Goal: Task Accomplishment & Management: Complete application form

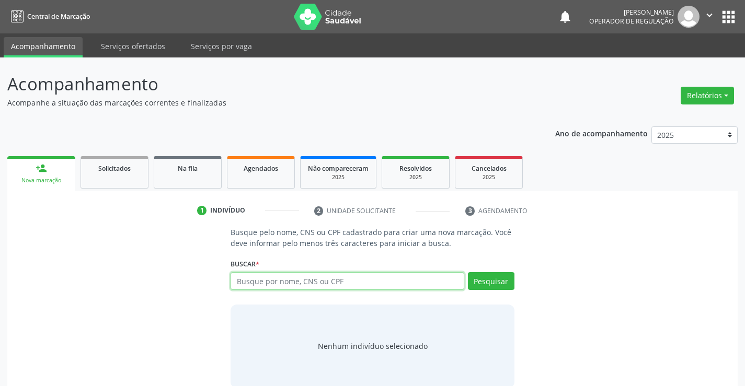
click at [323, 282] on input "text" at bounding box center [346, 281] width 233 height 18
type input "702401575314824"
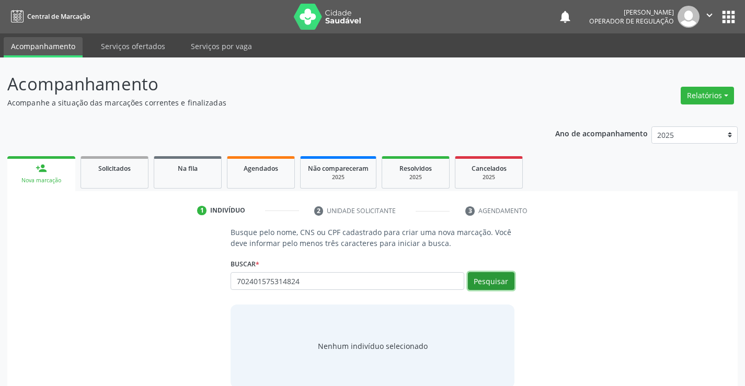
click at [489, 281] on button "Pesquisar" at bounding box center [491, 281] width 47 height 18
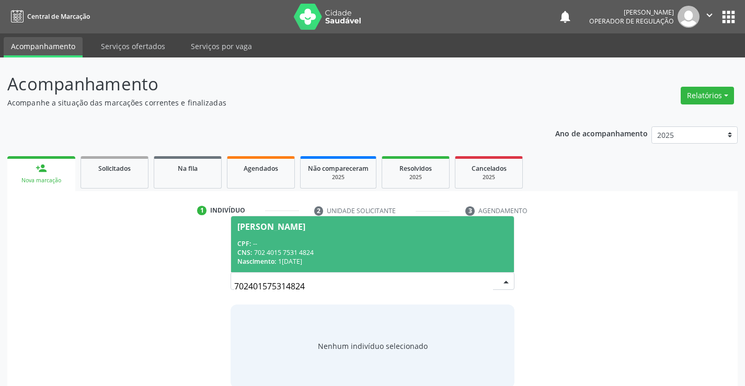
click at [387, 252] on div "CNS: 702 4015 7531 4824" at bounding box center [372, 252] width 270 height 9
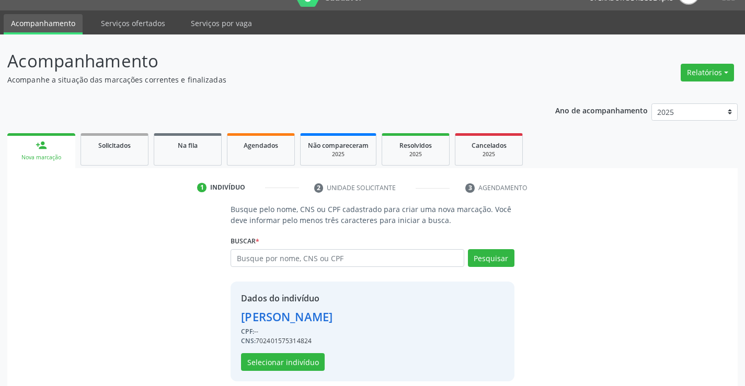
scroll to position [33, 0]
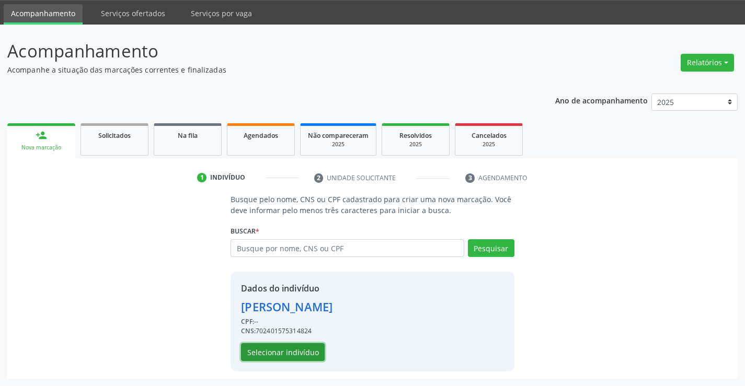
click at [295, 349] on button "Selecionar indivíduo" at bounding box center [283, 352] width 84 height 18
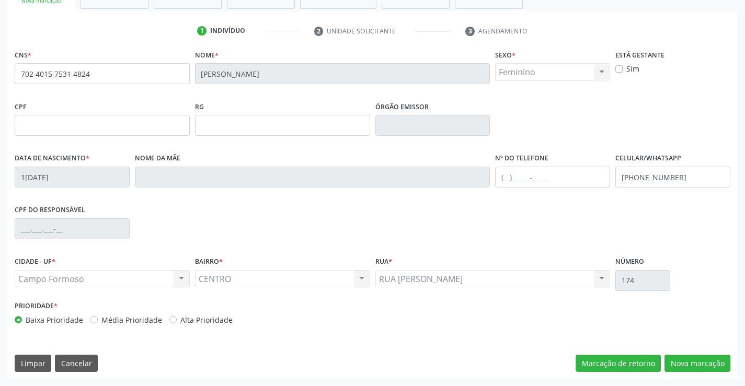
scroll to position [180, 0]
click at [688, 363] on button "Nova marcação" at bounding box center [697, 363] width 66 height 18
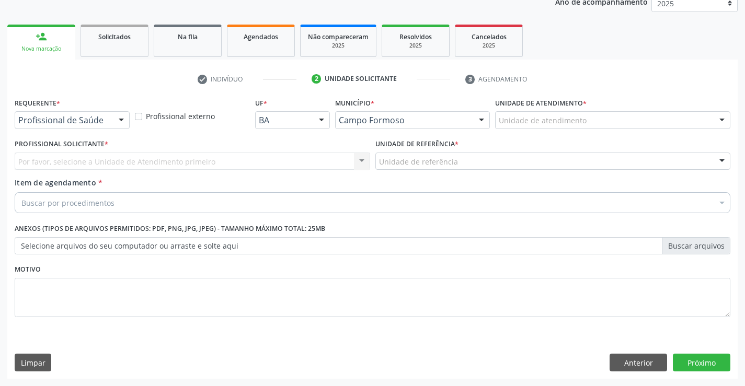
scroll to position [132, 0]
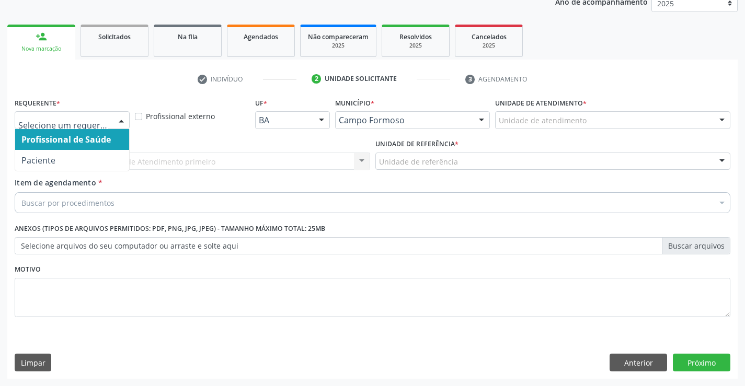
click at [120, 121] on div at bounding box center [121, 121] width 16 height 18
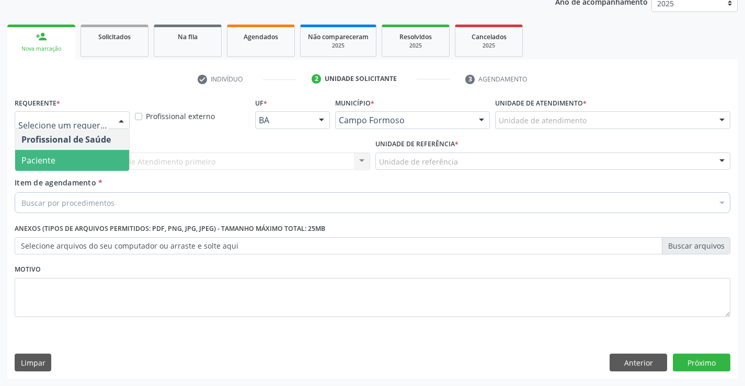
click at [50, 162] on span "Paciente" at bounding box center [38, 160] width 34 height 11
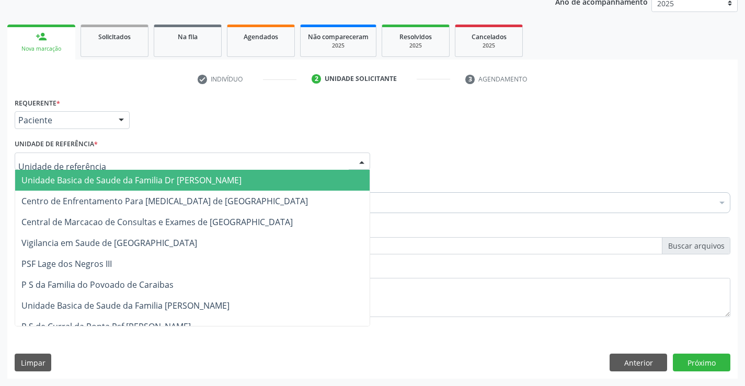
click at [70, 176] on span "Unidade Basica de Saude da Familia Dr [PERSON_NAME]" at bounding box center [131, 180] width 220 height 11
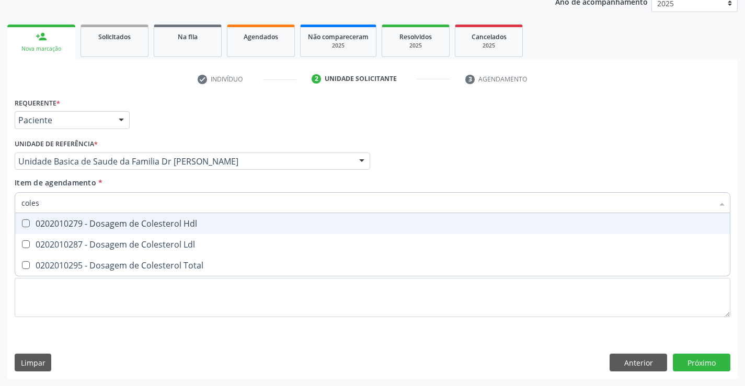
type input "colest"
click at [78, 225] on div "0202010279 - Dosagem de Colesterol Hdl" at bounding box center [372, 223] width 702 height 8
click at [76, 220] on div "0202010279 - Dosagem de Colesterol Hdl" at bounding box center [372, 223] width 702 height 8
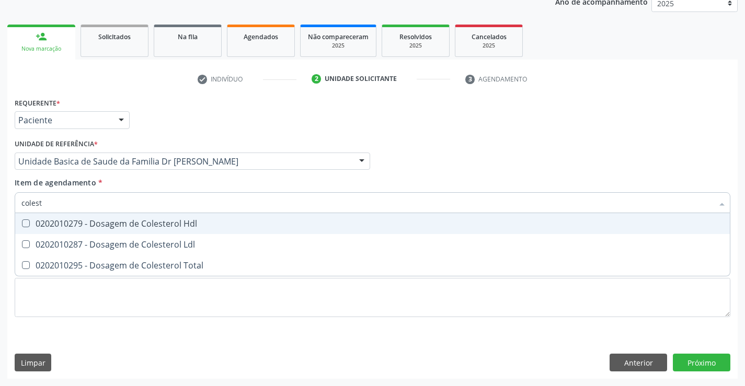
click at [28, 222] on Hdl at bounding box center [26, 223] width 8 height 8
click at [22, 222] on Hdl "checkbox" at bounding box center [18, 223] width 7 height 7
checkbox Hdl "true"
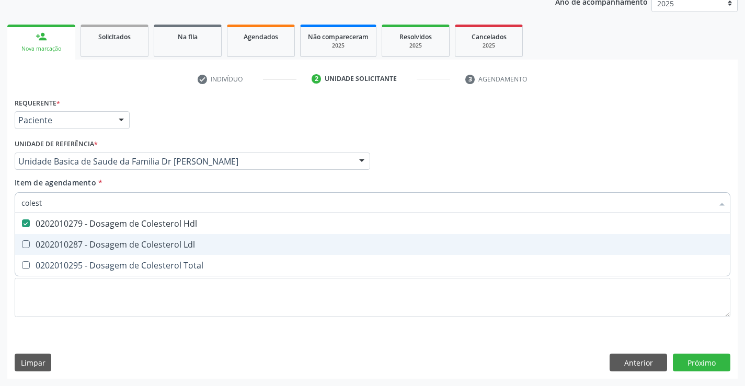
click at [29, 243] on Ldl at bounding box center [26, 244] width 8 height 8
click at [22, 243] on Ldl "checkbox" at bounding box center [18, 244] width 7 height 7
checkbox Ldl "true"
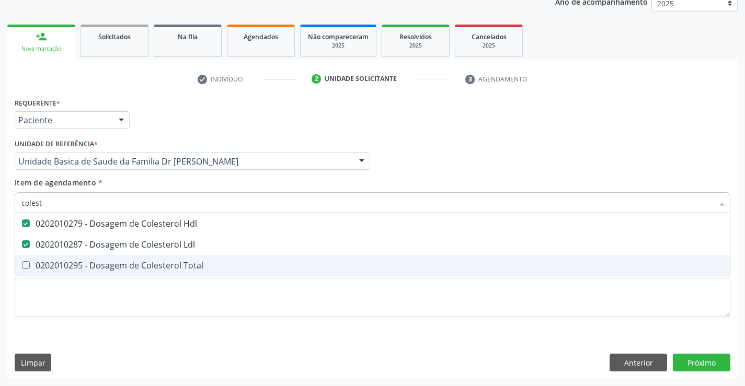
click at [30, 266] on div "0202010295 - Dosagem de Colesterol Total" at bounding box center [372, 265] width 702 height 8
click at [27, 266] on Total at bounding box center [26, 265] width 8 height 8
click at [22, 266] on Total "checkbox" at bounding box center [18, 265] width 7 height 7
checkbox Total "true"
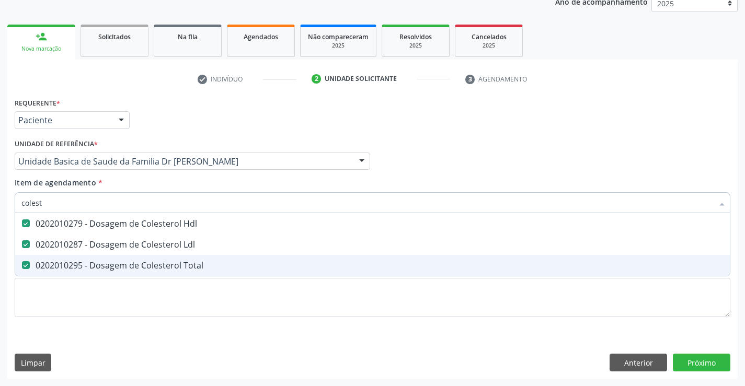
click at [66, 335] on div "Requerente * Paciente Profissional de Saúde Paciente Nenhum resultado encontrad…" at bounding box center [372, 237] width 730 height 284
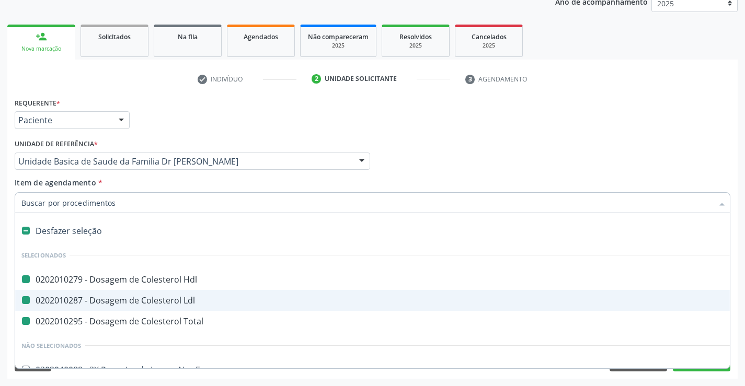
type input "f"
checkbox Hdl "false"
checkbox Ldl "false"
checkbox Total "false"
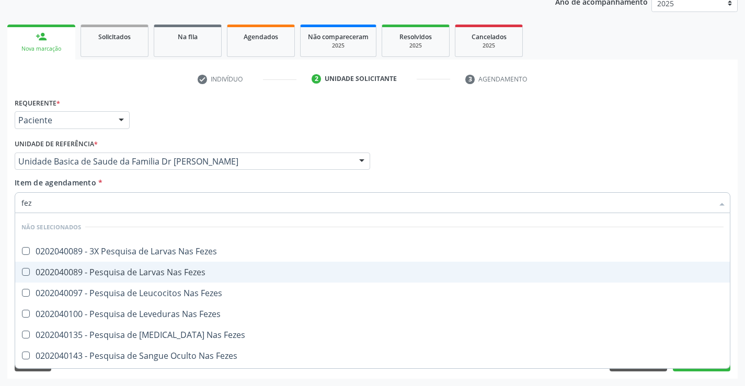
type input "feze"
click at [133, 273] on div "0202040089 - Pesquisa de Larvas Nas Fezes" at bounding box center [372, 272] width 702 height 8
checkbox Fezes "true"
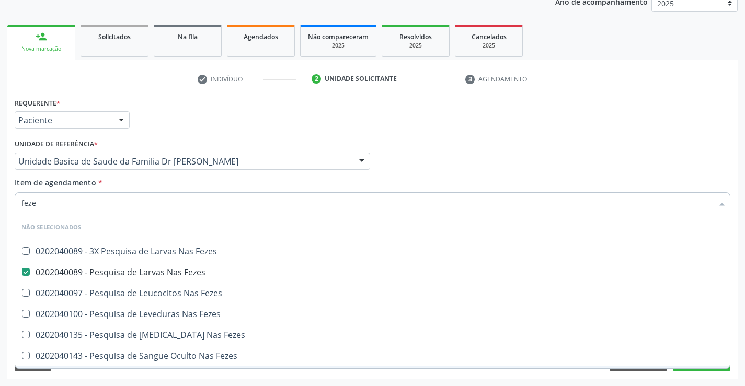
type input "feze"
click at [48, 378] on div "Requerente * Paciente Profissional de Saúde Paciente Nenhum resultado encontrad…" at bounding box center [372, 237] width 730 height 284
checkbox Fezes "true"
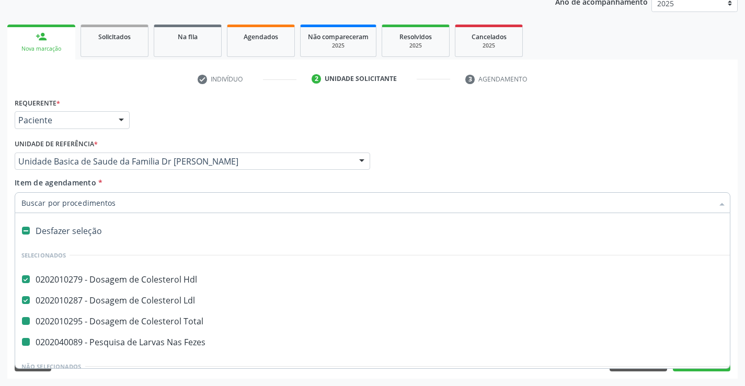
type input "h"
checkbox Total "false"
checkbox Fezes "false"
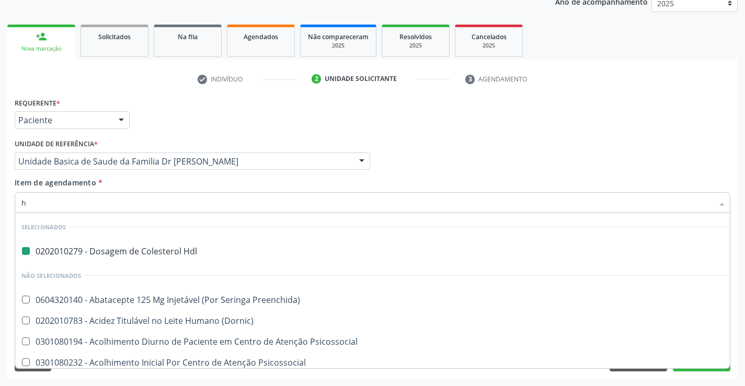
type input "he"
checkbox Hdl "false"
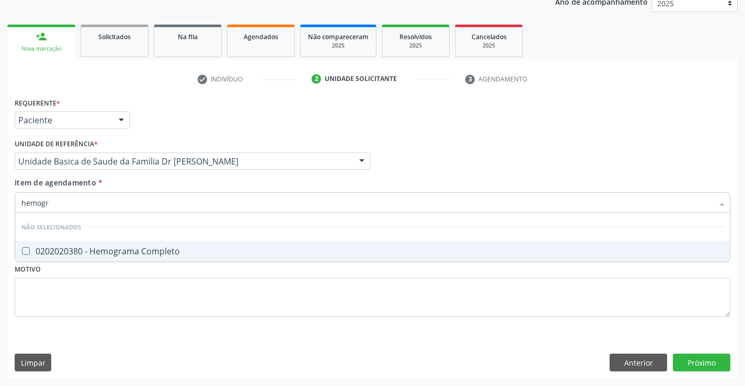
type input "hemogra"
click at [122, 244] on span "0202020380 - Hemograma Completo" at bounding box center [372, 251] width 714 height 21
checkbox Completo "true"
type input "hemogra"
click at [79, 367] on div "Requerente * Paciente Profissional de Saúde Paciente Nenhum resultado encontrad…" at bounding box center [372, 237] width 730 height 284
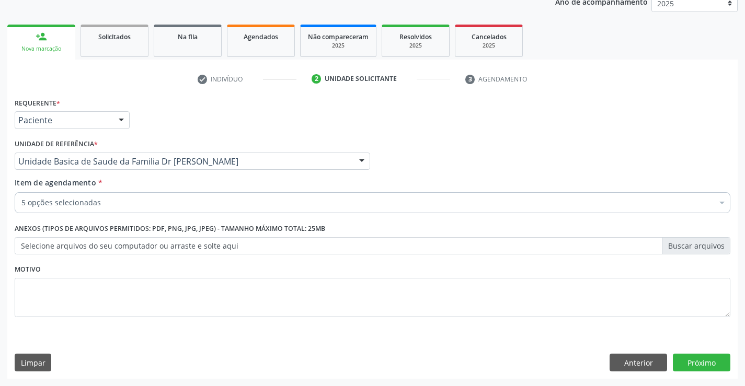
click at [115, 208] on div "5 opções selecionadas" at bounding box center [372, 202] width 715 height 21
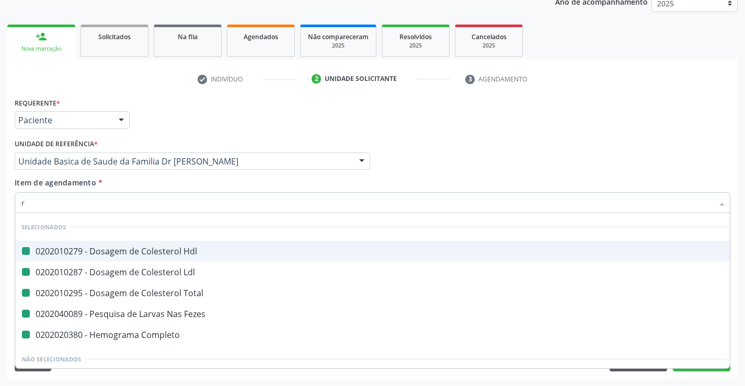
type input "re"
checkbox Hdl "false"
checkbox Ldl "false"
checkbox Total "false"
checkbox Fezes "false"
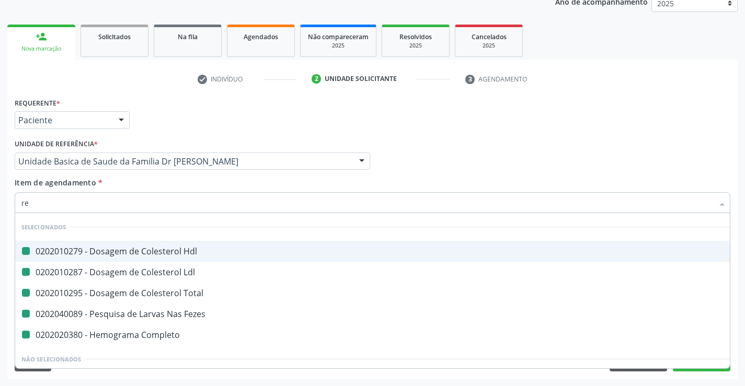
checkbox Completo "false"
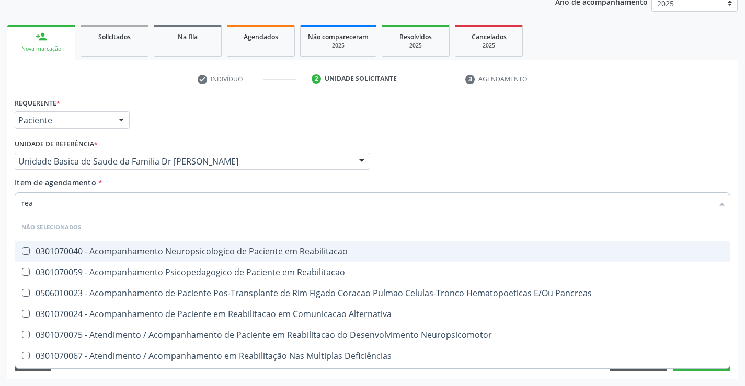
type input "reat"
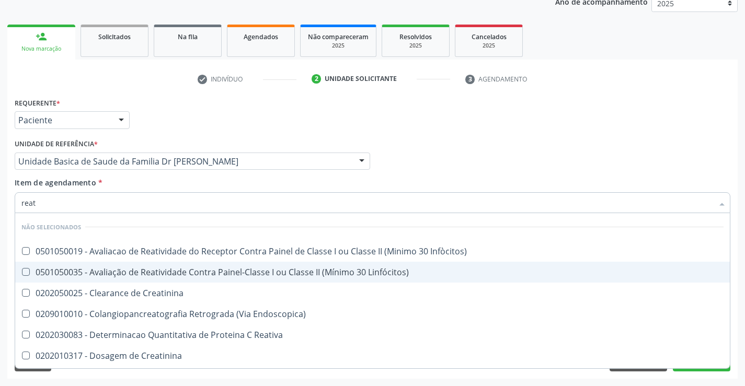
scroll to position [104, 0]
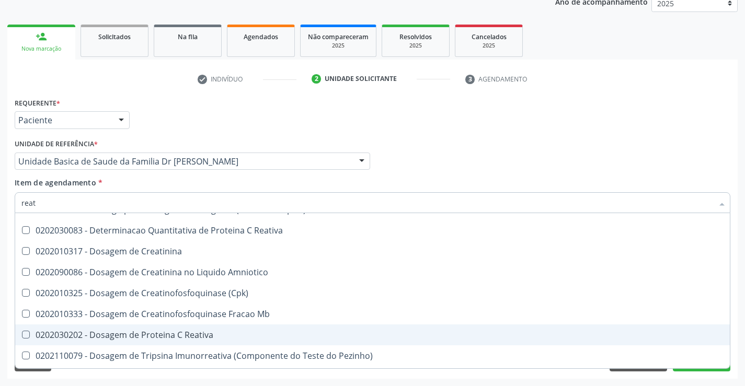
click at [178, 333] on div "0202030202 - Dosagem de Proteina C Reativa" at bounding box center [372, 335] width 702 height 8
checkbox Reativa "true"
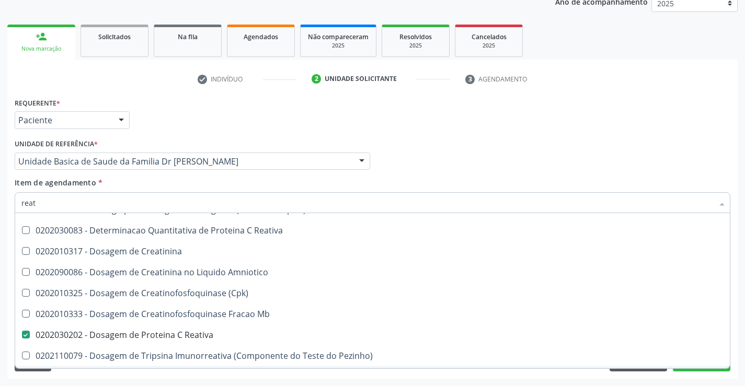
click at [66, 376] on div "Requerente * Paciente Profissional de Saúde Paciente Nenhum resultado encontrad…" at bounding box center [372, 237] width 730 height 284
checkbox Infòcitos\) "true"
checkbox Linfócitos\) "true"
checkbox Creatinina "true"
checkbox Endoscopica\) "true"
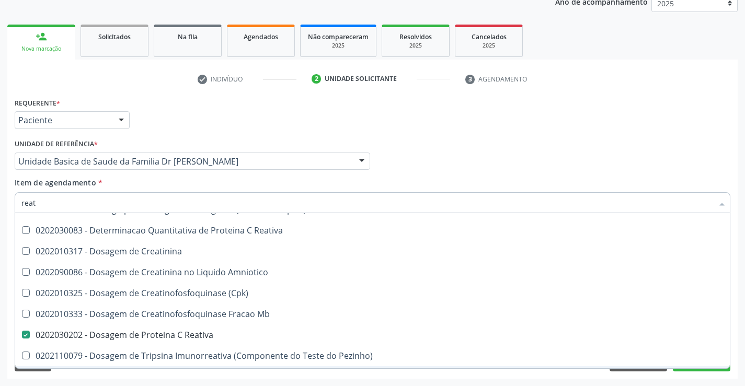
checkbox Reativa "true"
checkbox Reativa "false"
checkbox Creatinina "true"
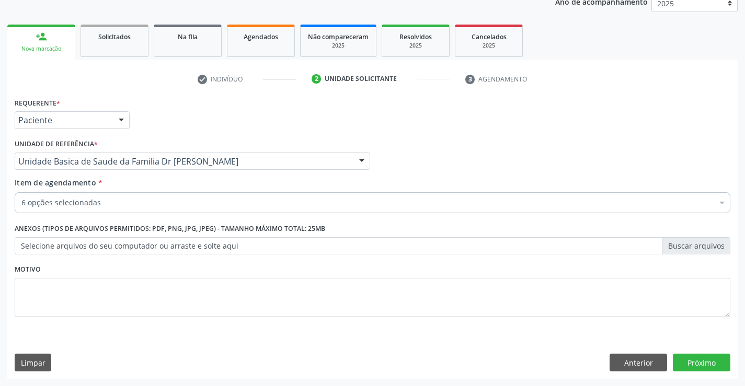
scroll to position [0, 0]
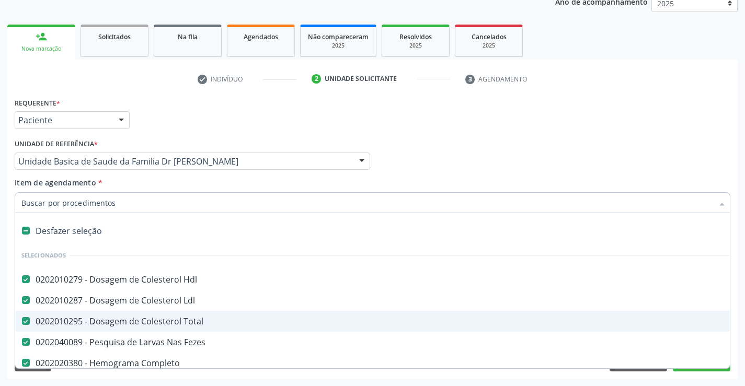
click at [189, 376] on div "Requerente * Paciente Profissional de Saúde Paciente Nenhum resultado encontrad…" at bounding box center [372, 237] width 730 height 284
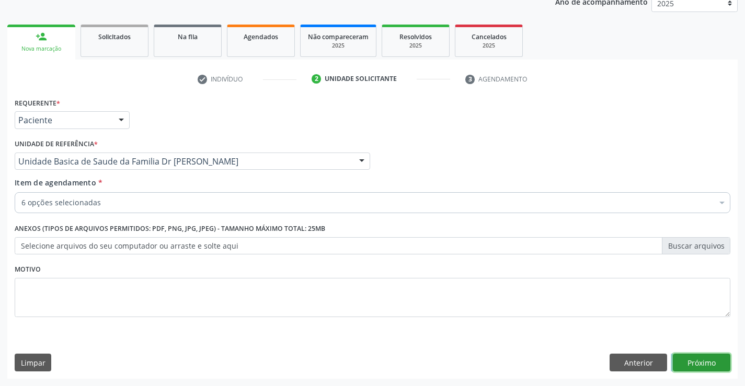
click at [698, 365] on button "Próximo" at bounding box center [700, 363] width 57 height 18
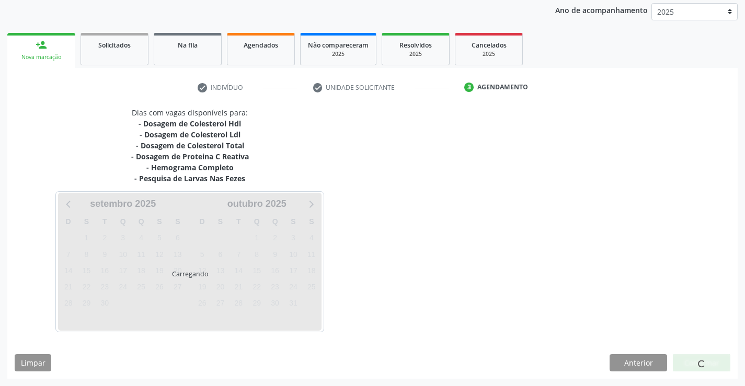
scroll to position [123, 0]
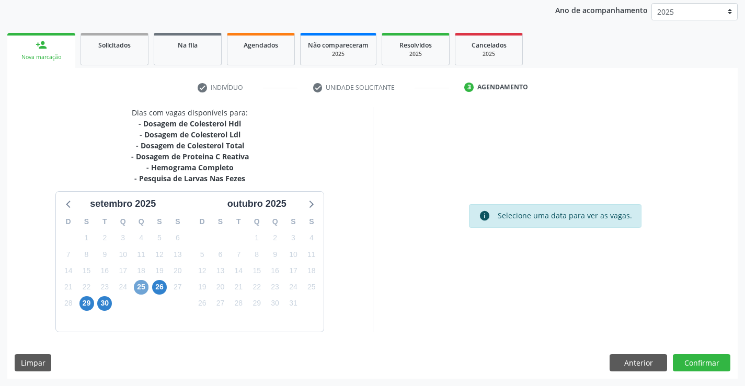
click at [138, 287] on span "25" at bounding box center [141, 287] width 15 height 15
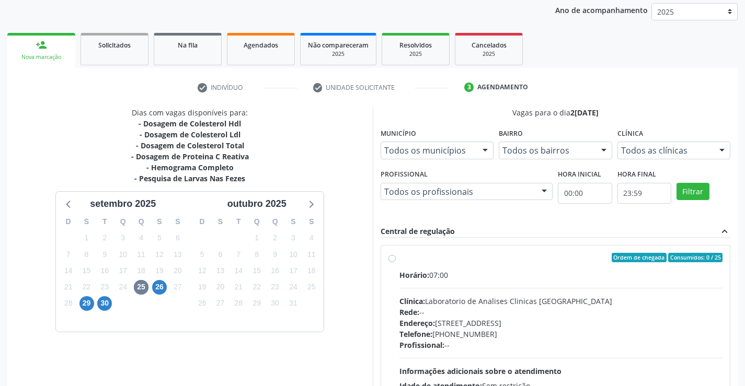
click at [399, 258] on label "Ordem de chegada Consumidos: 0 / 25 Horário: 07:00 Clínica: Laboratorio de Anal…" at bounding box center [560, 333] width 323 height 160
click at [393, 258] on input "Ordem de chegada Consumidos: 0 / 25 Horário: 07:00 Clínica: Laboratorio de Anal…" at bounding box center [391, 257] width 7 height 9
radio input "true"
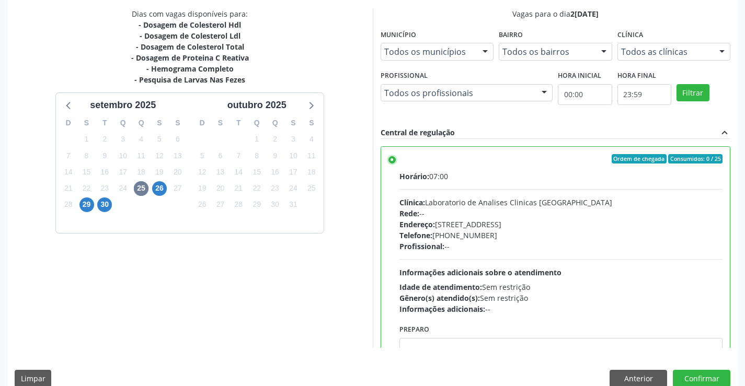
scroll to position [238, 0]
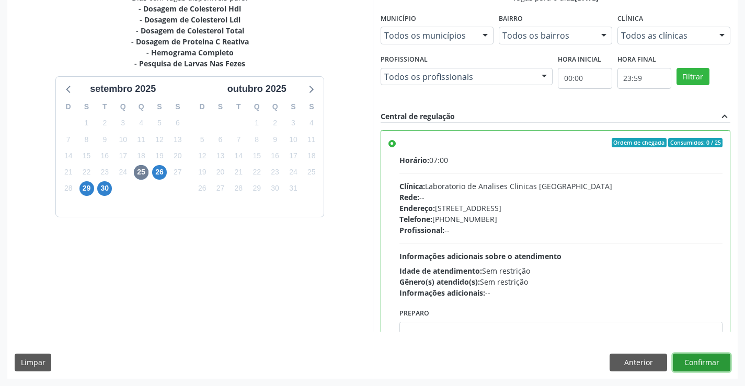
click at [699, 364] on button "Confirmar" at bounding box center [700, 363] width 57 height 18
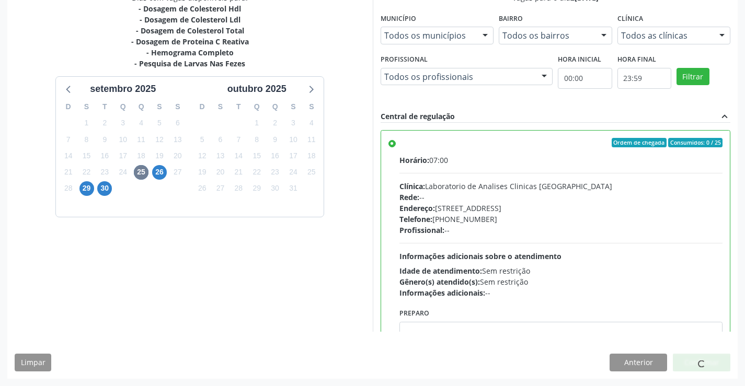
scroll to position [0, 0]
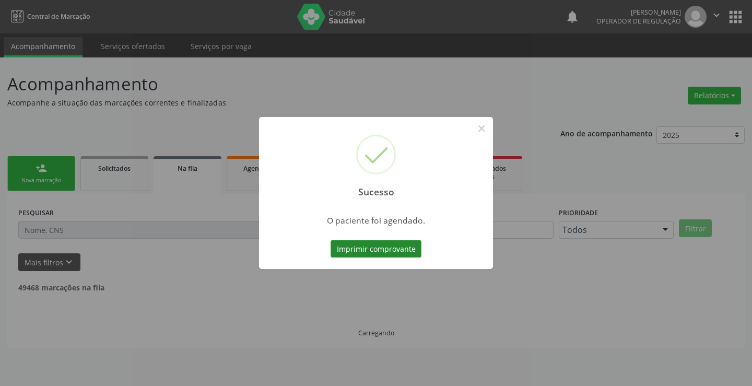
click at [377, 250] on button "Imprimir comprovante" at bounding box center [376, 249] width 91 height 18
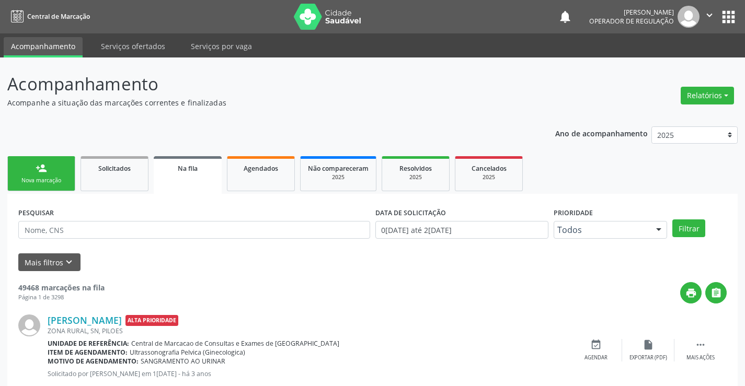
click at [51, 165] on link "person_add Nova marcação" at bounding box center [41, 173] width 68 height 35
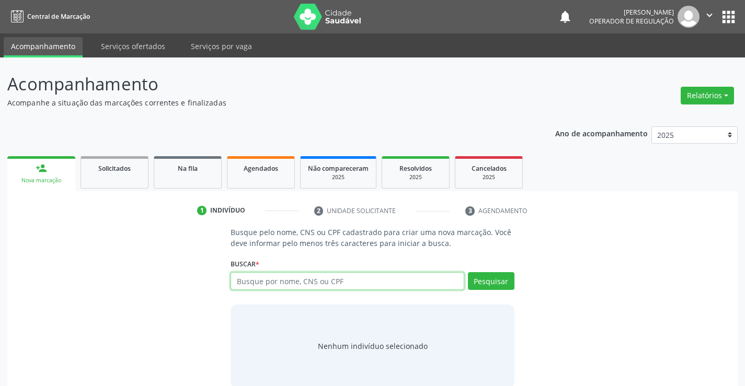
click at [292, 284] on input "text" at bounding box center [346, 281] width 233 height 18
type input "700408921507443"
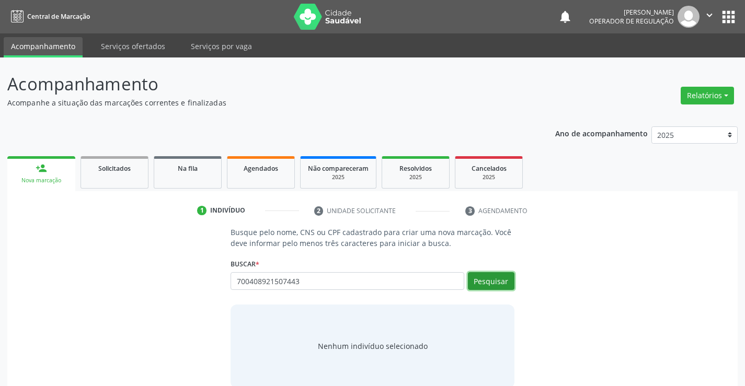
click at [486, 277] on button "Pesquisar" at bounding box center [491, 281] width 47 height 18
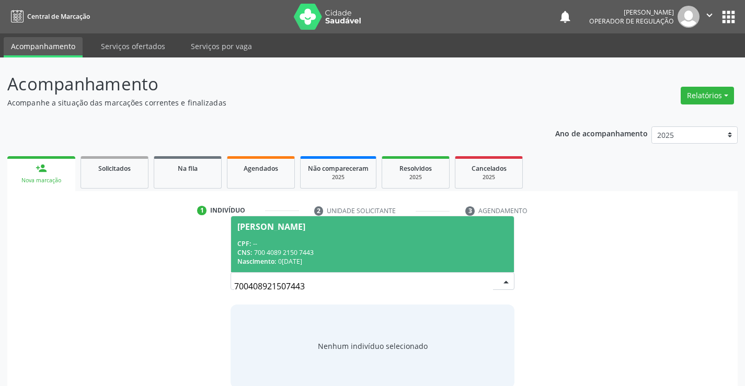
click at [329, 252] on div "CNS: 700 4089 2150 7443" at bounding box center [372, 252] width 270 height 9
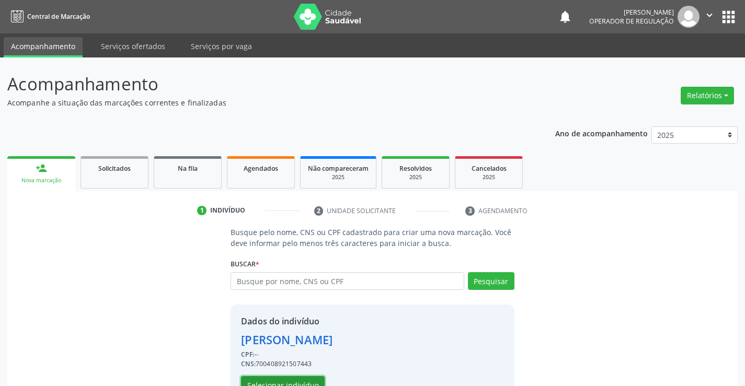
click at [260, 381] on button "Selecionar indivíduo" at bounding box center [283, 385] width 84 height 18
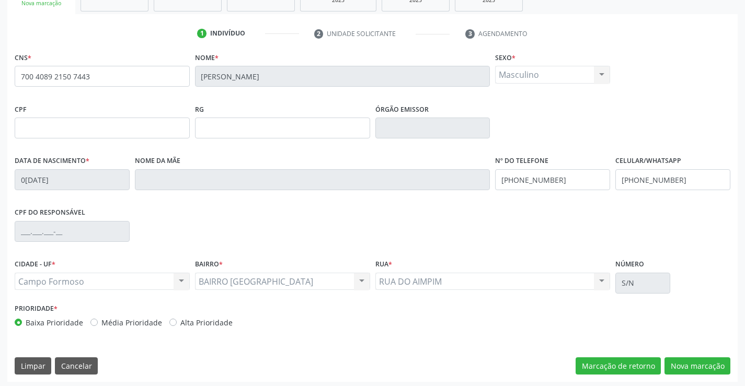
scroll to position [180, 0]
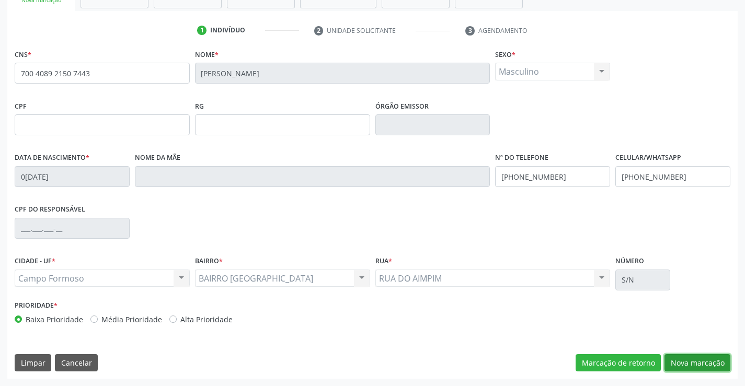
click at [696, 364] on button "Nova marcação" at bounding box center [697, 363] width 66 height 18
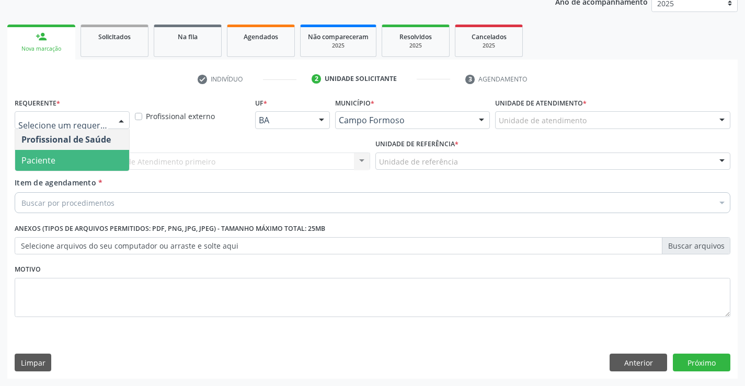
click at [69, 154] on span "Paciente" at bounding box center [72, 160] width 114 height 21
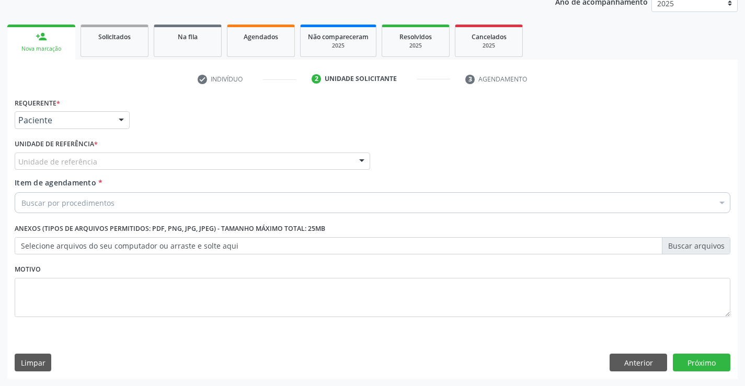
click at [90, 153] on div "Unidade de referência" at bounding box center [192, 162] width 355 height 18
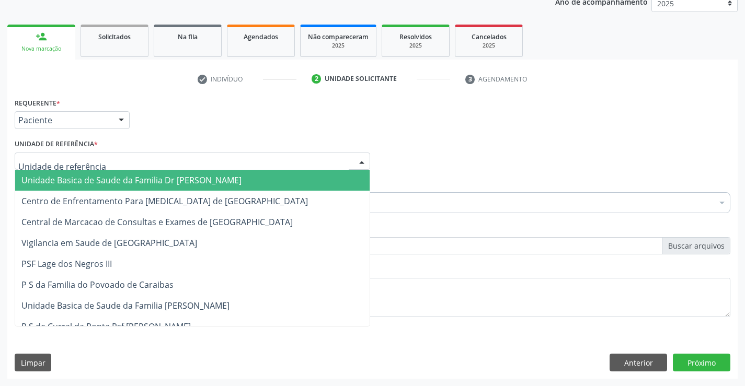
click at [89, 172] on span "Unidade Basica de Saude da Familia Dr [PERSON_NAME]" at bounding box center [192, 180] width 354 height 21
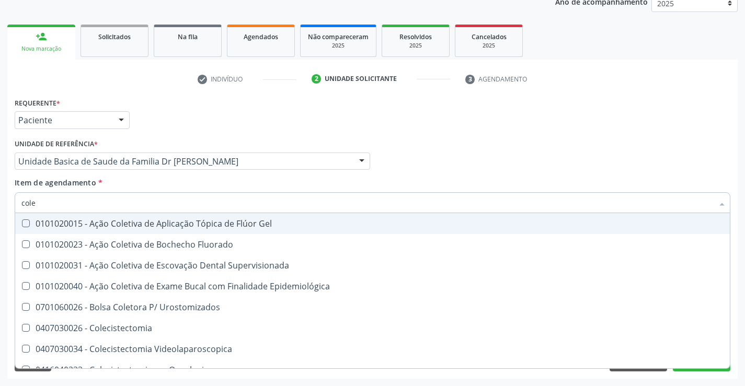
type input "coles"
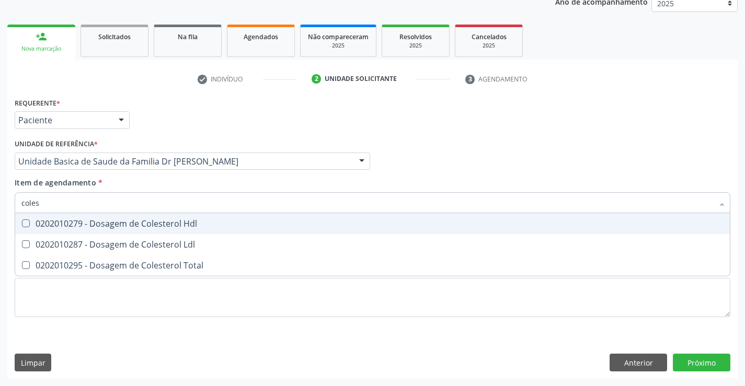
click at [116, 220] on div "0202010279 - Dosagem de Colesterol Hdl" at bounding box center [372, 223] width 702 height 8
click at [65, 223] on div "0202010279 - Dosagem de Colesterol Hdl" at bounding box center [372, 223] width 702 height 8
click at [63, 222] on div "0202010279 - Dosagem de Colesterol Hdl" at bounding box center [372, 223] width 702 height 8
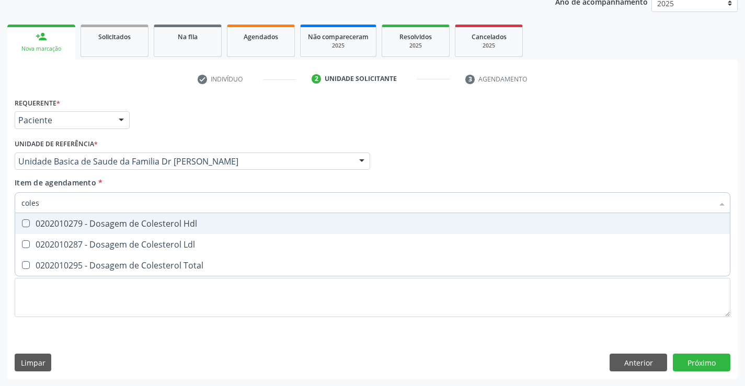
checkbox Hdl "true"
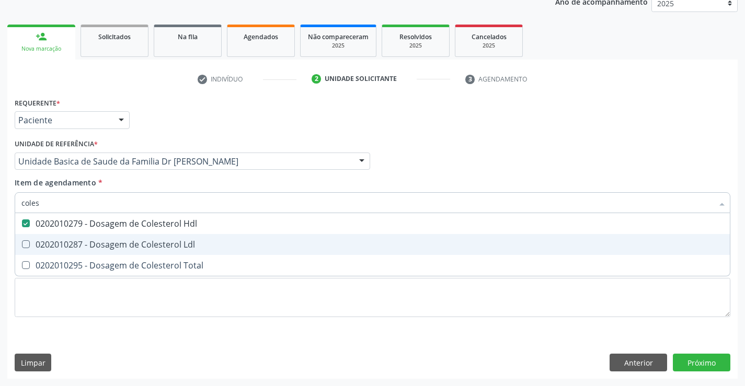
click at [55, 243] on div "0202010287 - Dosagem de Colesterol Ldl" at bounding box center [372, 244] width 702 height 8
checkbox Ldl "true"
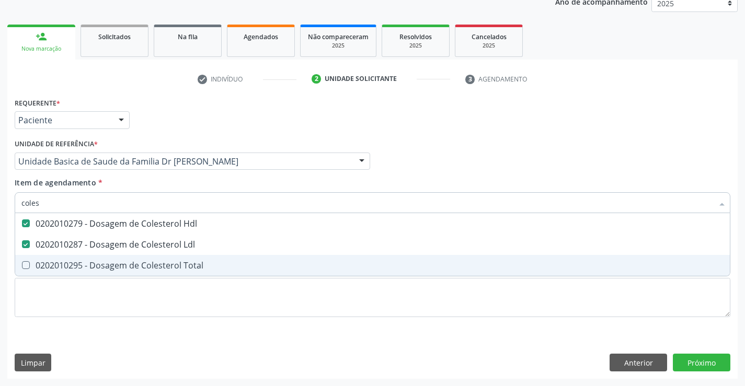
click at [48, 263] on div "0202010295 - Dosagem de Colesterol Total" at bounding box center [372, 265] width 702 height 8
checkbox Total "true"
type input "coles"
click at [65, 338] on div "Requerente * Paciente Profissional de Saúde Paciente Nenhum resultado encontrad…" at bounding box center [372, 237] width 730 height 284
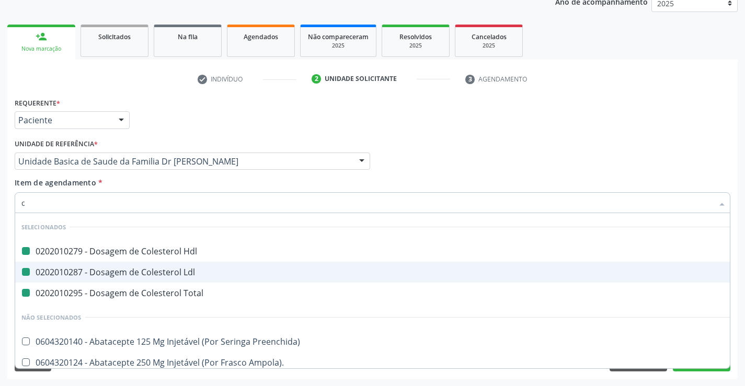
type input "cr"
checkbox Hdl "false"
checkbox Ldl "false"
checkbox Total "false"
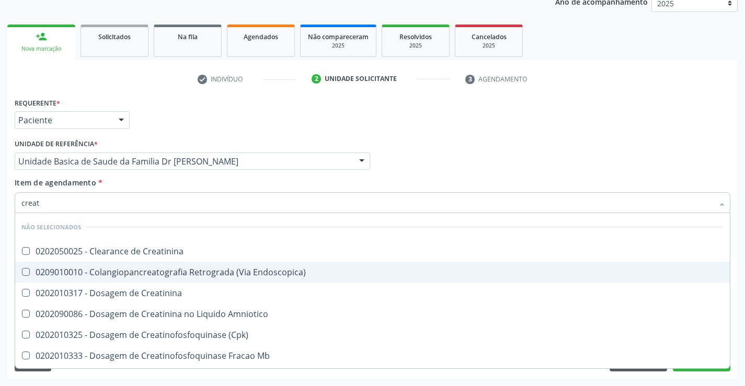
type input "creati"
click at [127, 272] on div "0202010317 - Dosagem de Creatinina" at bounding box center [372, 272] width 702 height 8
checkbox Creatinina "true"
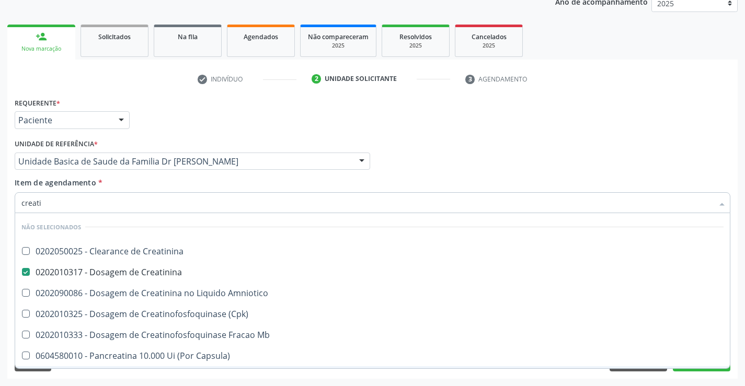
type input "creati"
click at [130, 374] on div "Requerente * Paciente Profissional de Saúde Paciente Nenhum resultado encontrad…" at bounding box center [372, 237] width 730 height 284
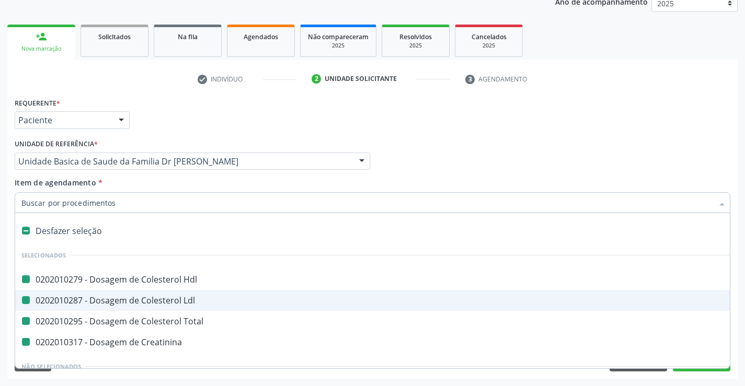
type input "p"
checkbox Hdl "false"
checkbox Ldl "false"
checkbox Total "false"
checkbox Creatinina "false"
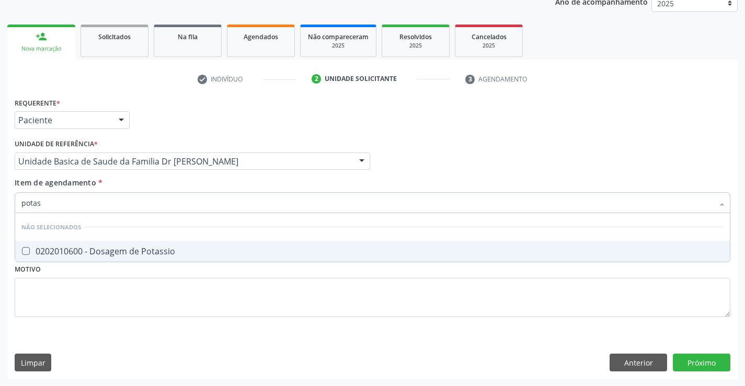
type input "pota"
click at [105, 247] on div "0202010600 - Dosagem de Potassio" at bounding box center [372, 251] width 702 height 8
checkbox Potassio "true"
click at [68, 349] on div "Requerente * Paciente Profissional de Saúde Paciente Nenhum resultado encontrad…" at bounding box center [372, 237] width 730 height 284
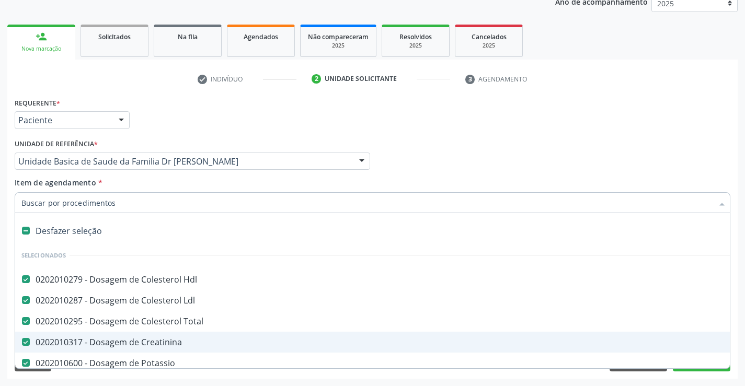
click at [94, 203] on input "Item de agendamento *" at bounding box center [366, 202] width 691 height 21
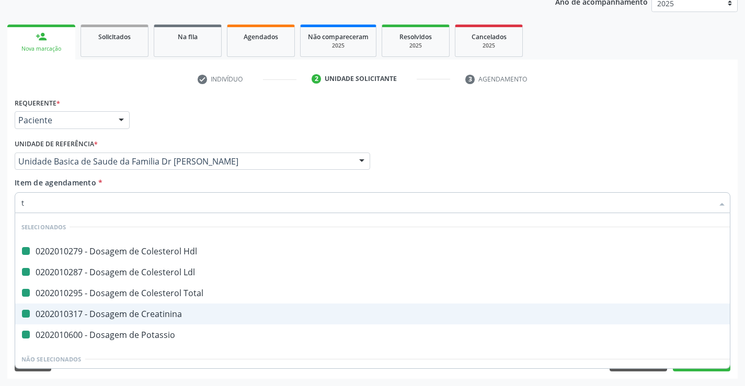
type input "tr"
checkbox Hdl "false"
checkbox Ldl "false"
checkbox Total "false"
checkbox Creatinina "false"
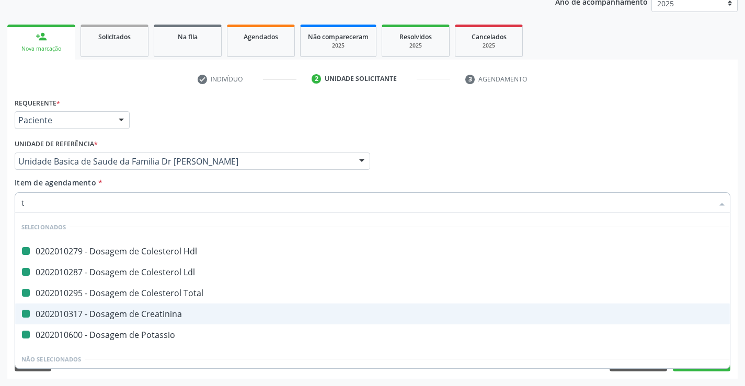
checkbox Potassio "false"
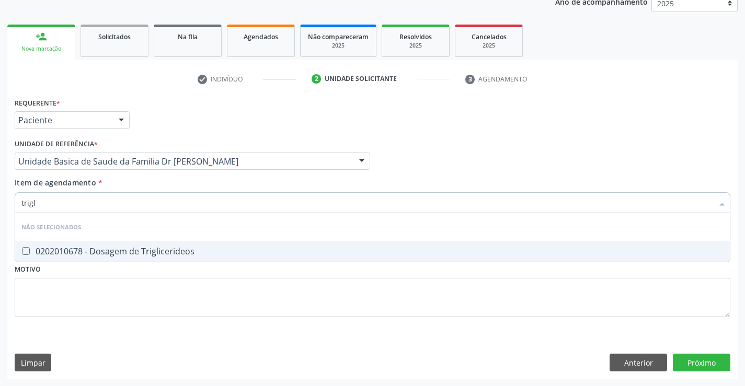
type input "trigli"
click at [127, 250] on div "0202010678 - Dosagem de Triglicerideos" at bounding box center [372, 251] width 702 height 8
checkbox Triglicerideos "true"
click at [91, 339] on div "Requerente * Paciente Profissional de Saúde Paciente Nenhum resultado encontrad…" at bounding box center [372, 237] width 730 height 284
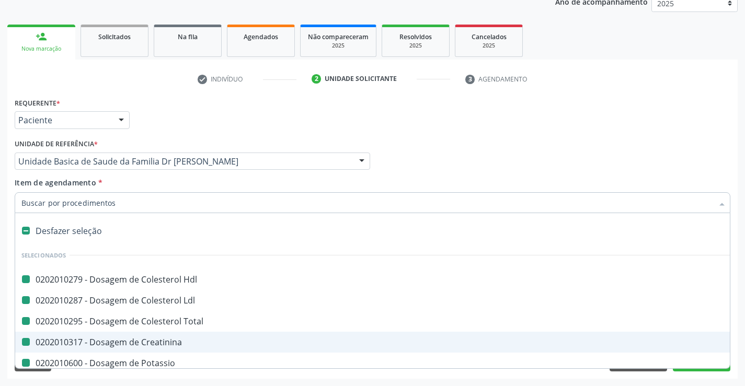
type input "u"
checkbox Hdl "false"
checkbox Ldl "false"
checkbox Total "false"
checkbox Creatinina "false"
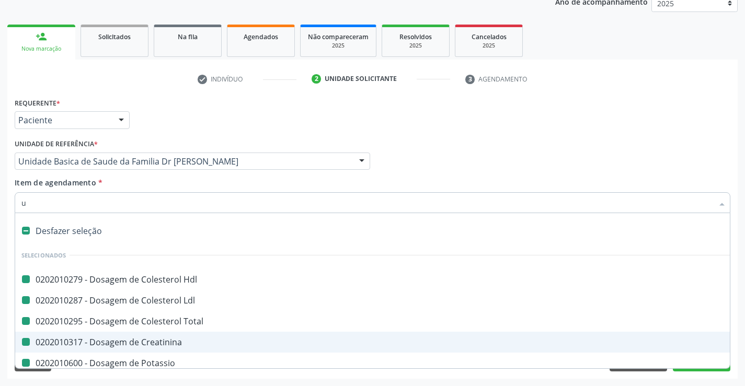
checkbox Potassio "false"
checkbox Triglicerideos "false"
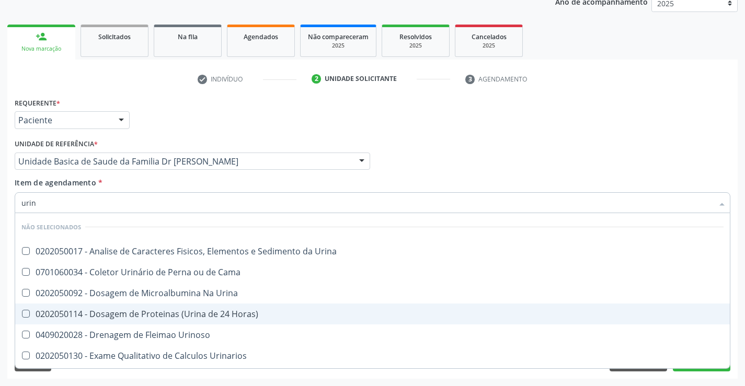
type input "urina"
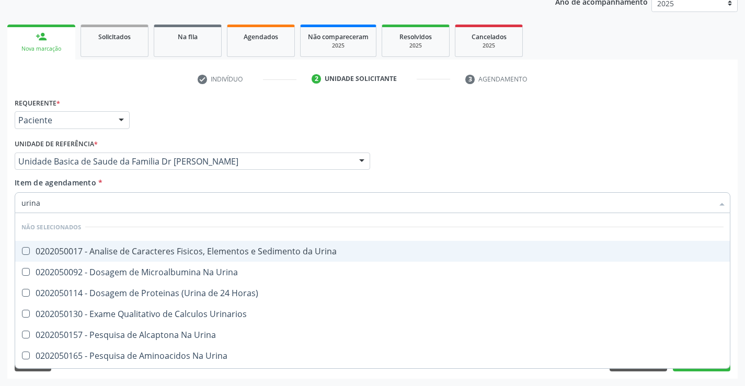
click at [136, 252] on div "0202050017 - Analise de Caracteres Fisicos, Elementos e Sedimento da Urina" at bounding box center [372, 251] width 702 height 8
checkbox Urina "true"
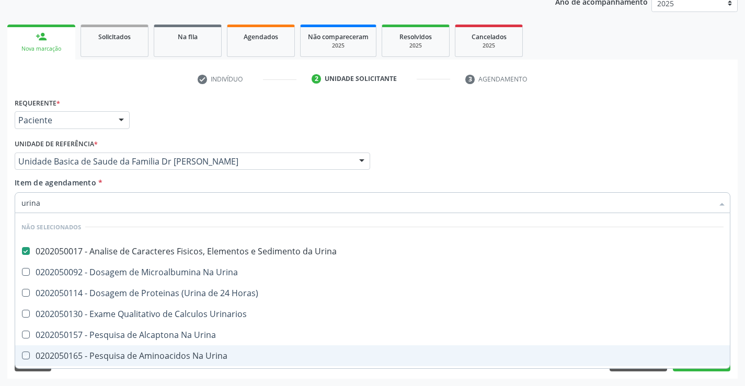
click at [103, 377] on div "Requerente * Paciente Profissional de Saúde Paciente Nenhum resultado encontrad…" at bounding box center [372, 237] width 730 height 284
checkbox Urina "true"
checkbox Horas\) "true"
checkbox Urinarios "true"
checkbox Urina "true"
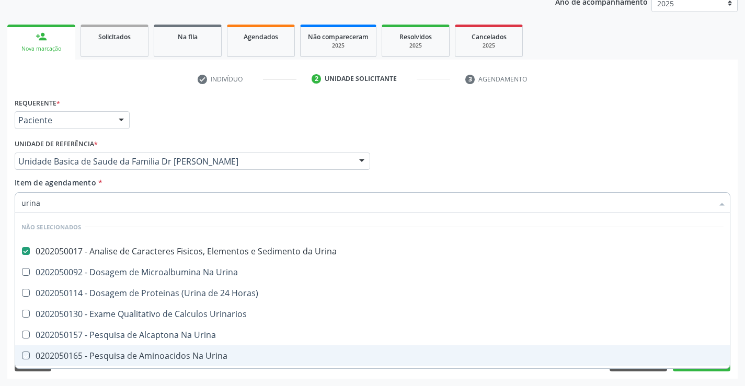
checkbox Urina "true"
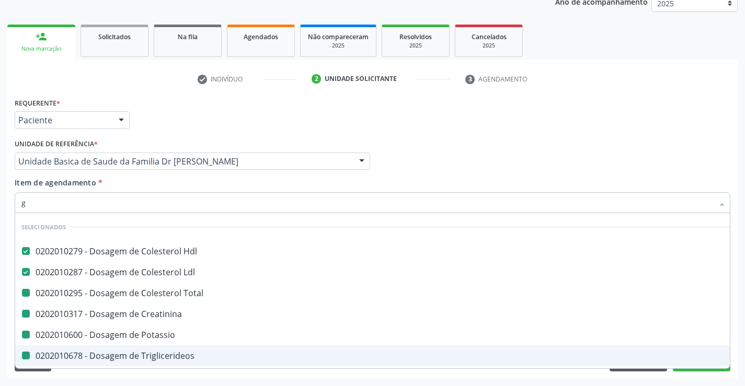
type input "gl"
checkbox Total "false"
checkbox Creatinina "false"
checkbox Potassio "false"
checkbox Triglicerideos "false"
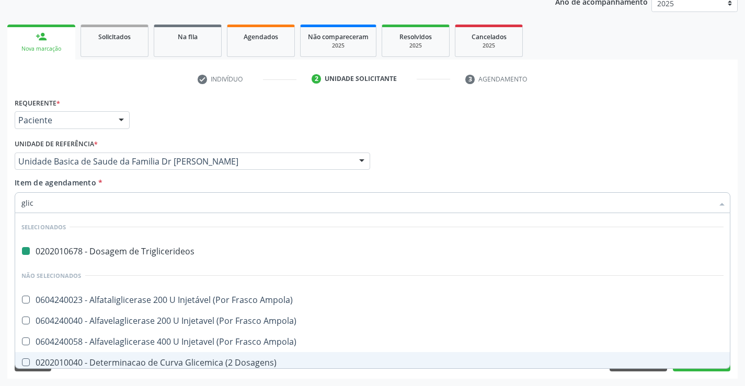
type input "glico"
checkbox Triglicerideos "false"
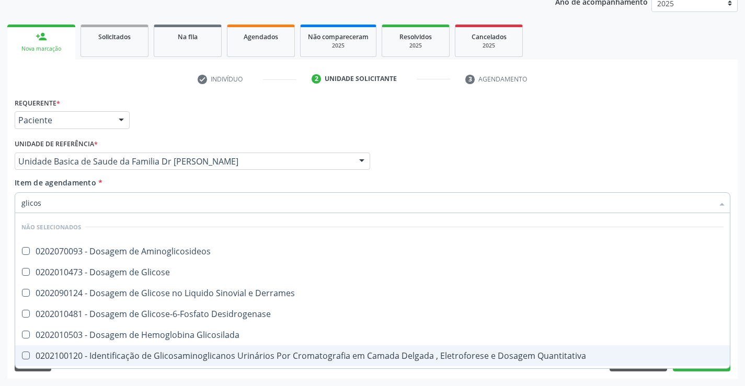
type input "glicose"
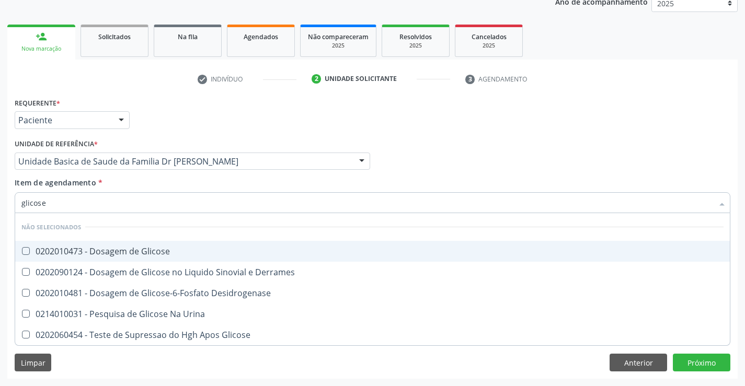
click at [120, 253] on div "0202010473 - Dosagem de Glicose" at bounding box center [372, 251] width 702 height 8
checkbox Glicose "true"
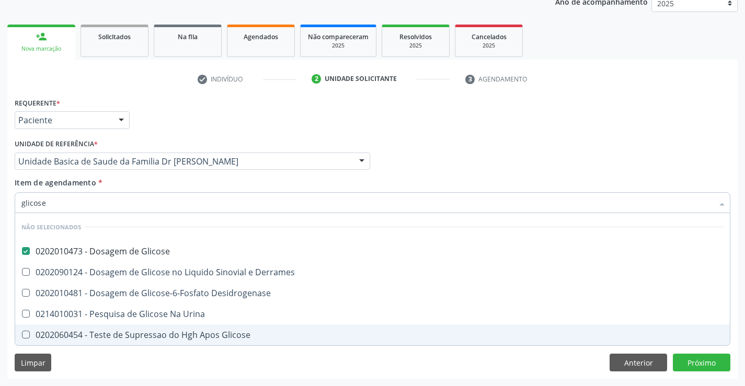
click at [76, 356] on div "Requerente * Paciente Profissional de Saúde Paciente Nenhum resultado encontrad…" at bounding box center [372, 237] width 730 height 284
checkbox Desidrogenase "true"
checkbox Urina "true"
checkbox Glicose "true"
checkbox Derrames "true"
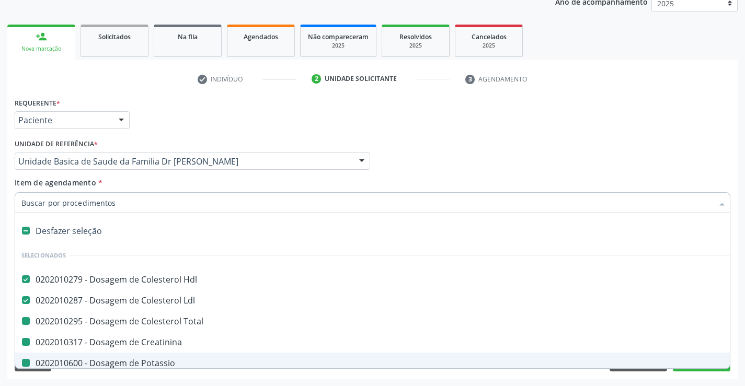
type input "h"
checkbox Total "false"
checkbox Creatinina "false"
checkbox Potassio "false"
checkbox Triglicerideos "false"
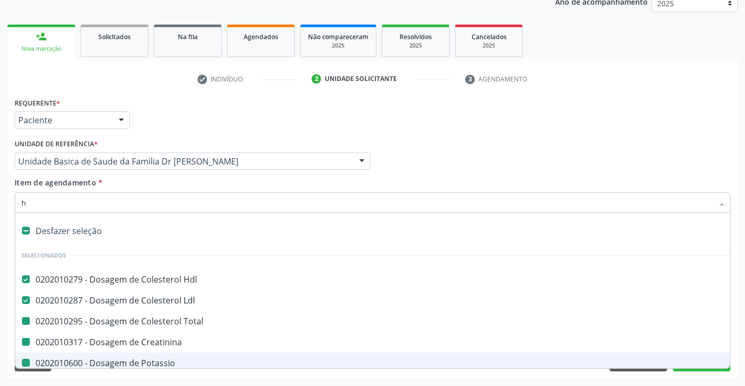
checkbox Urina "false"
checkbox Glicose "false"
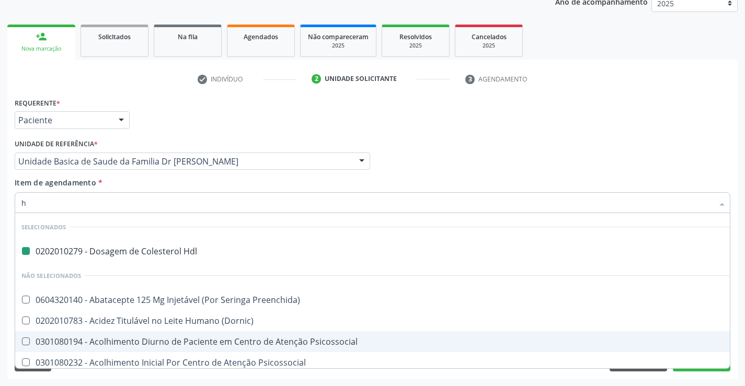
type input "he"
checkbox Hdl "false"
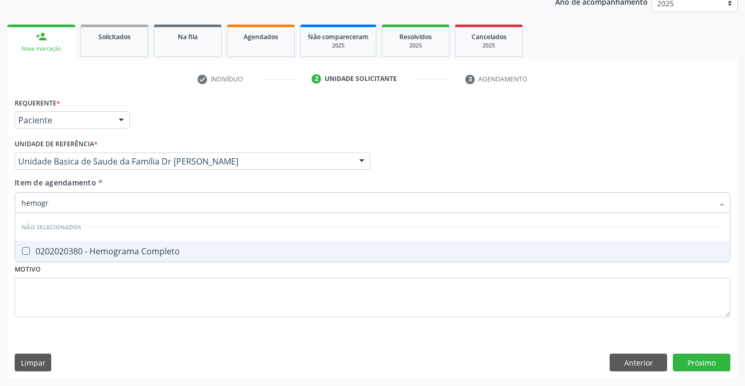
type input "hemogra"
click at [65, 247] on div "0202020380 - Hemograma Completo" at bounding box center [372, 251] width 702 height 8
checkbox Completo "true"
click at [87, 326] on div "Requerente * Paciente Profissional de Saúde Paciente Nenhum resultado encontrad…" at bounding box center [372, 213] width 715 height 237
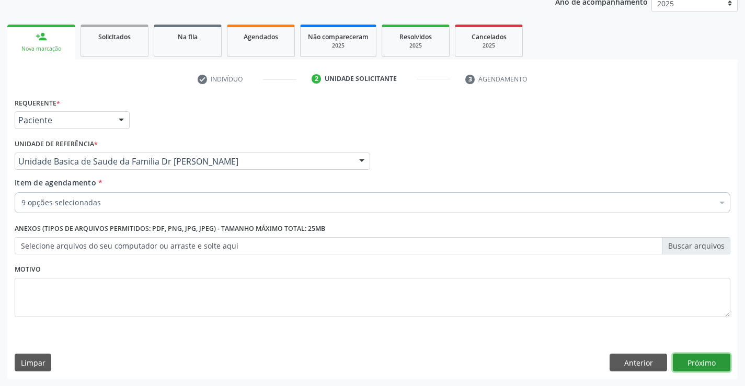
click at [712, 362] on button "Próximo" at bounding box center [700, 363] width 57 height 18
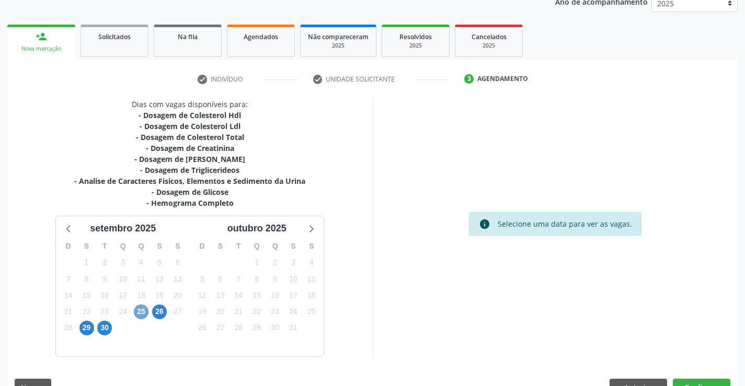
click at [137, 311] on span "25" at bounding box center [141, 312] width 15 height 15
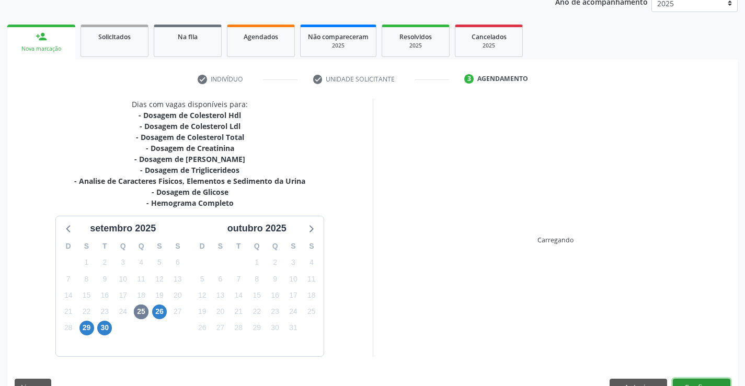
click at [689, 379] on button "Confirmar" at bounding box center [700, 388] width 57 height 18
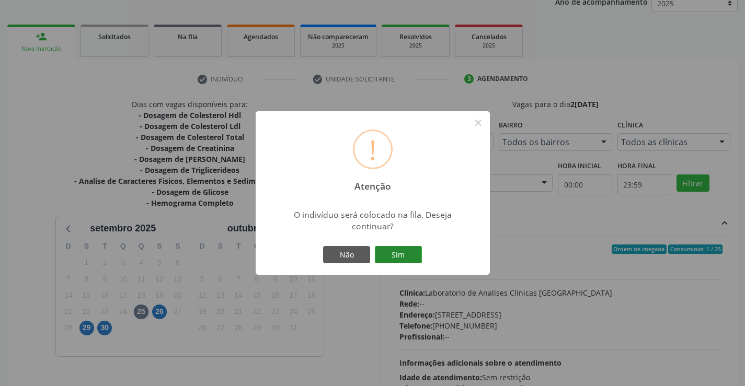
click at [407, 254] on button "Sim" at bounding box center [398, 255] width 47 height 18
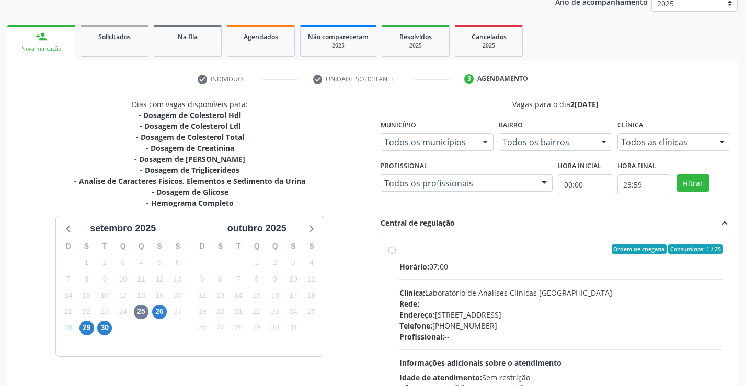
scroll to position [0, 0]
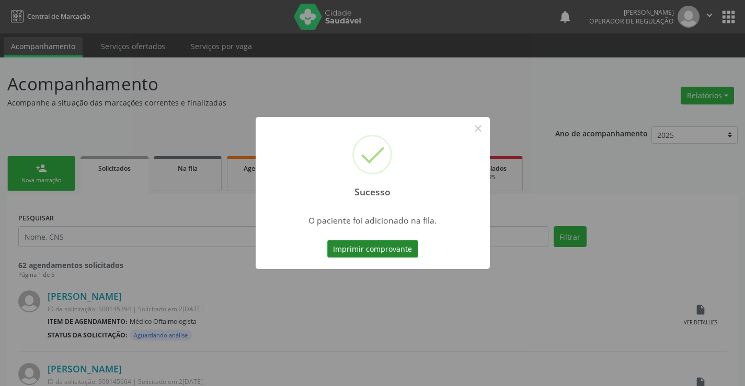
click at [368, 250] on button "Imprimir comprovante" at bounding box center [372, 249] width 91 height 18
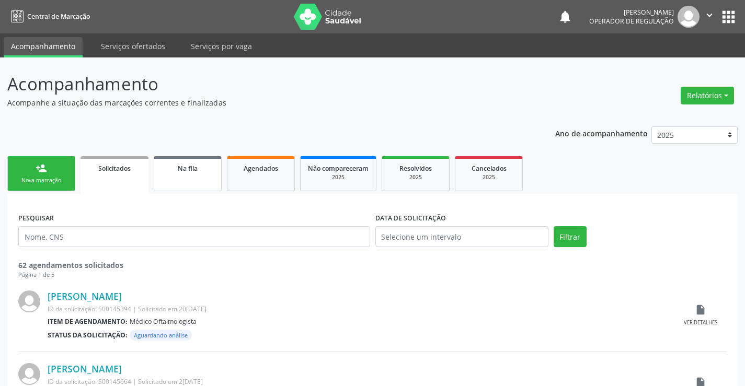
click at [189, 180] on link "Na fila" at bounding box center [188, 173] width 68 height 35
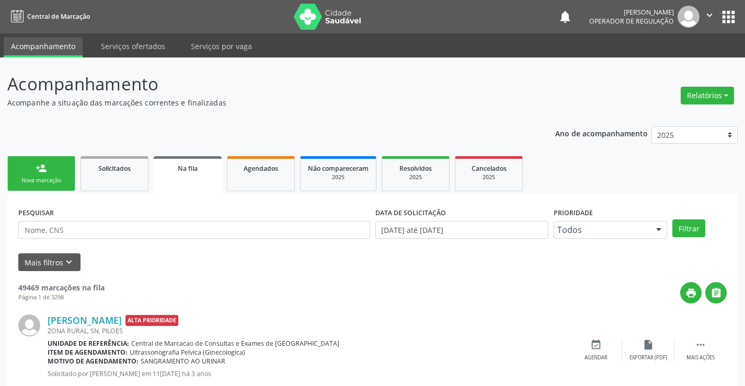
click at [200, 169] on div "Na fila" at bounding box center [187, 167] width 53 height 11
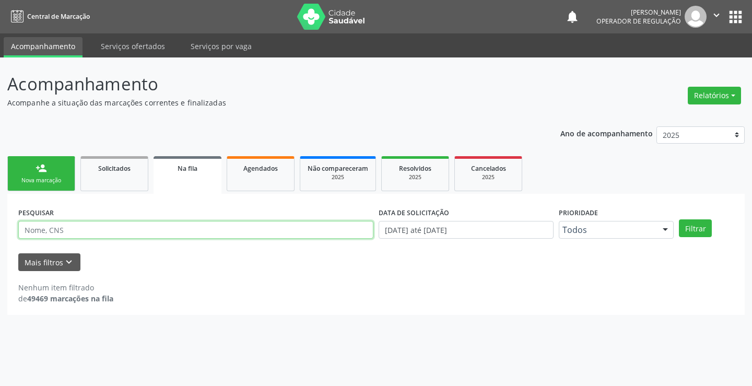
click at [137, 228] on input "text" at bounding box center [195, 230] width 355 height 18
type input "700408921507443"
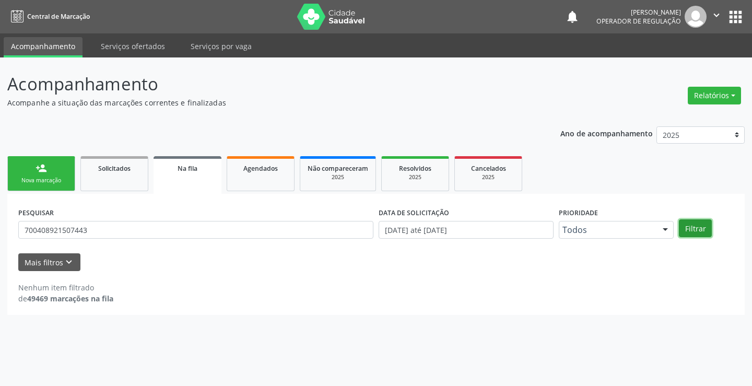
click at [700, 228] on button "Filtrar" at bounding box center [695, 228] width 33 height 18
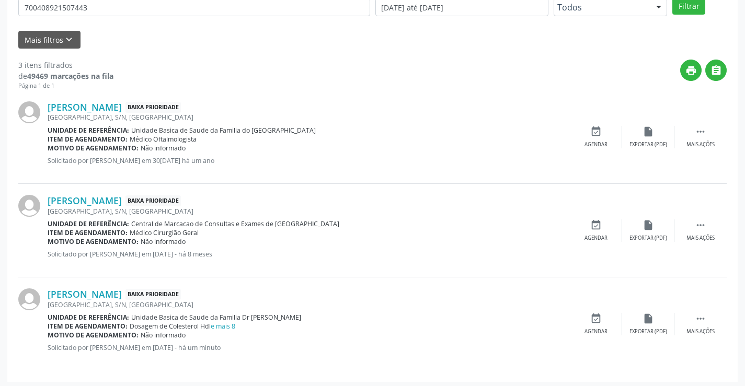
scroll to position [226, 0]
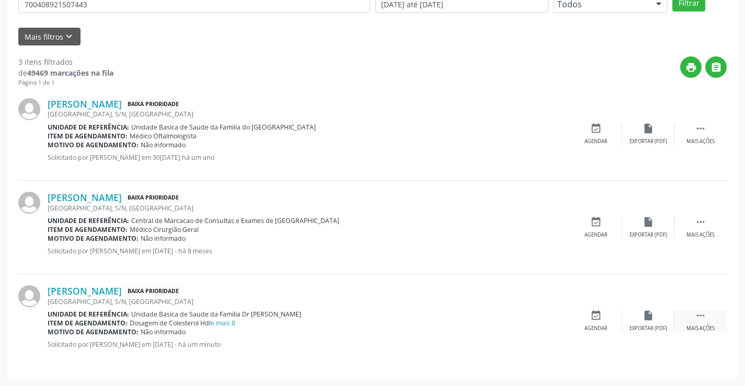
click at [702, 317] on icon "" at bounding box center [699, 315] width 11 height 11
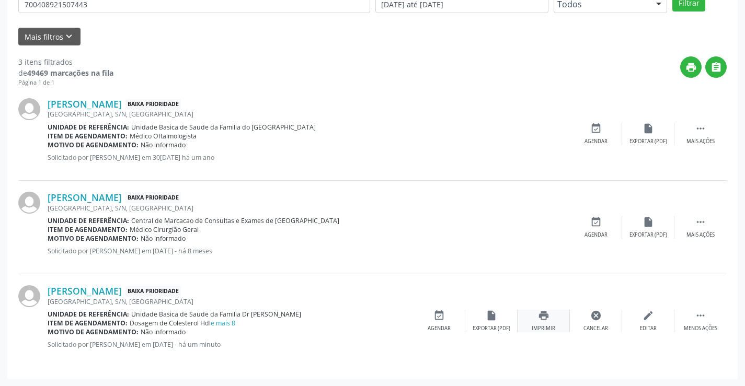
click at [546, 319] on icon "print" at bounding box center [543, 315] width 11 height 11
click at [648, 324] on div "edit Editar" at bounding box center [648, 321] width 52 height 22
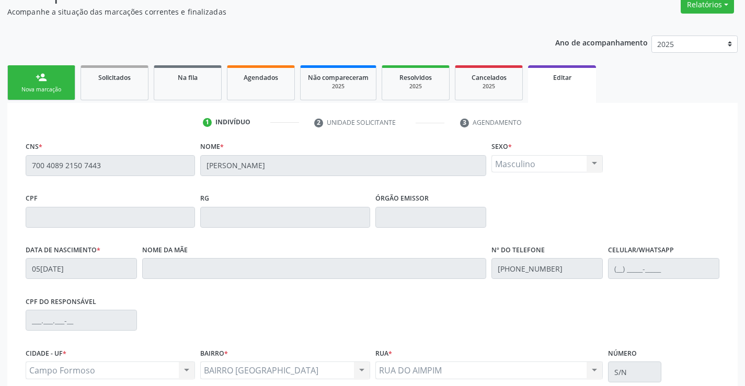
scroll to position [194, 0]
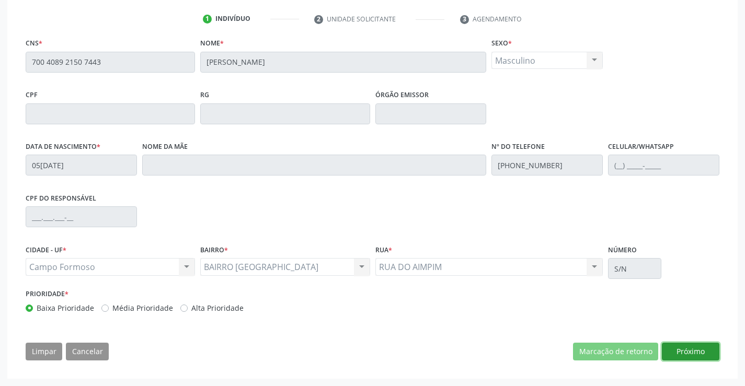
click at [681, 351] on button "Próximo" at bounding box center [689, 352] width 57 height 18
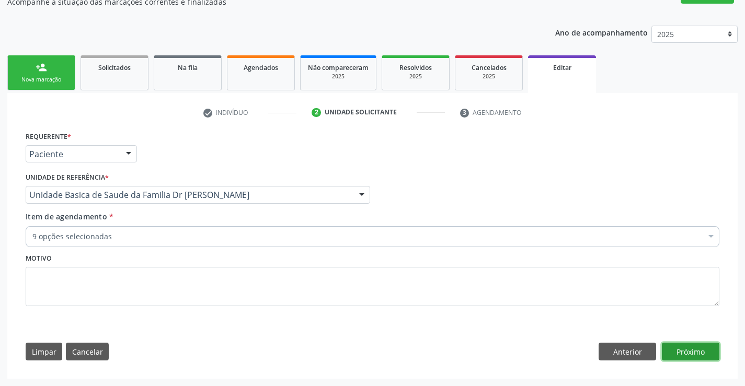
click at [702, 352] on button "Próximo" at bounding box center [689, 352] width 57 height 18
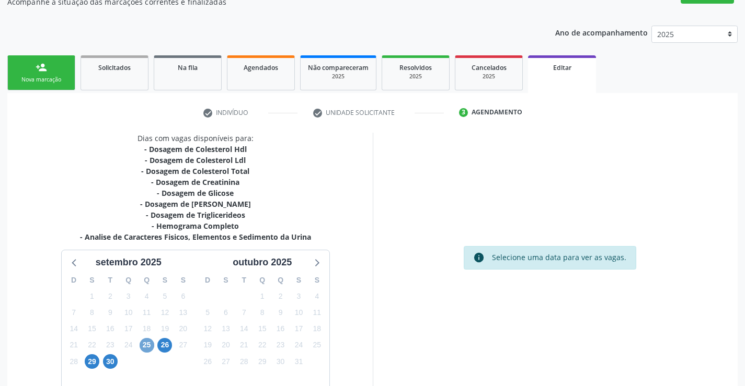
click at [147, 342] on span "25" at bounding box center [147, 345] width 15 height 15
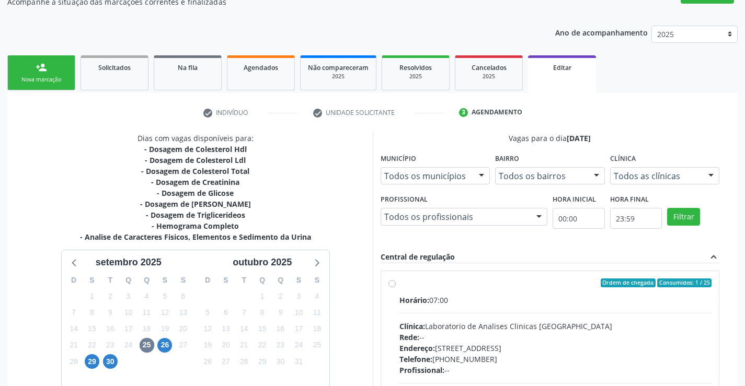
click at [399, 282] on label "Ordem de chegada Consumidos: 1 / 25 Horário: 07:00 Clínica: Laboratorio de Anal…" at bounding box center [555, 358] width 312 height 160
click at [391, 282] on input "Ordem de chegada Consumidos: 1 / 25 Horário: 07:00 Clínica: Laboratorio de Anal…" at bounding box center [391, 282] width 7 height 9
radio input "true"
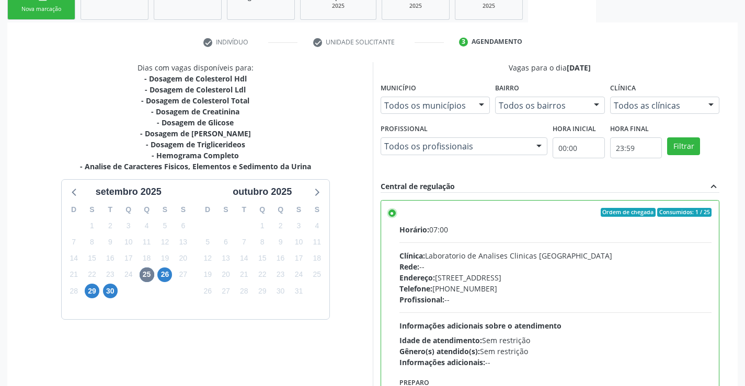
scroll to position [252, 0]
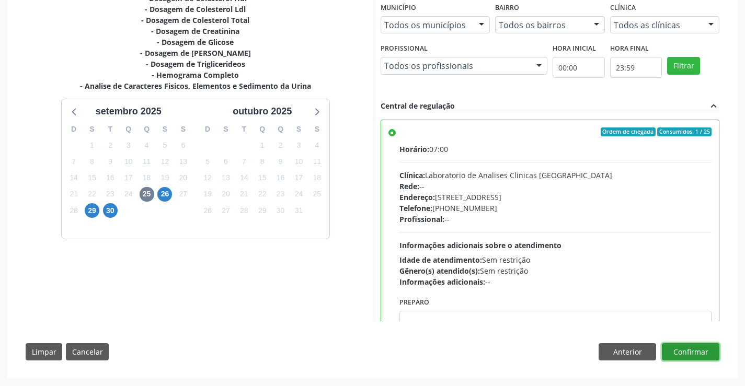
click at [693, 354] on button "Confirmar" at bounding box center [689, 352] width 57 height 18
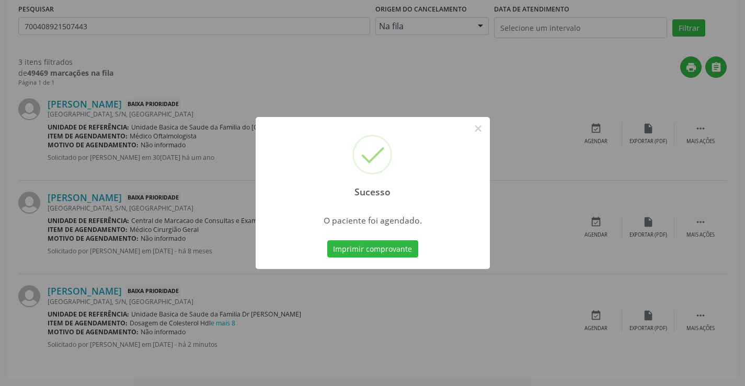
scroll to position [0, 0]
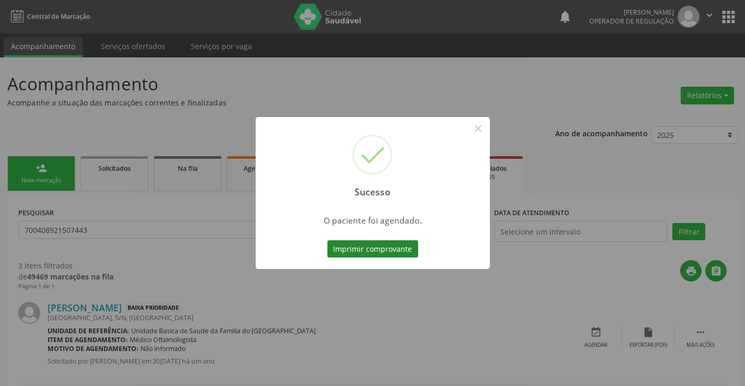
click at [358, 243] on button "Imprimir comprovante" at bounding box center [372, 249] width 91 height 18
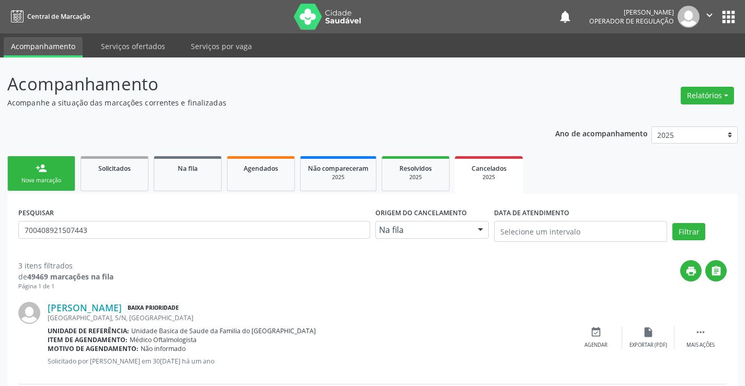
click at [55, 182] on div "Nova marcação" at bounding box center [41, 181] width 52 height 8
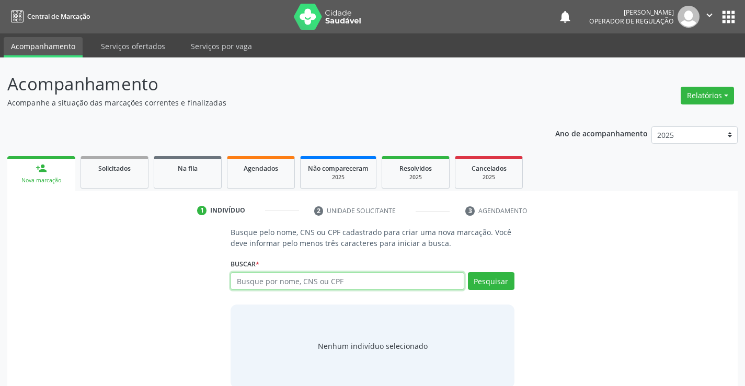
click at [272, 281] on input "text" at bounding box center [346, 281] width 233 height 18
type input "708704196077394"
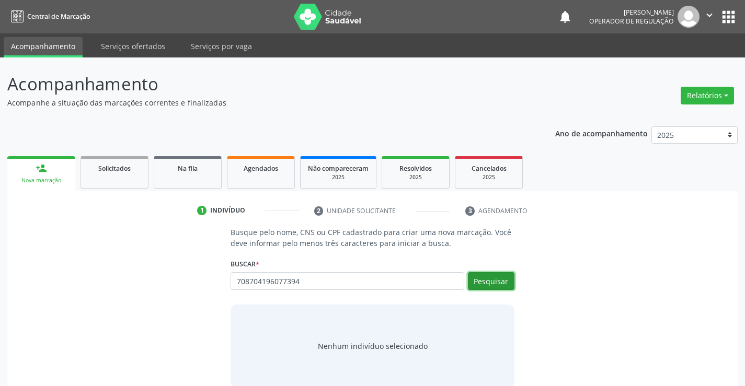
click at [495, 282] on button "Pesquisar" at bounding box center [491, 281] width 47 height 18
type input "708704196077394"
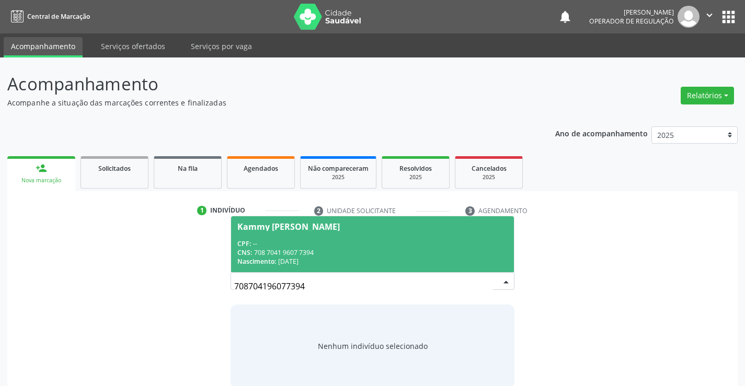
click at [414, 257] on div "CNS: 708 7041 9607 7394" at bounding box center [372, 252] width 270 height 9
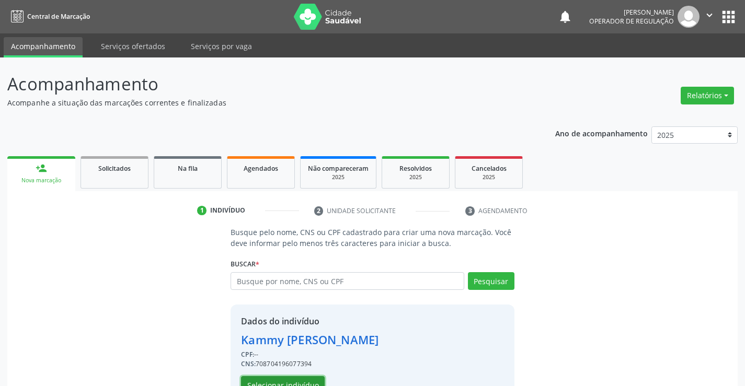
click at [300, 382] on button "Selecionar indivíduo" at bounding box center [283, 385] width 84 height 18
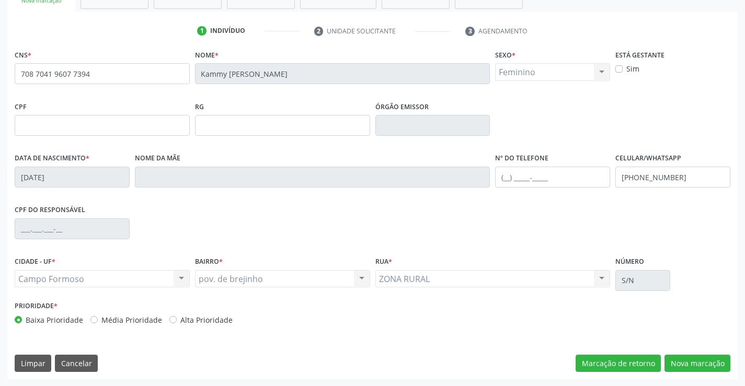
scroll to position [180, 0]
click at [703, 362] on button "Nova marcação" at bounding box center [697, 363] width 66 height 18
click at [0, 0] on button "Próximo" at bounding box center [0, 0] width 0 height 0
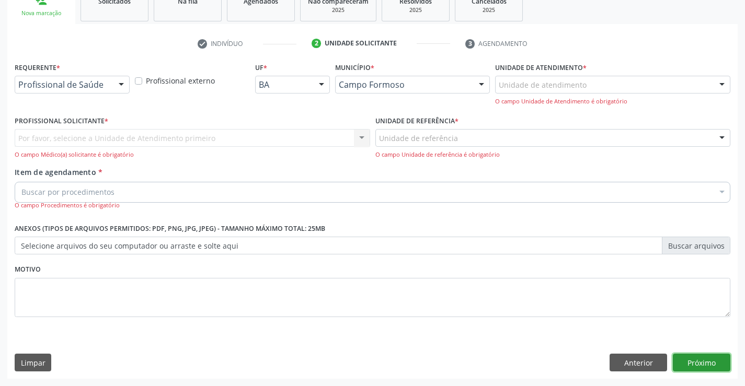
scroll to position [132, 0]
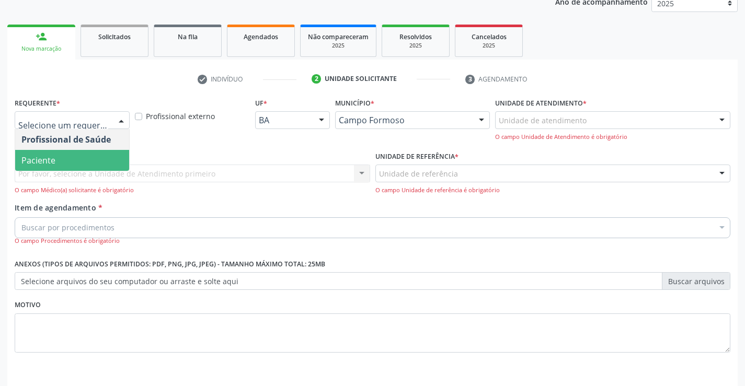
click at [61, 157] on span "Paciente" at bounding box center [72, 160] width 114 height 21
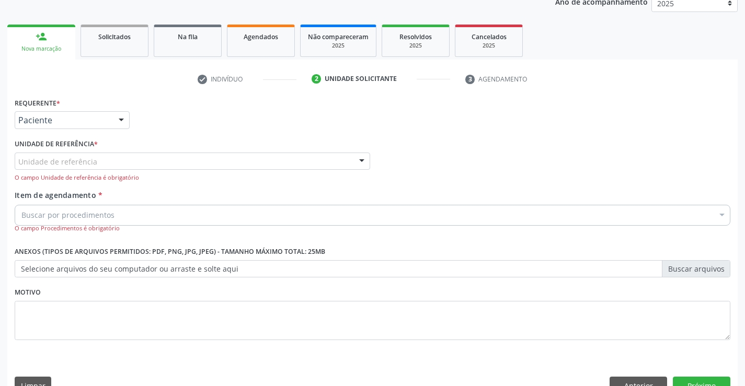
click at [18, 162] on input "text" at bounding box center [18, 166] width 0 height 21
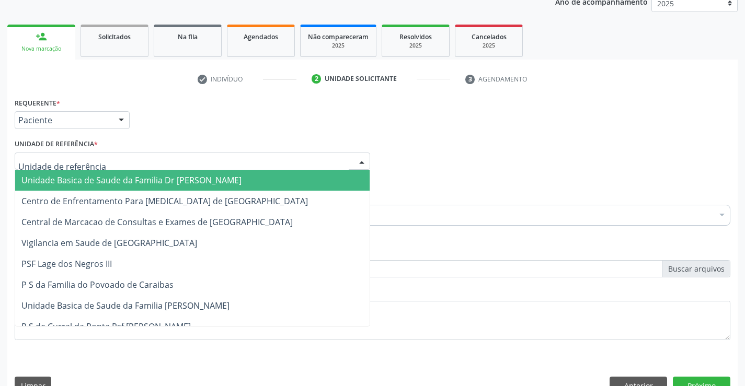
click at [96, 183] on span "Unidade Basica de Saude da Familia Dr [PERSON_NAME]" at bounding box center [131, 180] width 220 height 11
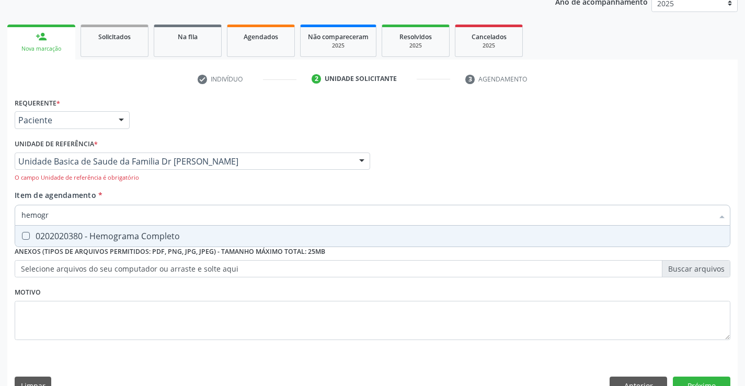
type input "hemogra"
click at [119, 238] on div "0202020380 - Hemograma Completo" at bounding box center [372, 236] width 702 height 8
checkbox Completo "true"
type input "hemogra"
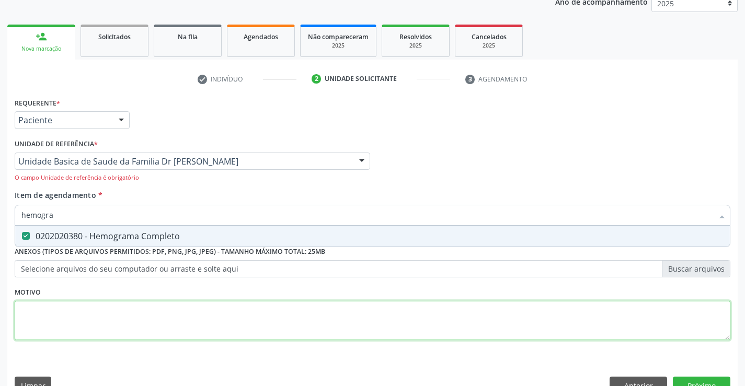
click at [96, 331] on div "Requerente * Paciente Profissional de Saúde Paciente Nenhum resultado encontrad…" at bounding box center [372, 225] width 715 height 260
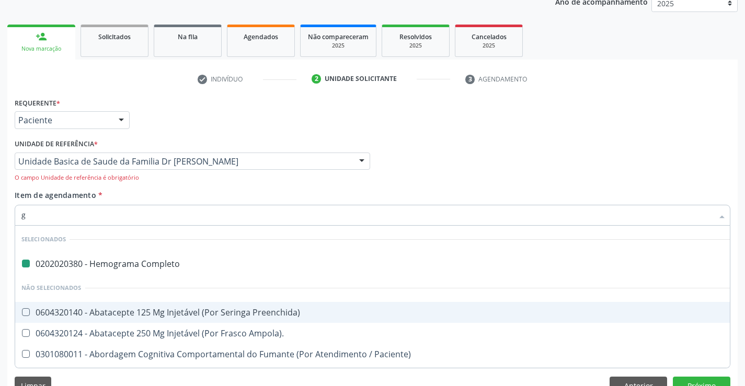
type input "gl"
checkbox Completo "false"
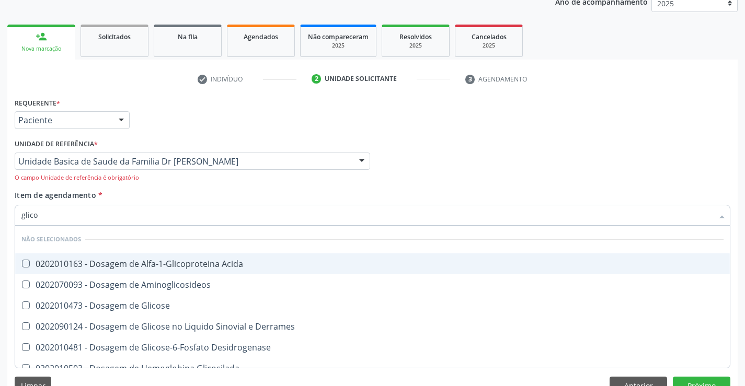
type input "glicos"
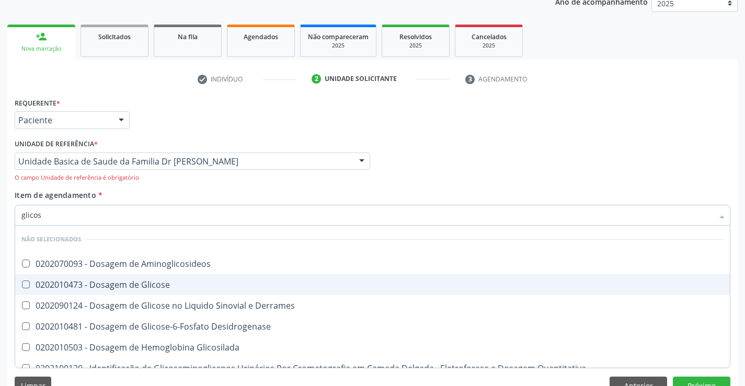
click at [156, 283] on div "0202010473 - Dosagem de Glicose" at bounding box center [372, 285] width 702 height 8
checkbox Glicose "true"
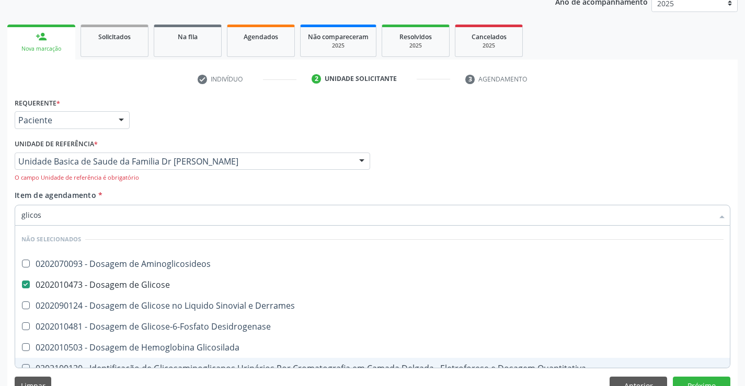
type input "glicos"
click at [121, 374] on div "Requerente * Paciente Profissional de Saúde Paciente Nenhum resultado encontrad…" at bounding box center [372, 248] width 730 height 307
checkbox Aminoglicosideos "true"
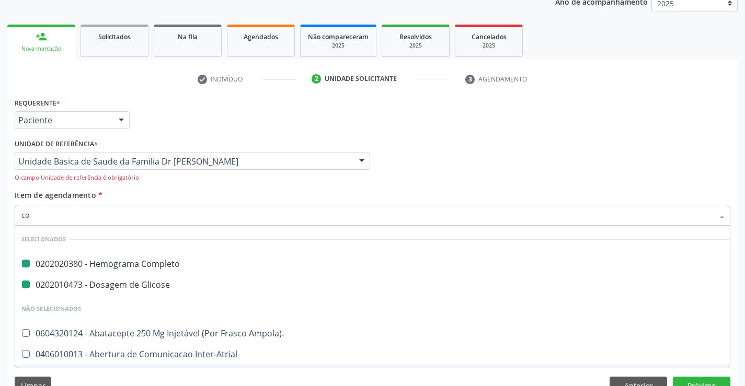
type input "col"
checkbox Completo "false"
checkbox Glicose "false"
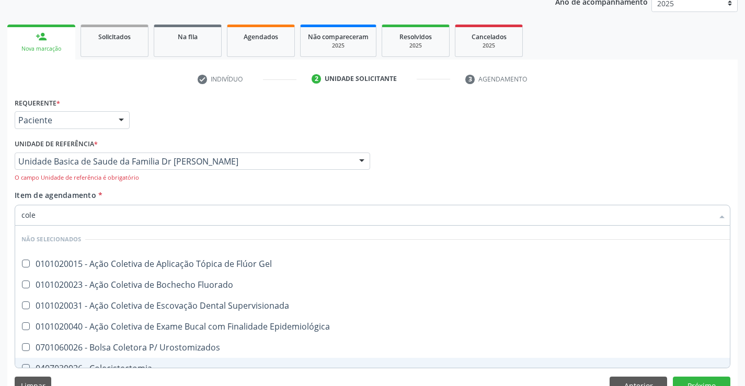
type input "coles"
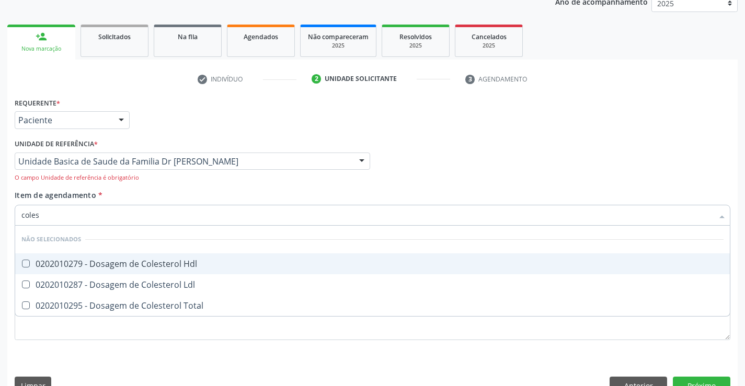
click at [126, 260] on div "0202010279 - Dosagem de Colesterol Hdl" at bounding box center [372, 264] width 702 height 8
checkbox Hdl "true"
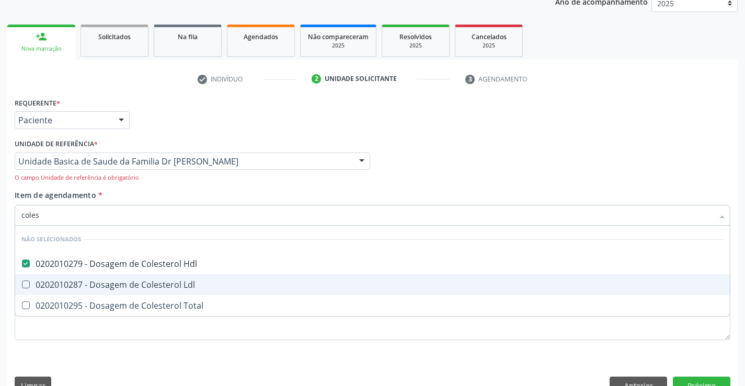
click at [125, 282] on div "0202010287 - Dosagem de Colesterol Ldl" at bounding box center [372, 285] width 702 height 8
checkbox Ldl "true"
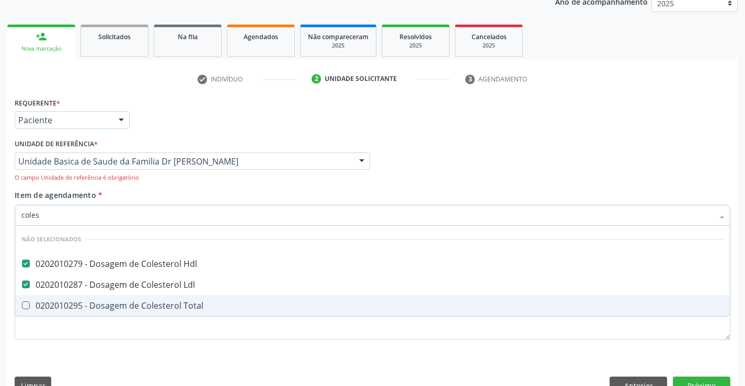
click at [118, 303] on div "0202010295 - Dosagem de Colesterol Total" at bounding box center [372, 305] width 702 height 8
checkbox Total "true"
type input "coles"
click at [83, 359] on div "Requerente * Paciente Profissional de Saúde Paciente Nenhum resultado encontrad…" at bounding box center [372, 248] width 730 height 307
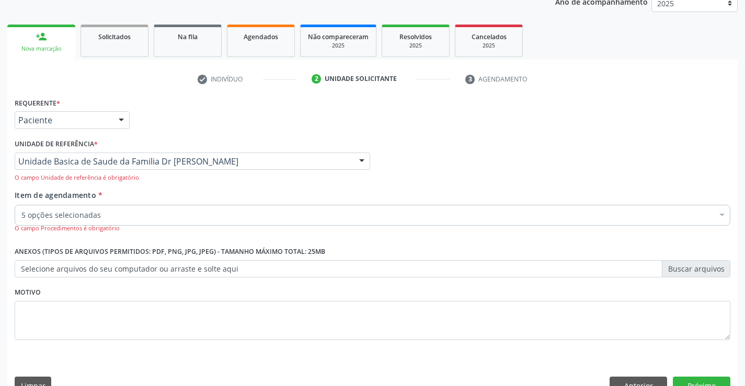
click at [21, 217] on input "Item de agendamento *" at bounding box center [21, 215] width 0 height 21
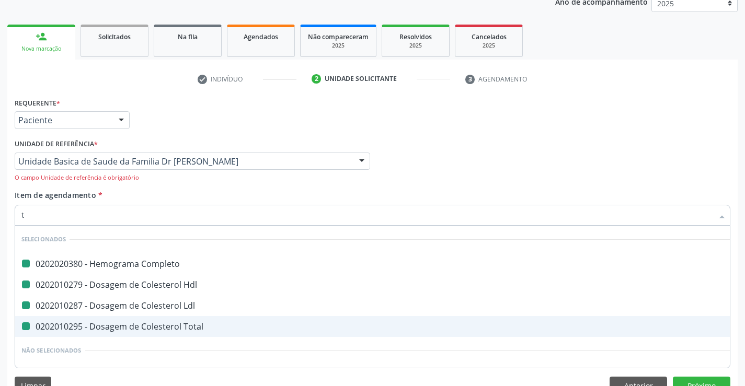
type input "tr"
checkbox Completo "false"
checkbox Hdl "false"
checkbox Ldl "false"
checkbox Total "false"
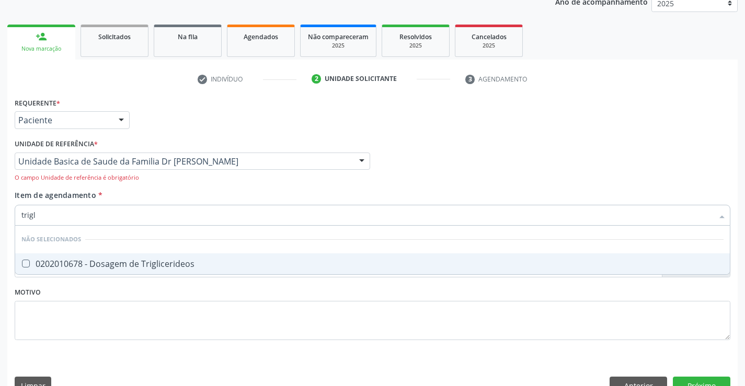
type input "trigli"
click at [131, 260] on div "0202010678 - Dosagem de Triglicerideos" at bounding box center [372, 264] width 702 height 8
click at [101, 264] on div "0202010678 - Dosagem de Triglicerideos" at bounding box center [372, 264] width 702 height 8
checkbox Triglicerideos "true"
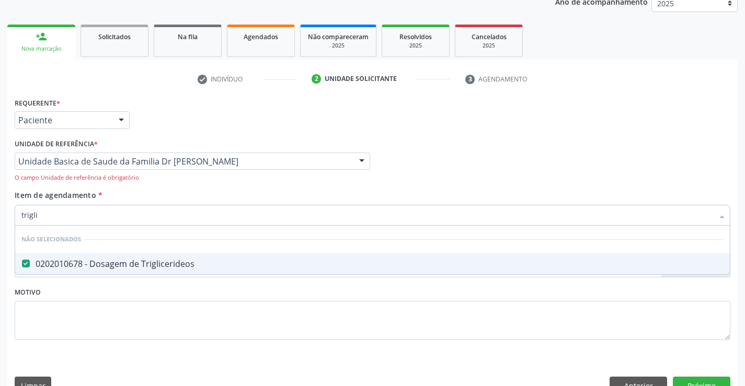
click at [62, 355] on div "Requerente * Paciente Profissional de Saúde Paciente Nenhum resultado encontrad…" at bounding box center [372, 248] width 730 height 307
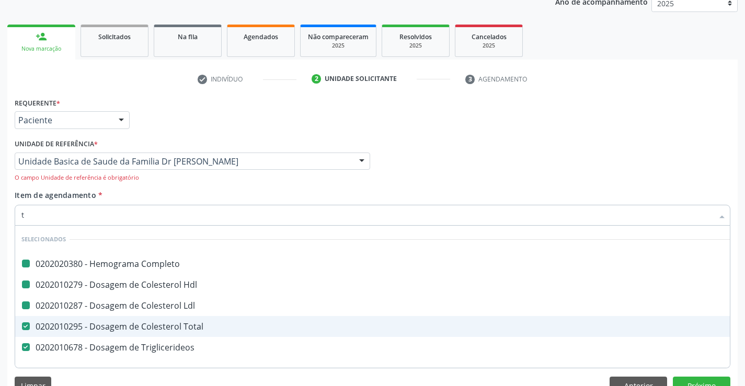
type input "tg"
checkbox Completo "false"
checkbox Hdl "false"
checkbox Ldl "false"
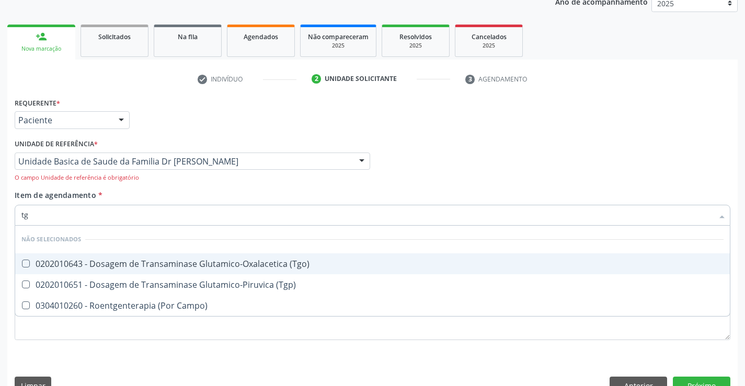
click at [26, 263] on \(Tgo\) at bounding box center [26, 264] width 8 height 8
click at [22, 263] on \(Tgo\) "checkbox" at bounding box center [18, 263] width 7 height 7
checkbox \(Tgo\) "true"
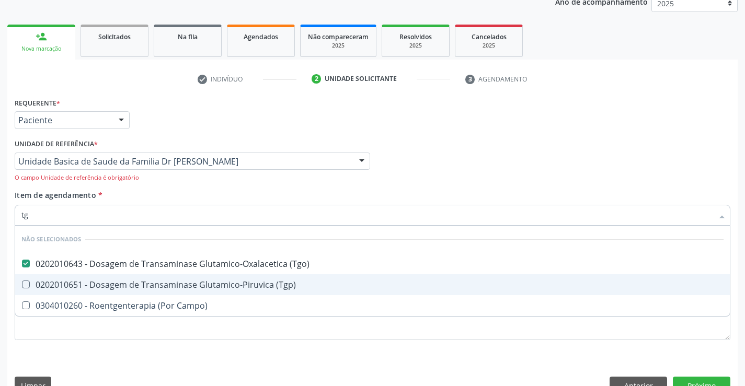
click at [27, 285] on \(Tgp\) at bounding box center [26, 285] width 8 height 8
click at [22, 285] on \(Tgp\) "checkbox" at bounding box center [18, 284] width 7 height 7
checkbox \(Tgp\) "true"
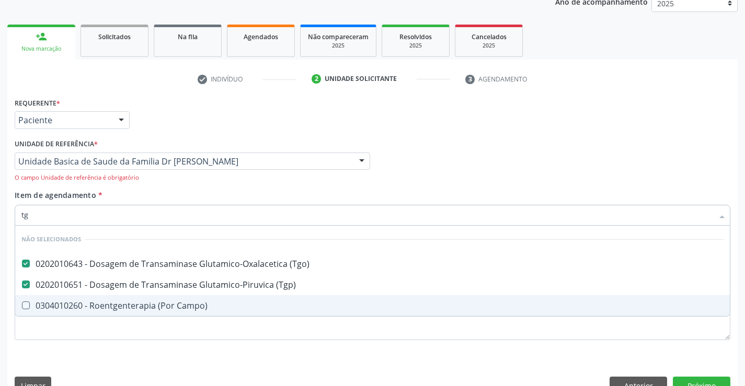
click at [26, 347] on div "Requerente * Paciente Profissional de Saúde Paciente Nenhum resultado encontrad…" at bounding box center [372, 225] width 715 height 260
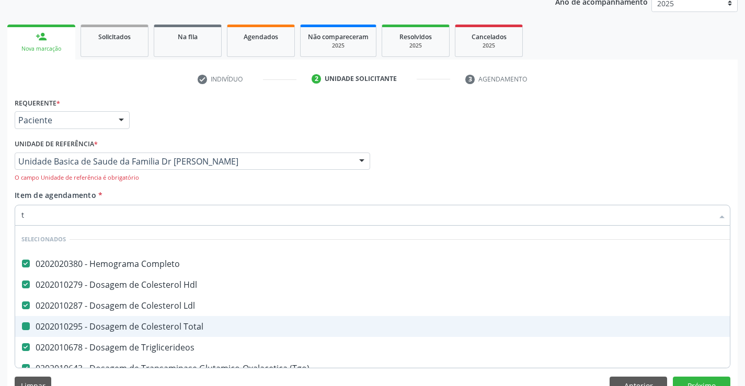
type input "tg"
checkbox Total "false"
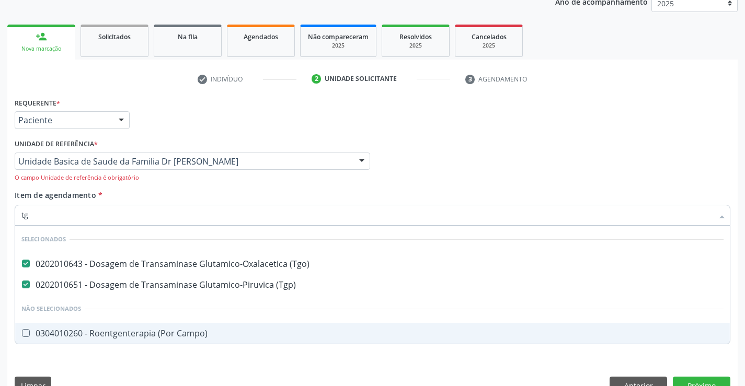
type input "t"
checkbox Campo\) "true"
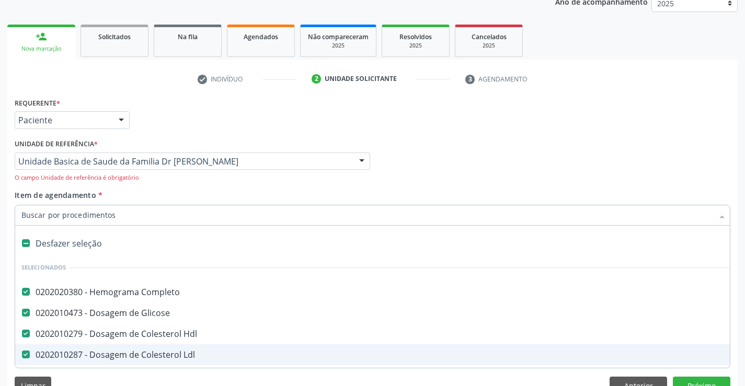
type input "u"
checkbox Ldl "false"
checkbox Total "false"
checkbox Triglicerideos "false"
checkbox \(Tgo\) "false"
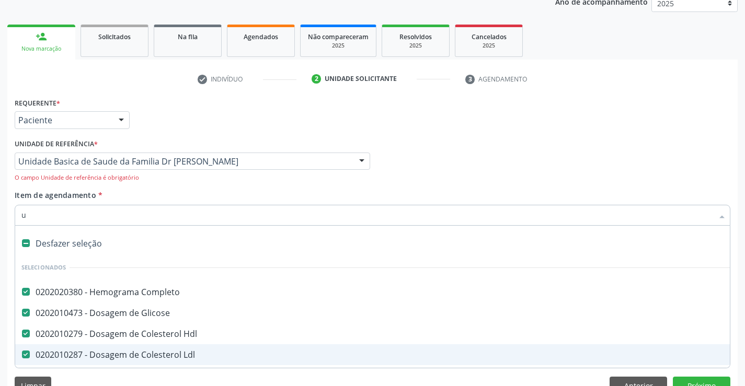
checkbox \(Tgp\) "false"
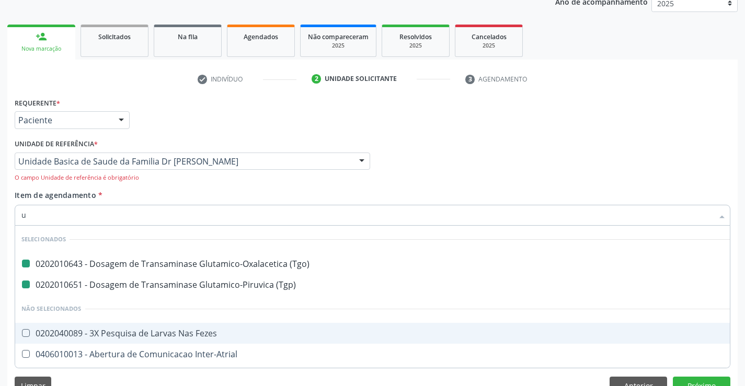
type input "ur"
checkbox \(Tgo\) "false"
checkbox \(Tgp\) "false"
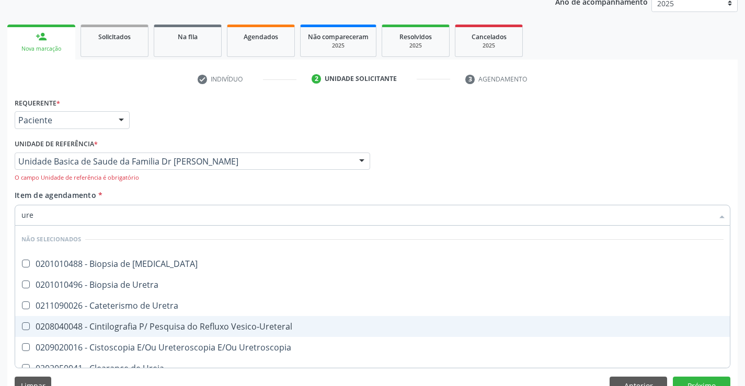
type input "urei"
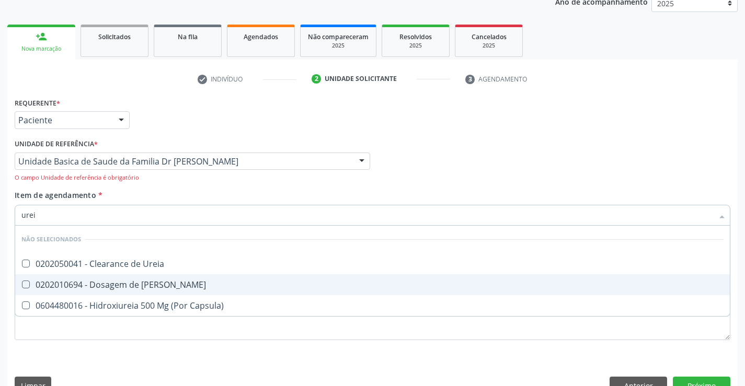
click at [109, 287] on div "0202010694 - Dosagem de [PERSON_NAME]" at bounding box center [372, 285] width 702 height 8
checkbox Ureia "true"
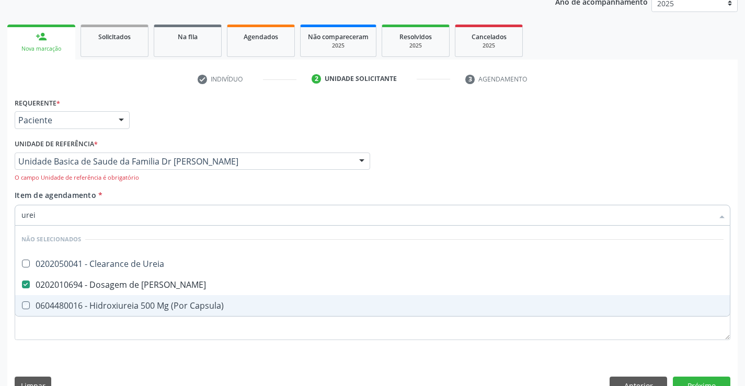
click at [73, 358] on div "Requerente * Paciente Profissional de Saúde Paciente Nenhum resultado encontrad…" at bounding box center [372, 248] width 730 height 307
checkbox Ureia "true"
checkbox Capsula\) "true"
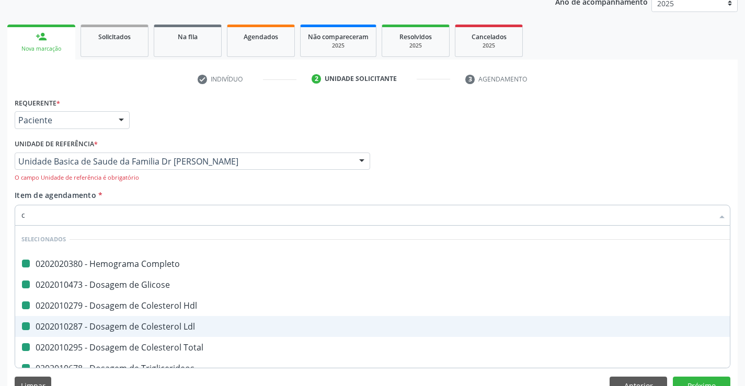
type input "cr"
checkbox Completo "false"
checkbox Glicose "false"
checkbox Hdl "false"
checkbox Ldl "false"
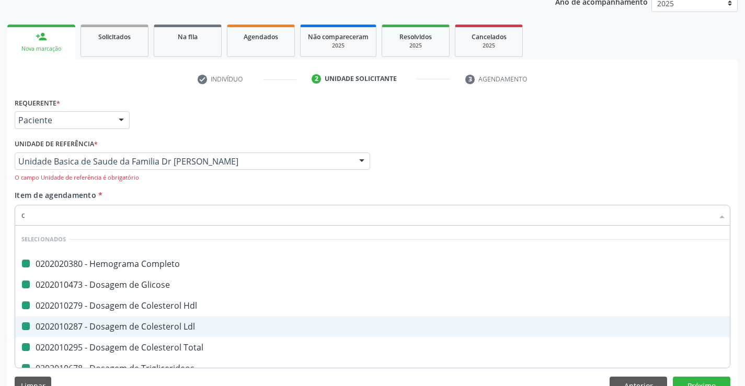
checkbox Total "false"
checkbox Triglicerideos "false"
checkbox \(Tgo\) "false"
checkbox \(Tgp\) "false"
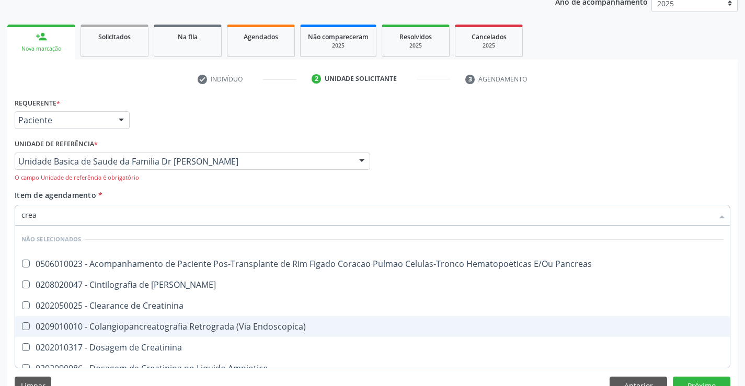
type input "creat"
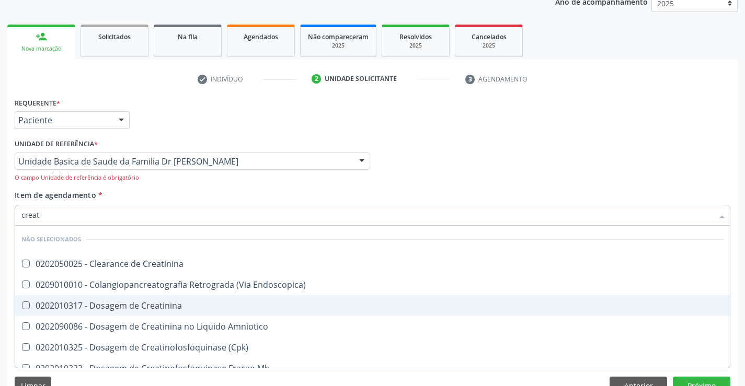
click at [127, 306] on div "0202010317 - Dosagem de Creatinina" at bounding box center [372, 305] width 702 height 8
checkbox Creatinina "true"
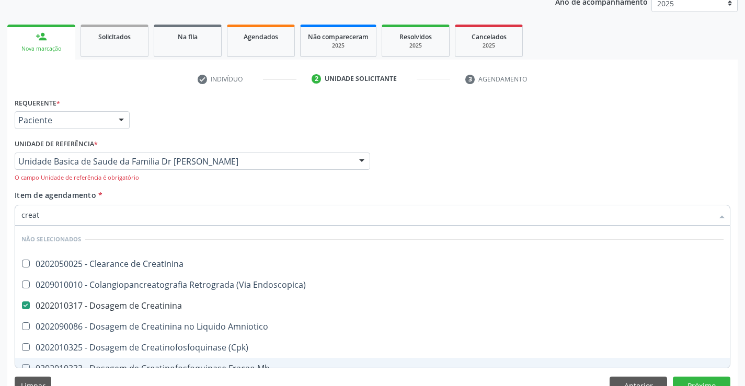
click at [103, 379] on div "Limpar Anterior Próximo" at bounding box center [372, 386] width 715 height 18
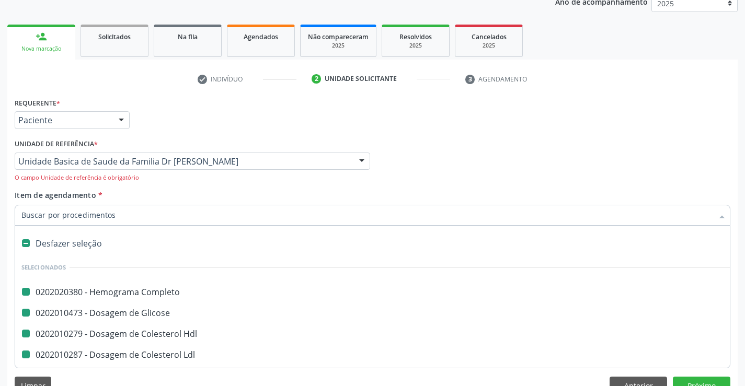
type input "f"
checkbox Completo "false"
checkbox Glicose "false"
checkbox Hdl "false"
checkbox Ldl "false"
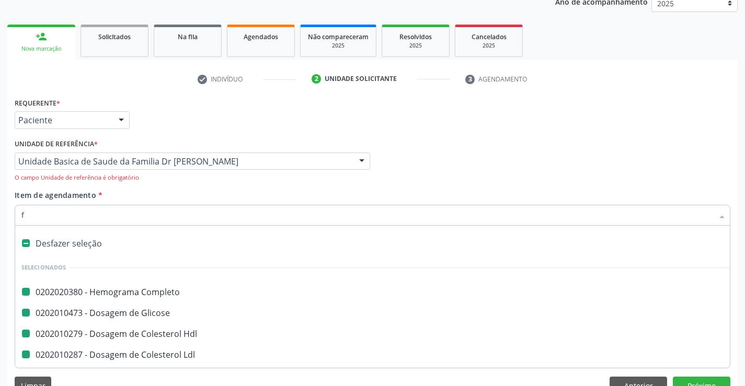
checkbox Total "false"
checkbox Triglicerideos "false"
checkbox \(Tgo\) "false"
checkbox \(Tgp\) "false"
checkbox Creatinina "false"
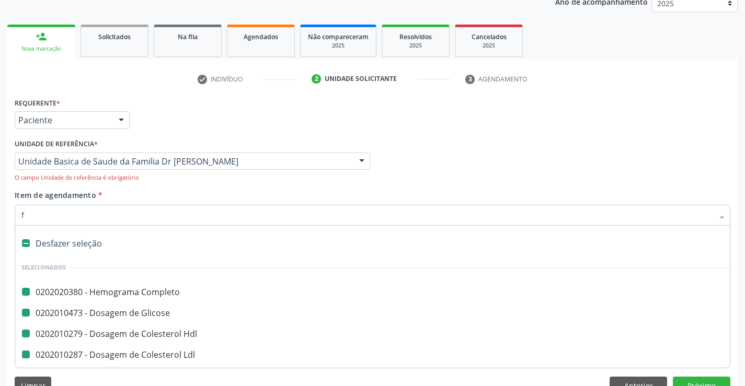
checkbox Ureia "false"
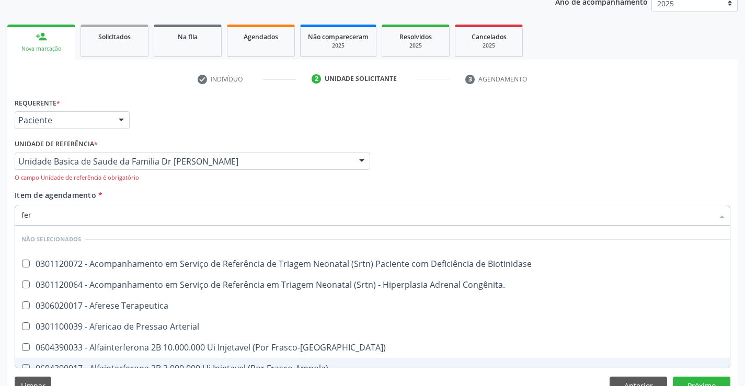
type input "ferr"
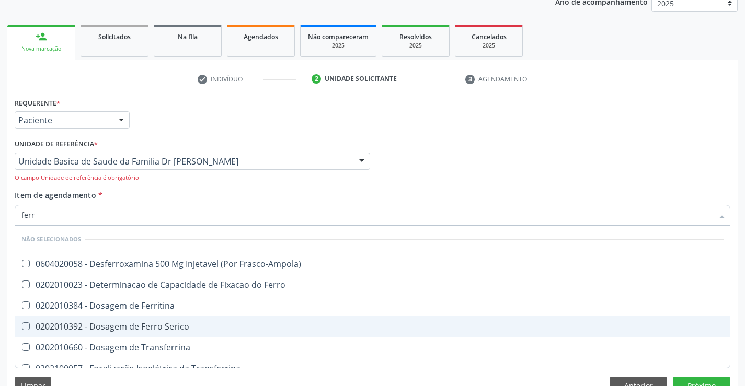
click at [141, 328] on div "0202010392 - Dosagem de Ferro Serico" at bounding box center [372, 326] width 702 height 8
checkbox Serico "true"
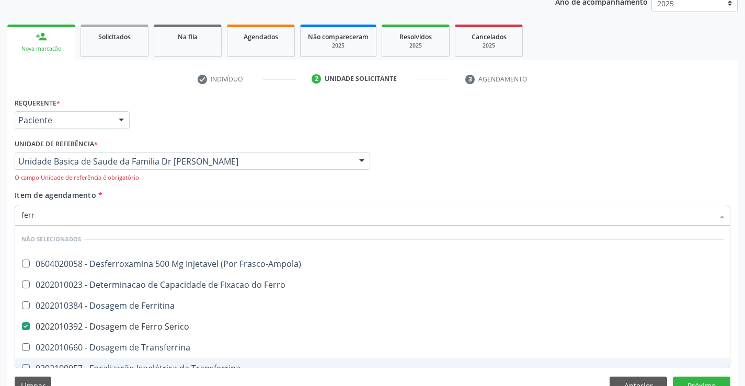
click at [98, 375] on div "Requerente * Paciente Profissional de Saúde Paciente Nenhum resultado encontrad…" at bounding box center [372, 248] width 730 height 307
checkbox Frasco-Ampola\) "true"
checkbox Ferro "true"
checkbox Ferritina "true"
checkbox Transferrina "true"
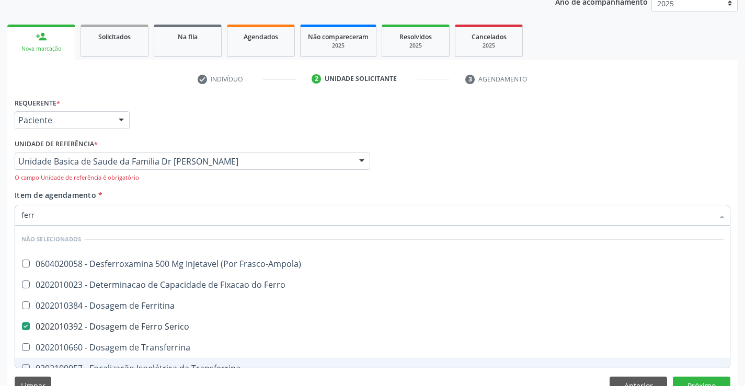
checkbox Transferrina "true"
checkbox Ml\) "true"
checkbox \(Nefroplastia\) "true"
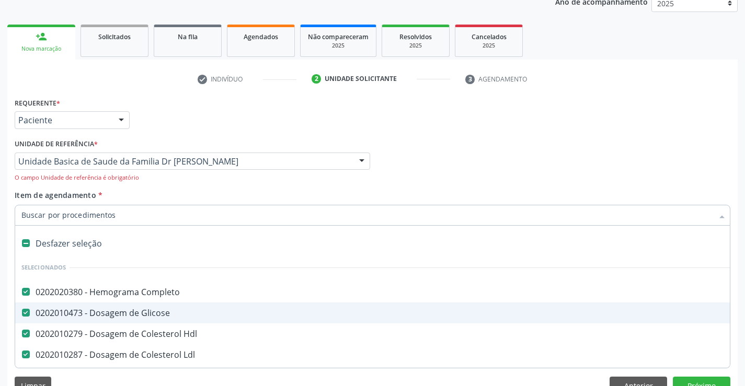
type input "u"
checkbox Total "false"
checkbox Triglicerideos "false"
checkbox \(Tgo\) "false"
checkbox \(Tgp\) "false"
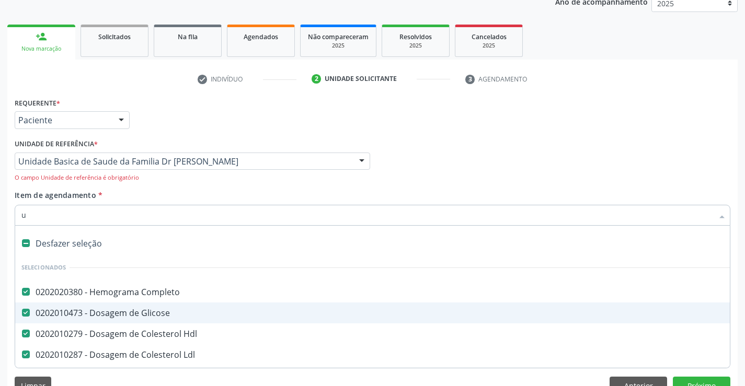
checkbox Ureia "false"
checkbox Creatinina "false"
checkbox Serico "false"
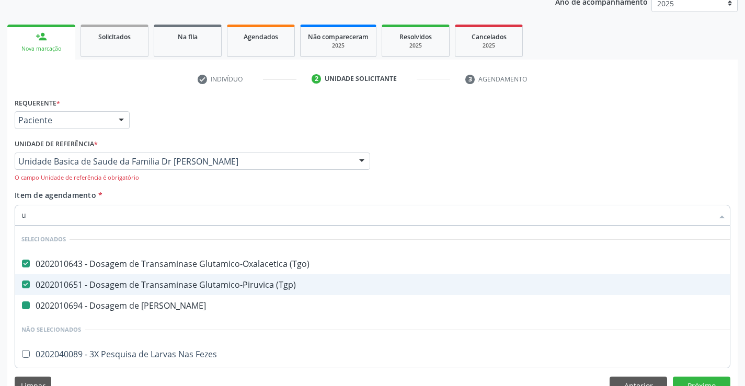
type input "ur"
checkbox Ureia "false"
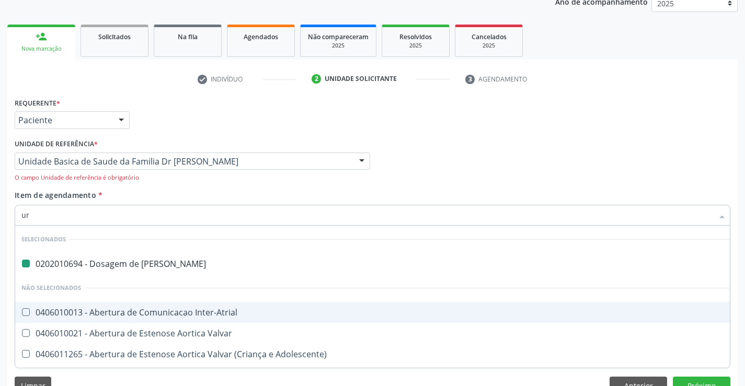
type input "urn"
checkbox Ureia "false"
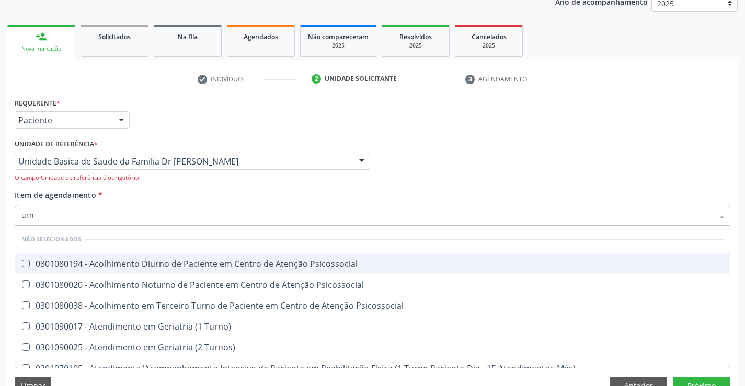
type input "ur"
checkbox Psicossocial "true"
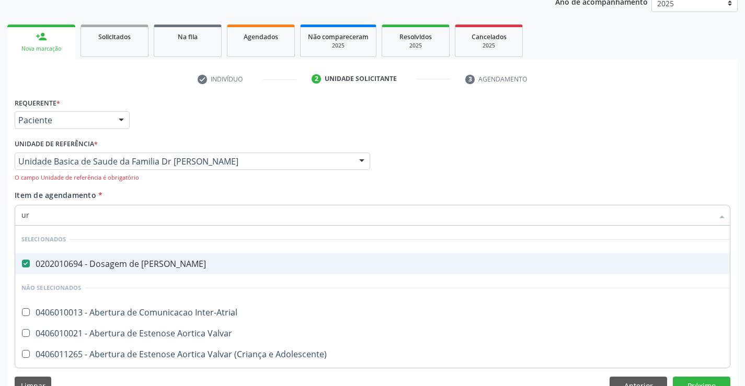
type input "uri"
checkbox Ureia "false"
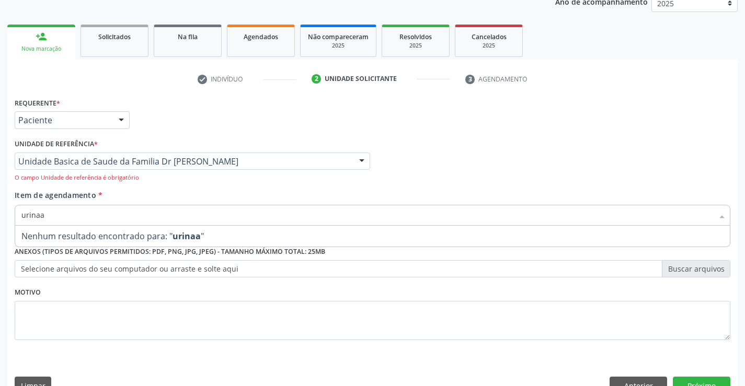
type input "urina"
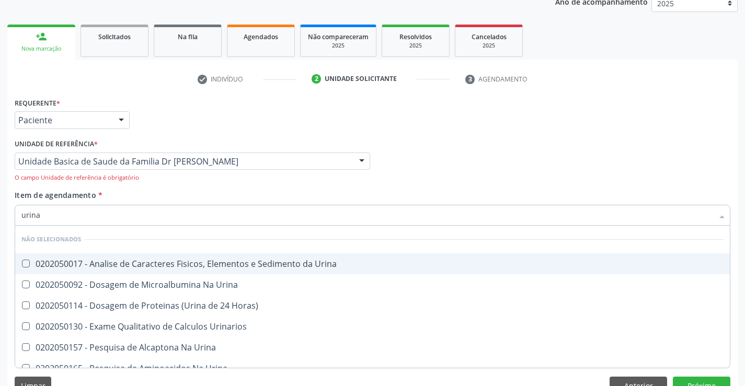
click at [117, 263] on div "0202050017 - Analise de Caracteres Fisicos, Elementos e Sedimento da Urina" at bounding box center [372, 264] width 702 height 8
checkbox Urina "true"
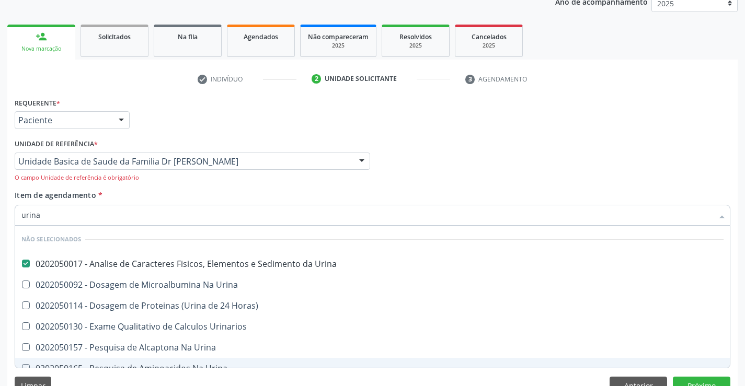
click at [114, 377] on div "Limpar Anterior Próximo" at bounding box center [372, 386] width 715 height 18
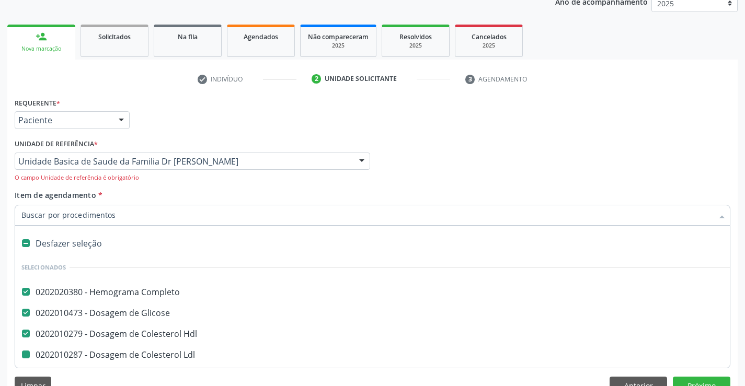
type input "f"
checkbox Ldl "false"
checkbox Total "false"
checkbox Triglicerideos "false"
checkbox \(Tgo\) "false"
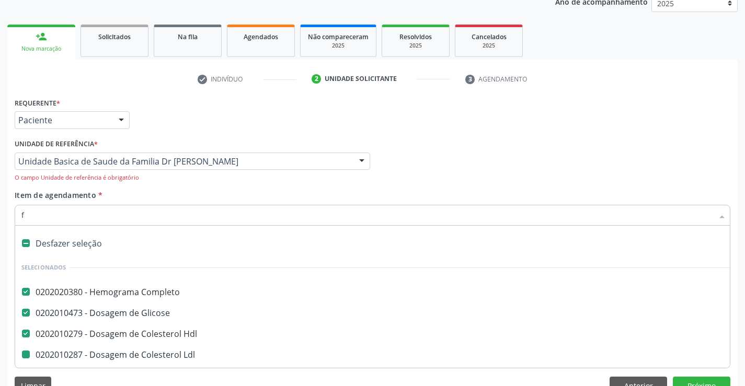
checkbox \(Tgp\) "false"
checkbox Ureia "false"
checkbox Creatinina "false"
checkbox Serico "false"
checkbox Urina "false"
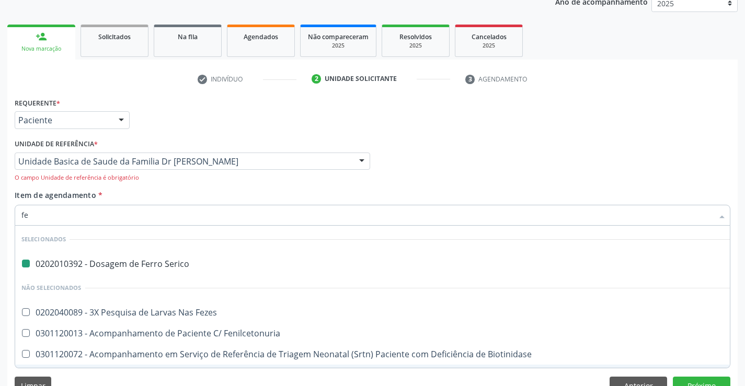
type input "fez"
checkbox Serico "false"
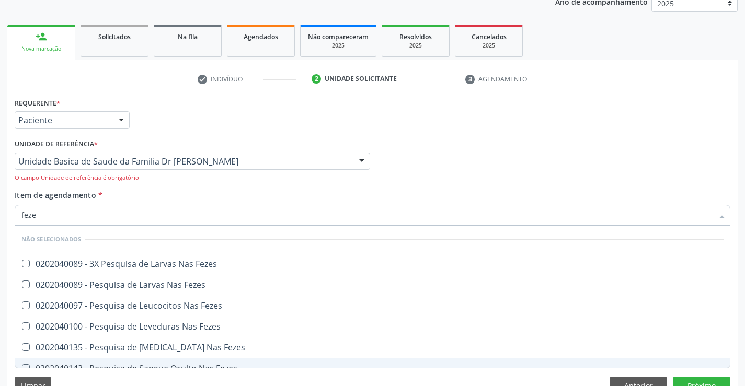
type input "fezes"
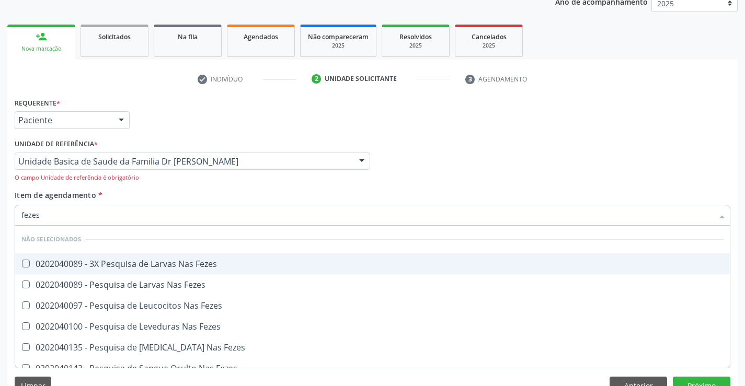
click at [129, 262] on div "0202040089 - 3X Pesquisa de Larvas Nas Fezes" at bounding box center [372, 264] width 702 height 8
checkbox Fezes "true"
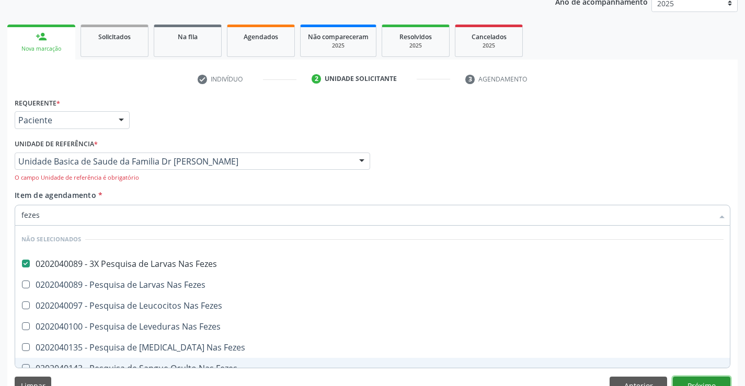
click at [692, 379] on button "Próximo" at bounding box center [700, 386] width 57 height 18
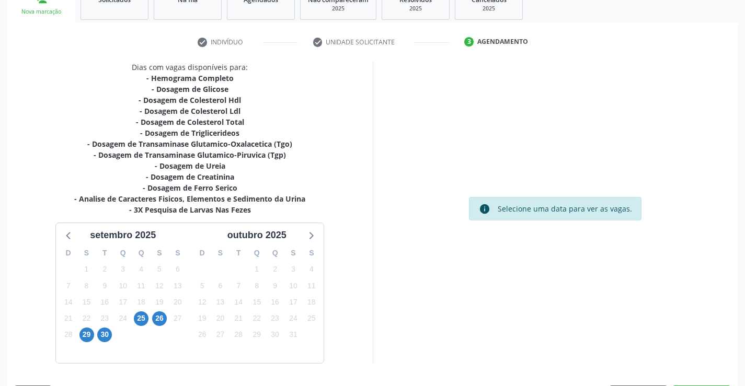
scroll to position [184, 0]
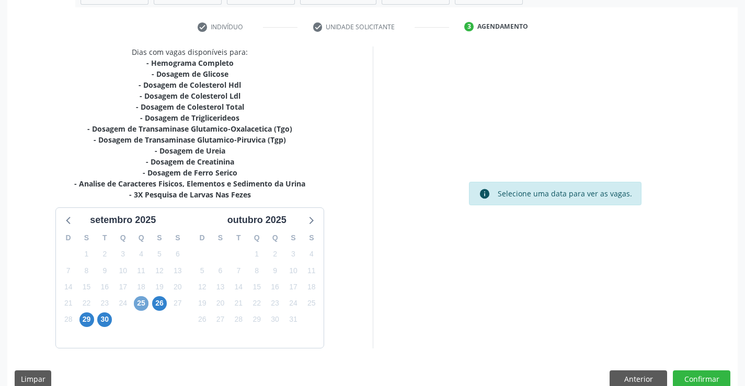
click at [142, 303] on span "25" at bounding box center [141, 303] width 15 height 15
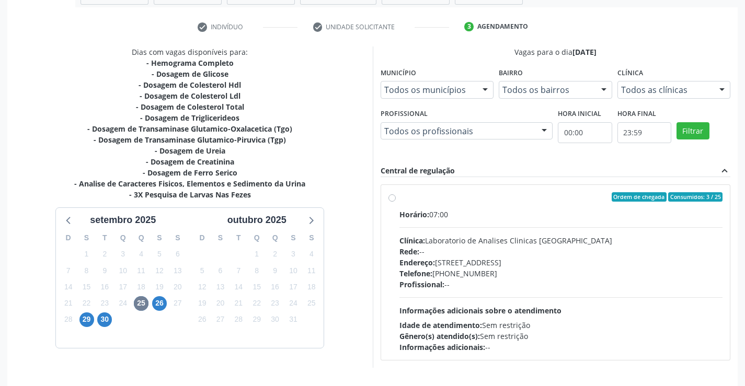
click at [399, 197] on label "Ordem de chegada Consumidos: 3 / 25 Horário: 07:00 Clínica: Laboratorio de Anal…" at bounding box center [560, 272] width 323 height 160
click at [390, 197] on input "Ordem de chegada Consumidos: 3 / 25 Horário: 07:00 Clínica: Laboratorio de Anal…" at bounding box center [391, 196] width 7 height 9
radio input "true"
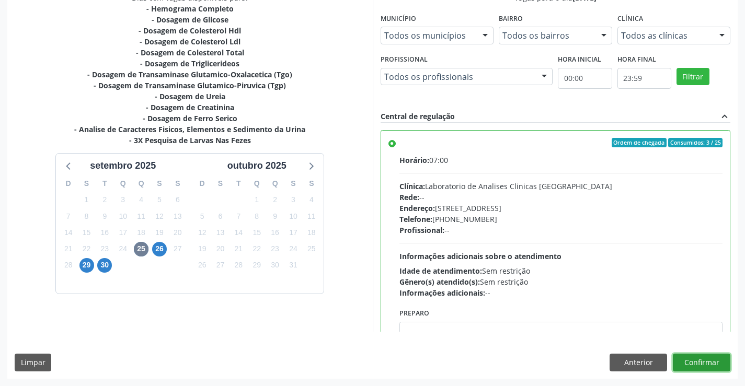
click at [712, 361] on button "Confirmar" at bounding box center [700, 363] width 57 height 18
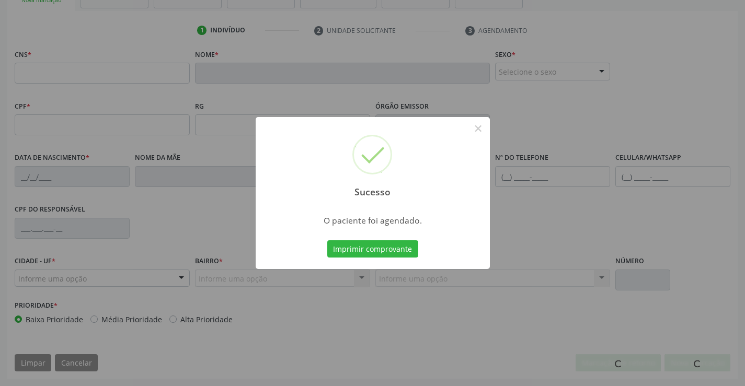
scroll to position [180, 0]
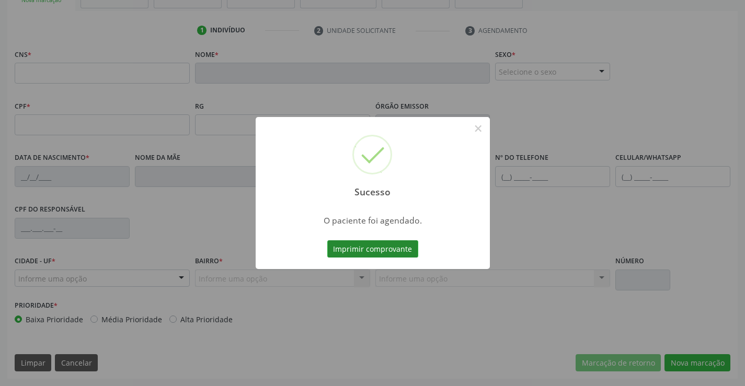
click at [371, 246] on button "Imprimir comprovante" at bounding box center [372, 249] width 91 height 18
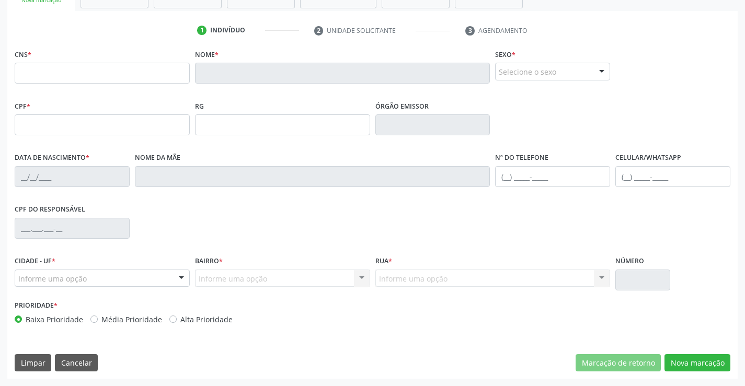
scroll to position [180, 0]
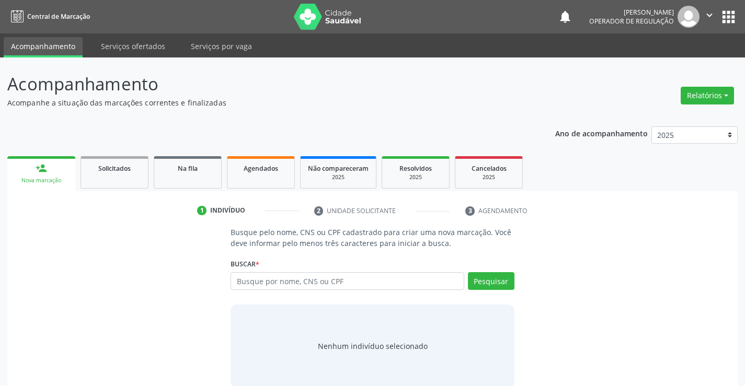
click at [331, 277] on input "text" at bounding box center [346, 281] width 233 height 18
type input "700408921507443"
click at [487, 283] on button "Pesquisar" at bounding box center [491, 281] width 47 height 18
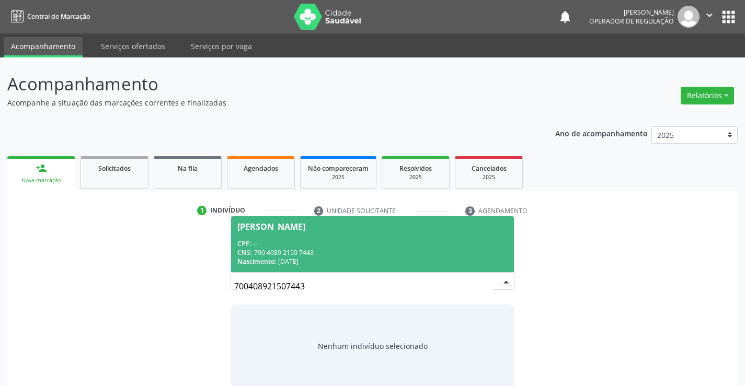
click at [445, 250] on div "CNS: 700 4089 2150 7443" at bounding box center [372, 252] width 270 height 9
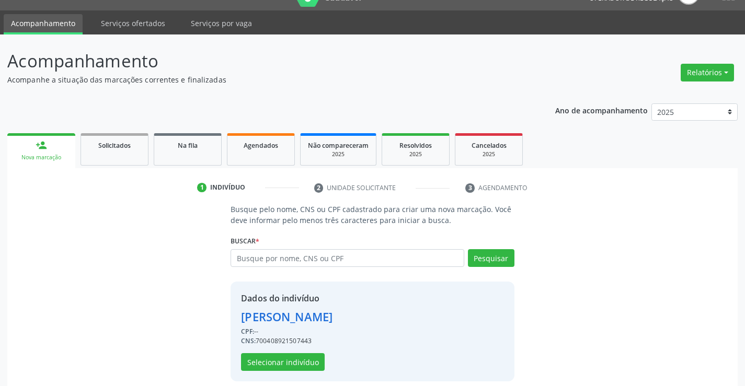
scroll to position [33, 0]
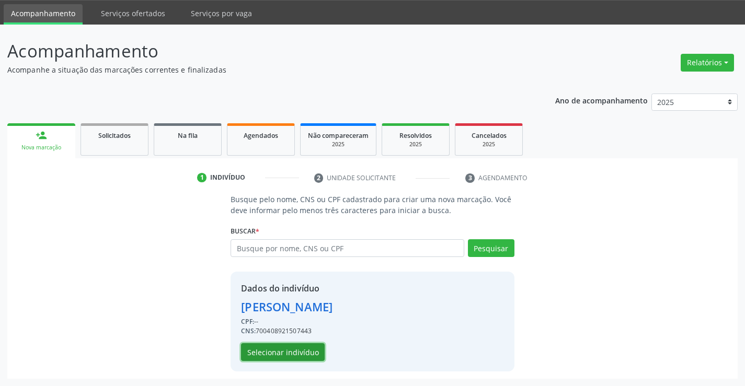
click at [297, 350] on button "Selecionar indivíduo" at bounding box center [283, 352] width 84 height 18
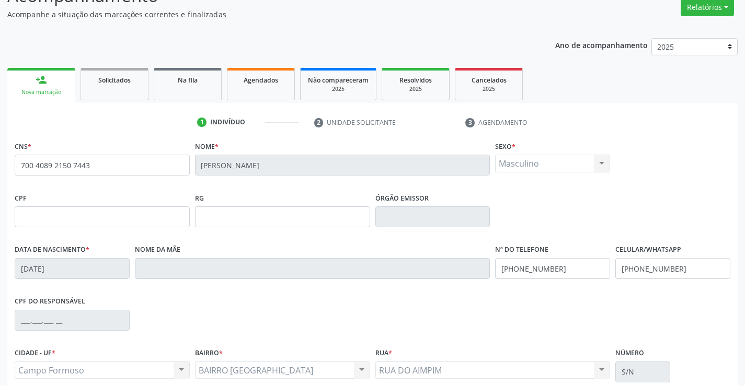
scroll to position [180, 0]
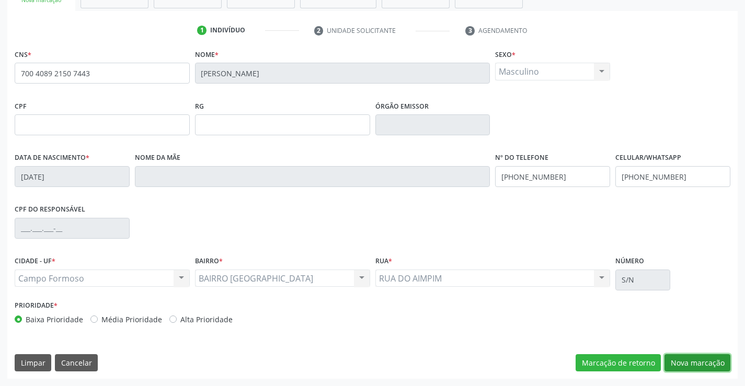
click at [694, 362] on button "Nova marcação" at bounding box center [697, 363] width 66 height 18
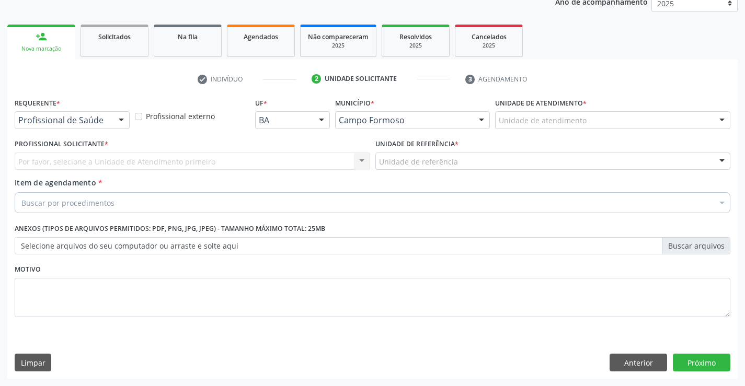
scroll to position [132, 0]
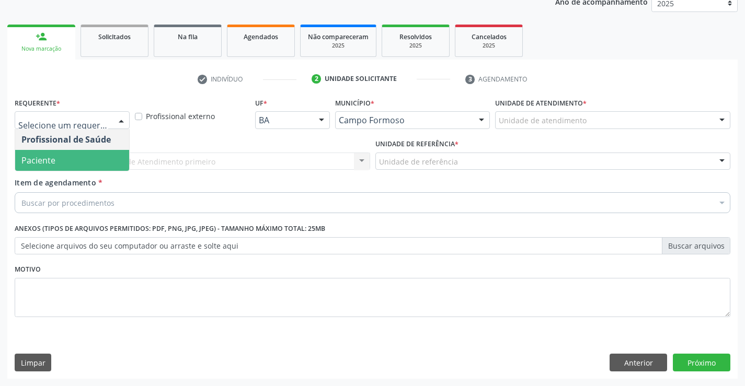
click at [69, 161] on span "Paciente" at bounding box center [72, 160] width 114 height 21
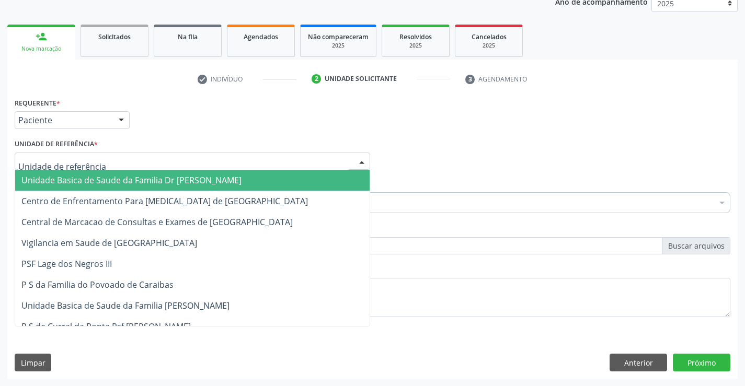
click at [95, 175] on span "Unidade Basica de Saude da Familia Dr [PERSON_NAME]" at bounding box center [131, 180] width 220 height 11
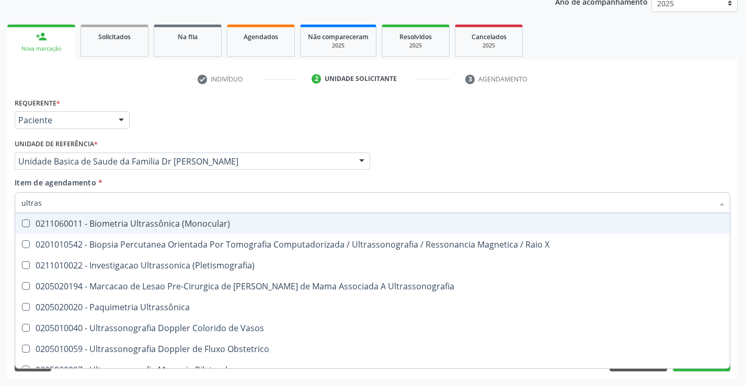
type input "ultrass"
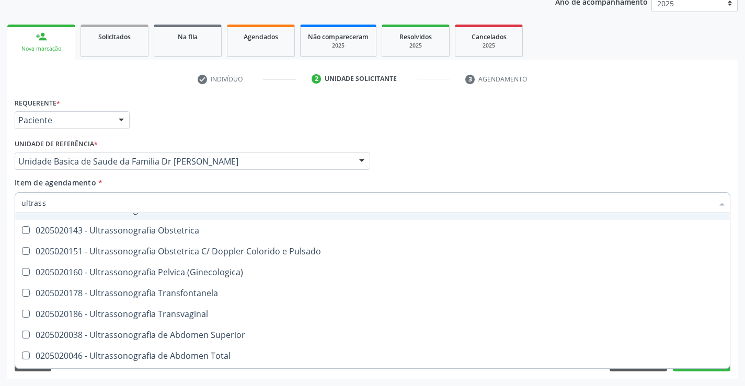
scroll to position [209, 0]
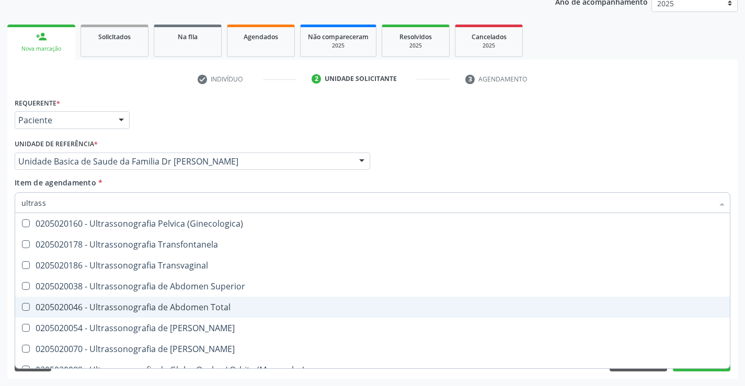
click at [235, 305] on div "0205020046 - Ultrassonografia de Abdomen Total" at bounding box center [372, 307] width 702 height 8
checkbox Total "true"
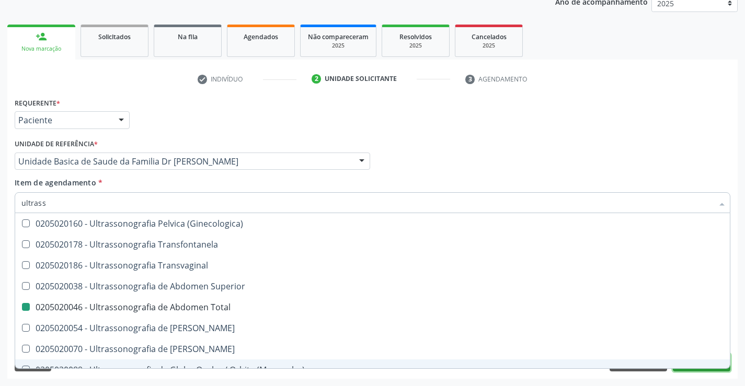
click at [693, 370] on button "Próximo" at bounding box center [700, 363] width 57 height 18
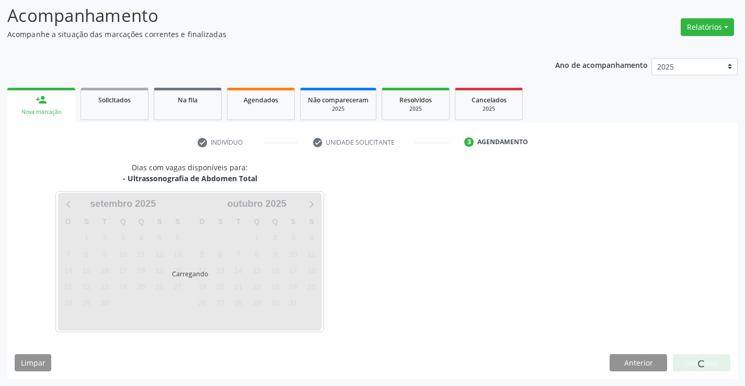
scroll to position [0, 0]
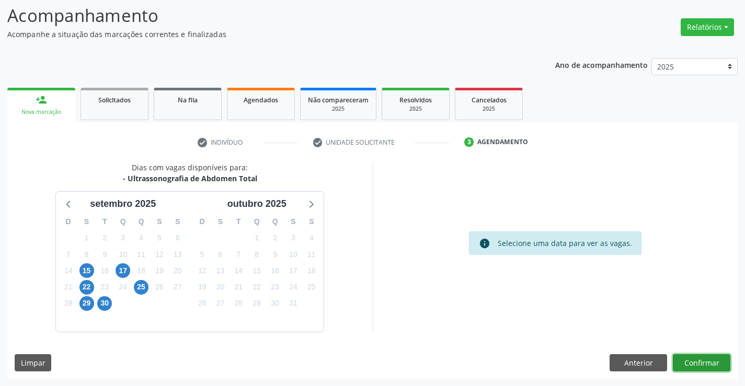
click at [697, 357] on button "Confirmar" at bounding box center [700, 363] width 57 height 18
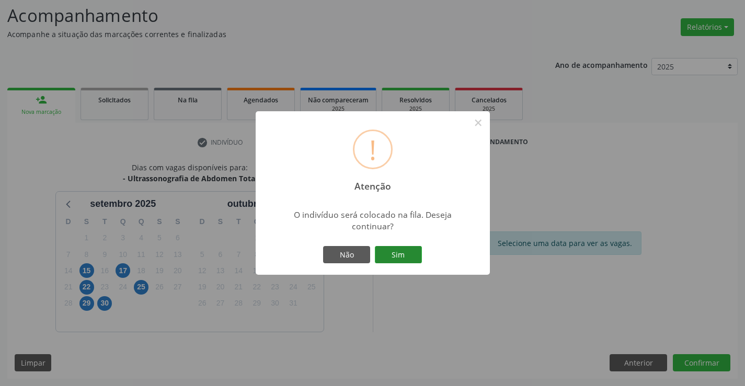
click at [411, 253] on button "Sim" at bounding box center [398, 255] width 47 height 18
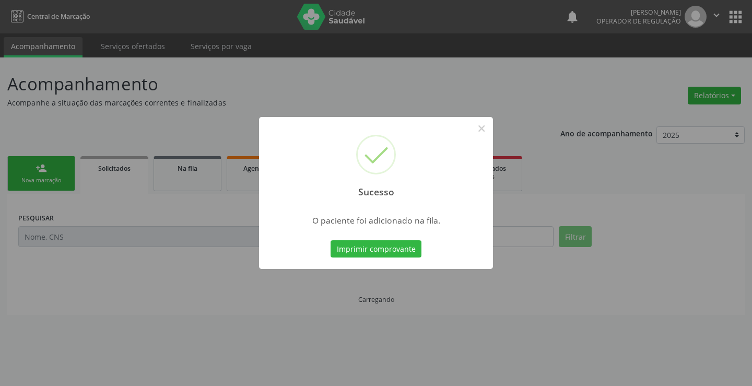
click at [411, 253] on button "Imprimir comprovante" at bounding box center [376, 249] width 91 height 18
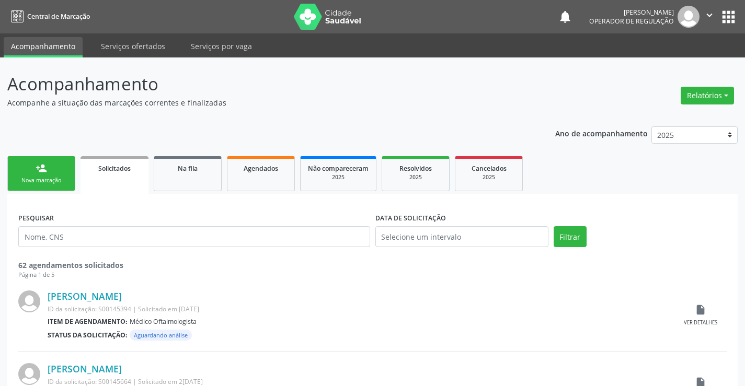
click at [56, 182] on div "Nova marcação" at bounding box center [41, 181] width 52 height 8
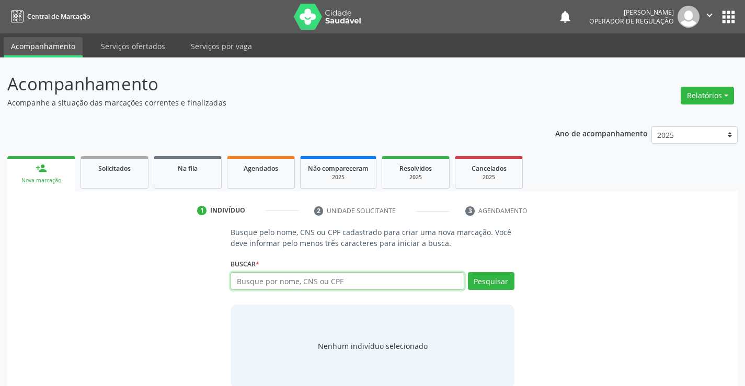
click at [328, 276] on input "text" at bounding box center [346, 281] width 233 height 18
type input "700906919289594"
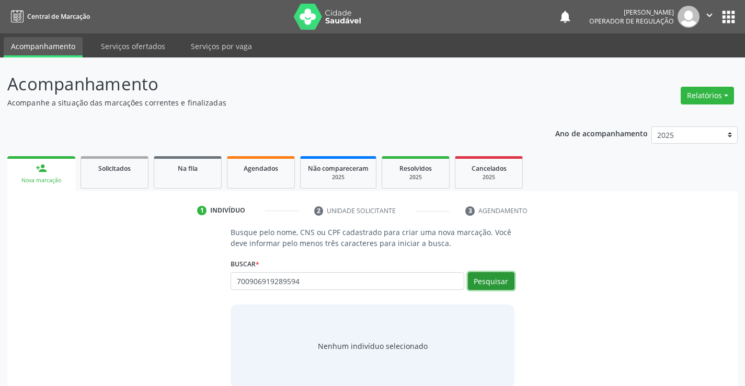
click at [502, 284] on button "Pesquisar" at bounding box center [491, 281] width 47 height 18
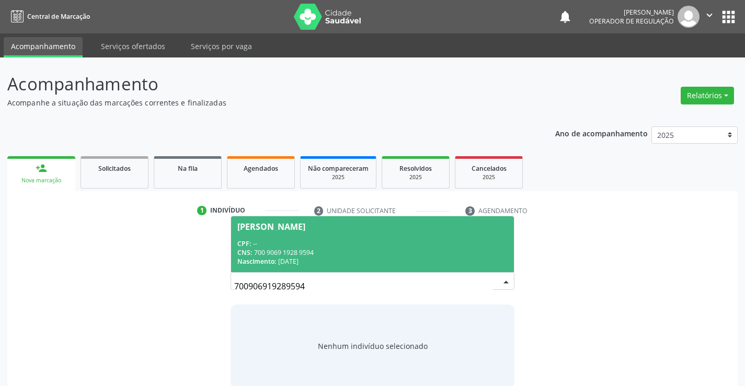
click at [389, 250] on div "CNS: 700 9069 1928 9594" at bounding box center [372, 252] width 270 height 9
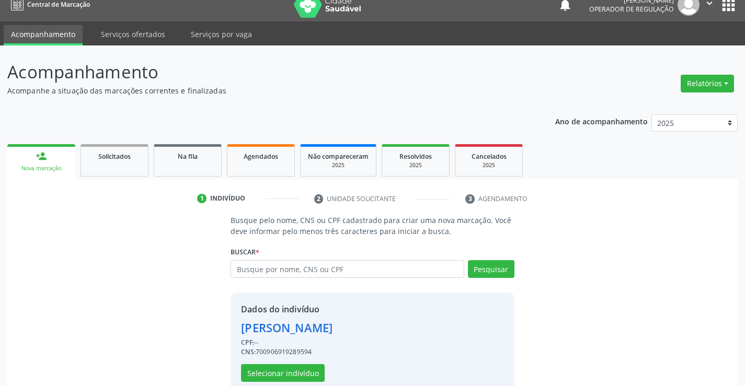
scroll to position [33, 0]
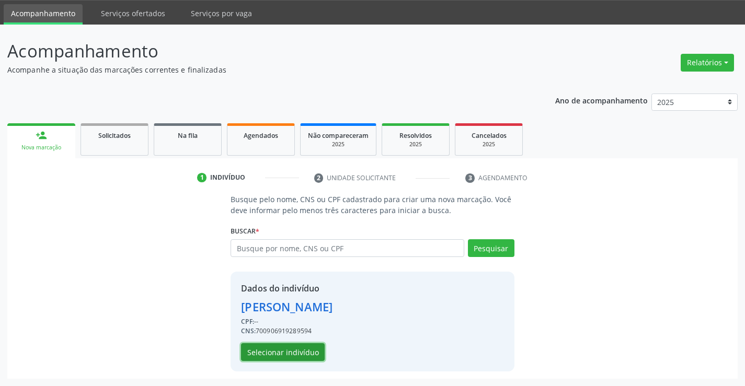
click at [290, 354] on button "Selecionar indivíduo" at bounding box center [283, 352] width 84 height 18
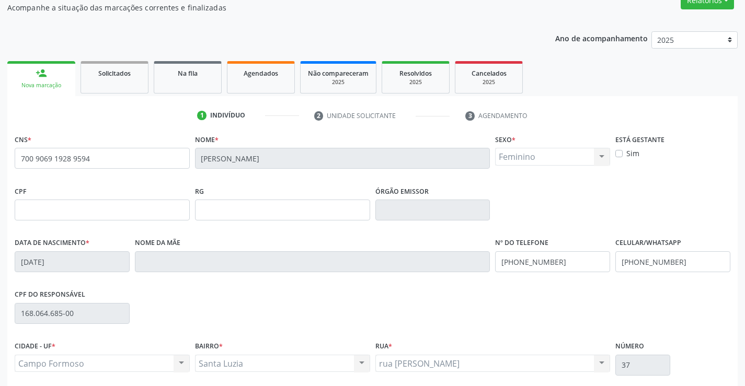
scroll to position [180, 0]
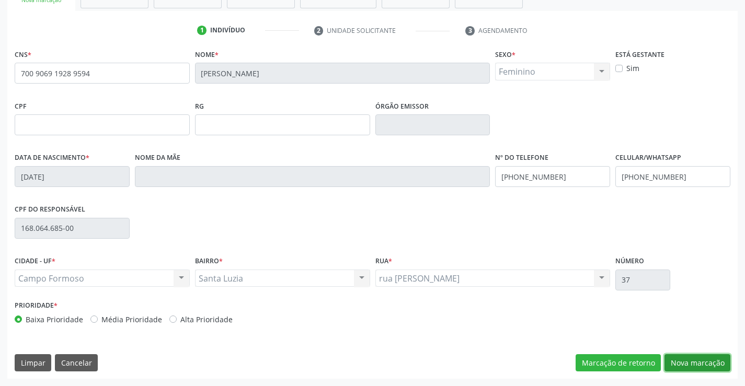
click at [696, 359] on button "Nova marcação" at bounding box center [697, 363] width 66 height 18
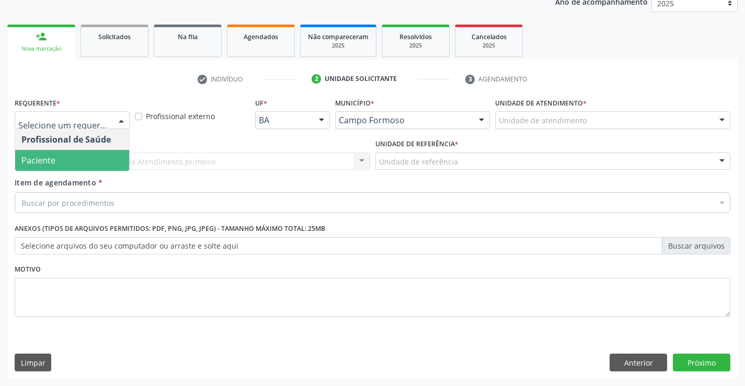
click at [70, 161] on span "Paciente" at bounding box center [72, 160] width 114 height 21
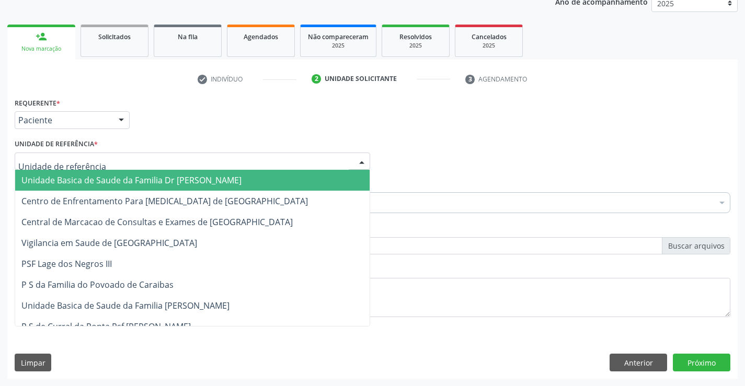
click at [73, 180] on span "Unidade Basica de Saude da Familia Dr [PERSON_NAME]" at bounding box center [131, 180] width 220 height 11
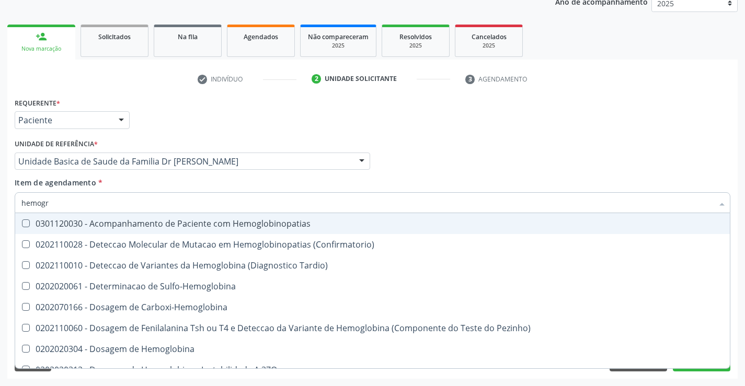
type input "hemogra"
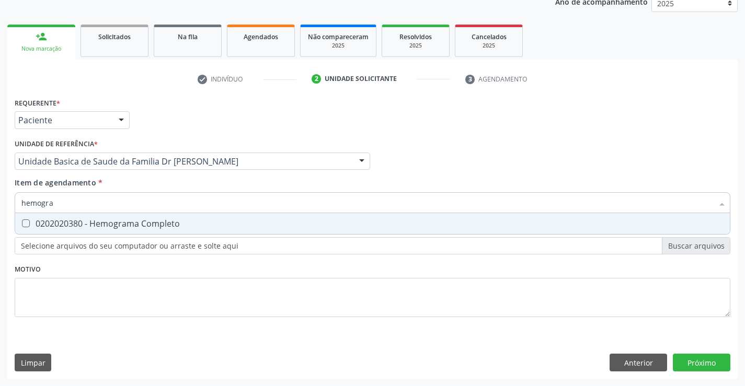
click at [96, 224] on div "0202020380 - Hemograma Completo" at bounding box center [372, 223] width 702 height 8
checkbox Completo "true"
type input "hemogra"
click at [61, 323] on div "Requerente * Paciente Profissional de Saúde Paciente Nenhum resultado encontrad…" at bounding box center [372, 213] width 715 height 237
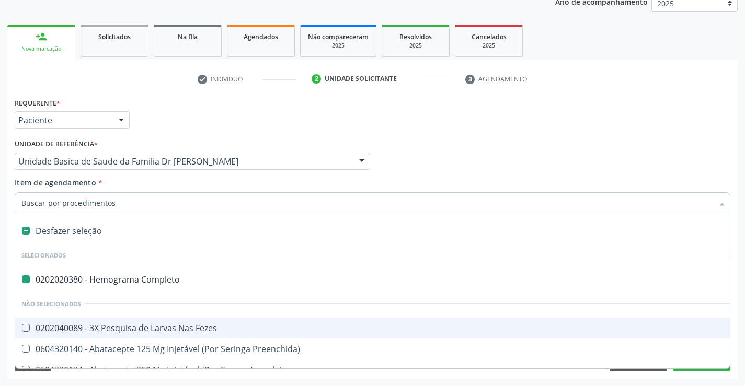
type input "u"
checkbox Completo "false"
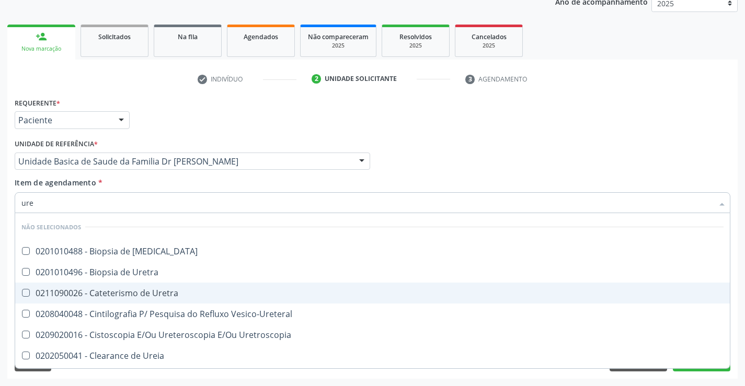
type input "urei"
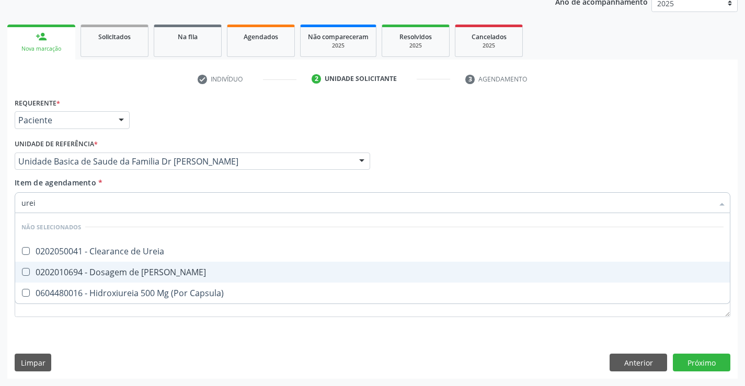
click at [124, 275] on div "0202010694 - Dosagem de [PERSON_NAME]" at bounding box center [372, 272] width 702 height 8
checkbox Ureia "true"
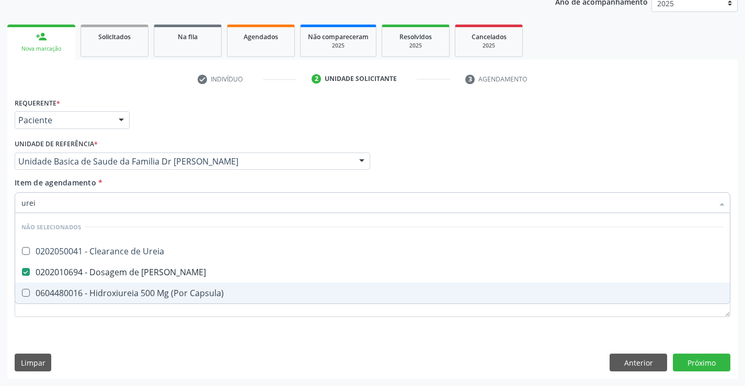
type input "urei"
click at [85, 344] on div "Requerente * Paciente Profissional de Saúde Paciente Nenhum resultado encontrad…" at bounding box center [372, 237] width 730 height 284
checkbox Ureia "true"
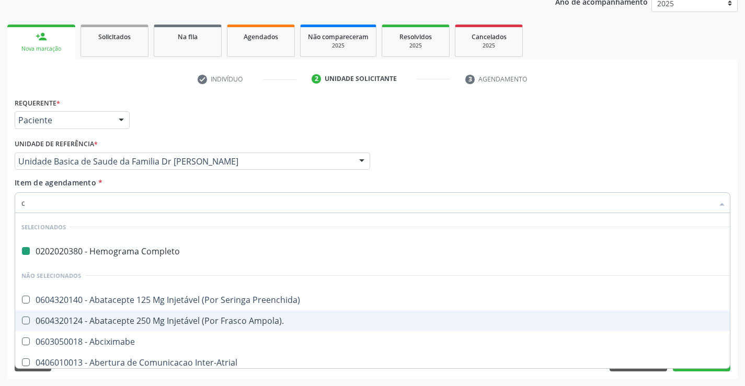
type input "cr"
checkbox Completo "false"
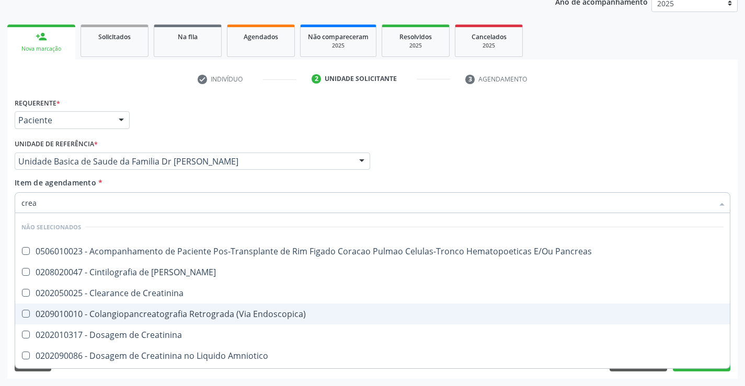
type input "creat"
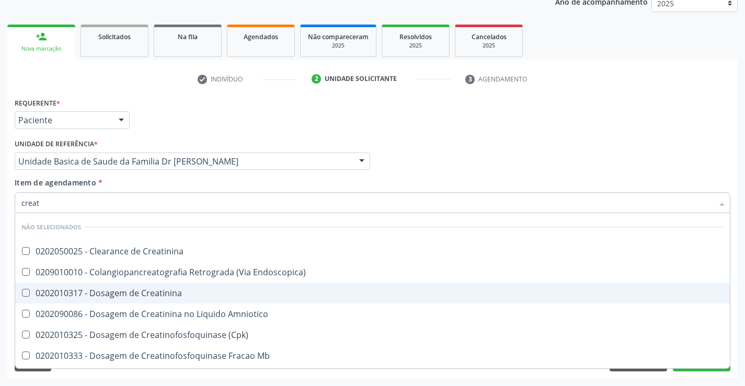
click at [123, 287] on span "0202010317 - Dosagem de Creatinina" at bounding box center [372, 293] width 714 height 21
checkbox Creatinina "true"
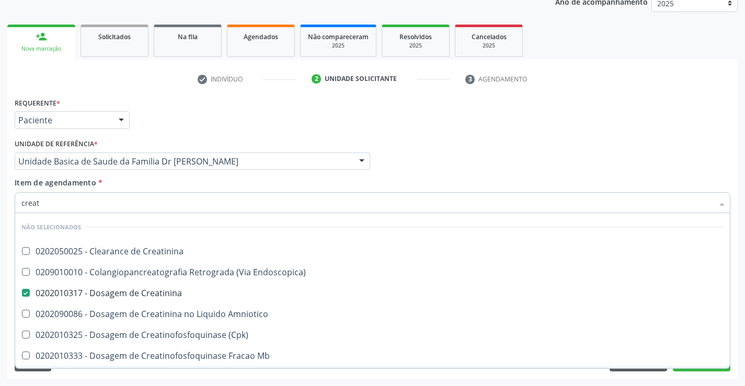
type input "creat"
click at [106, 375] on div "Requerente * Paciente Profissional de Saúde Paciente Nenhum resultado encontrad…" at bounding box center [372, 237] width 730 height 284
checkbox Creatinina "true"
checkbox Endoscopica\) "true"
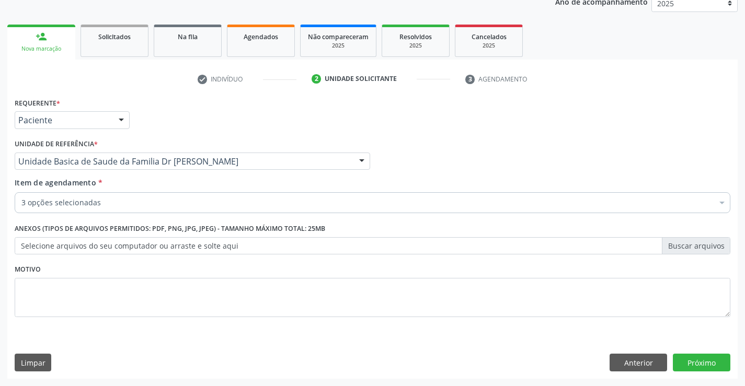
click at [110, 196] on div "3 opções selecionadas" at bounding box center [372, 202] width 715 height 21
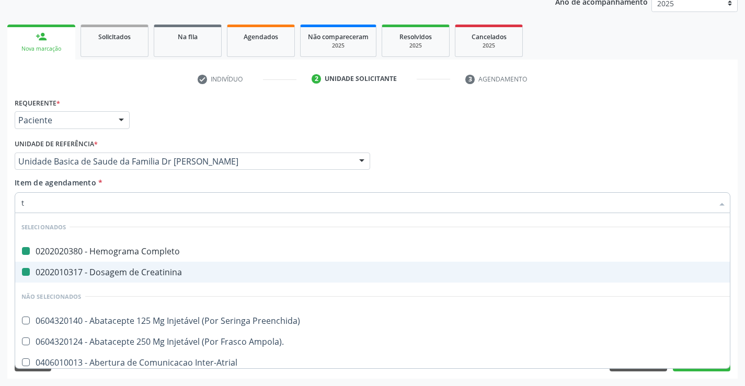
type input "tg"
checkbox Completo "false"
checkbox Creatinina "false"
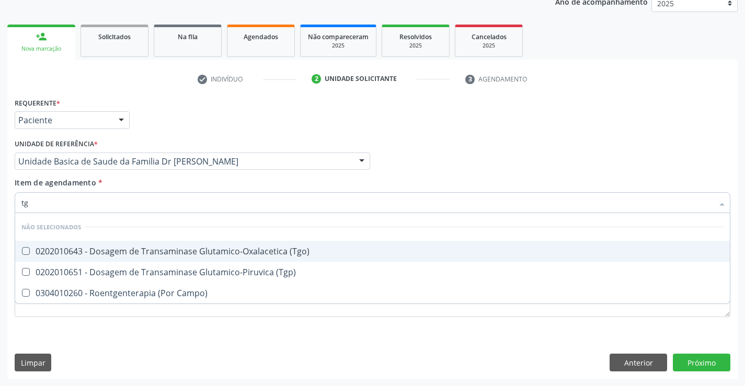
click at [164, 247] on div "0202010643 - Dosagem de Transaminase Glutamico-Oxalacetica (Tgo)" at bounding box center [372, 251] width 702 height 8
checkbox \(Tgo\) "true"
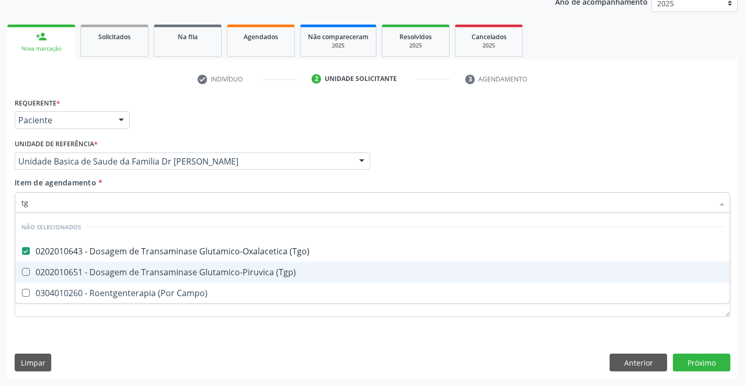
click at [156, 273] on div "0202010651 - Dosagem de Transaminase Glutamico-Piruvica (Tgp)" at bounding box center [372, 272] width 702 height 8
checkbox \(Tgp\) "true"
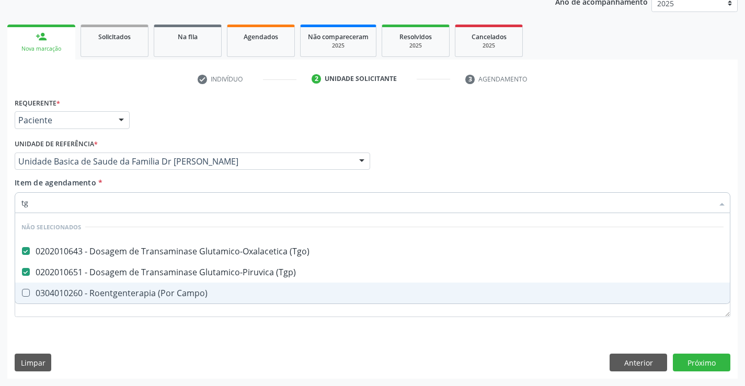
type input "tg"
click at [108, 342] on div "Requerente * Paciente Profissional de Saúde Paciente Nenhum resultado encontrad…" at bounding box center [372, 237] width 730 height 284
checkbox Campo\) "true"
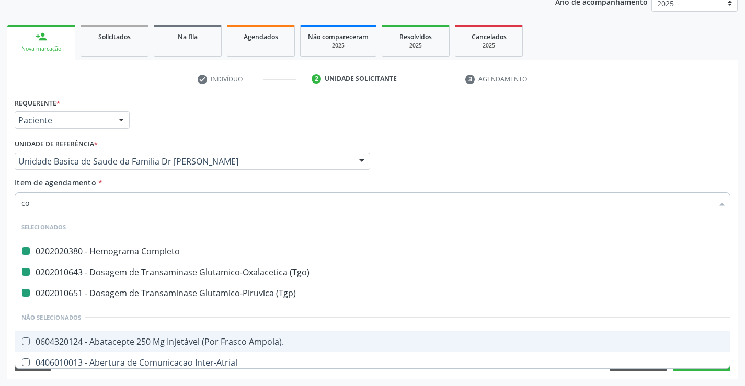
type input "col"
checkbox Completo "false"
checkbox \(Tgo\) "false"
checkbox \(Tgp\) "false"
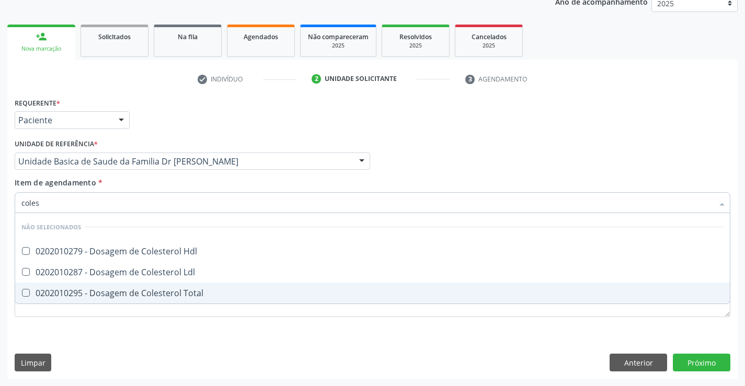
type input "colest"
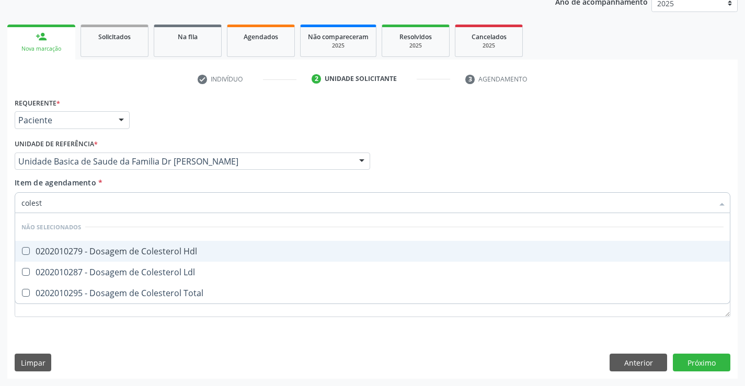
click at [121, 252] on div "0202010279 - Dosagem de Colesterol Hdl" at bounding box center [372, 251] width 702 height 8
checkbox Hdl "true"
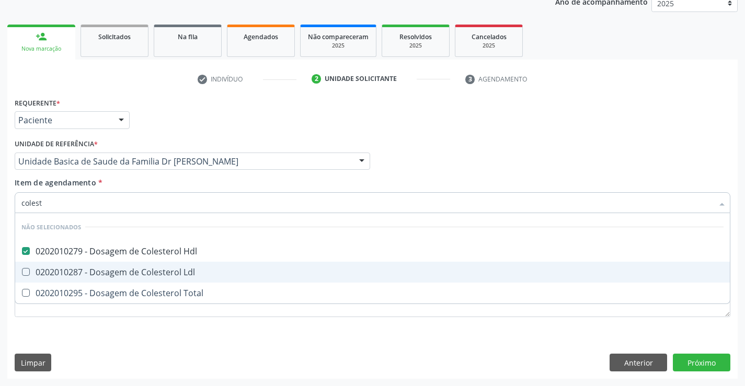
click at [120, 273] on div "0202010287 - Dosagem de Colesterol Ldl" at bounding box center [372, 272] width 702 height 8
checkbox Ldl "true"
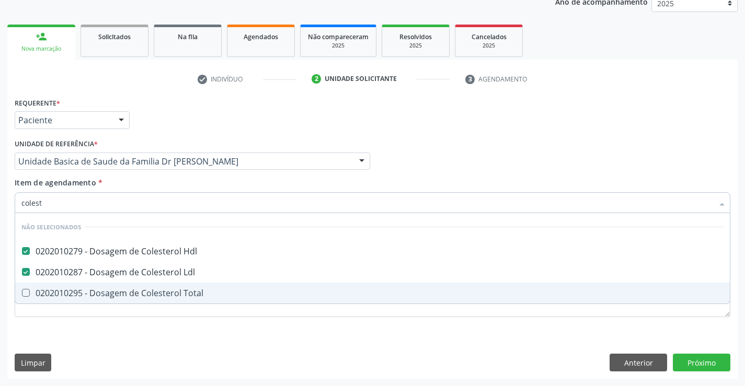
click at [115, 290] on div "0202010295 - Dosagem de Colesterol Total" at bounding box center [372, 293] width 702 height 8
checkbox Total "true"
click at [98, 344] on div "Requerente * Paciente Profissional de Saúde Paciente Nenhum resultado encontrad…" at bounding box center [372, 237] width 730 height 284
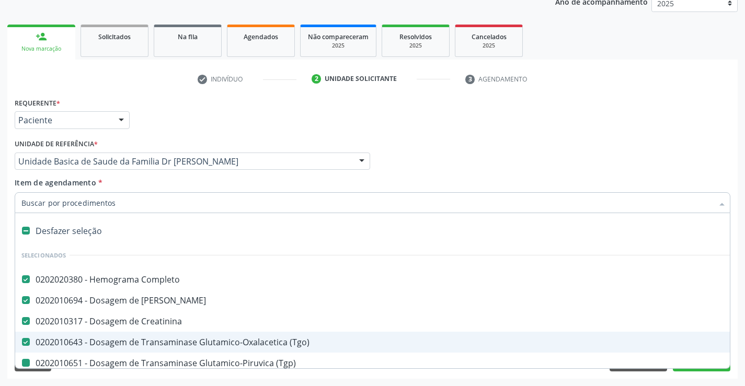
type input "u"
checkbox \(Tgp\) "false"
checkbox Hdl "false"
checkbox Ldl "false"
checkbox Total "false"
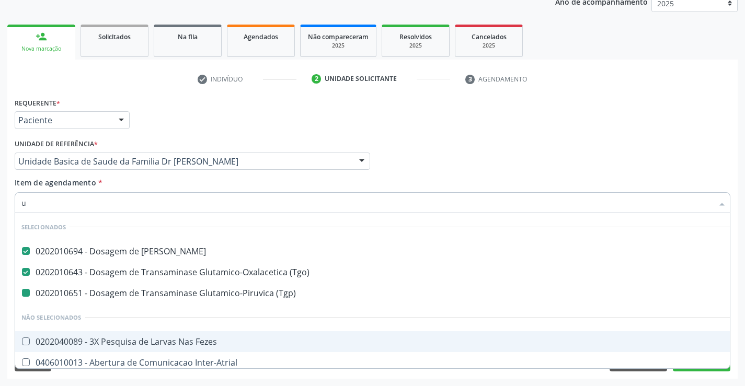
type input "ur"
checkbox \(Tgp\) "false"
type input "uri"
checkbox Ureia "false"
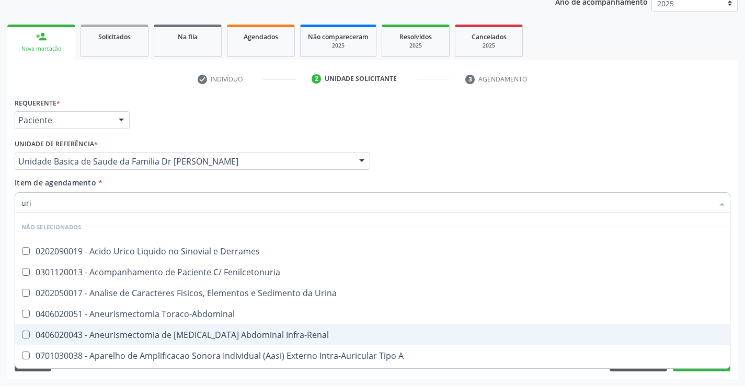
type input "urin"
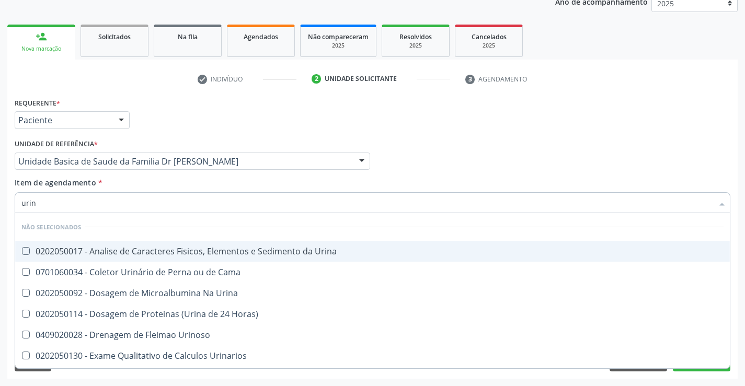
click at [129, 253] on div "0202050017 - Analise de Caracteres Fisicos, Elementos e Sedimento da Urina" at bounding box center [372, 251] width 702 height 8
checkbox Urina "true"
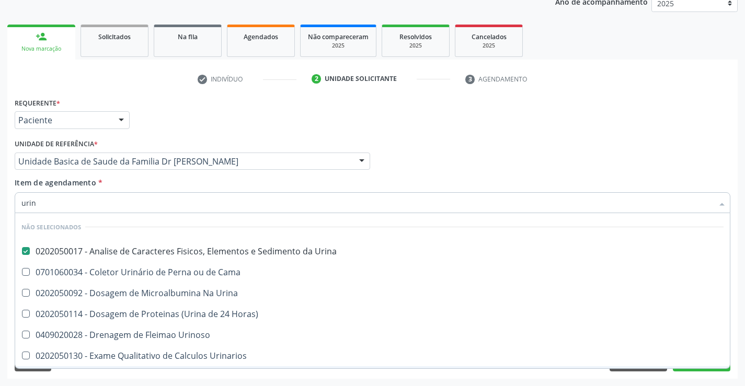
click at [85, 378] on div "Requerente * Paciente Profissional de Saúde Paciente Nenhum resultado encontrad…" at bounding box center [372, 237] width 730 height 284
checkbox Urina "true"
checkbox Urinoso "true"
checkbox Urinarios "true"
checkbox Quantitativa "true"
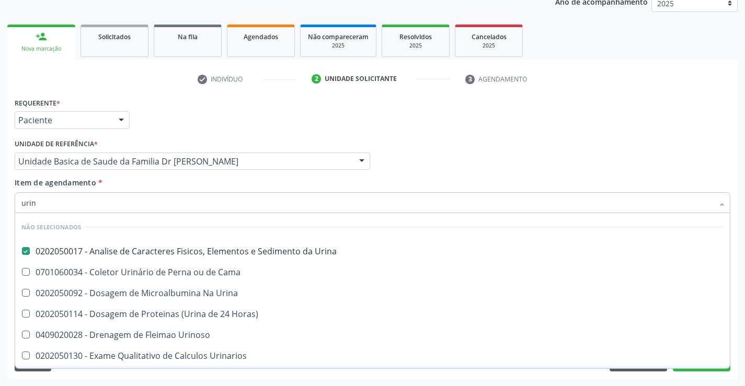
checkbox Delgada\) "true"
checkbox Urina "true"
checkbox Cama "true"
checkbox Horas\) "true"
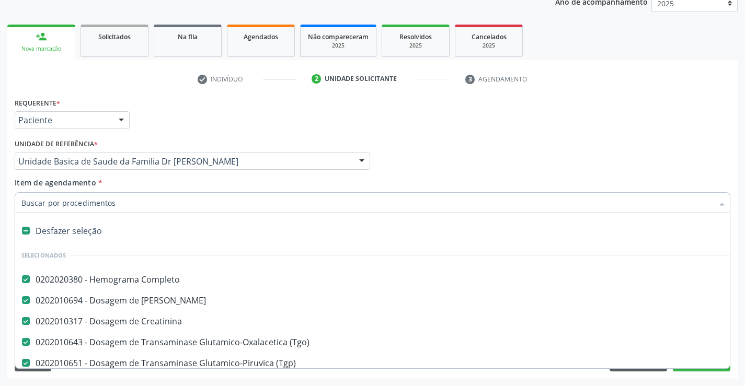
click at [106, 207] on input "Item de agendamento *" at bounding box center [366, 202] width 691 height 21
type input "f"
checkbox Creatinina "false"
checkbox \(Tgp\) "false"
checkbox Hdl "false"
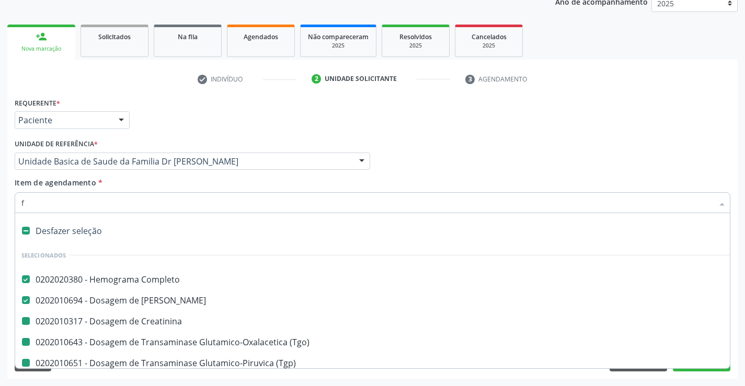
checkbox Ldl "false"
checkbox Total "false"
checkbox Urina "false"
checkbox \(Tgo\) "false"
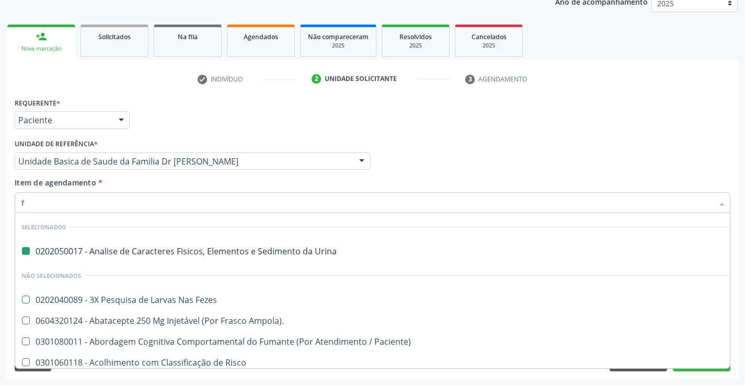
type input "fe"
checkbox Urina "false"
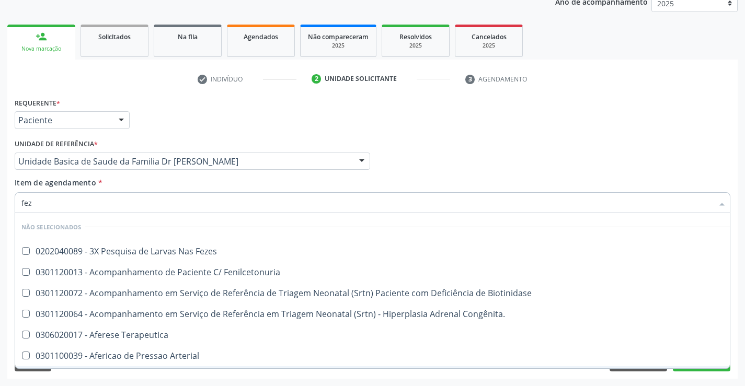
type input "feze"
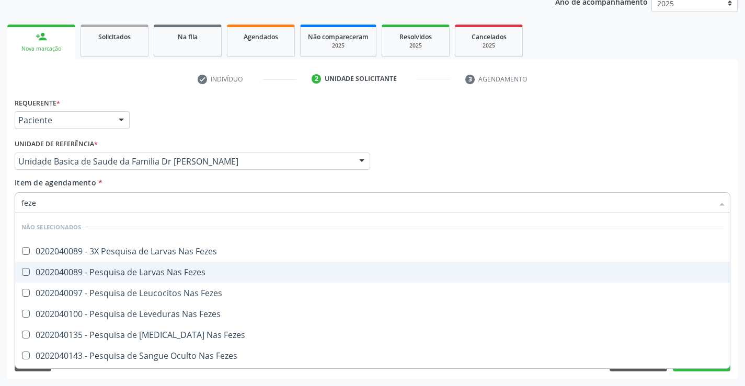
click at [127, 271] on div "0202040089 - Pesquisa de Larvas Nas Fezes" at bounding box center [372, 272] width 702 height 8
checkbox Fezes "true"
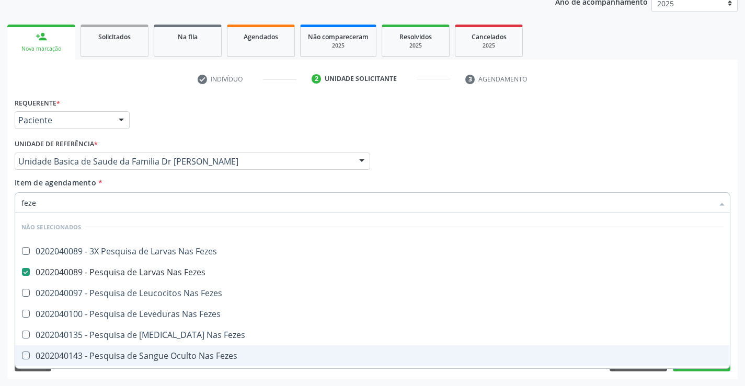
click at [99, 379] on div "Acompanhamento Acompanhe a situação das marcações correntes e finalizadas Relat…" at bounding box center [372, 156] width 745 height 460
checkbox Fezes "true"
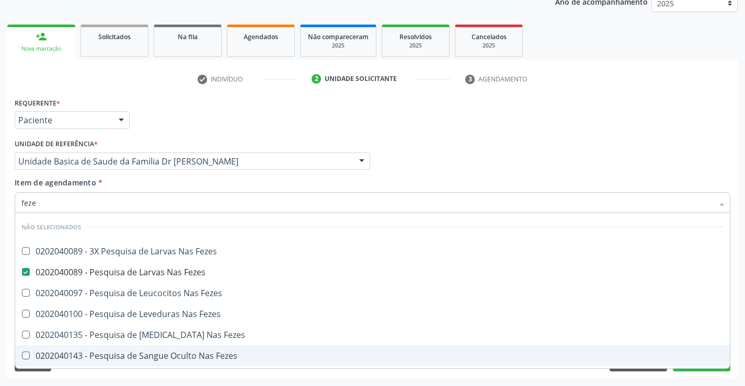
checkbox Fezes "true"
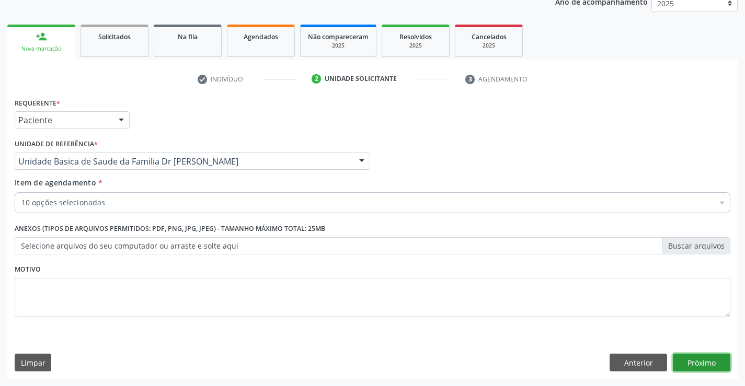
click at [698, 370] on button "Próximo" at bounding box center [700, 363] width 57 height 18
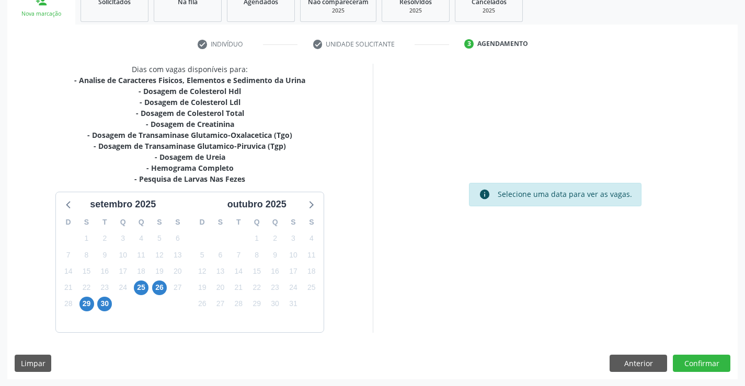
scroll to position [167, 0]
click at [144, 287] on span "25" at bounding box center [141, 287] width 15 height 15
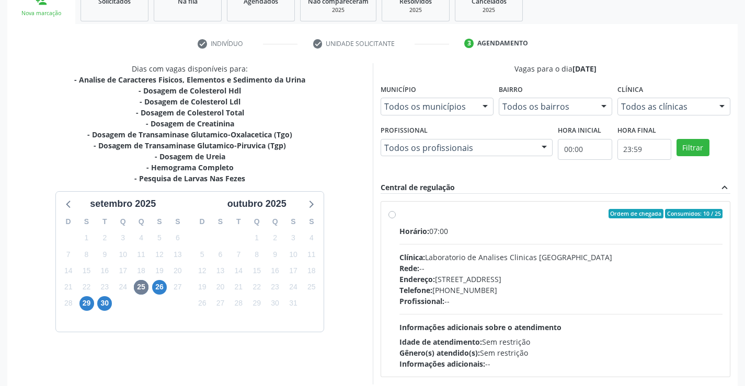
click at [399, 211] on label "Ordem de chegada Consumidos: 10 / 25 Horário: 07:00 Clínica: Laboratorio de Ana…" at bounding box center [560, 289] width 323 height 160
click at [390, 211] on input "Ordem de chegada Consumidos: 10 / 25 Horário: 07:00 Clínica: Laboratorio de Ana…" at bounding box center [391, 213] width 7 height 9
radio input "true"
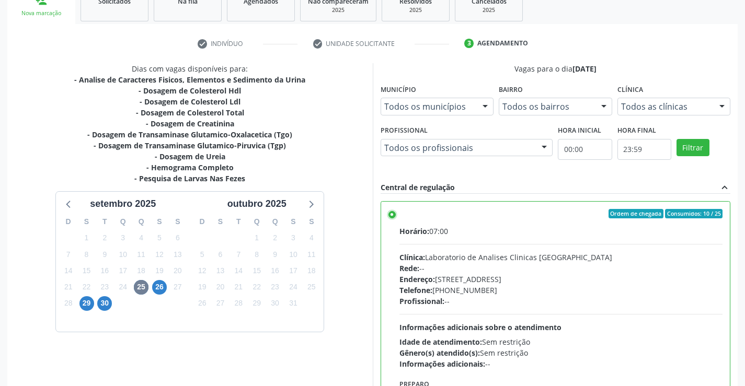
scroll to position [238, 0]
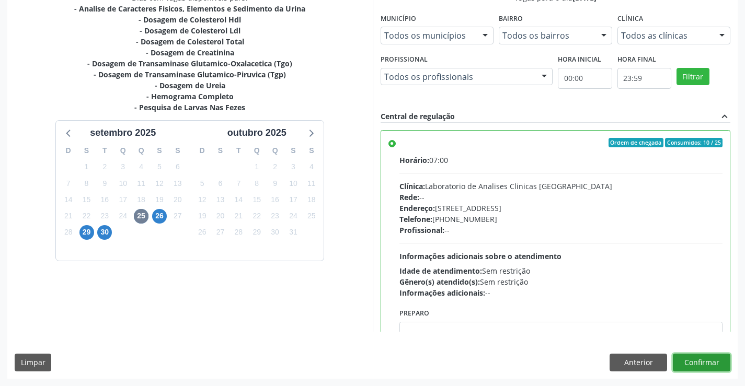
click at [715, 366] on button "Confirmar" at bounding box center [700, 363] width 57 height 18
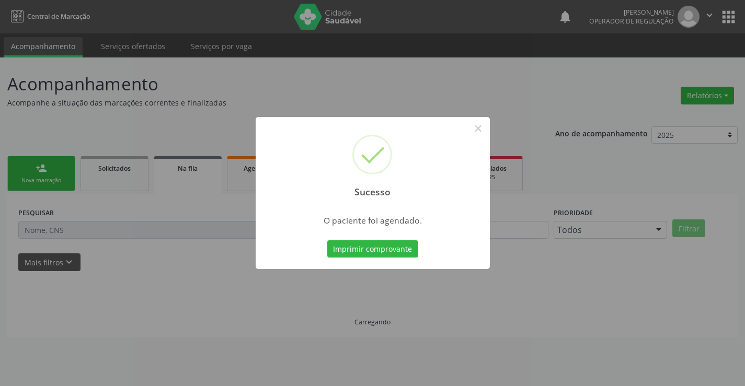
scroll to position [0, 0]
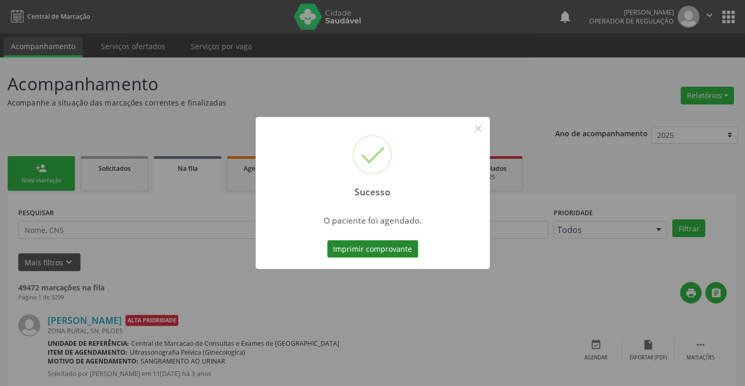
click at [380, 246] on button "Imprimir comprovante" at bounding box center [372, 249] width 91 height 18
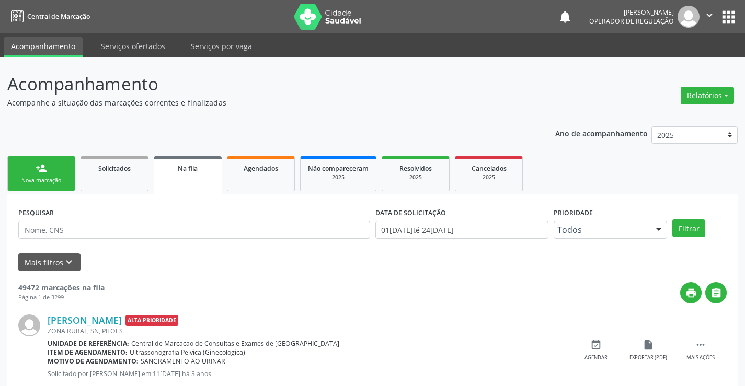
click at [41, 178] on div "Nova marcação" at bounding box center [41, 181] width 52 height 8
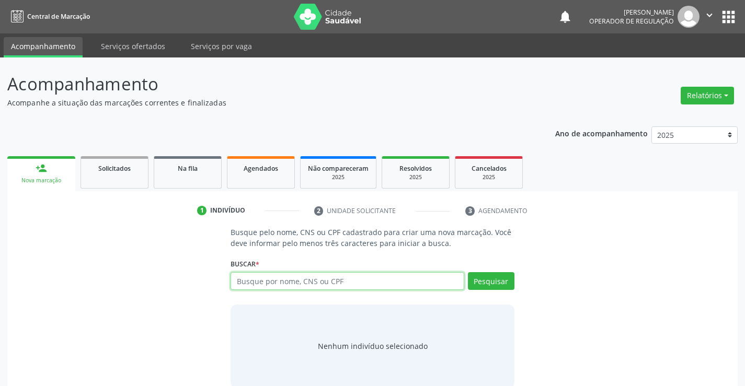
click at [303, 281] on input "text" at bounding box center [346, 281] width 233 height 18
type input "700806949665382"
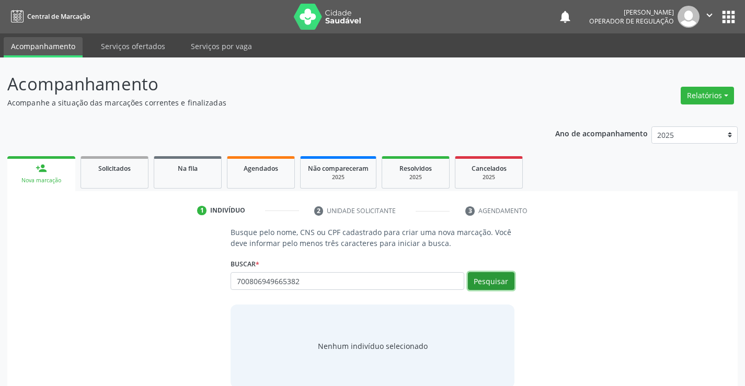
click at [495, 284] on button "Pesquisar" at bounding box center [491, 281] width 47 height 18
type input "700806949665382"
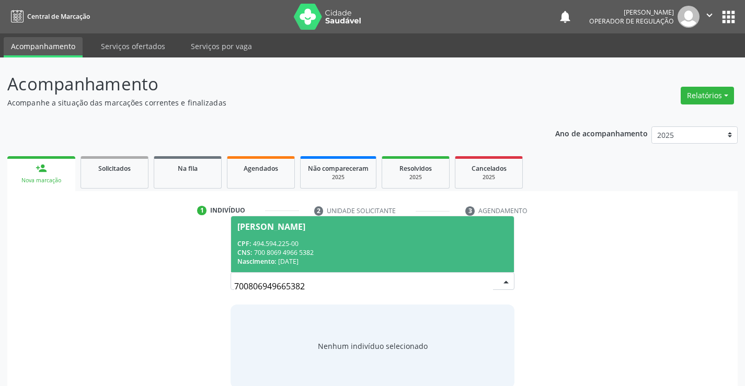
click at [452, 241] on div "CPF: 494.594.225-00" at bounding box center [372, 243] width 270 height 9
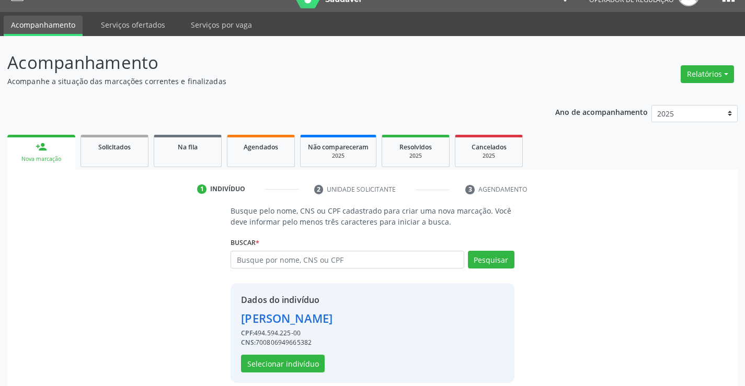
scroll to position [33, 0]
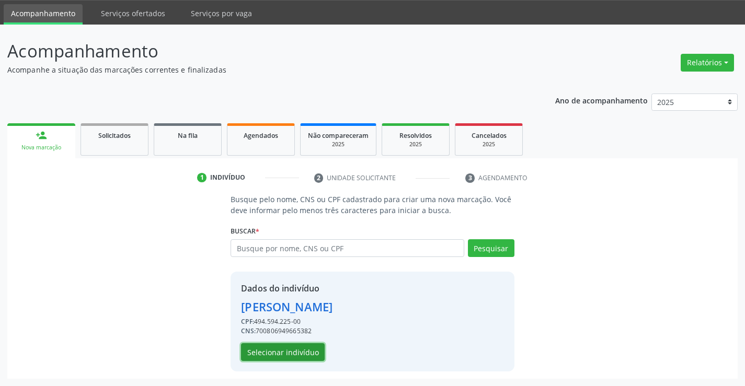
click at [296, 345] on button "Selecionar indivíduo" at bounding box center [283, 352] width 84 height 18
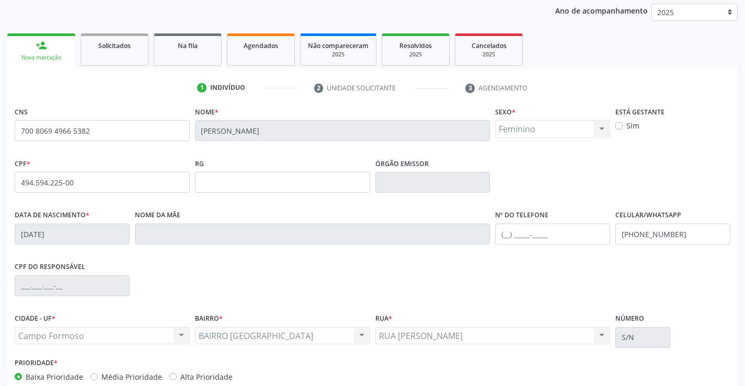
scroll to position [180, 0]
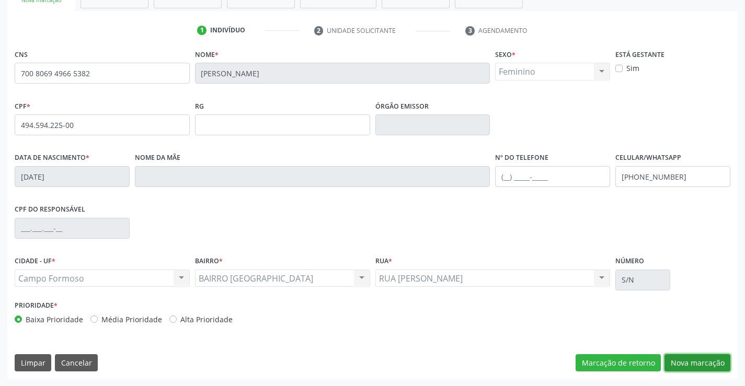
click at [695, 360] on button "Nova marcação" at bounding box center [697, 363] width 66 height 18
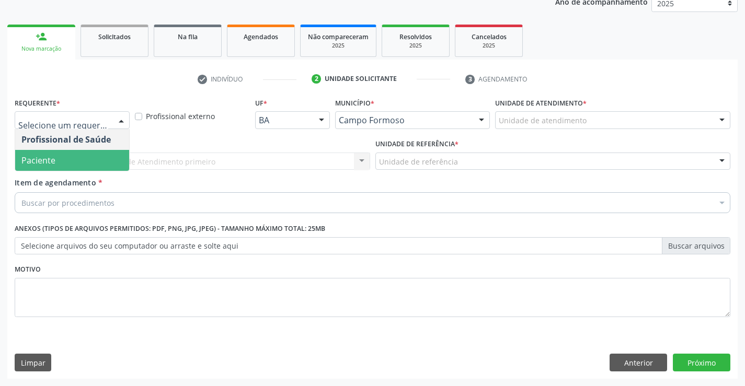
click at [72, 162] on span "Paciente" at bounding box center [72, 160] width 114 height 21
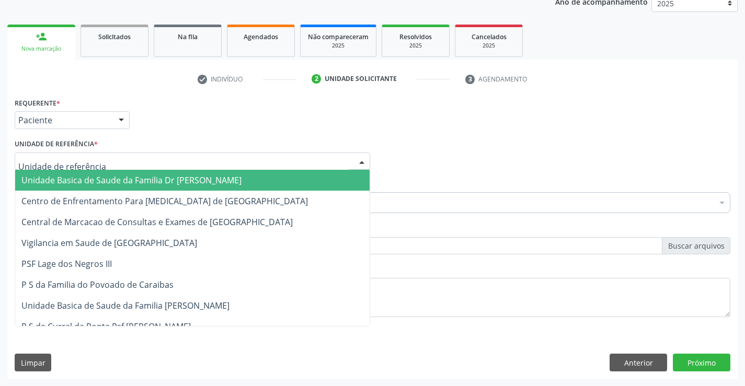
click at [76, 177] on span "Unidade Basica de Saude da Familia Dr [PERSON_NAME]" at bounding box center [131, 180] width 220 height 11
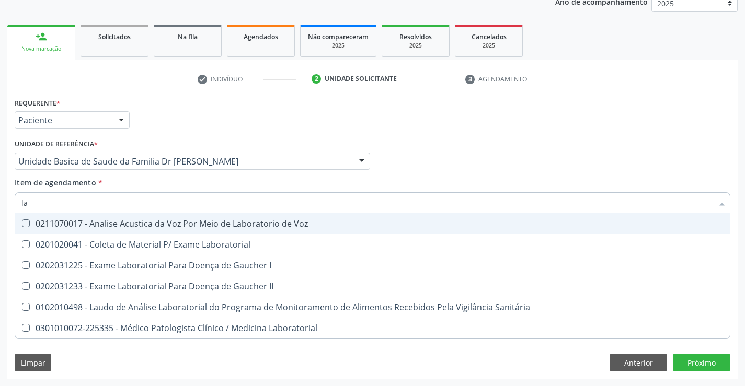
type input "l"
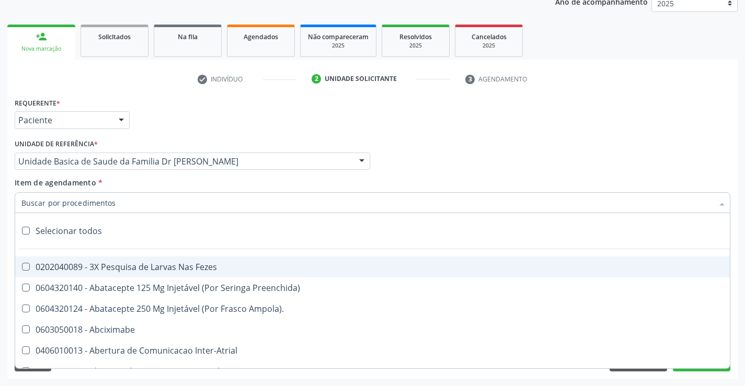
type input "h"
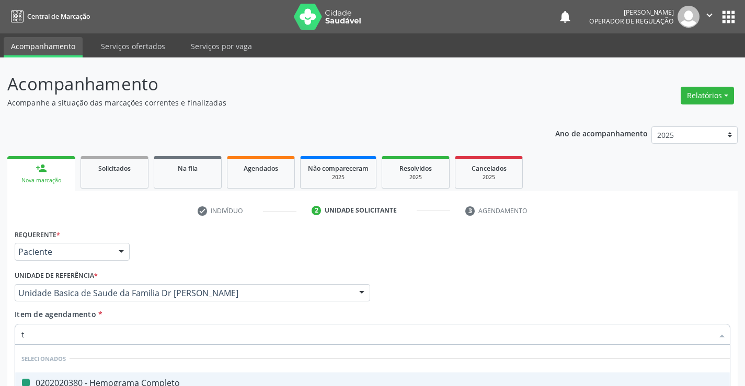
type input "tr"
checkbox Completo "false"
checkbox Hdl "false"
checkbox Ldl "false"
checkbox Total "false"
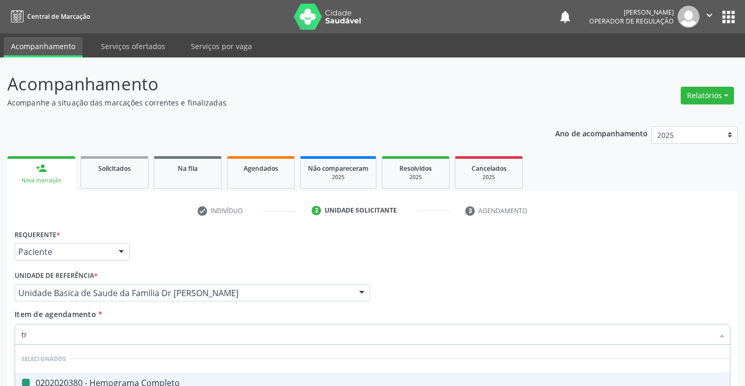
scroll to position [132, 0]
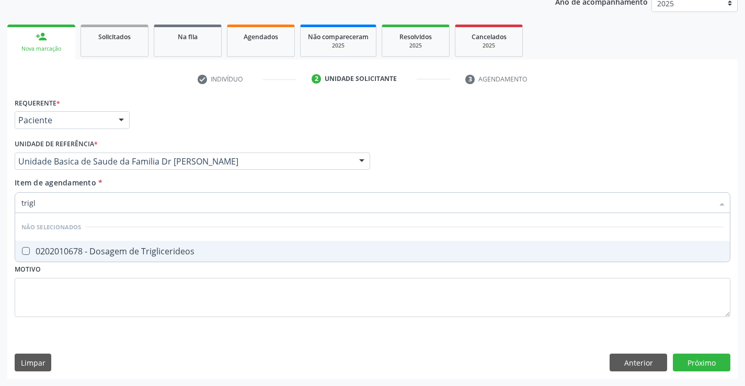
type input "trigli"
click at [120, 250] on div "0202010678 - Dosagem de Triglicerideos" at bounding box center [372, 251] width 702 height 8
checkbox Triglicerideos "true"
type input "trigli"
click at [80, 343] on div "Requerente * Paciente Profissional de Saúde Paciente Nenhum resultado encontrad…" at bounding box center [372, 237] width 730 height 284
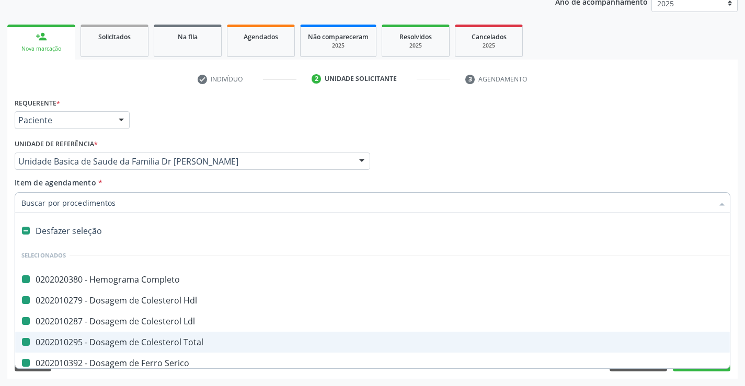
type input "u"
checkbox Completo "false"
checkbox Hdl "false"
checkbox Ldl "false"
checkbox Total "false"
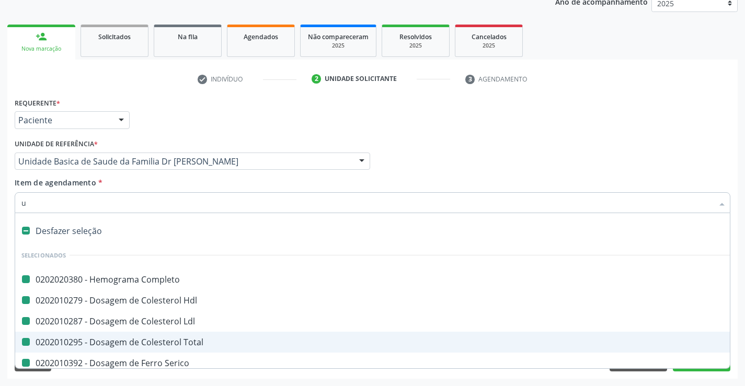
checkbox Serico "false"
checkbox Triglicerideos "false"
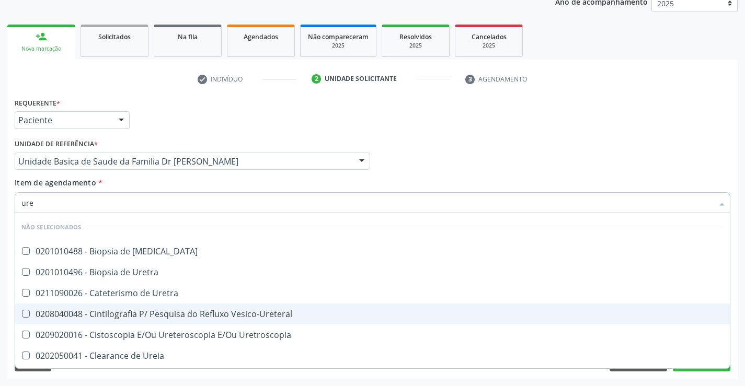
type input "urei"
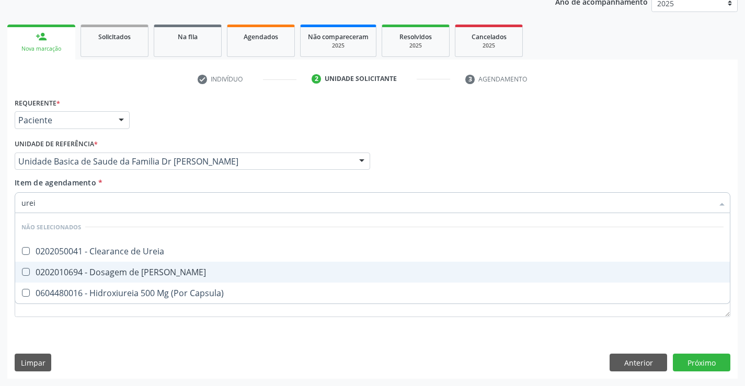
click at [101, 269] on div "0202010694 - Dosagem de [PERSON_NAME]" at bounding box center [372, 272] width 702 height 8
checkbox Ureia "true"
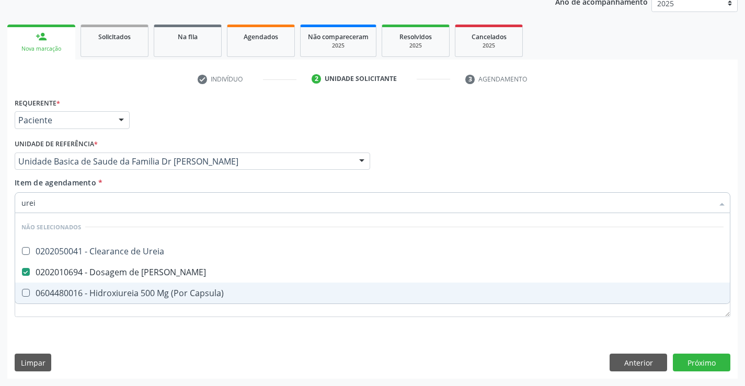
type input "urei"
click at [92, 340] on div "Requerente * Paciente Profissional de Saúde Paciente Nenhum resultado encontrad…" at bounding box center [372, 237] width 730 height 284
checkbox Ureia "true"
checkbox Capsula\) "true"
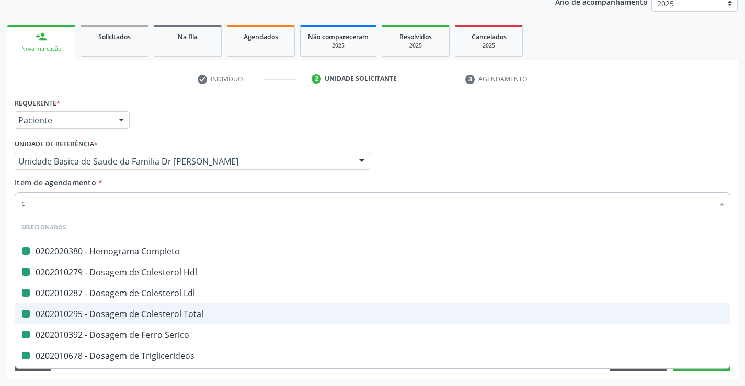
type input "cr"
checkbox Completo "false"
checkbox Hdl "false"
checkbox Ldl "false"
checkbox Total "false"
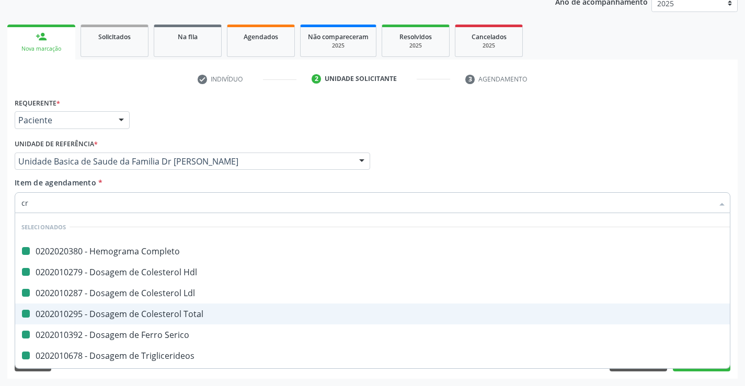
checkbox Serico "false"
checkbox Triglicerideos "false"
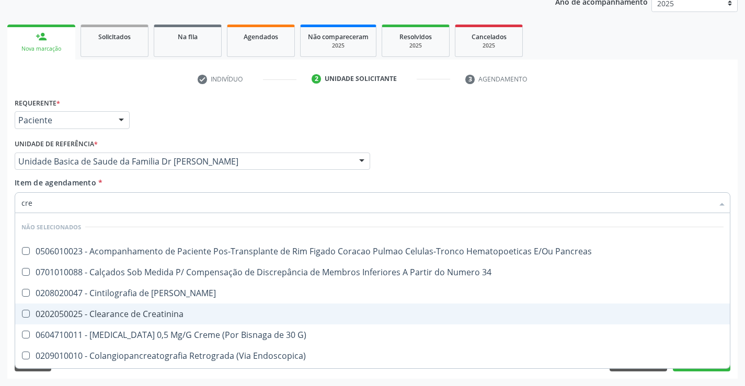
type input "crea"
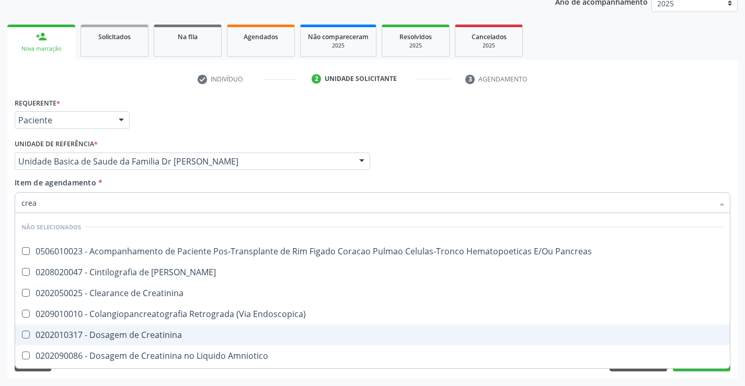
click at [127, 331] on div "0202010317 - Dosagem de Creatinina" at bounding box center [372, 335] width 702 height 8
checkbox Creatinina "true"
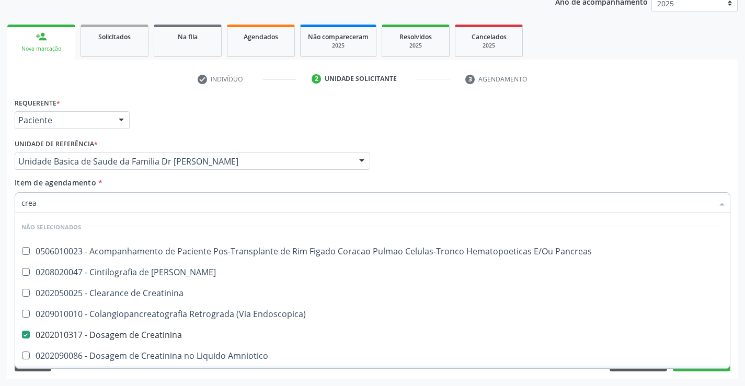
type input "crea"
click at [86, 385] on div "Acompanhamento Acompanhe a situação das marcações correntes e finalizadas Relat…" at bounding box center [372, 156] width 745 height 460
checkbox Pancreas "true"
checkbox Creatinina "true"
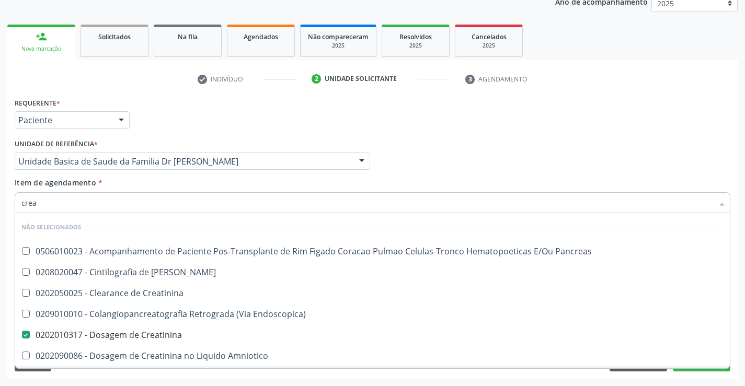
checkbox Endoscopica\) "true"
checkbox Amniotico "true"
checkbox Mb "true"
checkbox \(Cpk\) "true"
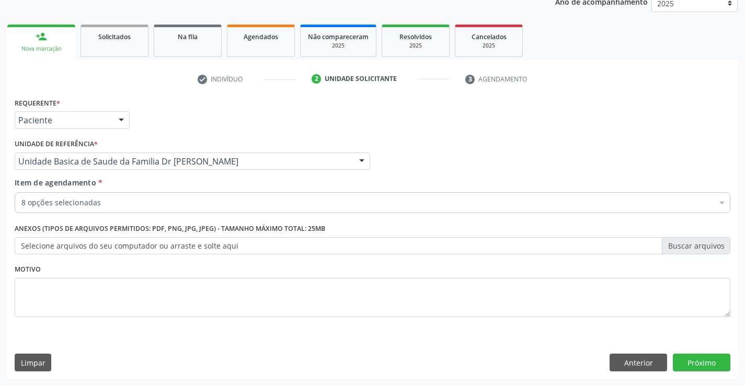
click at [120, 194] on div "8 opções selecionadas" at bounding box center [372, 202] width 715 height 21
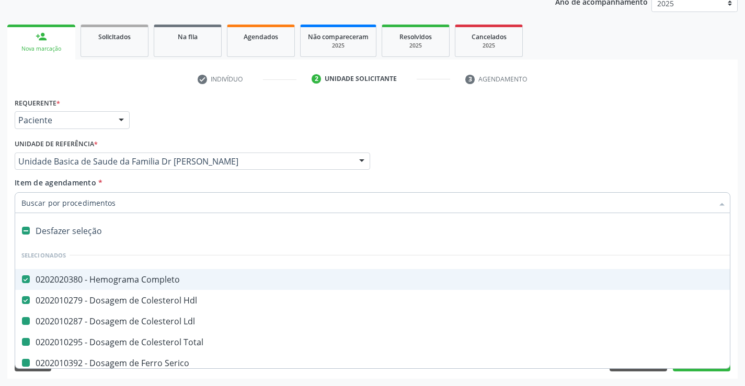
type input "u"
checkbox Ldl "false"
checkbox Total "false"
checkbox Serico "false"
checkbox Triglicerideos "false"
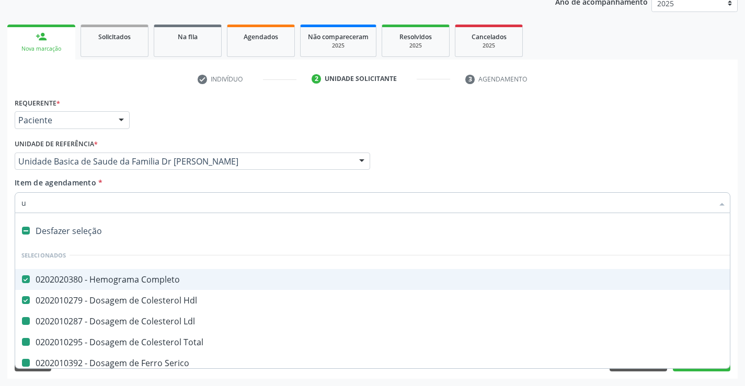
checkbox Creatinina "false"
checkbox Ureia "false"
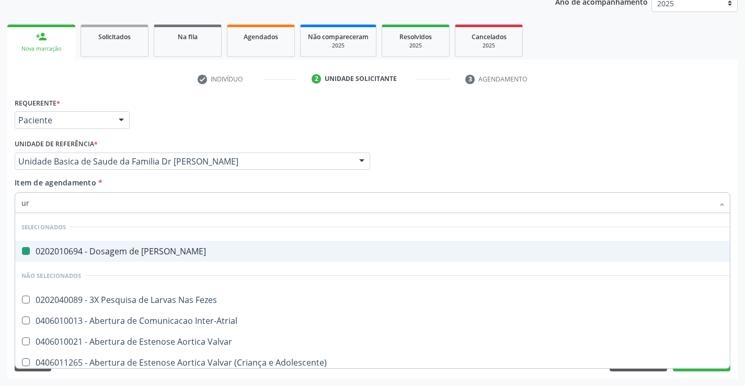
type input "uri"
checkbox Ureia "false"
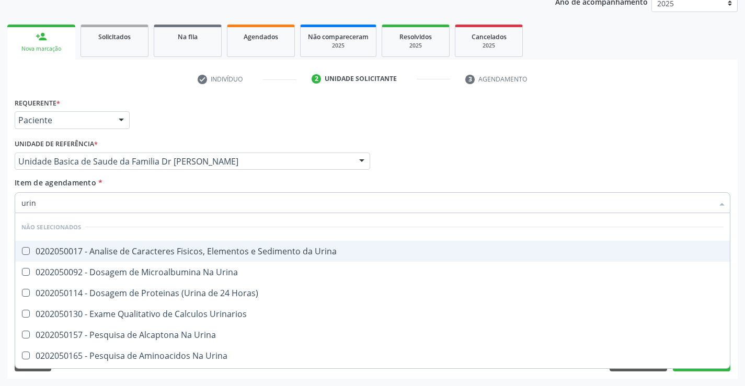
type input "urina"
click at [129, 250] on div "0202050017 - Analise de Caracteres Fisicos, Elementos e Sedimento da Urina" at bounding box center [372, 251] width 702 height 8
checkbox Urina "true"
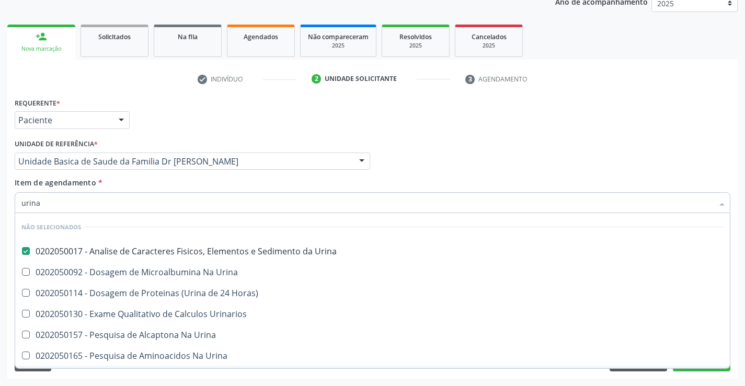
type input "urina"
click at [80, 373] on div "Requerente * Paciente Profissional de Saúde Paciente Nenhum resultado encontrad…" at bounding box center [372, 237] width 730 height 284
checkbox Horas\) "true"
checkbox Urinarios "true"
checkbox Urina "true"
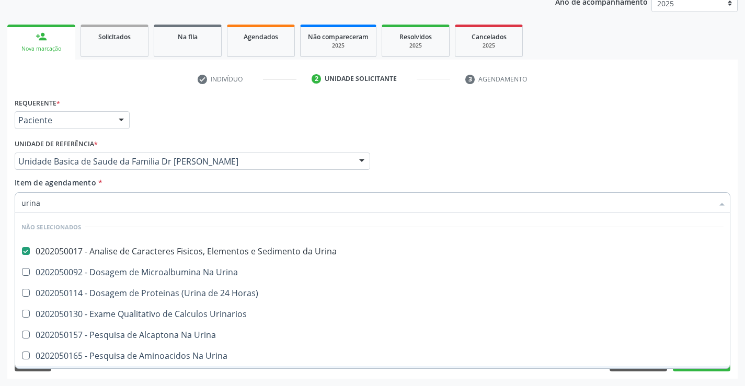
checkbox Urina "true"
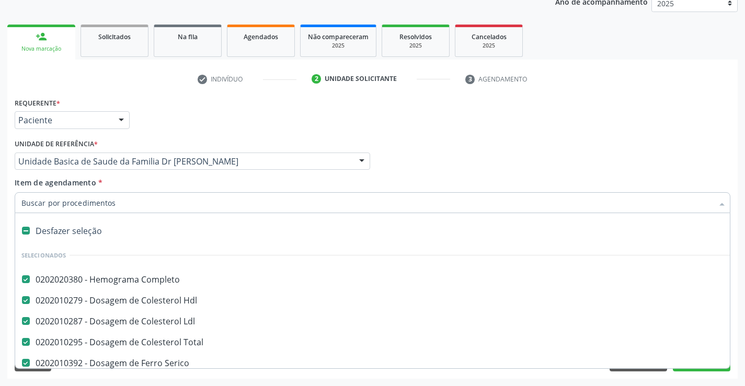
type input "t"
checkbox Urina "false"
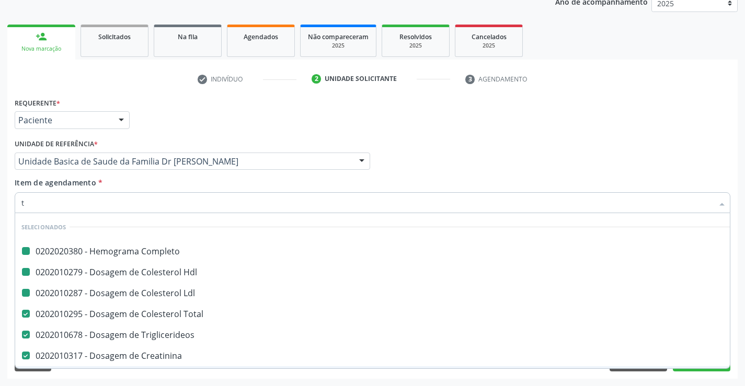
type input "tg"
checkbox Completo "false"
checkbox Ldl "false"
checkbox Hdl "false"
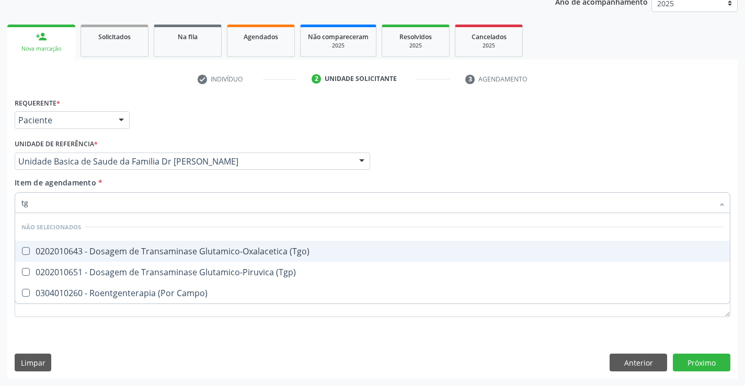
click at [98, 249] on div "0202010643 - Dosagem de Transaminase Glutamico-Oxalacetica (Tgo)" at bounding box center [372, 251] width 702 height 8
checkbox \(Tgo\) "true"
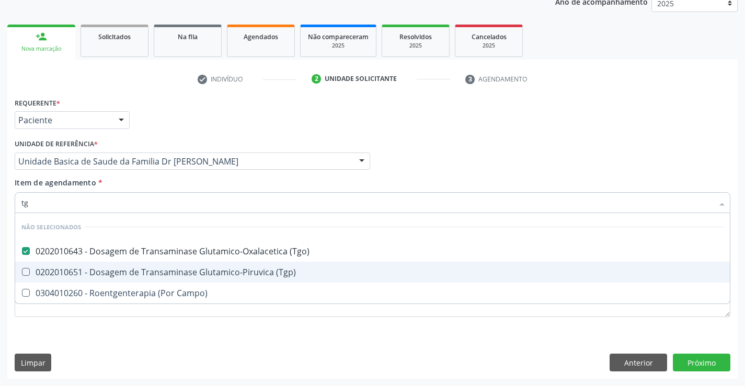
click at [98, 269] on div "0202010651 - Dosagem de Transaminase Glutamico-Piruvica (Tgp)" at bounding box center [372, 272] width 702 height 8
checkbox \(Tgp\) "true"
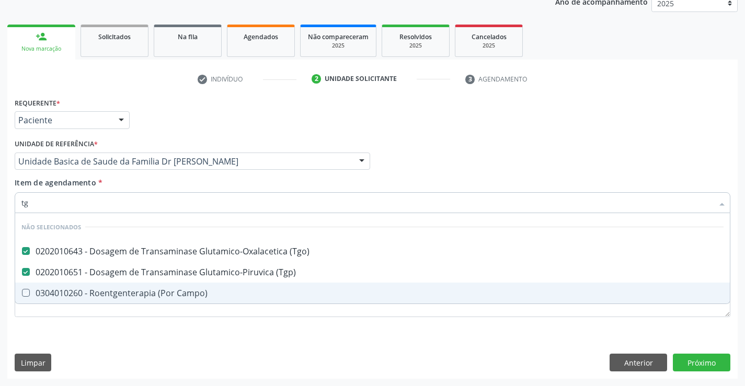
click at [89, 329] on div "Requerente * Paciente Profissional de Saúde Paciente Nenhum resultado encontrad…" at bounding box center [372, 213] width 715 height 237
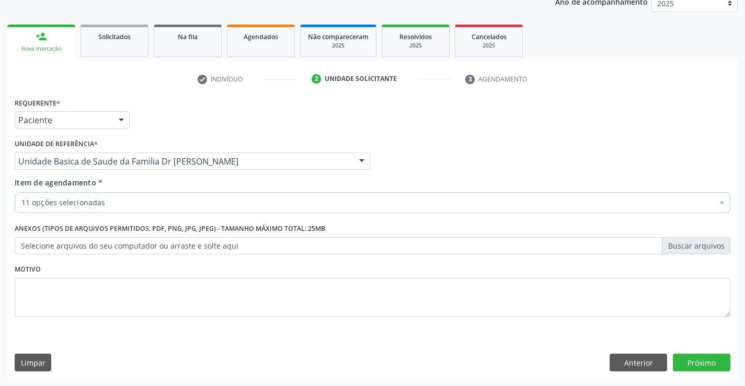
checkbox Ldl "true"
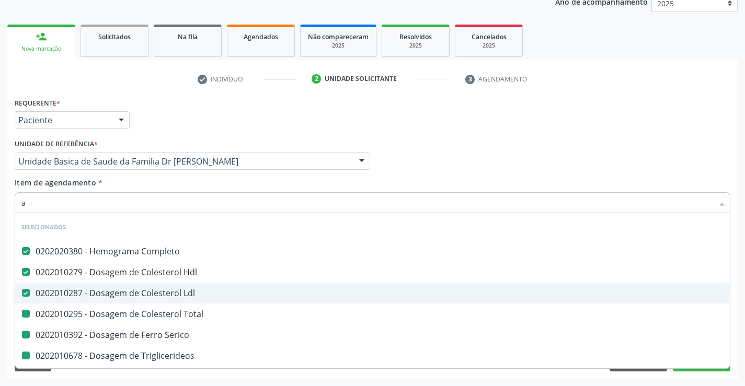
type input "ac"
checkbox Total "false"
checkbox Serico "false"
checkbox Triglicerideos "false"
checkbox Ureia "false"
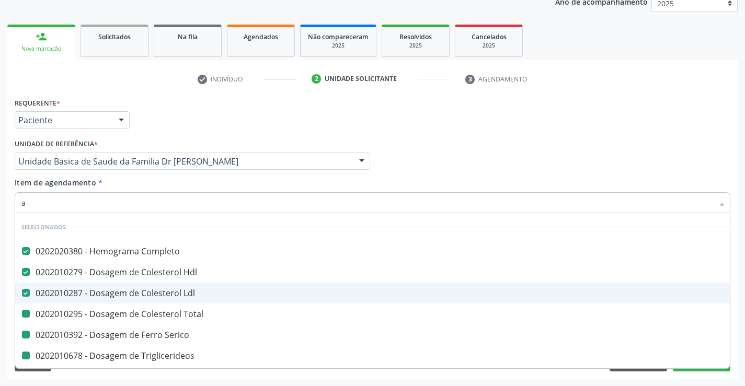
checkbox Creatinina "false"
checkbox Urina "false"
checkbox \(Tgo\) "false"
checkbox \(Tgp\) "false"
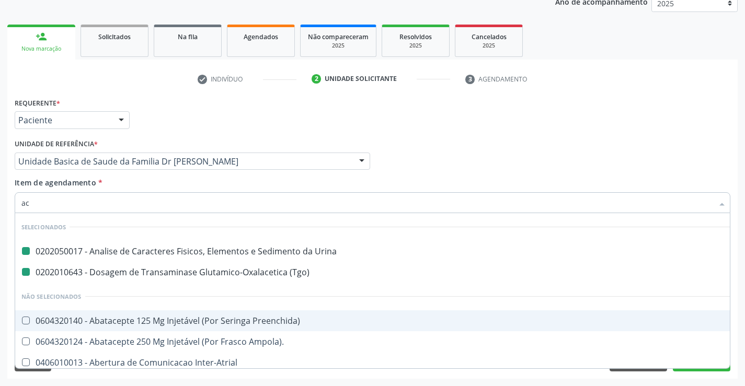
type input "aci"
checkbox Urina "false"
checkbox \(Tgo\) "false"
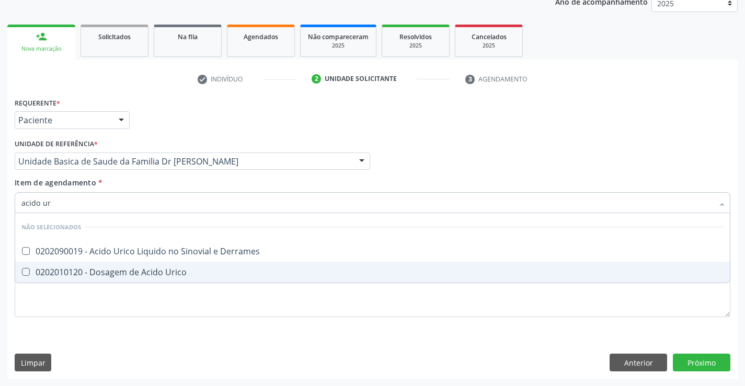
type input "acido uri"
click at [108, 271] on div "0202010120 - Dosagem de Acido Urico" at bounding box center [372, 272] width 702 height 8
checkbox Urico "true"
click at [86, 358] on div "Requerente * Paciente Profissional de Saúde Paciente Nenhum resultado encontrad…" at bounding box center [372, 237] width 730 height 284
checkbox Derrames "true"
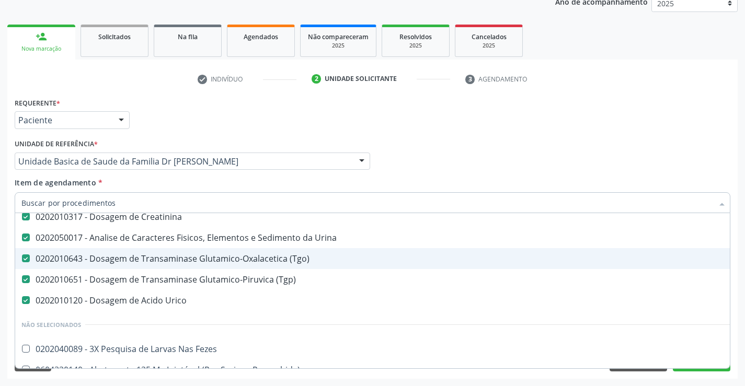
scroll to position [52, 0]
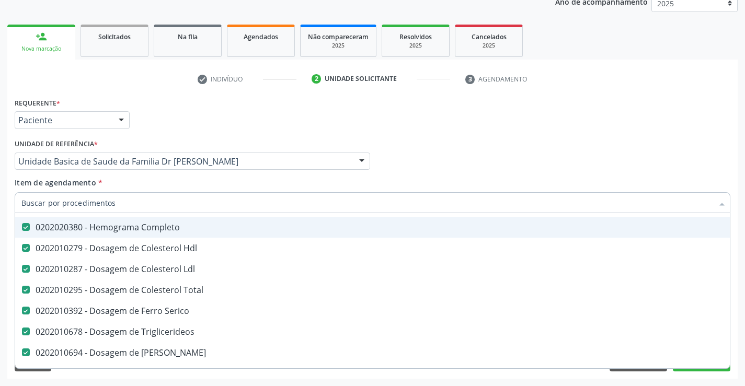
click at [146, 203] on input "Item de agendamento *" at bounding box center [366, 202] width 691 height 21
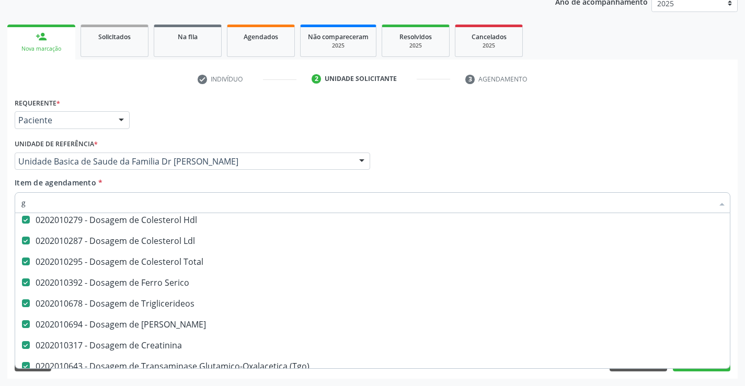
scroll to position [24, 0]
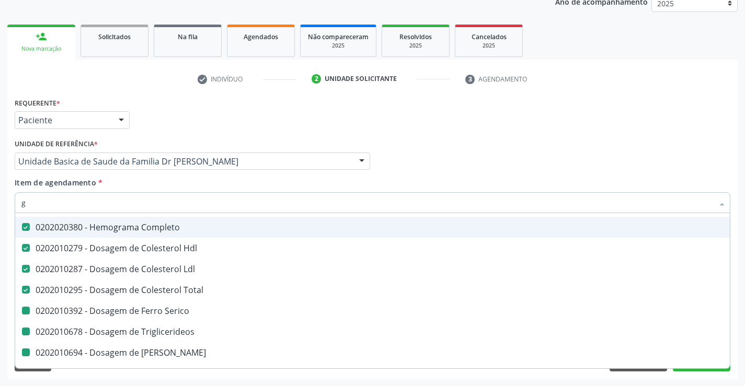
type input "gl"
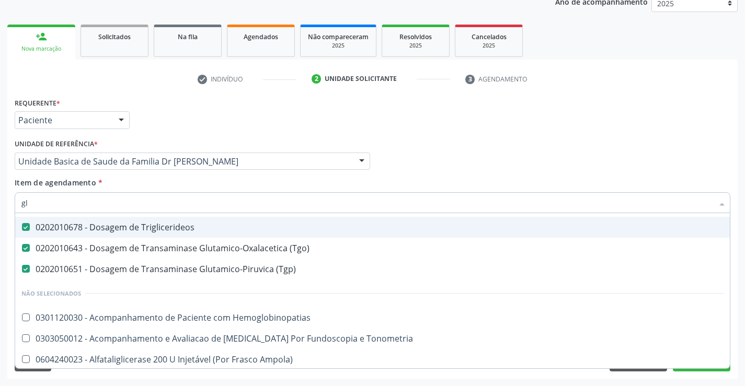
checkbox Hemoglobinopatias "false"
checkbox Tonometria "false"
checkbox Ampola\) "false"
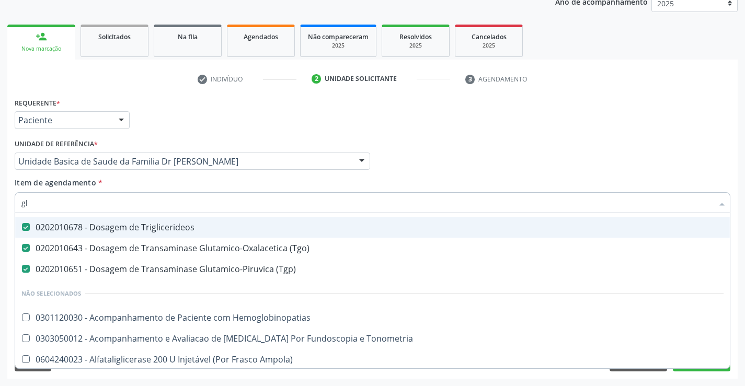
checkbox Linfatico "false"
checkbox Salivar "false"
type input "gli"
checkbox \(Tgp\) "false"
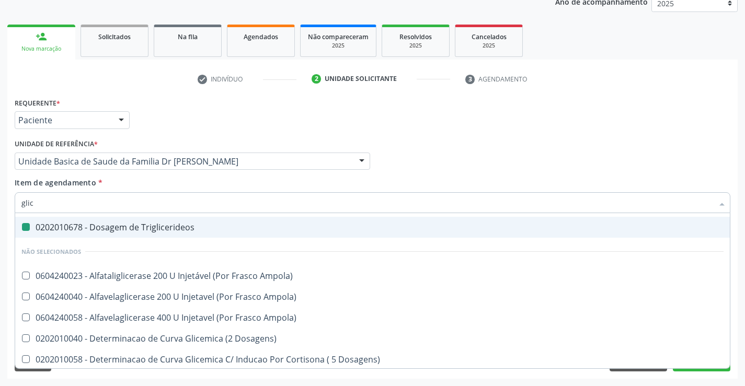
type input "glico"
checkbox Triglicerideos "false"
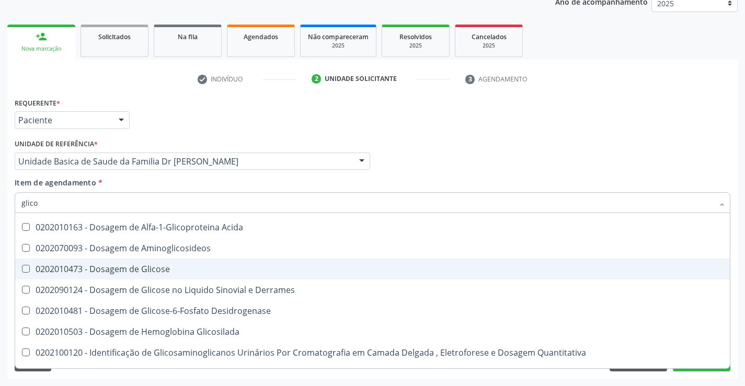
click at [149, 266] on div "0202010473 - Dosagem de Glicose" at bounding box center [372, 269] width 702 height 8
checkbox Glicose "true"
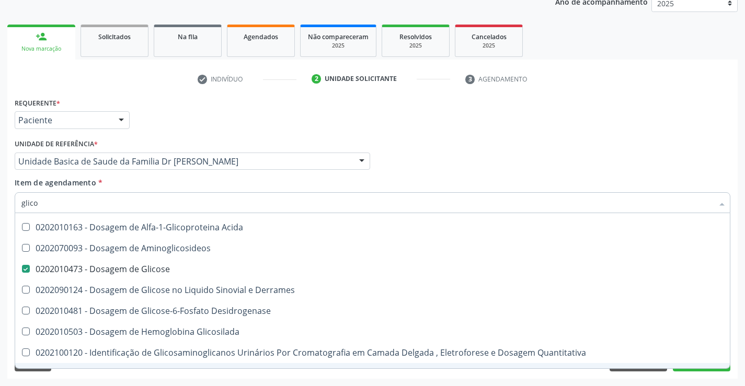
click at [102, 373] on div "Requerente * Paciente Profissional de Saúde Paciente Nenhum resultado encontrad…" at bounding box center [372, 237] width 730 height 284
checkbox Acida "true"
checkbox Desidrogenase "true"
checkbox Glicosilada "true"
checkbox Quantitativa "true"
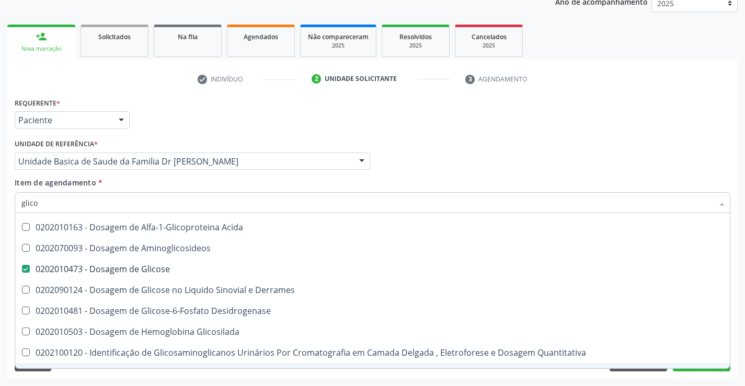
checkbox Urina "true"
checkbox Glicose "true"
checkbox Derrames "true"
checkbox Aminoglicosideos "true"
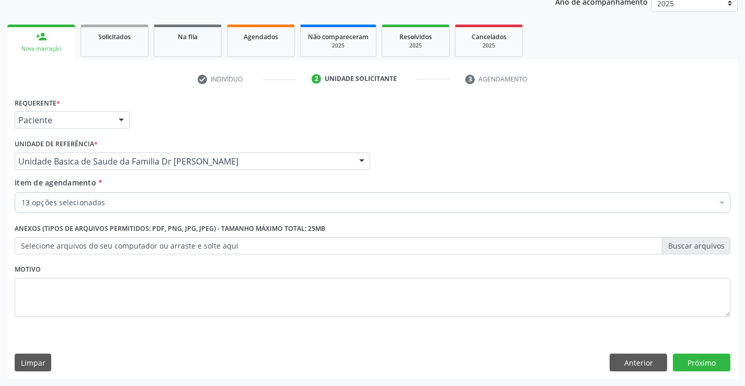
scroll to position [0, 0]
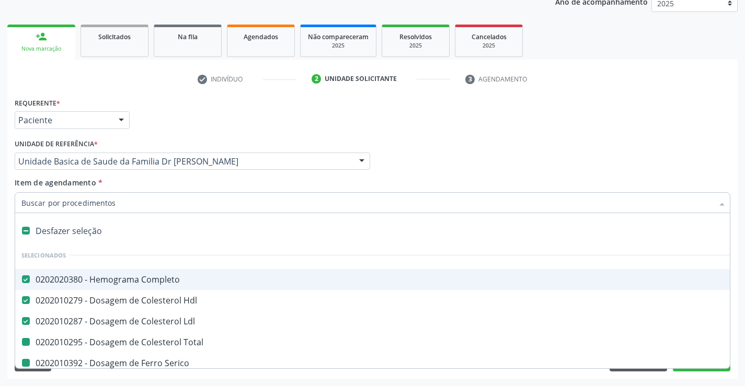
type input "f"
checkbox Serico "false"
checkbox Triglicerideos "false"
checkbox Ureia "false"
checkbox Creatinina "false"
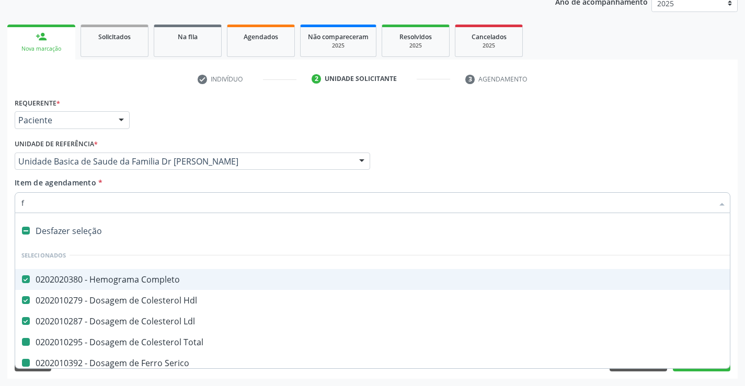
checkbox Urina "false"
checkbox Total "false"
checkbox \(Tgo\) "false"
checkbox \(Tgp\) "false"
checkbox Urico "false"
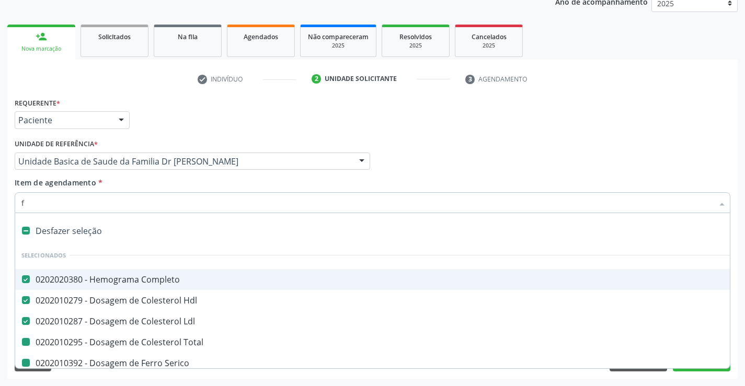
checkbox Glicose "false"
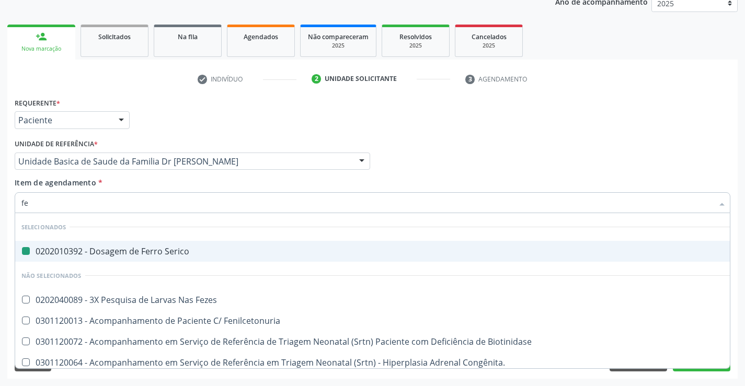
type input "fez"
checkbox Serico "false"
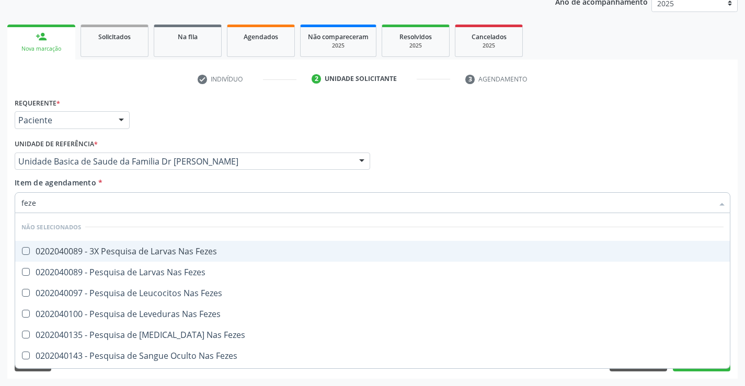
type input "fezes"
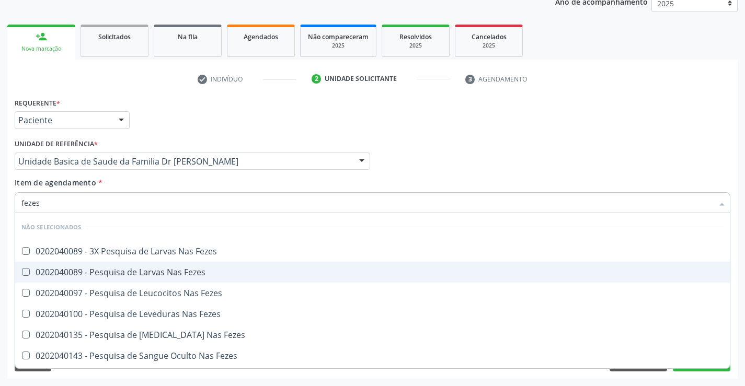
click at [124, 271] on div "0202040089 - Pesquisa de Larvas Nas Fezes" at bounding box center [372, 272] width 702 height 8
checkbox Fezes "true"
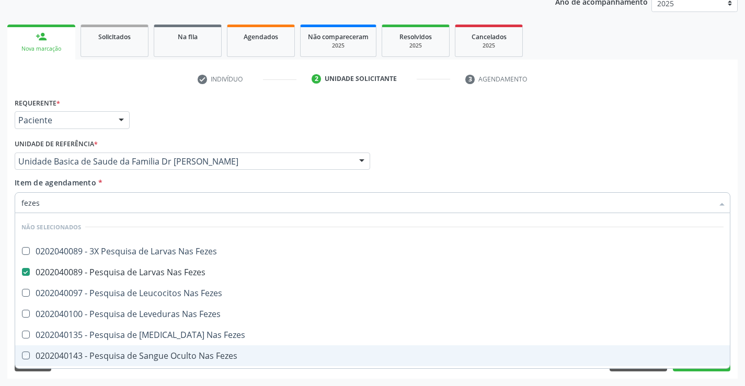
click at [88, 382] on div "Acompanhamento Acompanhe a situação das marcações correntes e finalizadas Relat…" at bounding box center [372, 156] width 745 height 460
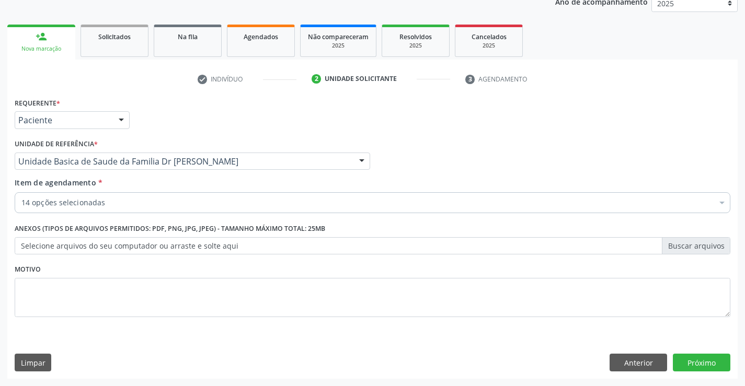
checkbox Completo "true"
checkbox Serico "true"
checkbox Triglicerideos "true"
checkbox Ureia "true"
checkbox Creatinina "true"
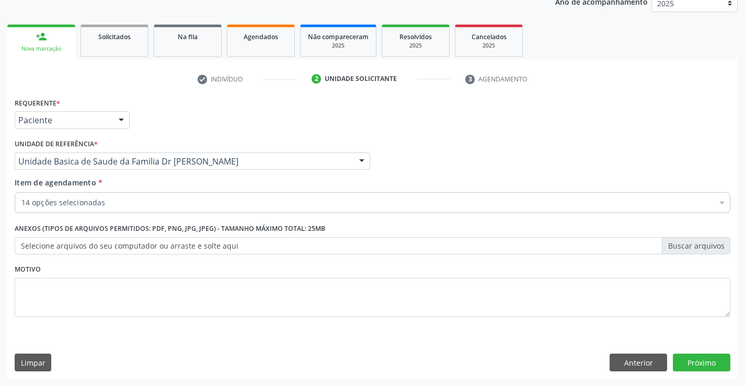
checkbox Urina "true"
checkbox Total "true"
checkbox Ldl "true"
click at [701, 371] on button "Próximo" at bounding box center [700, 363] width 57 height 18
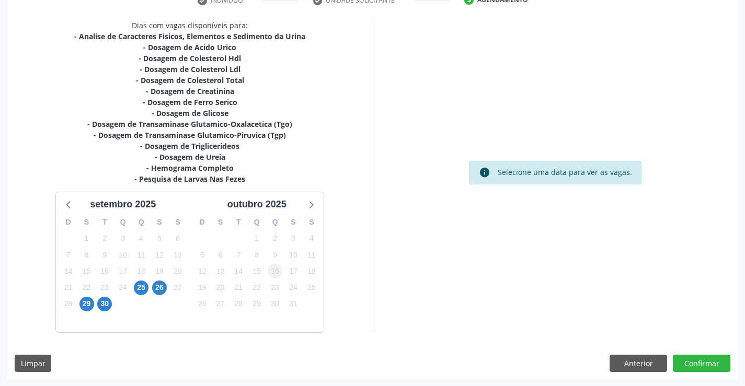
scroll to position [211, 0]
click at [140, 288] on span "25" at bounding box center [141, 287] width 15 height 15
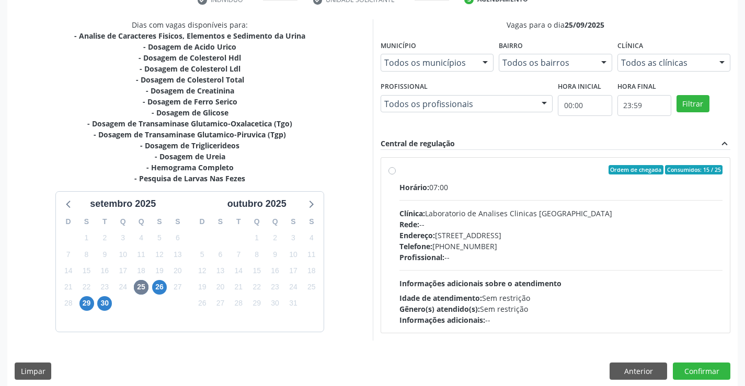
click at [399, 170] on label "Ordem de chegada Consumidos: 15 / 25 Horário: 07:00 Clínica: Laboratorio de Ana…" at bounding box center [560, 245] width 323 height 160
click at [392, 170] on input "Ordem de chegada Consumidos: 15 / 25 Horário: 07:00 Clínica: Laboratorio de Ana…" at bounding box center [391, 169] width 7 height 9
radio input "true"
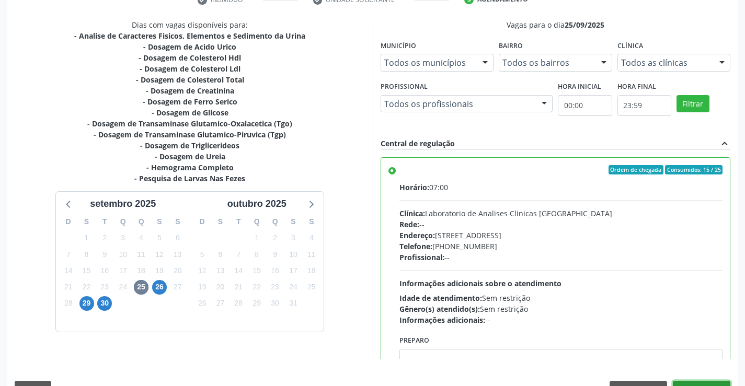
click at [697, 385] on button "Confirmar" at bounding box center [700, 390] width 57 height 18
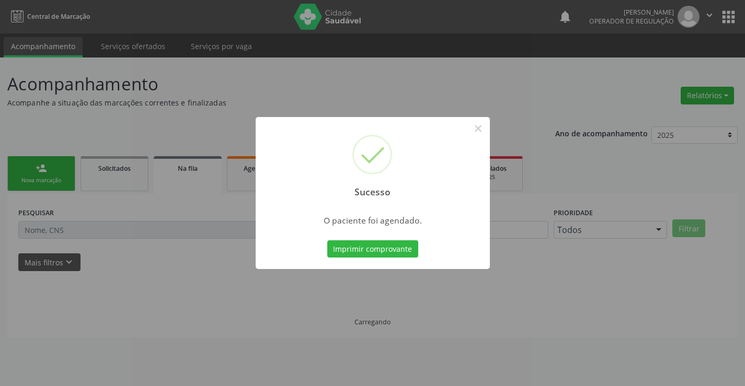
scroll to position [0, 0]
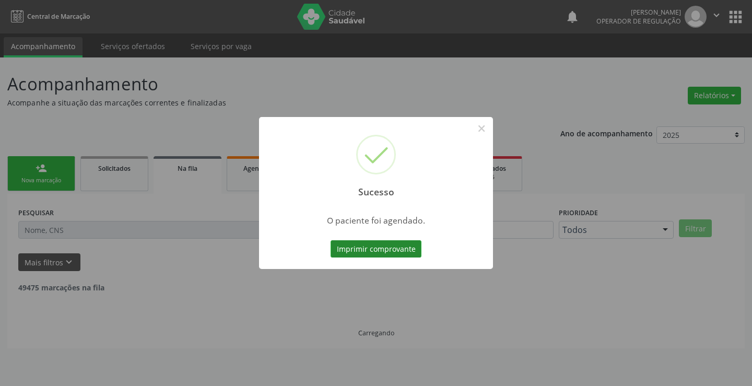
click at [401, 251] on button "Imprimir comprovante" at bounding box center [376, 249] width 91 height 18
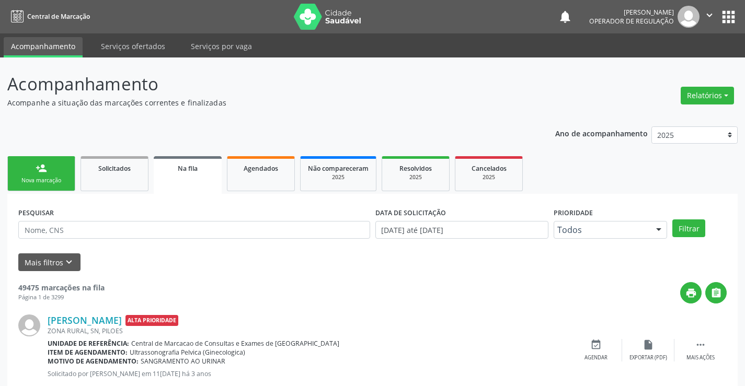
click at [44, 171] on div "person_add" at bounding box center [41, 167] width 11 height 11
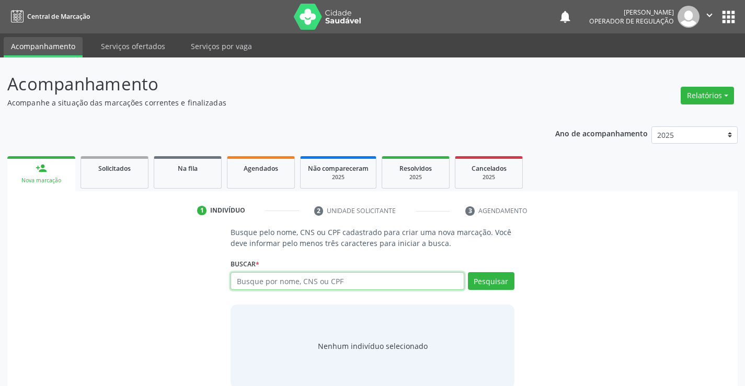
click at [291, 287] on input "text" at bounding box center [346, 281] width 233 height 18
type input "708405745979662"
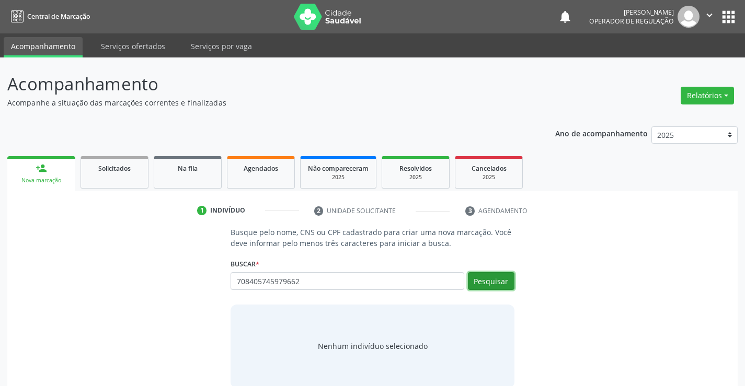
click at [504, 280] on button "Pesquisar" at bounding box center [491, 281] width 47 height 18
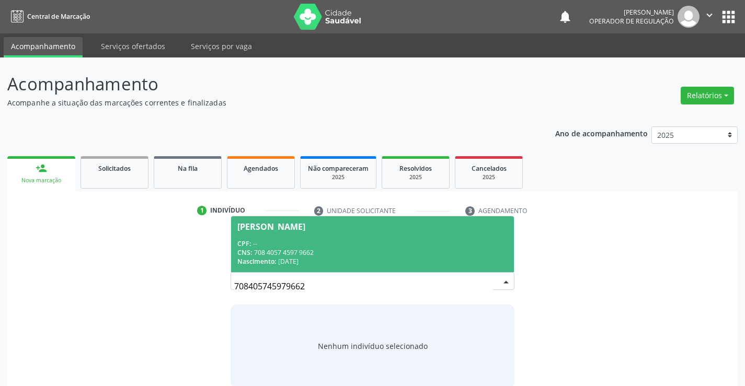
click at [425, 240] on div "CPF: --" at bounding box center [372, 243] width 270 height 9
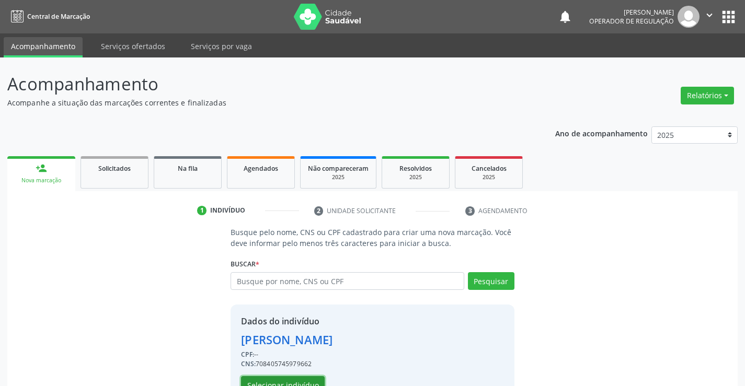
click at [265, 378] on button "Selecionar indivíduo" at bounding box center [283, 385] width 84 height 18
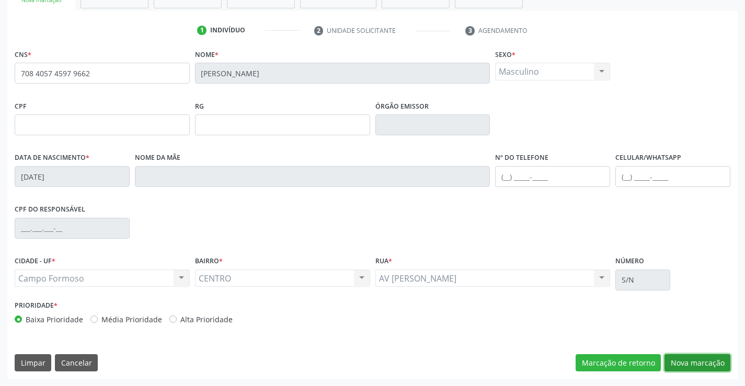
click at [705, 366] on button "Nova marcação" at bounding box center [697, 363] width 66 height 18
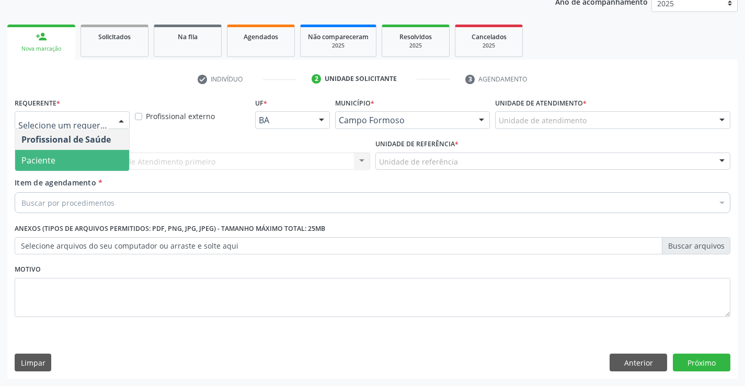
click at [78, 156] on span "Paciente" at bounding box center [72, 160] width 114 height 21
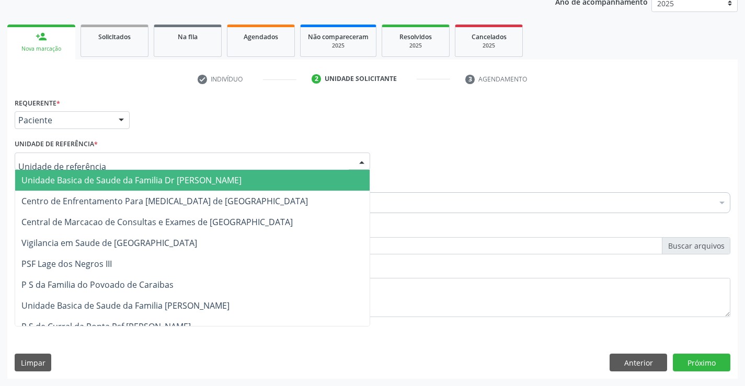
click at [92, 180] on span "Unidade Basica de Saude da Familia Dr [PERSON_NAME]" at bounding box center [131, 180] width 220 height 11
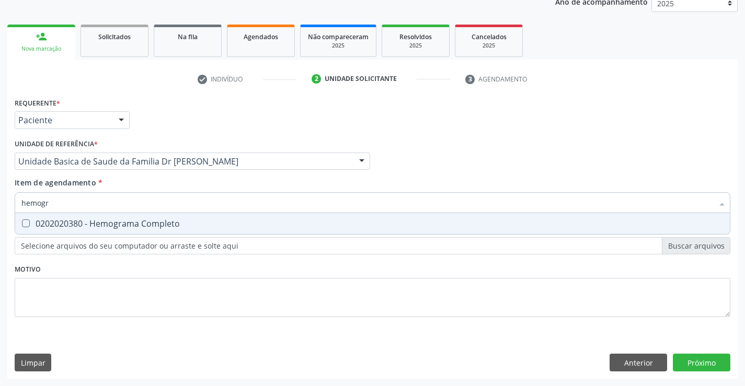
type input "hemogra"
click at [86, 219] on div "0202020380 - Hemograma Completo" at bounding box center [372, 223] width 702 height 8
checkbox Completo "true"
type input "hemogra"
click at [54, 322] on div "Requerente * Paciente Profissional de Saúde Paciente Nenhum resultado encontrad…" at bounding box center [372, 213] width 715 height 237
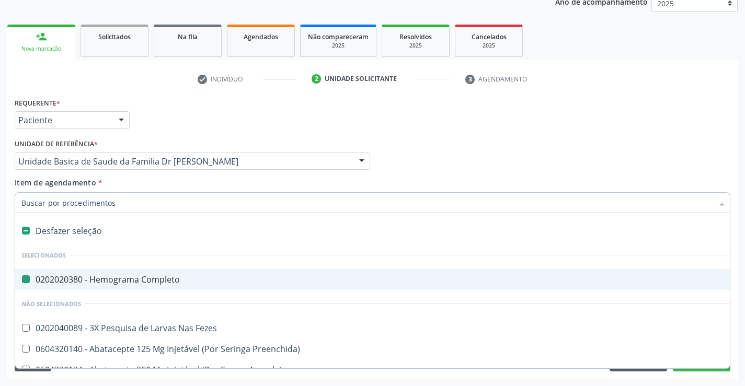
type input "f"
checkbox Completo "false"
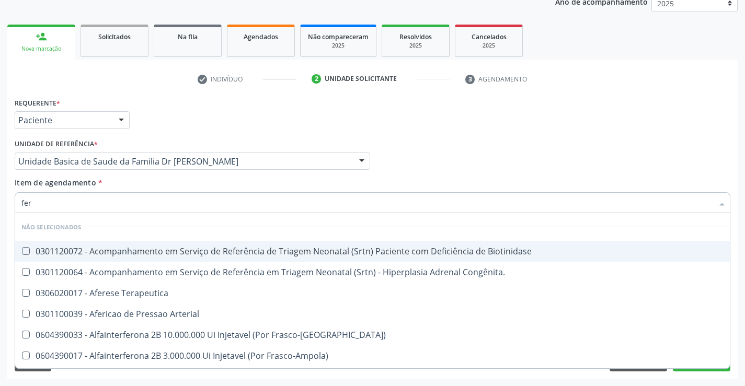
type input "ferr"
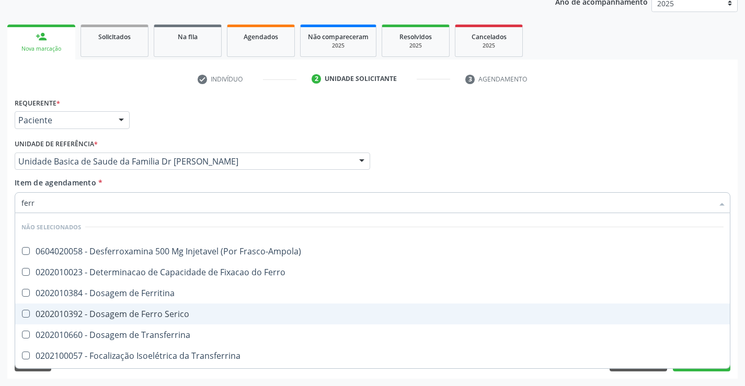
click at [113, 310] on div "0202010392 - Dosagem de Ferro Serico" at bounding box center [372, 314] width 702 height 8
checkbox Serico "true"
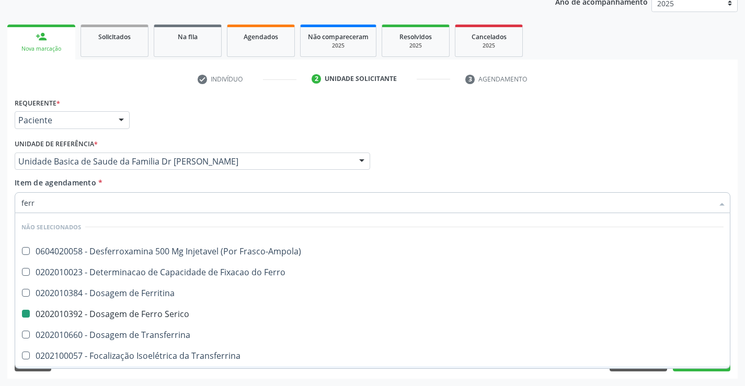
click at [96, 377] on div "Requerente * Paciente Profissional de Saúde Paciente Nenhum resultado encontrad…" at bounding box center [372, 237] width 730 height 284
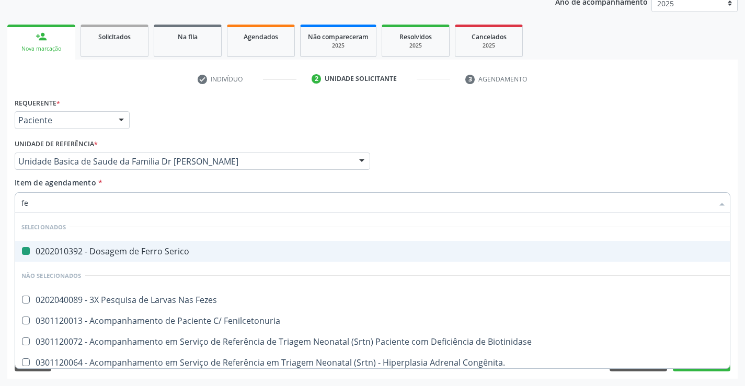
type input "fez"
checkbox Serico "false"
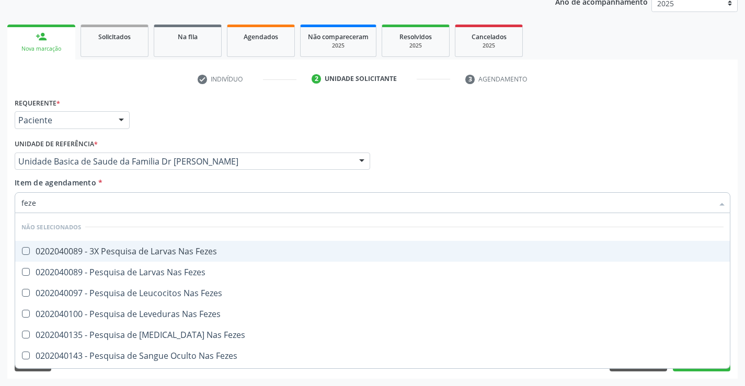
type input "fezes"
click at [124, 250] on div "0202040089 - 3X Pesquisa de Larvas Nas Fezes" at bounding box center [372, 251] width 702 height 8
checkbox Fezes "true"
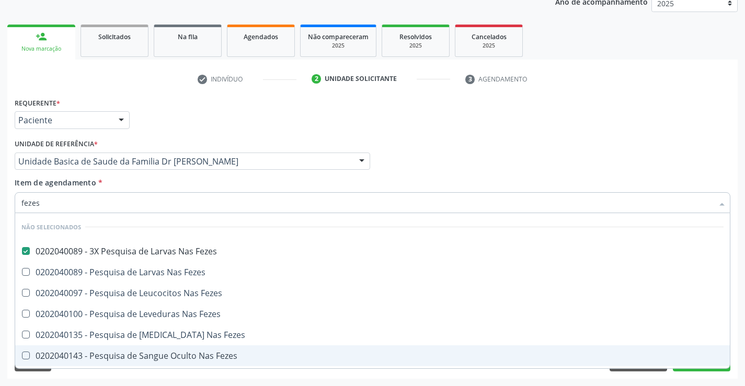
click at [107, 380] on div "Acompanhamento Acompanhe a situação das marcações correntes e finalizadas Relat…" at bounding box center [372, 156] width 745 height 460
checkbox Fezes "true"
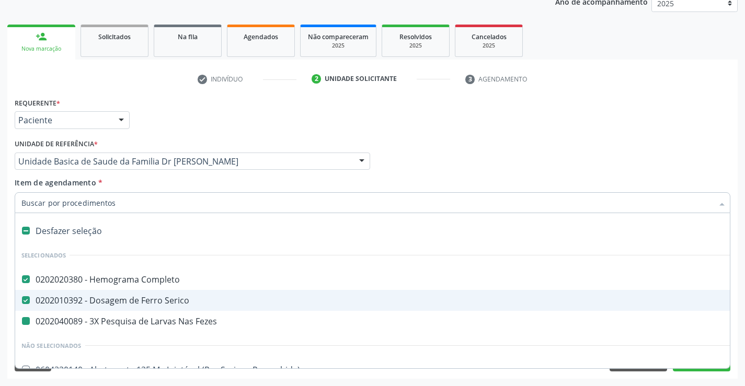
type input "t"
checkbox Fezes "false"
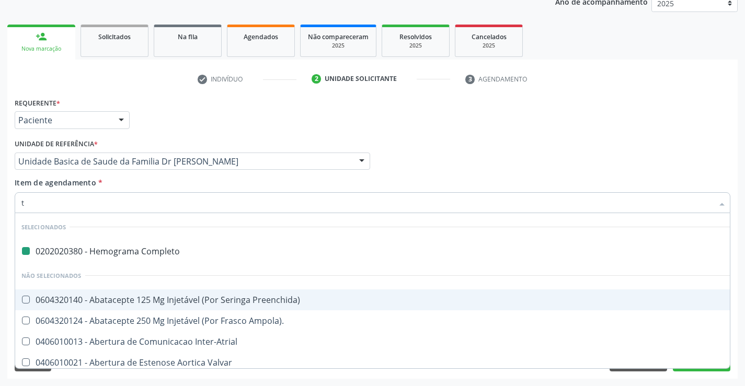
type input "tg"
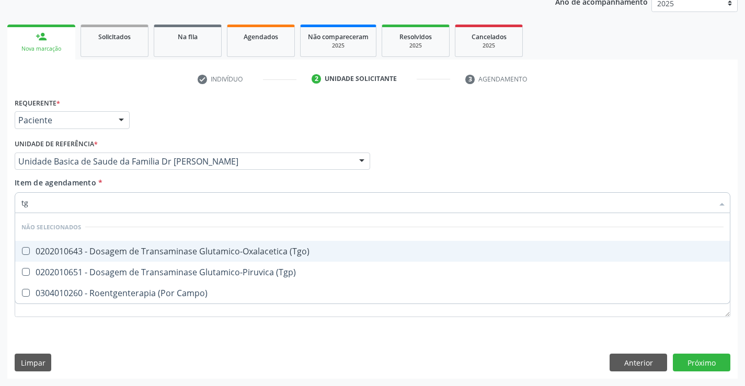
click at [145, 252] on div "0202010643 - Dosagem de Transaminase Glutamico-Oxalacetica (Tgo)" at bounding box center [372, 251] width 702 height 8
checkbox \(Tgo\) "true"
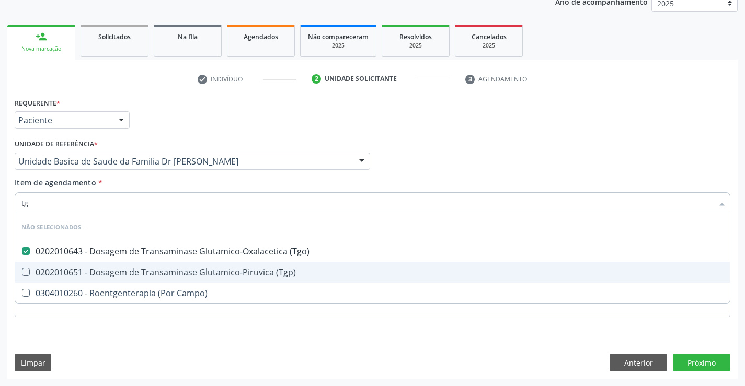
click at [146, 269] on div "0202010651 - Dosagem de Transaminase Glutamico-Piruvica (Tgp)" at bounding box center [372, 272] width 702 height 8
checkbox \(Tgp\) "true"
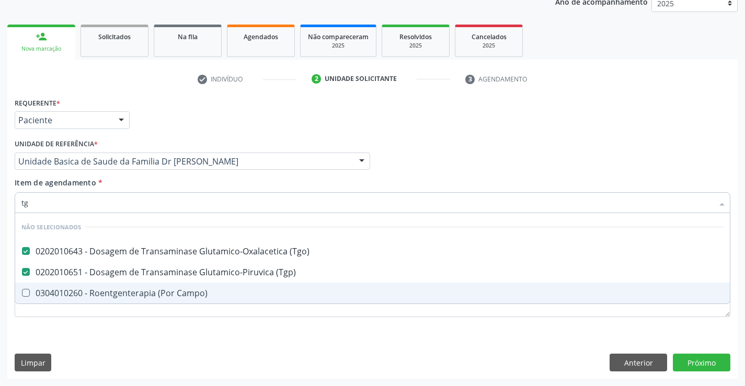
click at [135, 334] on div "Requerente * Paciente Profissional de Saúde Paciente Nenhum resultado encontrad…" at bounding box center [372, 237] width 730 height 284
checkbox Campo\) "true"
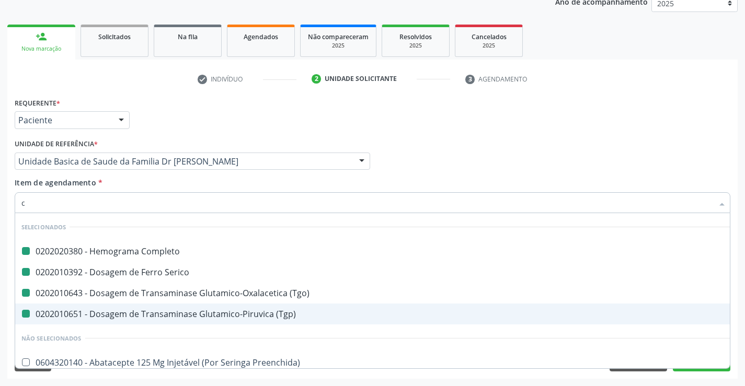
type input "cr"
checkbox Completo "false"
checkbox \(Tgo\) "false"
checkbox Serico "false"
checkbox \(Tgp\) "false"
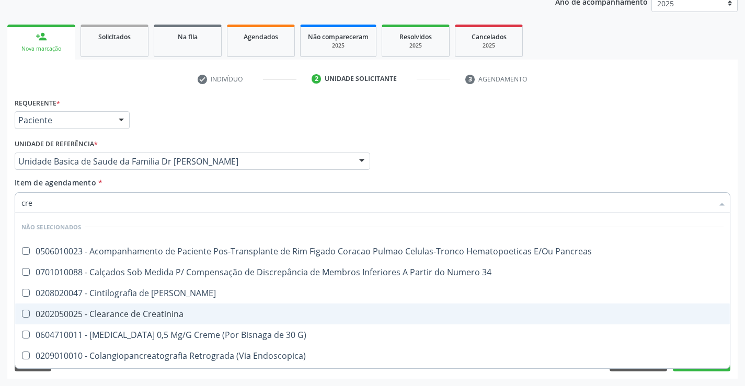
type input "crea"
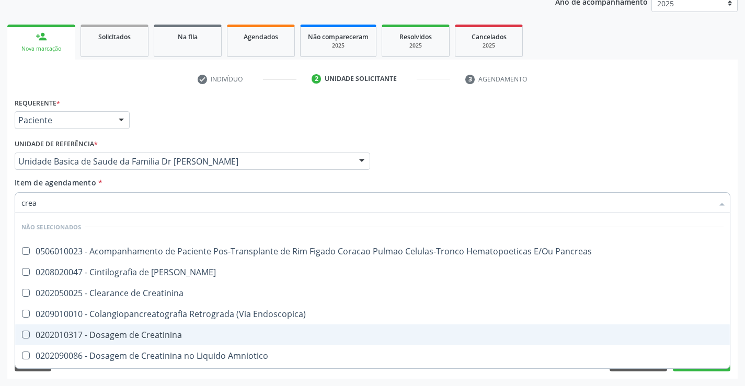
click at [157, 332] on div "0202010317 - Dosagem de Creatinina" at bounding box center [372, 335] width 702 height 8
checkbox Creatinina "true"
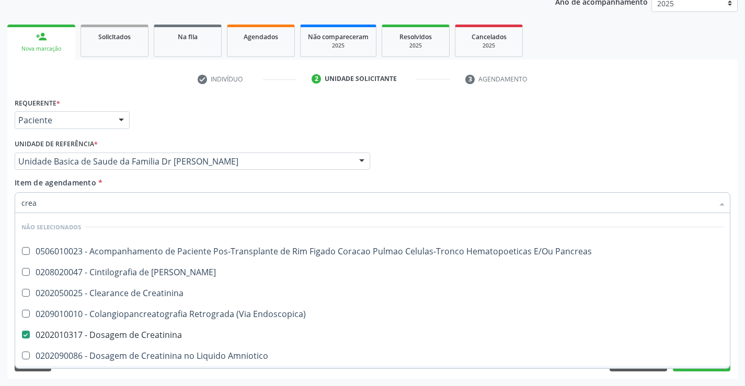
click at [129, 373] on div "Requerente * Paciente Profissional de Saúde Paciente Nenhum resultado encontrad…" at bounding box center [372, 237] width 730 height 284
checkbox Pancreas "true"
checkbox Creatinina "true"
checkbox Pancreas "true"
checkbox Endoscopica\) "true"
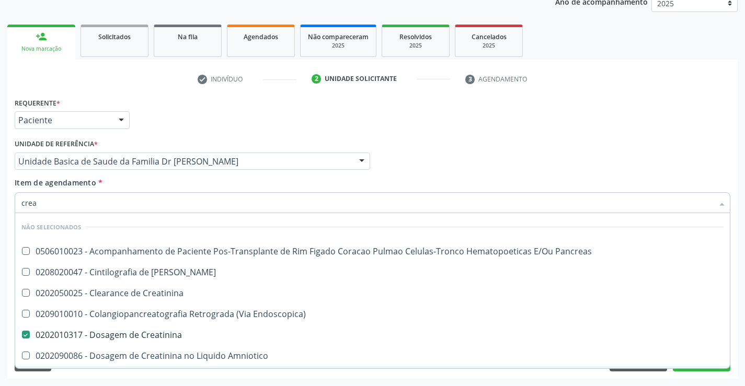
checkbox Amniotico "true"
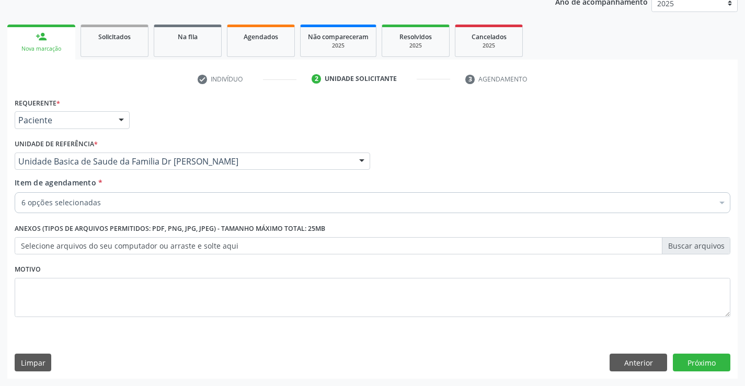
scroll to position [61, 0]
click at [711, 363] on button "Próximo" at bounding box center [700, 363] width 57 height 18
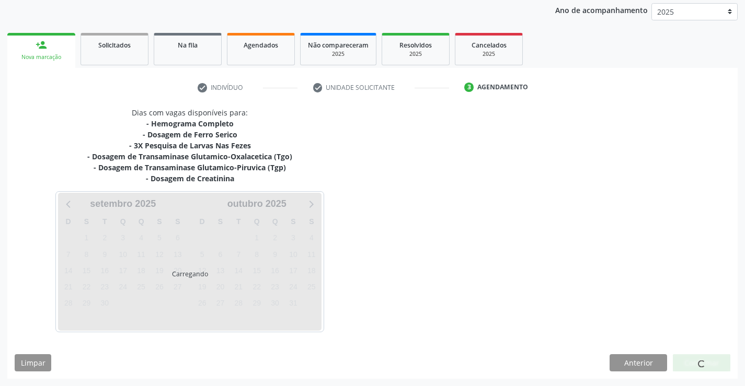
scroll to position [123, 0]
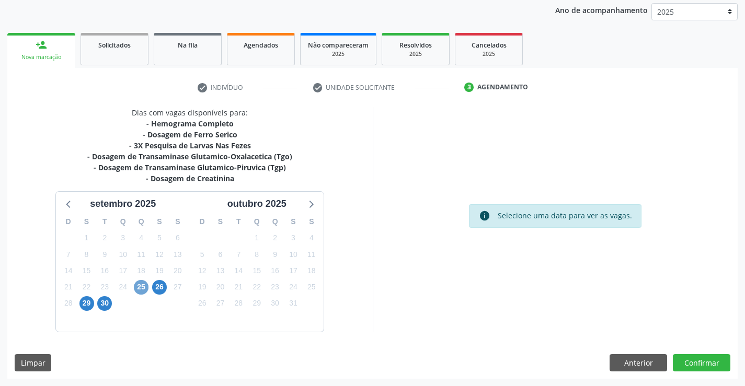
click at [145, 284] on span "25" at bounding box center [141, 287] width 15 height 15
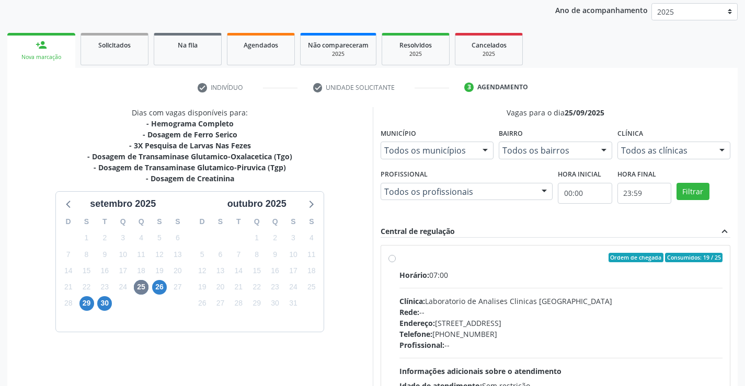
click at [399, 259] on label "Ordem de chegada Consumidos: 19 / 25 Horário: 07:00 Clínica: Laboratorio de Ana…" at bounding box center [560, 333] width 323 height 160
click at [392, 259] on input "Ordem de chegada Consumidos: 19 / 25 Horário: 07:00 Clínica: Laboratorio de Ana…" at bounding box center [391, 257] width 7 height 9
radio input "true"
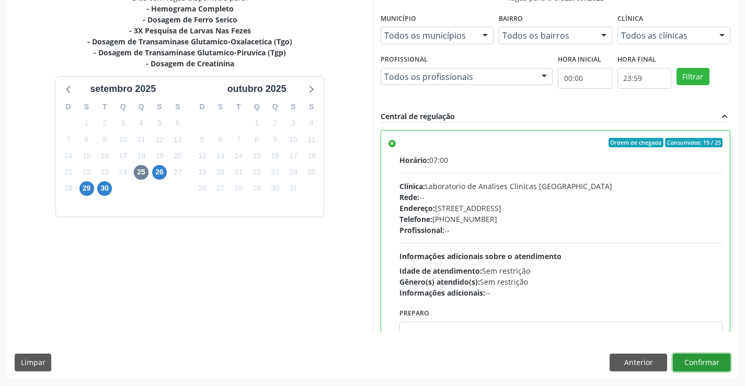
click at [705, 359] on button "Confirmar" at bounding box center [700, 363] width 57 height 18
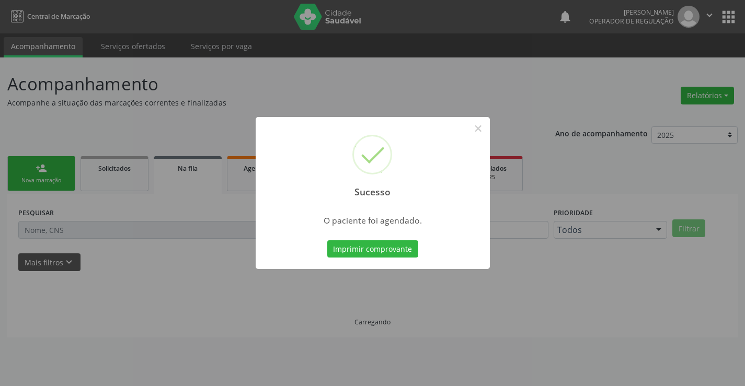
scroll to position [0, 0]
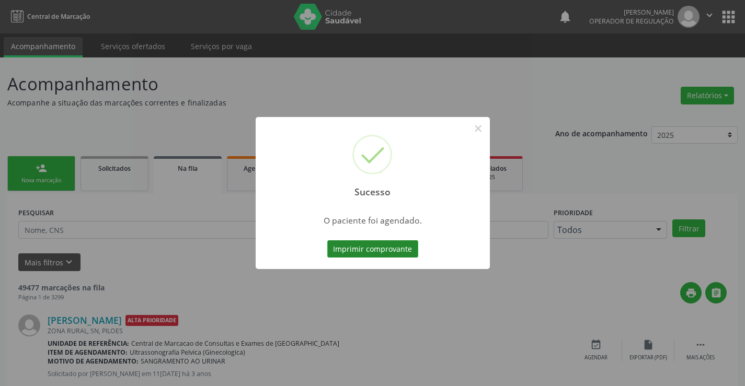
click at [369, 246] on button "Imprimir comprovante" at bounding box center [372, 249] width 91 height 18
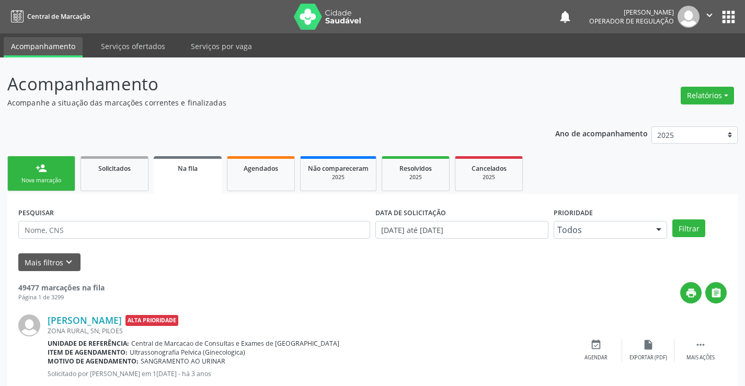
click at [36, 170] on div "person_add" at bounding box center [41, 167] width 11 height 11
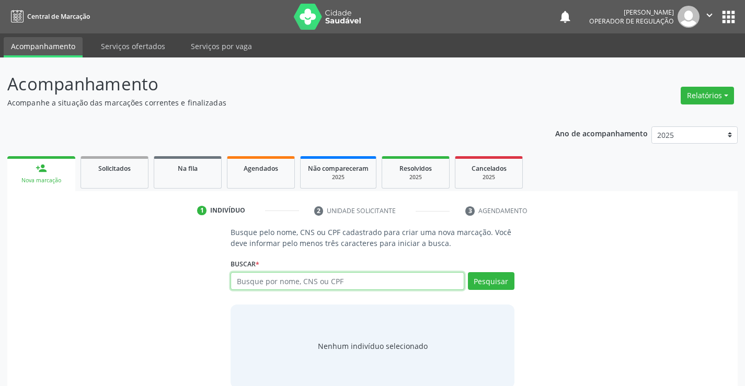
click at [330, 277] on input "text" at bounding box center [346, 281] width 233 height 18
type input "708007333047024"
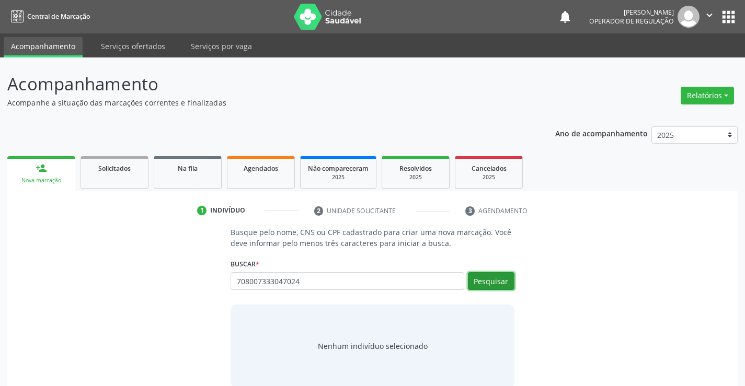
click at [484, 277] on button "Pesquisar" at bounding box center [491, 281] width 47 height 18
type input "708007333047024"
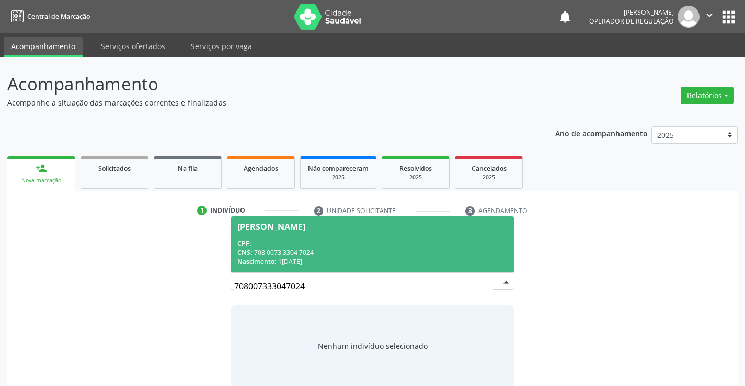
click at [303, 230] on div "[PERSON_NAME]" at bounding box center [271, 227] width 68 height 8
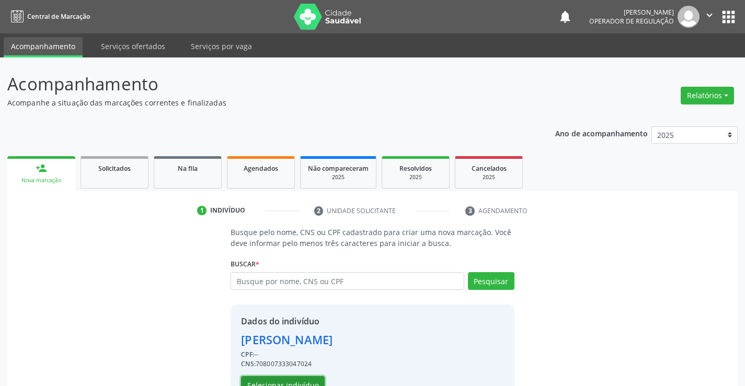
click at [295, 379] on button "Selecionar indivíduo" at bounding box center [283, 385] width 84 height 18
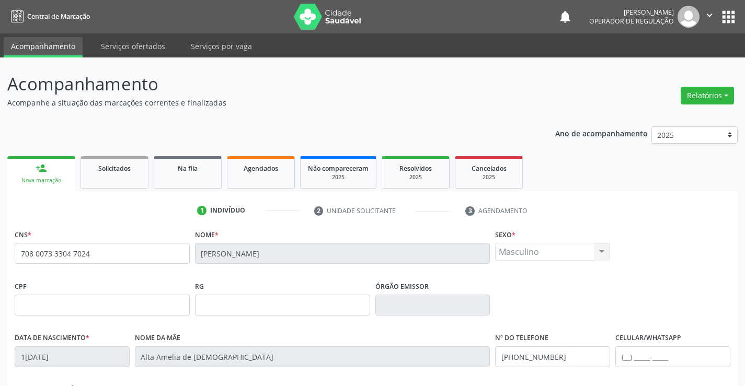
scroll to position [180, 0]
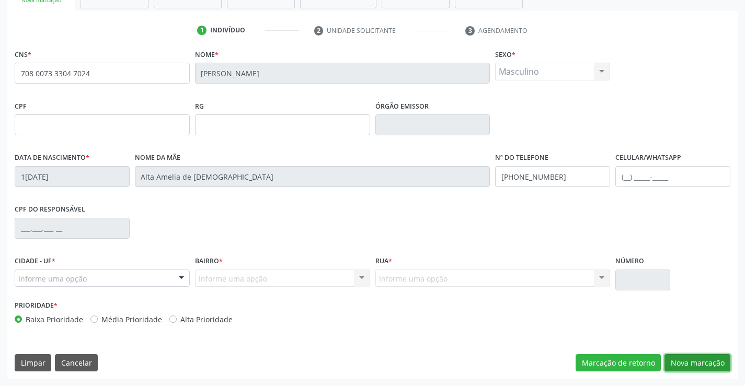
click at [698, 362] on button "Nova marcação" at bounding box center [697, 363] width 66 height 18
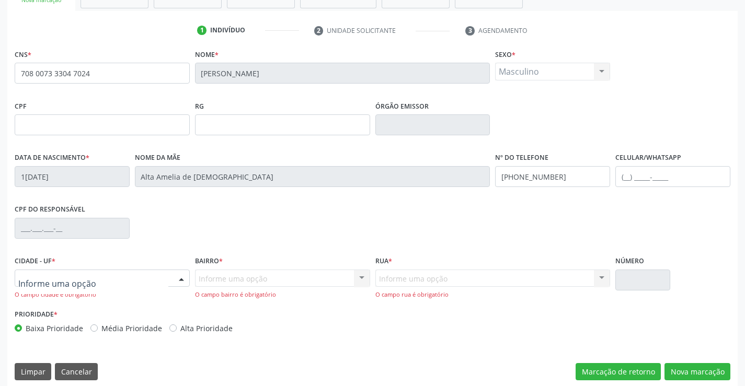
click at [104, 277] on div at bounding box center [102, 279] width 175 height 18
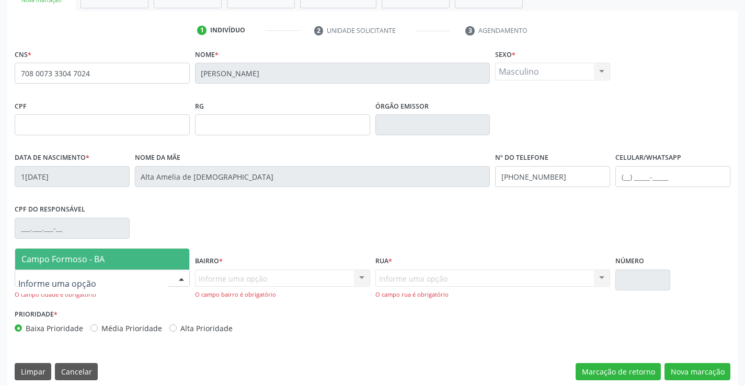
click at [113, 263] on span "Campo Formoso - BA" at bounding box center [102, 259] width 174 height 21
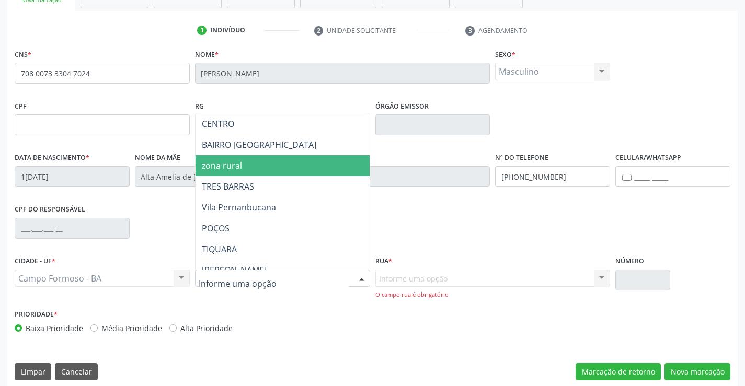
click at [264, 169] on span "zona rural" at bounding box center [308, 165] width 226 height 21
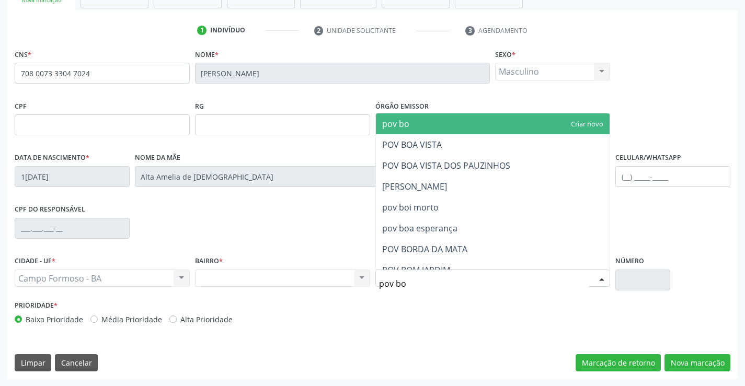
type input "pov boi"
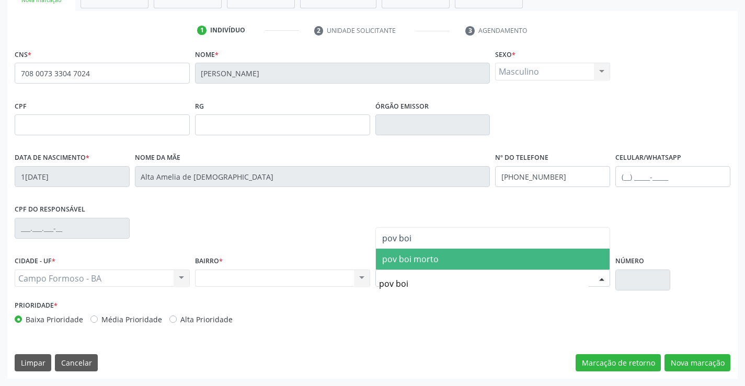
click at [406, 263] on span "pov boi morto" at bounding box center [410, 258] width 56 height 11
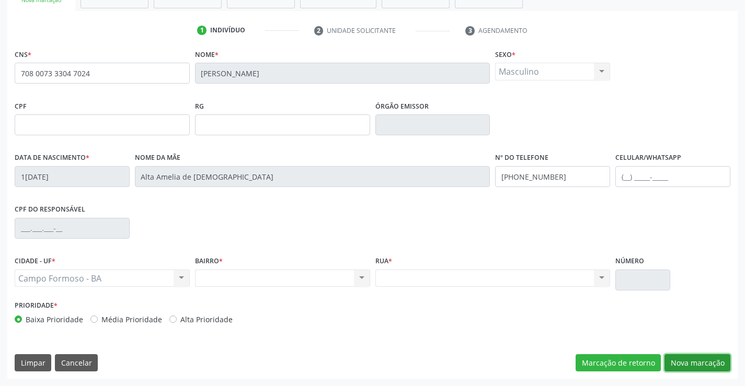
click at [698, 362] on button "Nova marcação" at bounding box center [697, 363] width 66 height 18
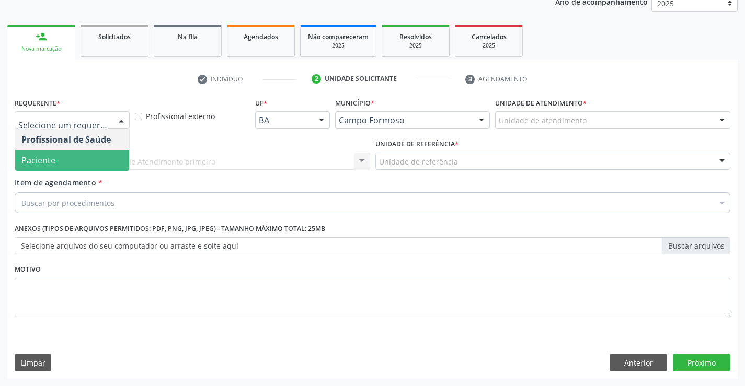
click at [68, 158] on span "Paciente" at bounding box center [72, 160] width 114 height 21
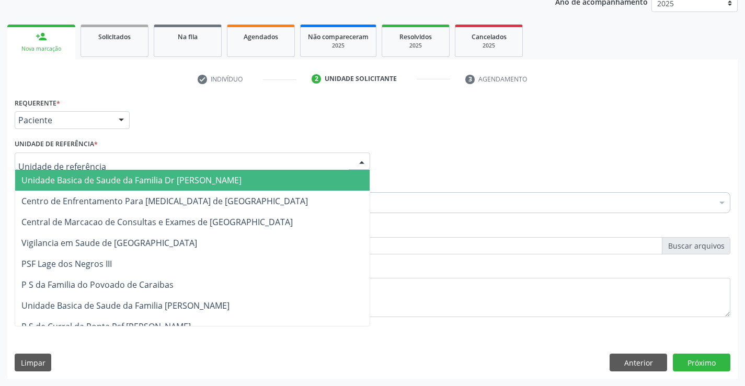
click at [79, 172] on span "Unidade Basica de Saude da Familia Dr [PERSON_NAME]" at bounding box center [192, 180] width 354 height 21
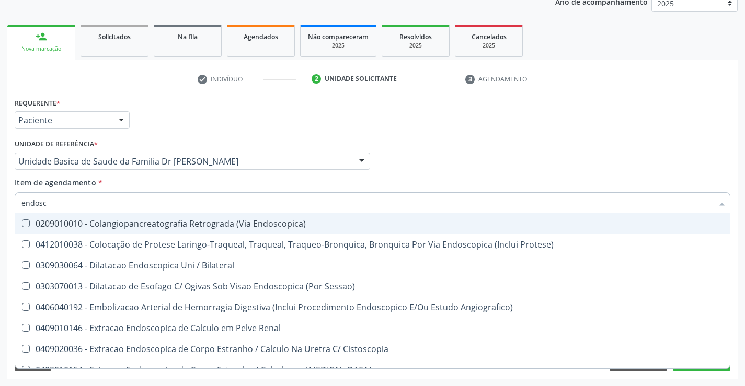
type input "endosco"
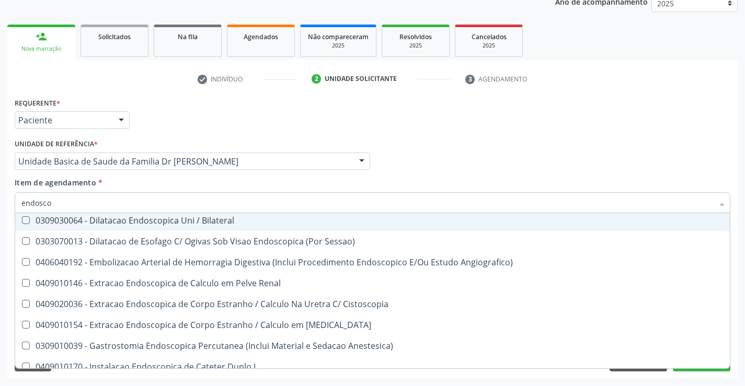
scroll to position [157, 0]
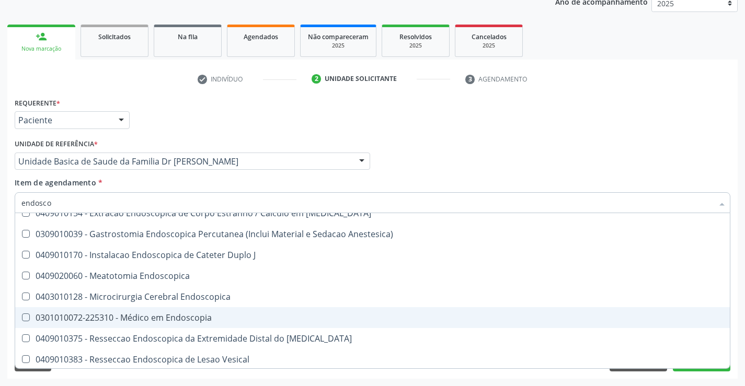
click at [213, 320] on div "0301010072-225310 - Médico em Endoscopia" at bounding box center [372, 317] width 702 height 8
checkbox Endoscopia "true"
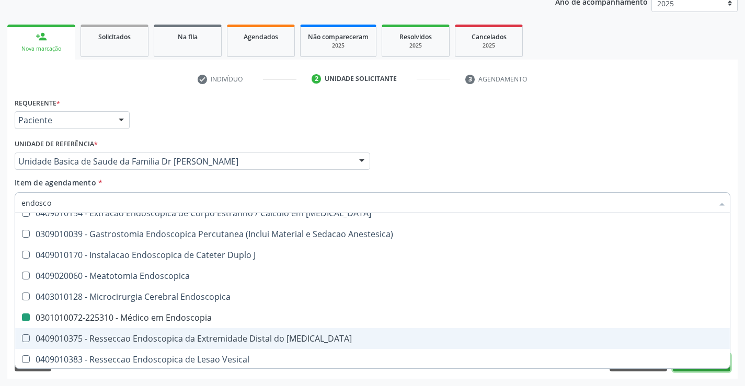
click at [696, 370] on button "Próximo" at bounding box center [700, 363] width 57 height 18
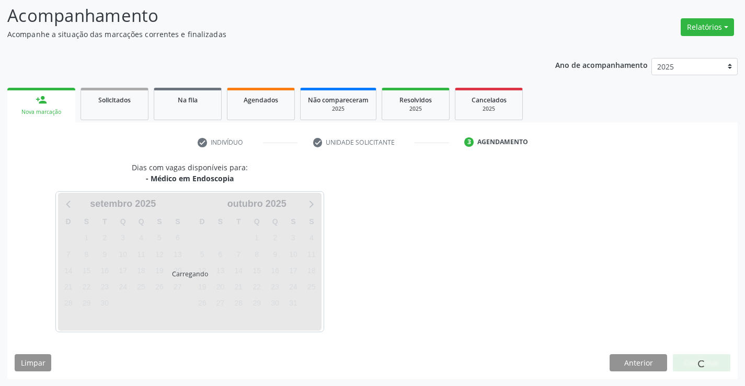
scroll to position [99, 0]
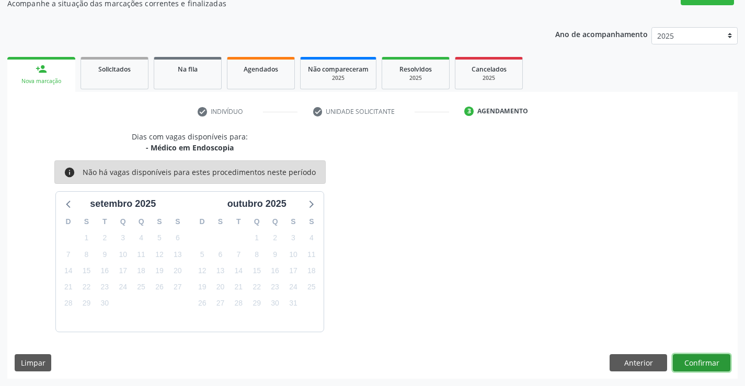
click at [696, 366] on button "Confirmar" at bounding box center [700, 363] width 57 height 18
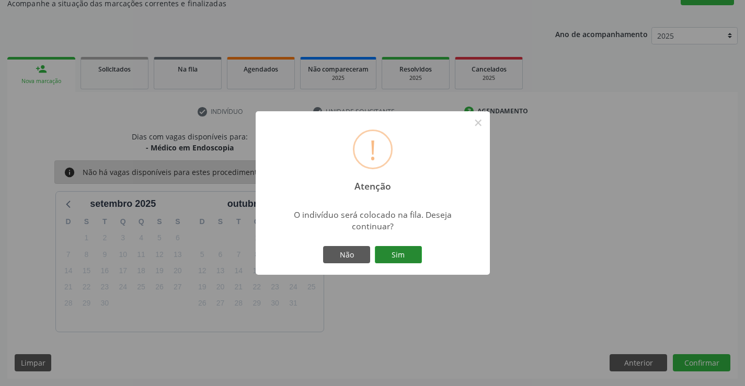
click at [415, 255] on button "Sim" at bounding box center [398, 255] width 47 height 18
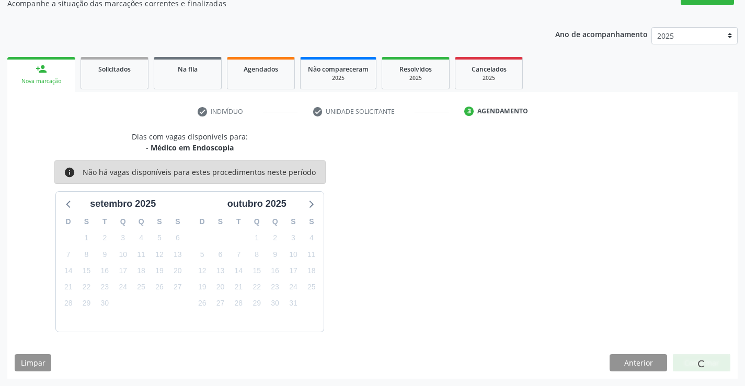
scroll to position [0, 0]
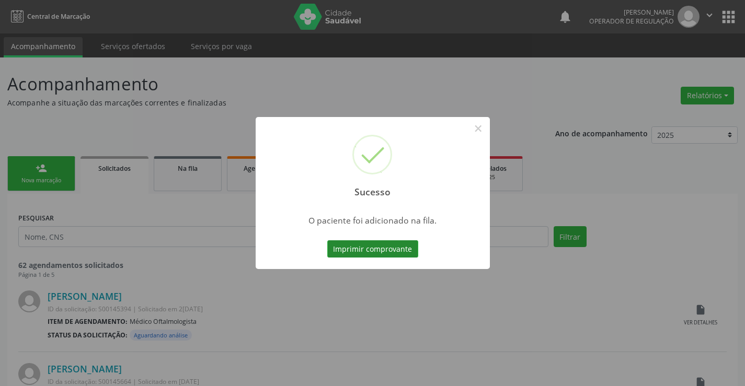
click at [382, 245] on button "Imprimir comprovante" at bounding box center [372, 249] width 91 height 18
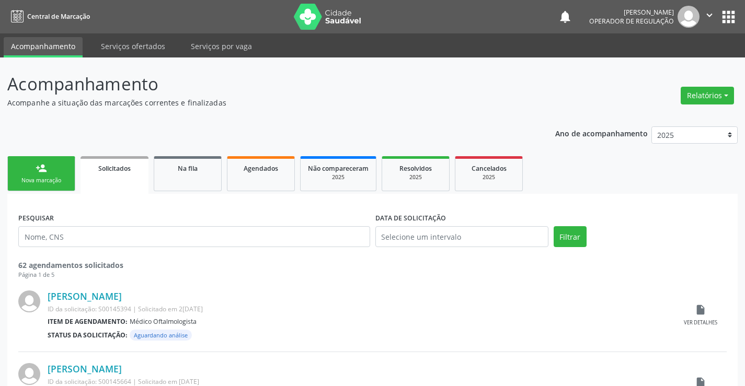
click at [63, 170] on link "person_add Nova marcação" at bounding box center [41, 173] width 68 height 35
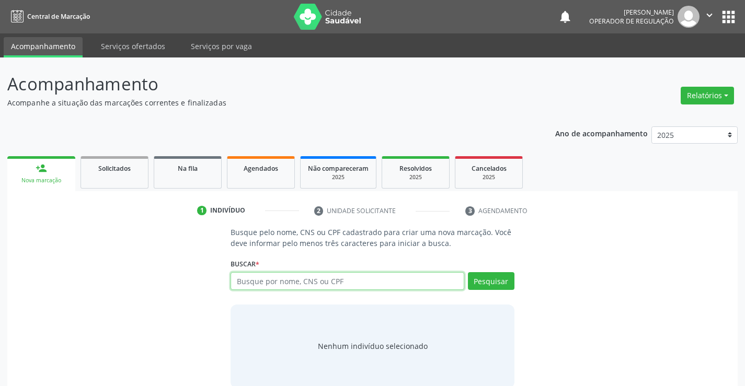
click at [385, 279] on input "text" at bounding box center [346, 281] width 233 height 18
type input "700107965100812"
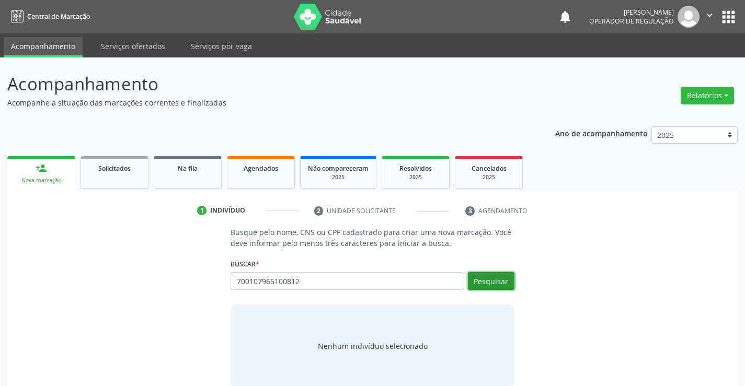
click at [485, 281] on button "Pesquisar" at bounding box center [491, 281] width 47 height 18
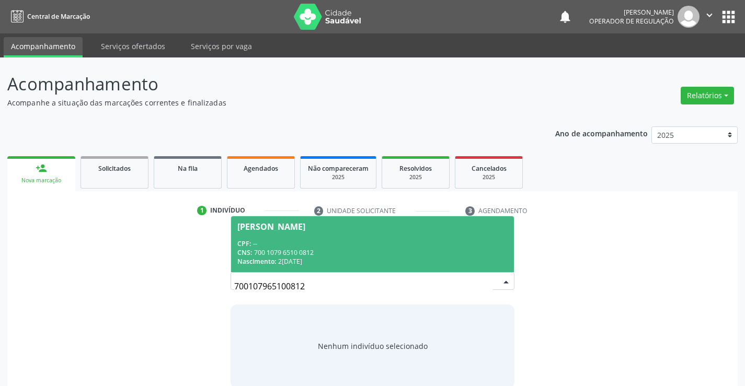
click at [443, 259] on div "Nascimento: [DATE]" at bounding box center [372, 261] width 270 height 9
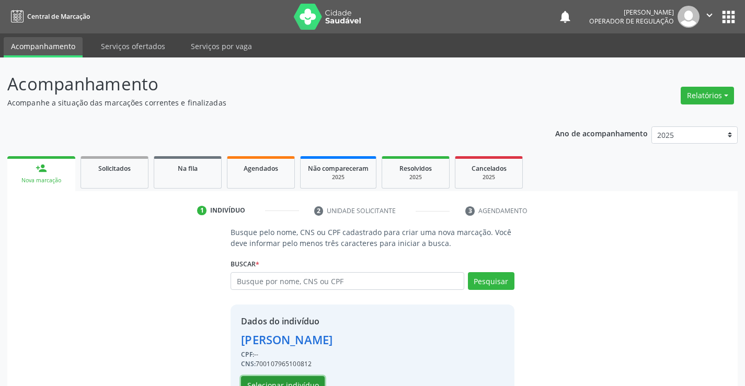
click at [292, 381] on button "Selecionar indivíduo" at bounding box center [283, 385] width 84 height 18
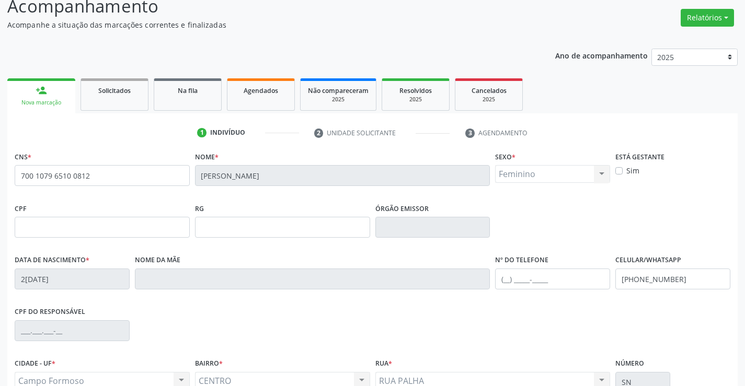
scroll to position [180, 0]
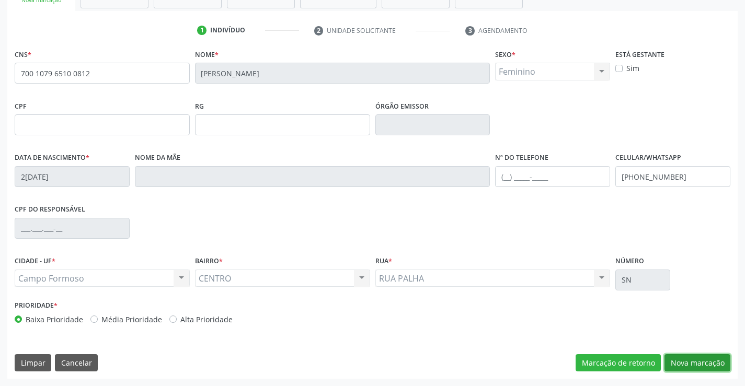
click at [682, 365] on button "Nova marcação" at bounding box center [697, 363] width 66 height 18
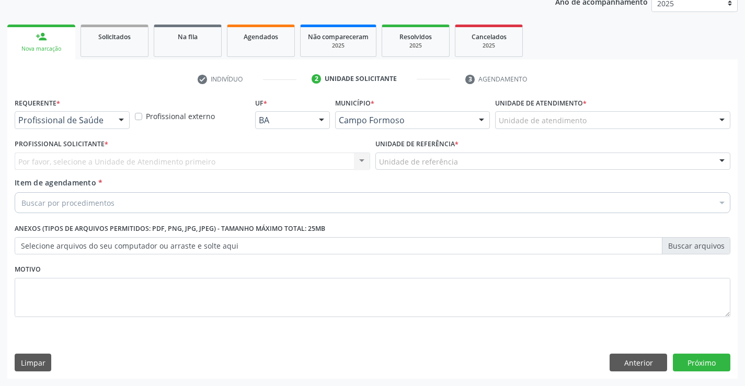
click at [109, 123] on div "Profissional de Saúde" at bounding box center [72, 120] width 115 height 18
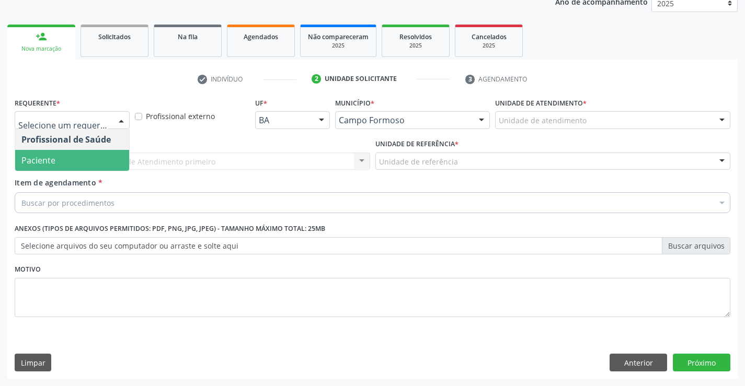
click at [89, 162] on span "Paciente" at bounding box center [72, 160] width 114 height 21
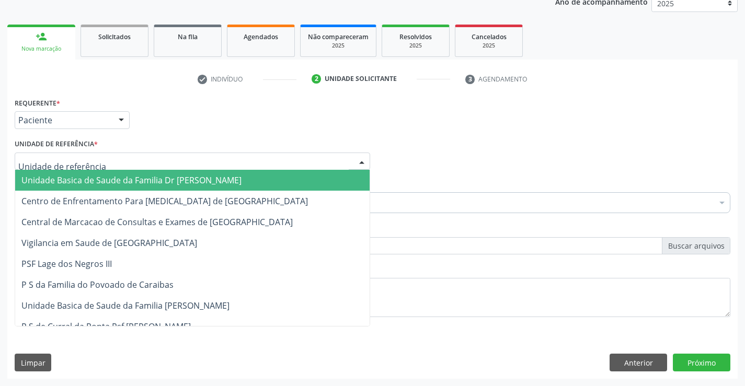
click at [98, 179] on span "Unidade Basica de Saude da Familia Dr [PERSON_NAME]" at bounding box center [131, 180] width 220 height 11
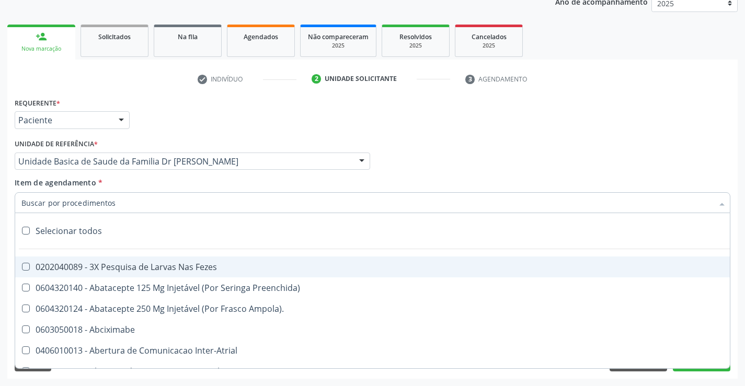
click at [100, 209] on input "Item de agendamento *" at bounding box center [366, 202] width 691 height 21
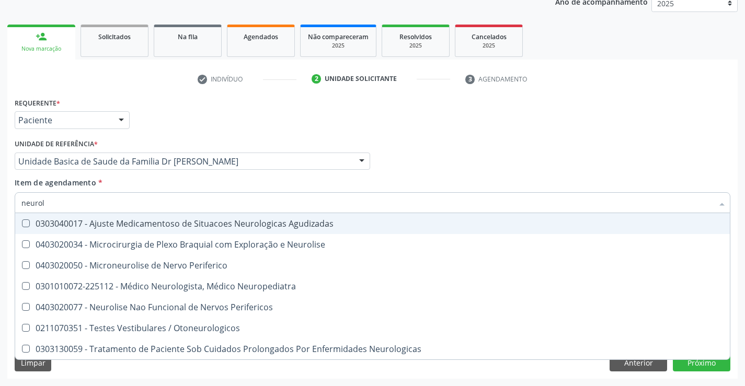
type input "neurolo"
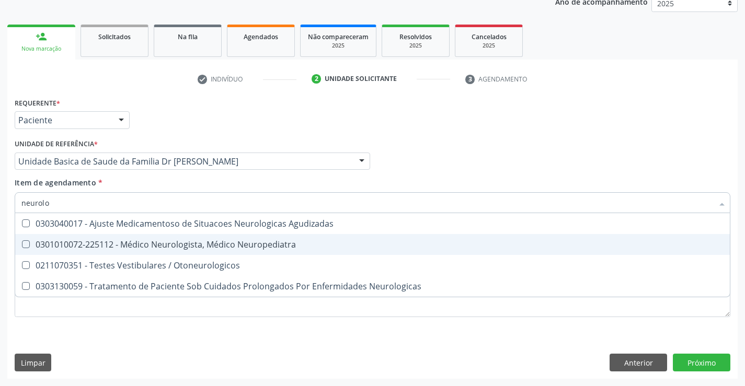
click at [182, 244] on div "0301010072-225112 - Médico Neurologista, Médico Neuropediatra" at bounding box center [372, 244] width 702 height 8
checkbox Neuropediatra "true"
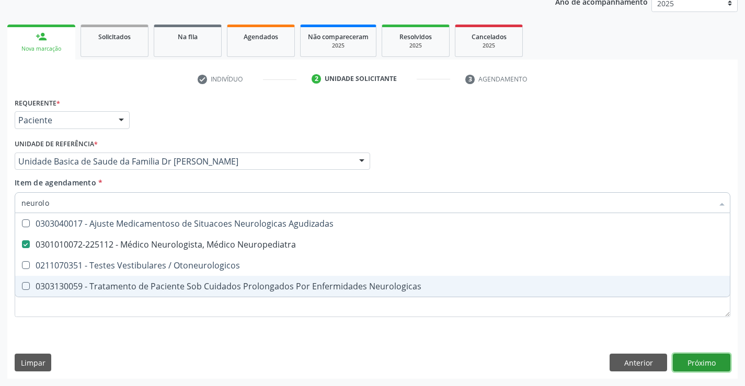
click at [698, 363] on div "Requerente * Paciente Profissional de Saúde Paciente Nenhum resultado encontrad…" at bounding box center [372, 237] width 730 height 284
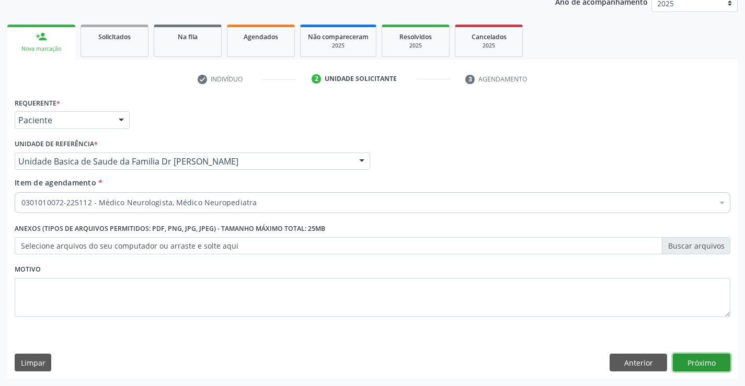
click at [698, 363] on button "Próximo" at bounding box center [700, 363] width 57 height 18
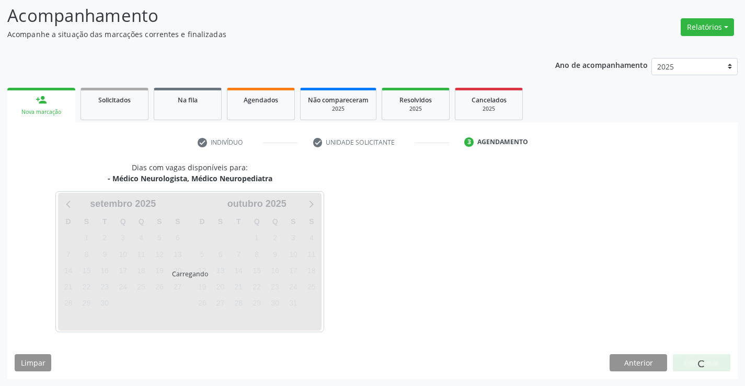
scroll to position [68, 0]
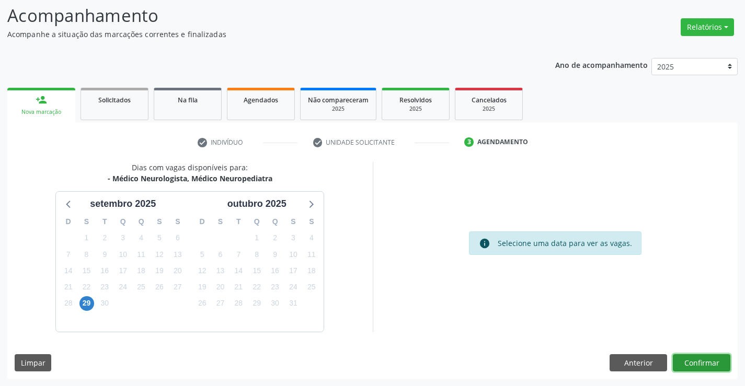
click at [709, 365] on button "Confirmar" at bounding box center [700, 363] width 57 height 18
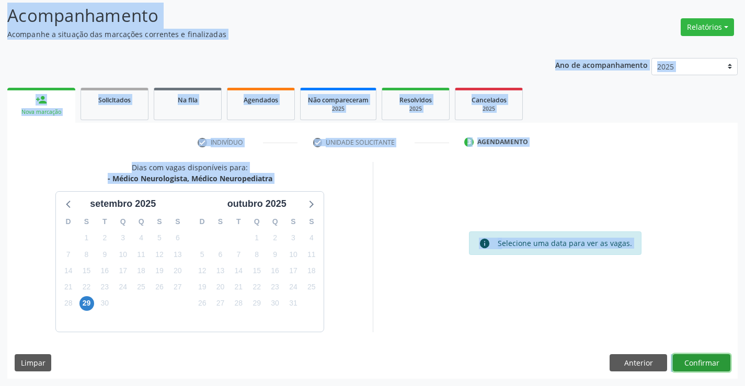
click at [704, 365] on button "Confirmar" at bounding box center [700, 363] width 57 height 18
click at [705, 363] on button "Confirmar" at bounding box center [700, 363] width 57 height 18
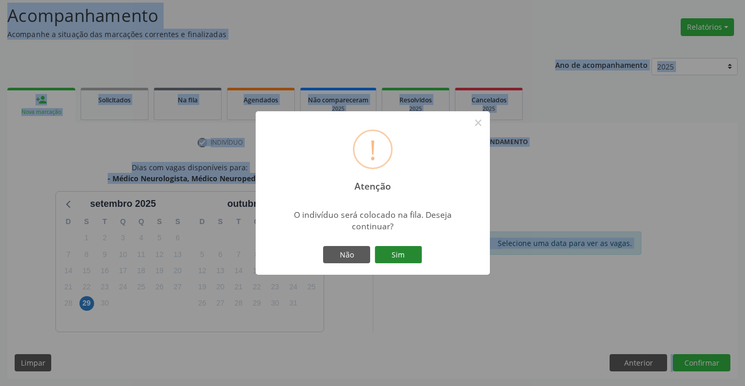
click at [393, 259] on button "Sim" at bounding box center [398, 255] width 47 height 18
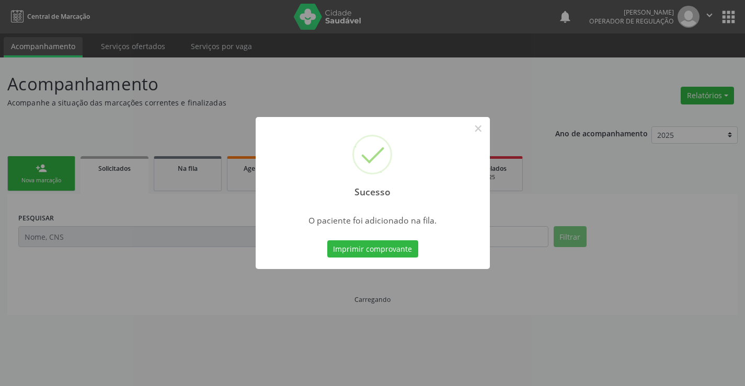
scroll to position [0, 0]
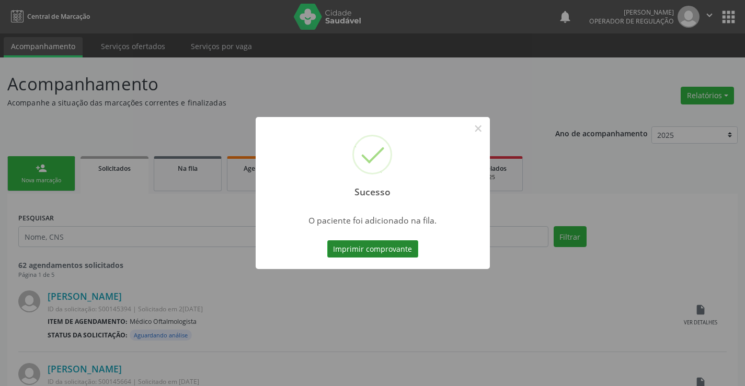
click at [397, 249] on button "Imprimir comprovante" at bounding box center [372, 249] width 91 height 18
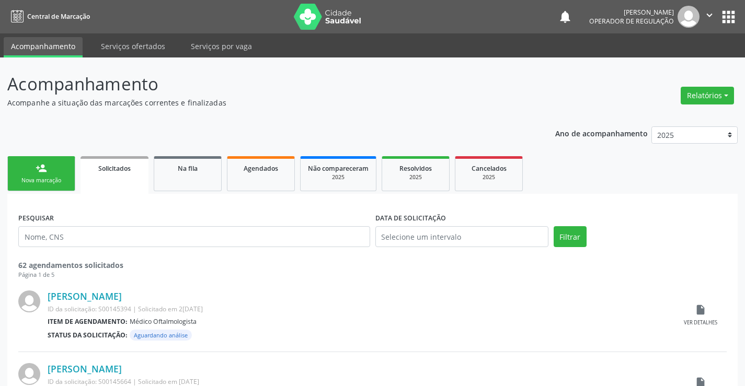
click at [47, 169] on link "person_add Nova marcação" at bounding box center [41, 173] width 68 height 35
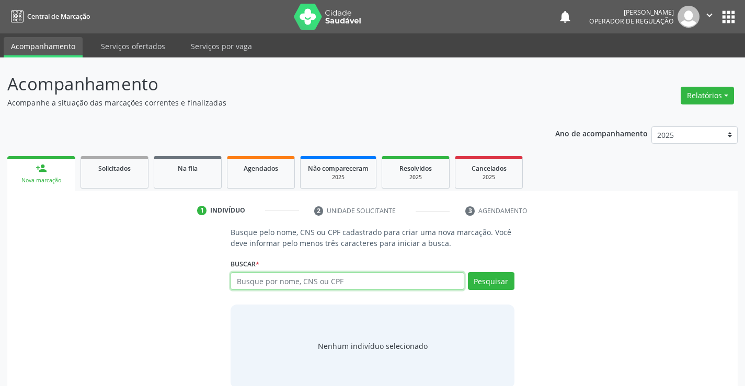
click at [268, 283] on input "text" at bounding box center [346, 281] width 233 height 18
type input "702008899504289"
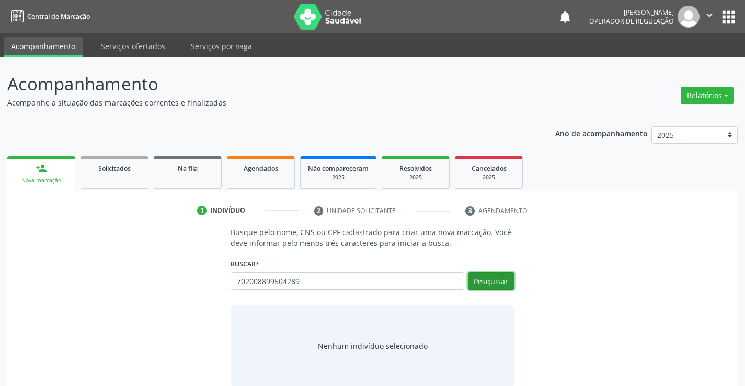
click at [487, 278] on button "Pesquisar" at bounding box center [491, 281] width 47 height 18
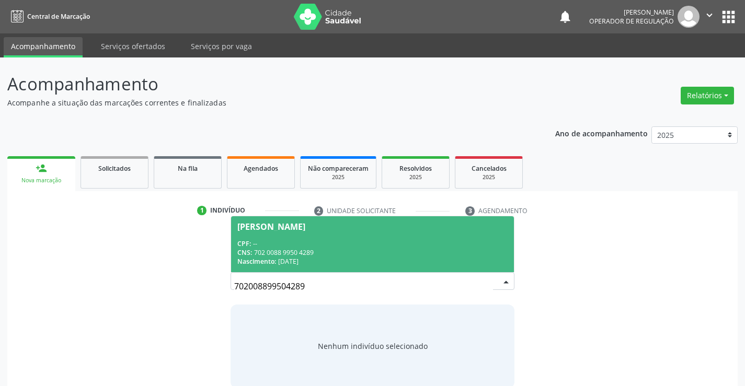
click at [449, 249] on div "CNS: 702 0088 9950 4289" at bounding box center [372, 252] width 270 height 9
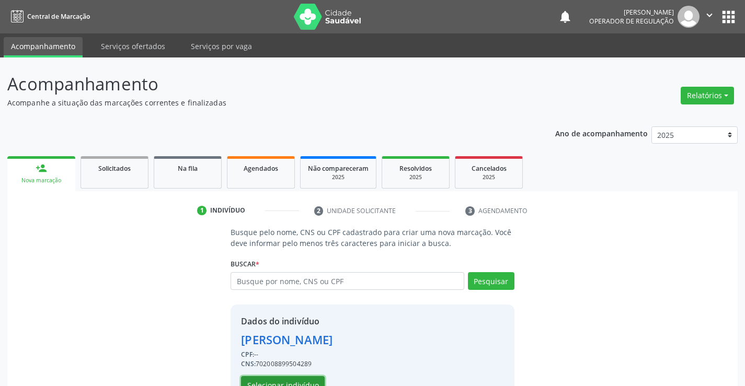
click at [304, 382] on button "Selecionar indivíduo" at bounding box center [283, 385] width 84 height 18
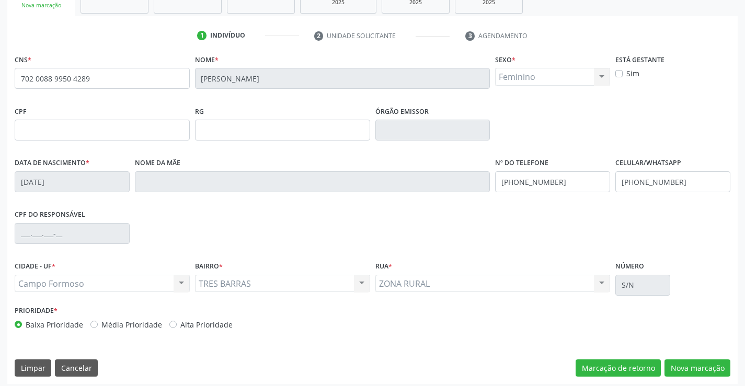
scroll to position [180, 0]
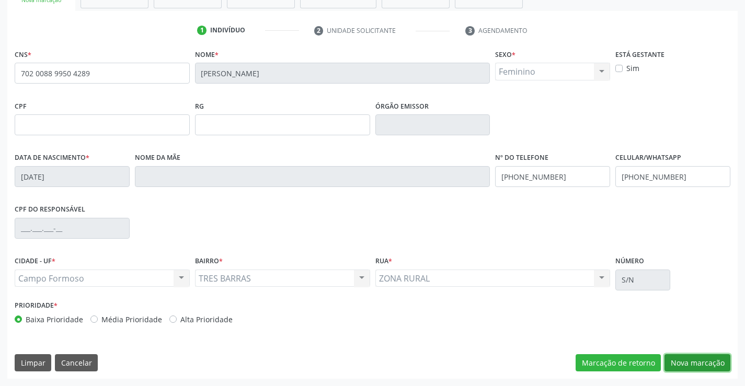
click at [702, 369] on button "Nova marcação" at bounding box center [697, 363] width 66 height 18
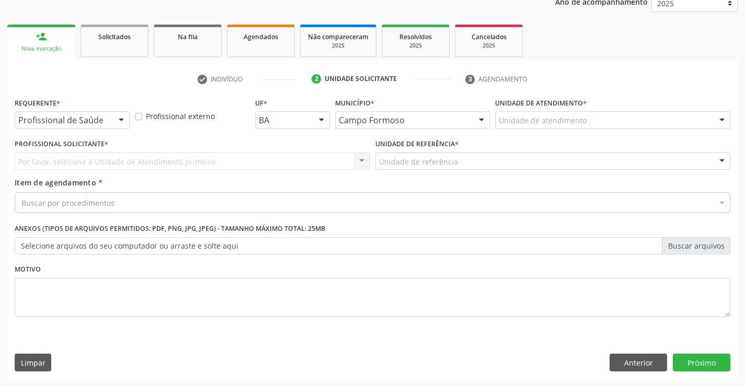
scroll to position [132, 0]
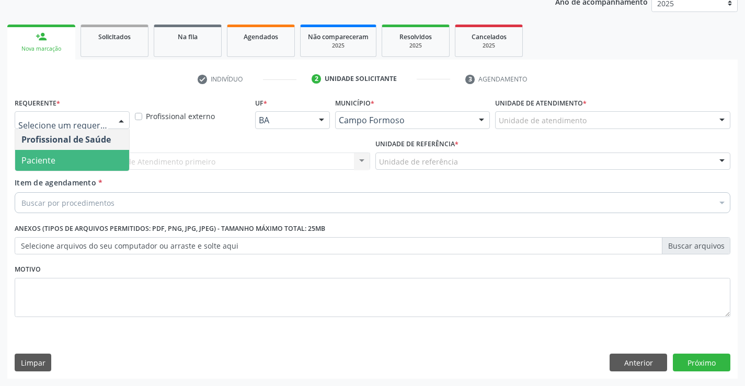
click at [83, 159] on span "Paciente" at bounding box center [72, 160] width 114 height 21
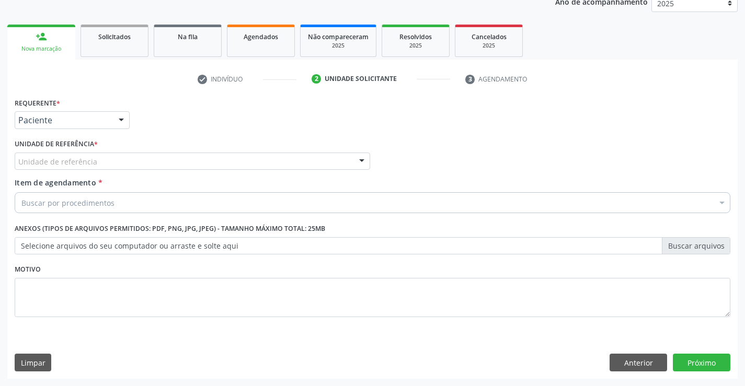
click at [106, 167] on div "Unidade de referência" at bounding box center [192, 162] width 355 height 18
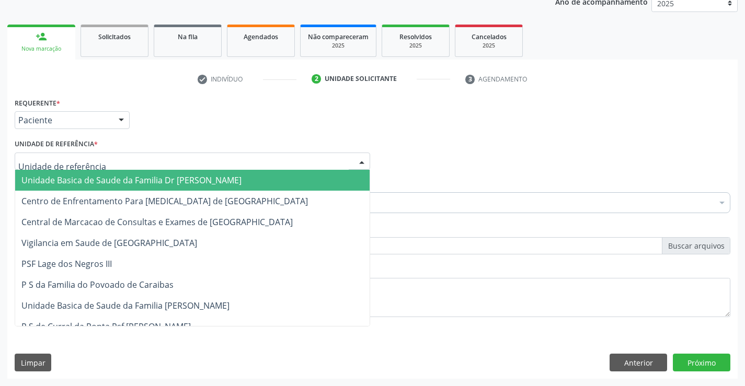
click at [103, 180] on span "Unidade Basica de Saude da Familia Dr [PERSON_NAME]" at bounding box center [131, 180] width 220 height 11
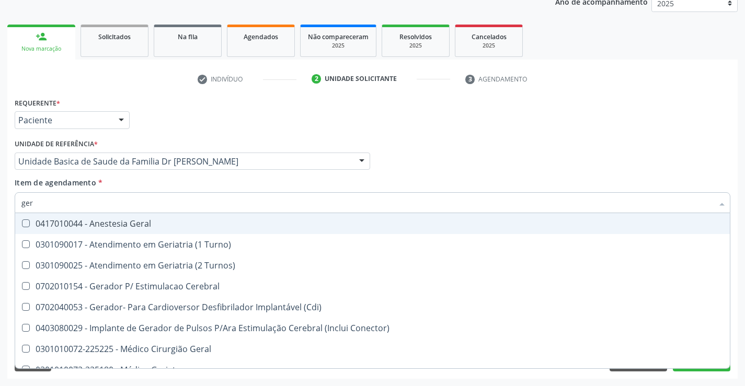
type input "gera"
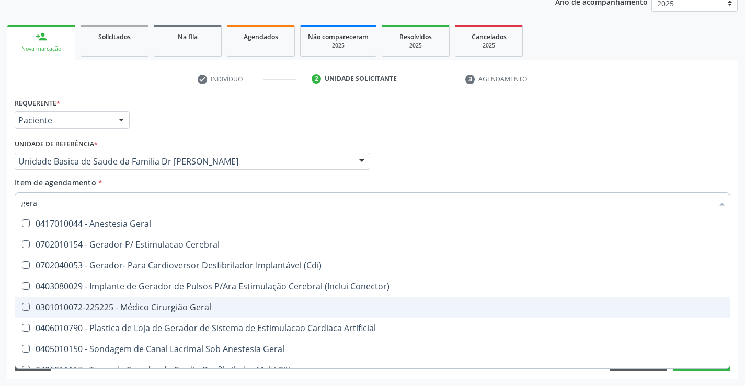
click at [199, 304] on div "0301010072-225225 - Médico Cirurgião Geral" at bounding box center [372, 307] width 702 height 8
checkbox Geral "true"
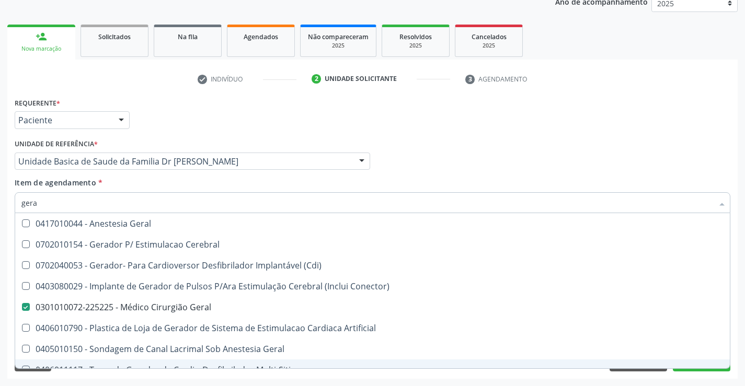
click at [694, 368] on div "Desfazer seleção 0417010044 - Anestesia Geral 0702010154 - Gerador P/ Estimulac…" at bounding box center [372, 290] width 715 height 155
click at [696, 371] on button "Próximo" at bounding box center [700, 363] width 57 height 18
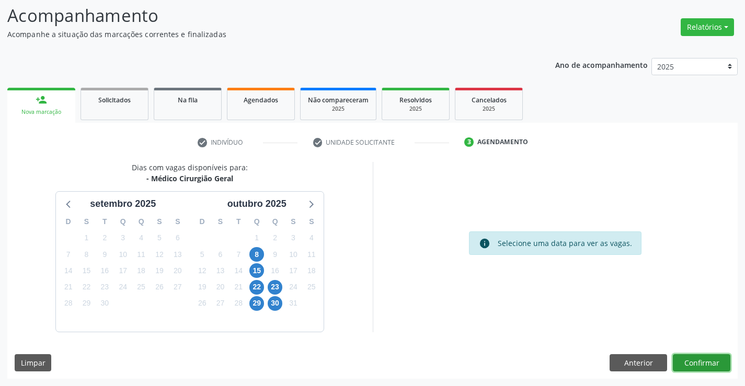
click at [704, 362] on button "Confirmar" at bounding box center [700, 363] width 57 height 18
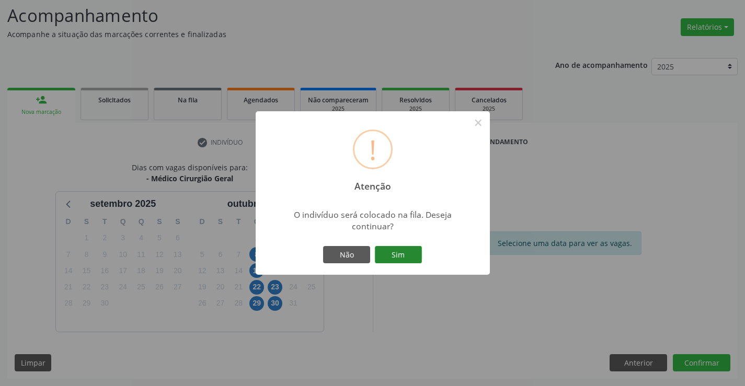
click at [409, 248] on button "Sim" at bounding box center [398, 255] width 47 height 18
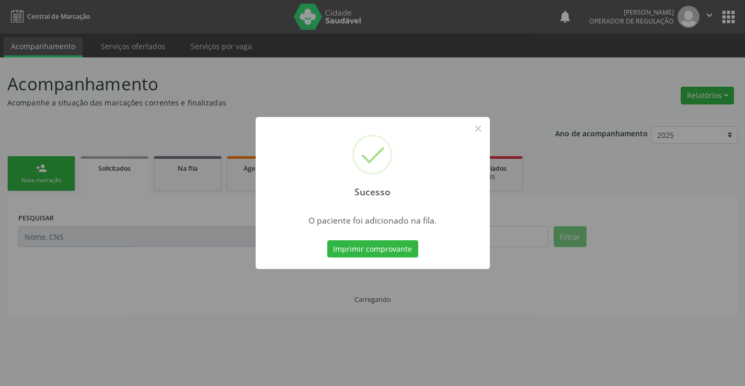
scroll to position [0, 0]
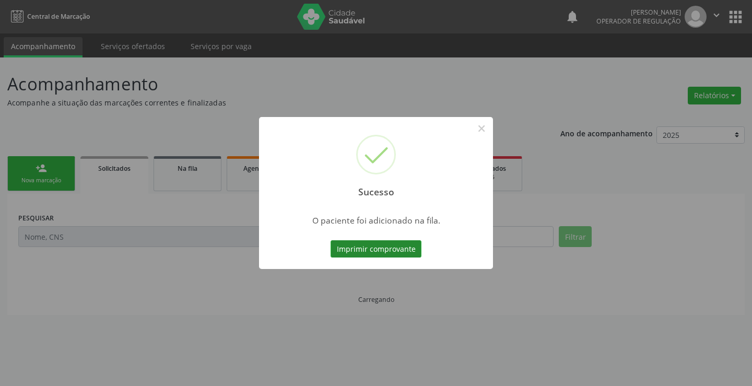
click at [409, 249] on button "Imprimir comprovante" at bounding box center [376, 249] width 91 height 18
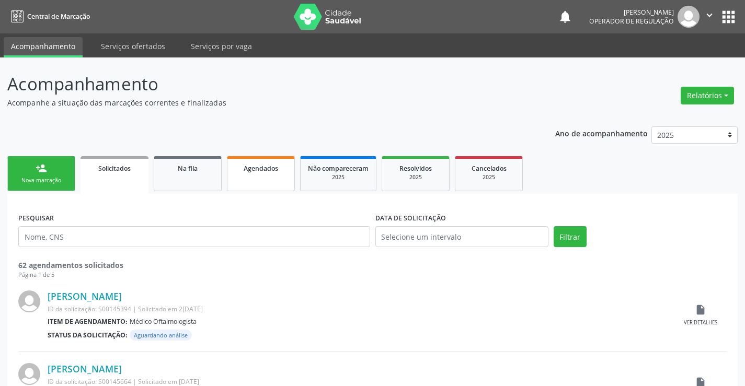
click at [265, 168] on span "Agendados" at bounding box center [260, 168] width 34 height 9
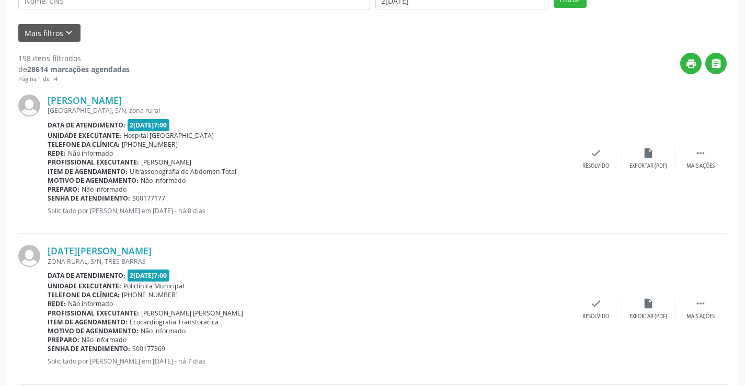
scroll to position [76, 0]
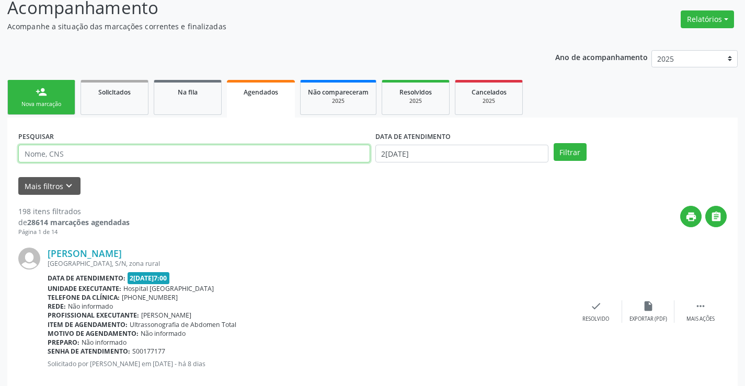
click at [199, 154] on input "text" at bounding box center [194, 154] width 352 height 18
type input "[PERSON_NAME]"
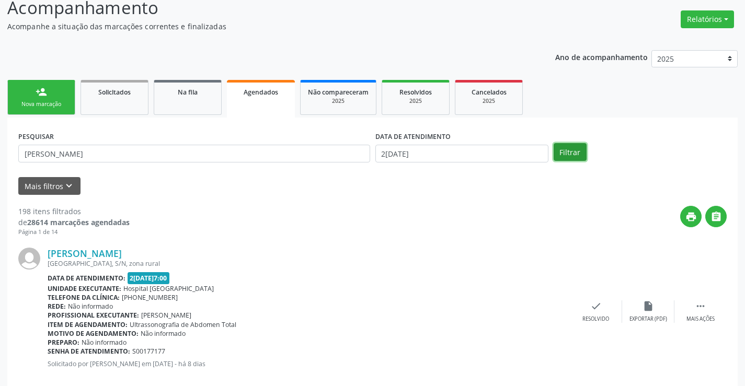
click at [571, 155] on button "Filtrar" at bounding box center [569, 152] width 33 height 18
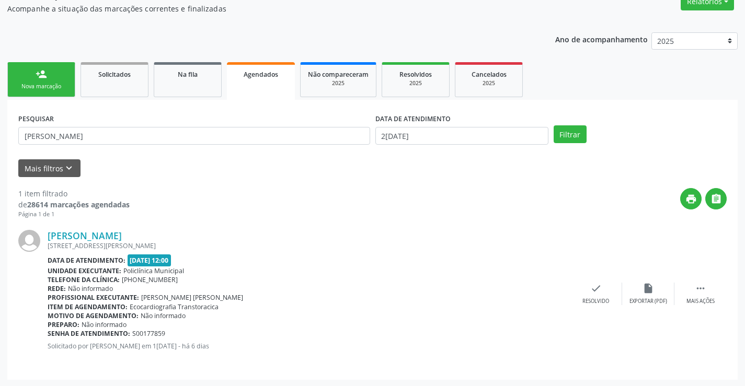
scroll to position [95, 0]
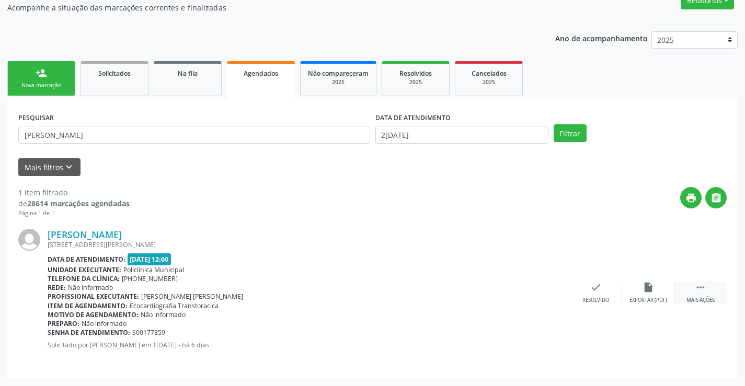
click at [703, 290] on icon "" at bounding box center [699, 287] width 11 height 11
click at [564, 353] on div "[PERSON_NAME] [STREET_ADDRESS][PERSON_NAME] Data de atendimento: [DATE] 12:00 U…" at bounding box center [372, 293] width 708 height 150
click at [492, 296] on div "print Imprimir" at bounding box center [491, 293] width 52 height 22
click at [61, 76] on link "person_add Nova marcação" at bounding box center [41, 78] width 68 height 35
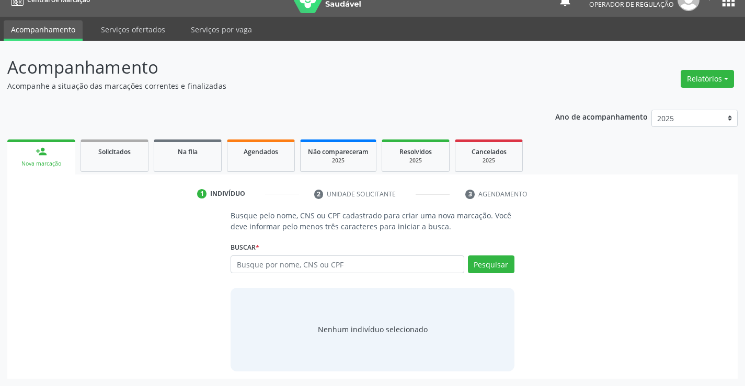
scroll to position [17, 0]
click at [298, 266] on input "text" at bounding box center [346, 264] width 233 height 18
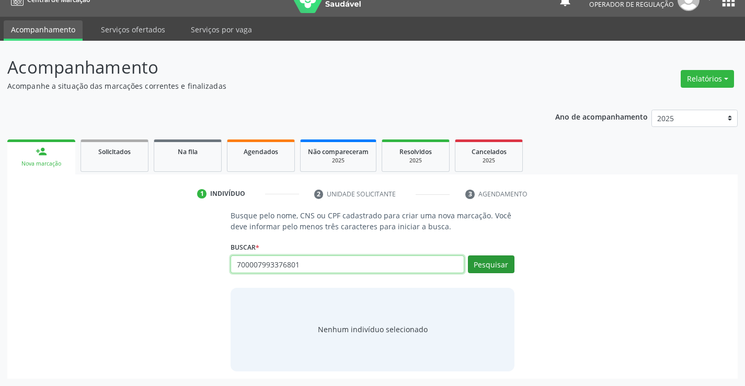
type input "700007993376801"
click at [485, 265] on button "Pesquisar" at bounding box center [491, 264] width 47 height 18
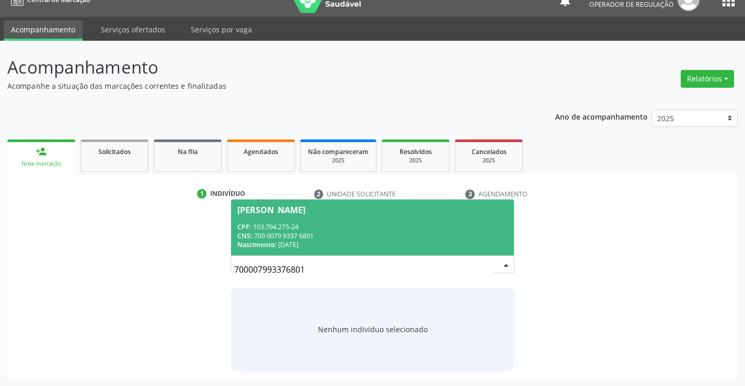
click at [347, 226] on div "CPF: 103.794.275-24" at bounding box center [372, 227] width 270 height 9
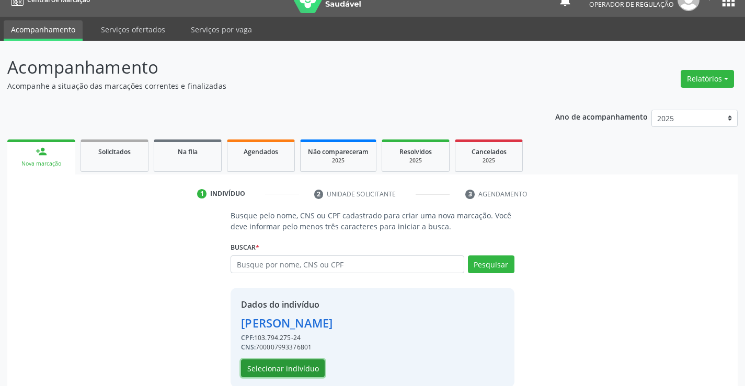
click at [293, 369] on button "Selecionar indivíduo" at bounding box center [283, 368] width 84 height 18
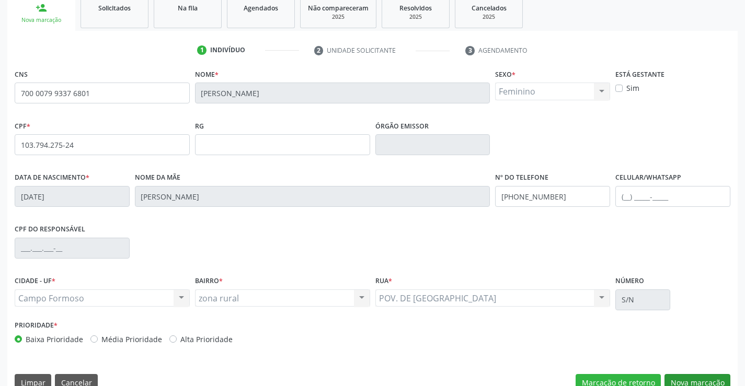
scroll to position [180, 0]
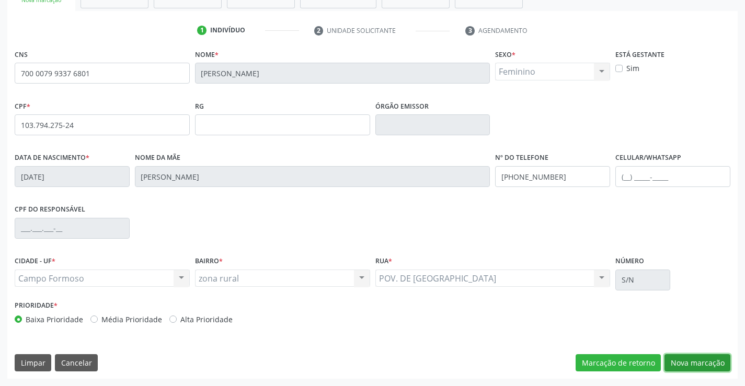
click at [691, 364] on button "Nova marcação" at bounding box center [697, 363] width 66 height 18
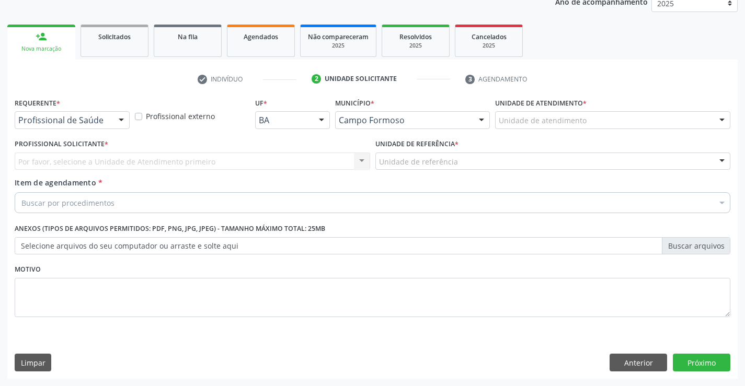
click at [57, 114] on div "Profissional de Saúde" at bounding box center [72, 120] width 115 height 18
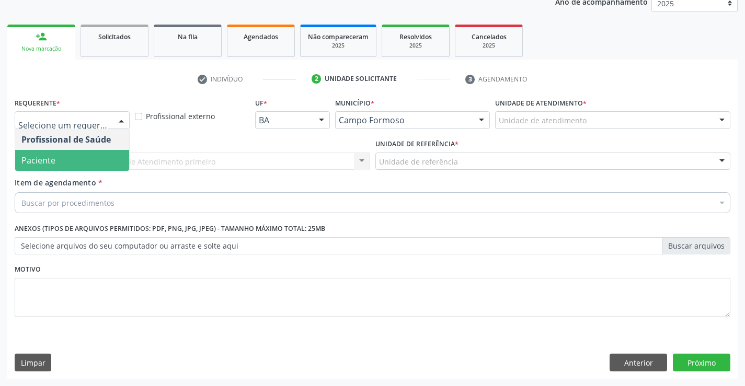
click at [48, 160] on span "Paciente" at bounding box center [38, 160] width 34 height 11
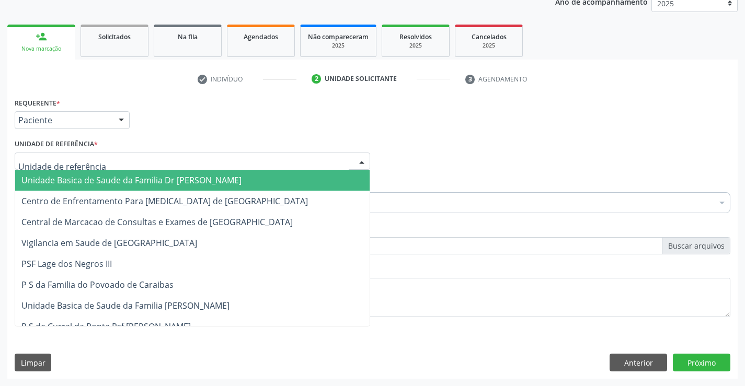
click at [64, 174] on span "Unidade Basica de Saude da Familia Dr [PERSON_NAME]" at bounding box center [192, 180] width 354 height 21
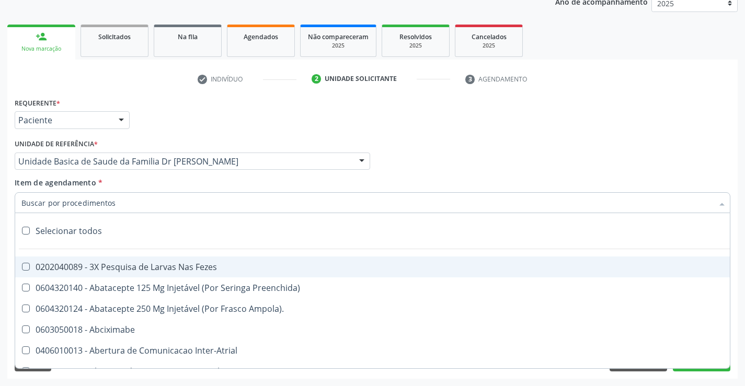
type input "o"
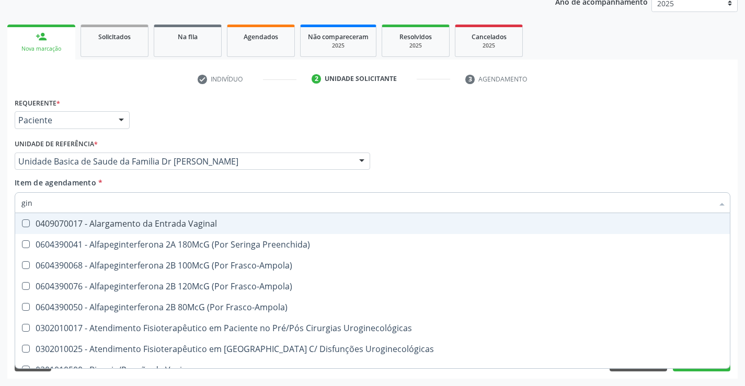
type input "gine"
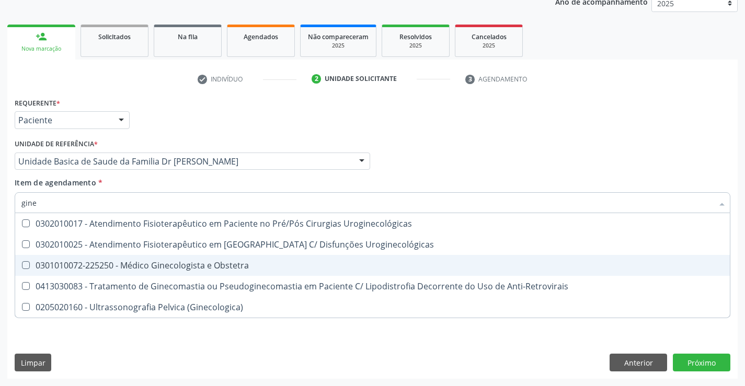
click at [134, 269] on div "0301010072-225250 - Médico Ginecologista e Obstetra" at bounding box center [372, 265] width 702 height 8
checkbox Obstetra "true"
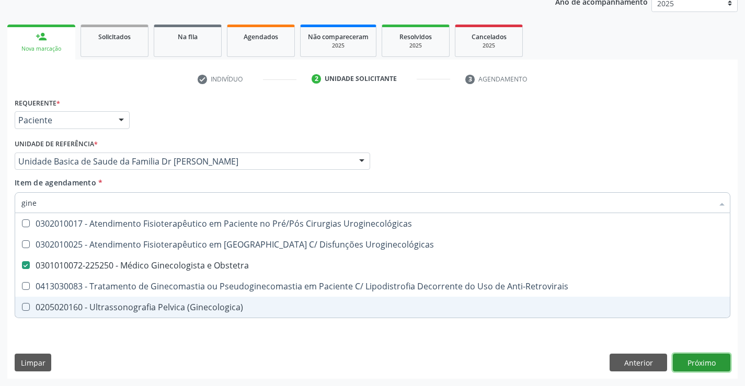
click at [697, 367] on div "Requerente * Paciente Profissional de Saúde Paciente Nenhum resultado encontrad…" at bounding box center [372, 237] width 730 height 284
checkbox Uroginecológicas "true"
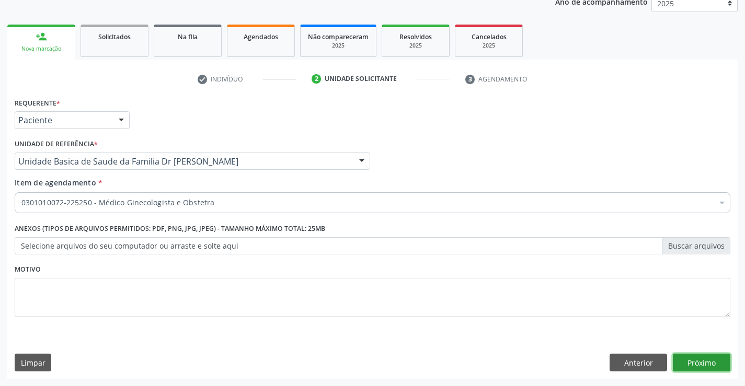
click at [697, 365] on button "Próximo" at bounding box center [700, 363] width 57 height 18
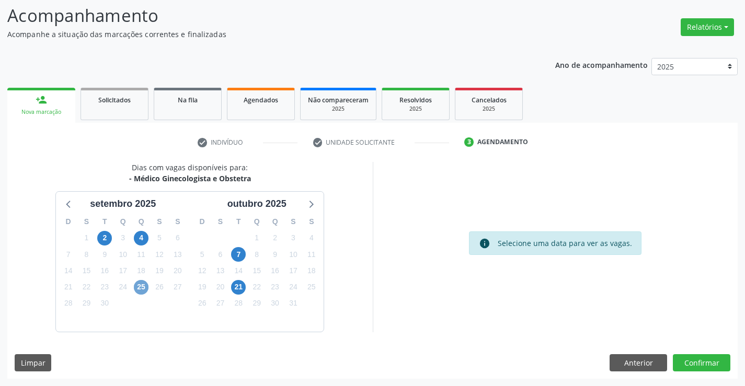
click at [140, 289] on span "25" at bounding box center [141, 287] width 15 height 15
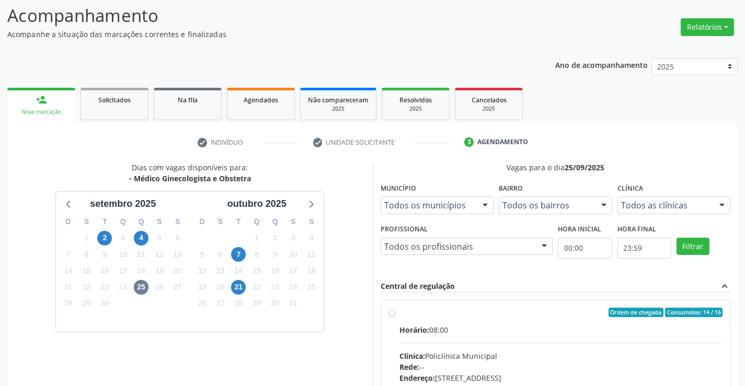
click at [399, 312] on label "Ordem de chegada Consumidos: 14 / 16 Horário: 08:00 Clínica: Policlínica Munici…" at bounding box center [560, 388] width 323 height 160
click at [392, 312] on input "Ordem de chegada Consumidos: 14 / 16 Horário: 08:00 Clínica: Policlínica Munici…" at bounding box center [391, 312] width 7 height 9
radio input "true"
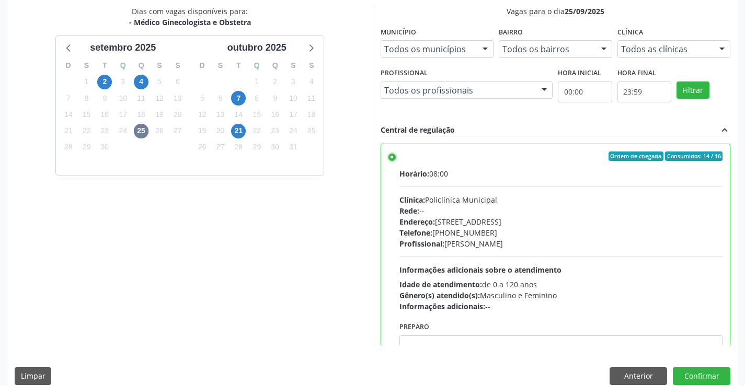
scroll to position [238, 0]
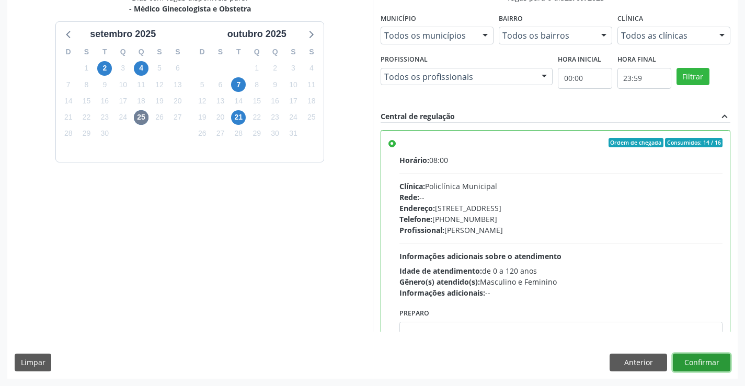
click at [704, 357] on button "Confirmar" at bounding box center [700, 363] width 57 height 18
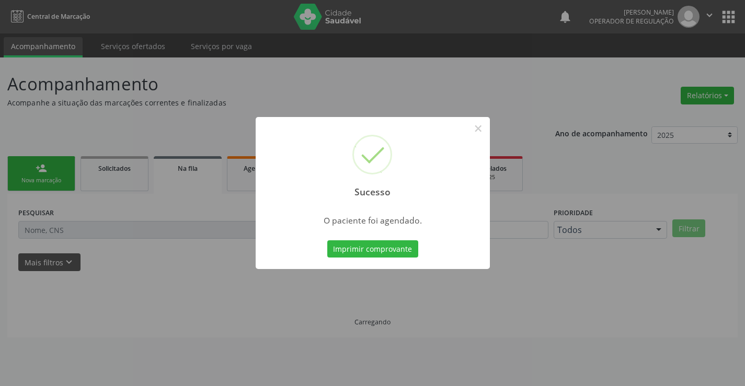
scroll to position [0, 0]
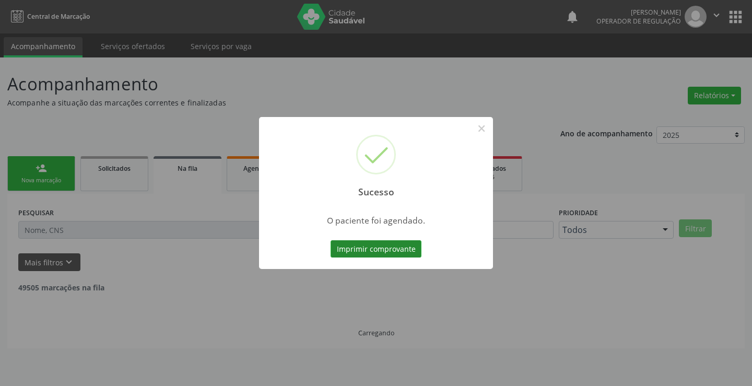
click at [370, 241] on button "Imprimir comprovante" at bounding box center [376, 249] width 91 height 18
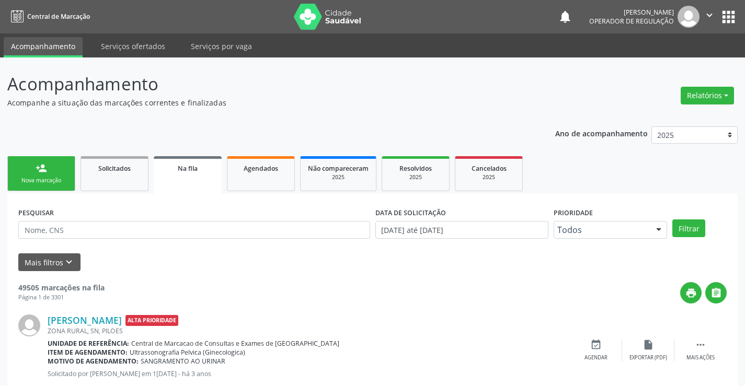
click at [205, 172] on div "Na fila" at bounding box center [187, 167] width 53 height 11
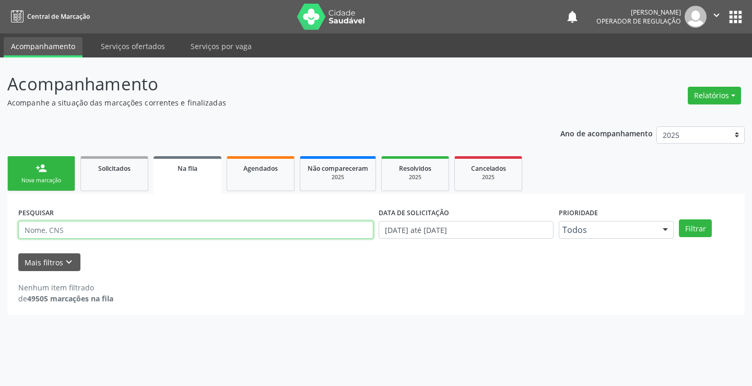
click at [110, 225] on input "text" at bounding box center [195, 230] width 355 height 18
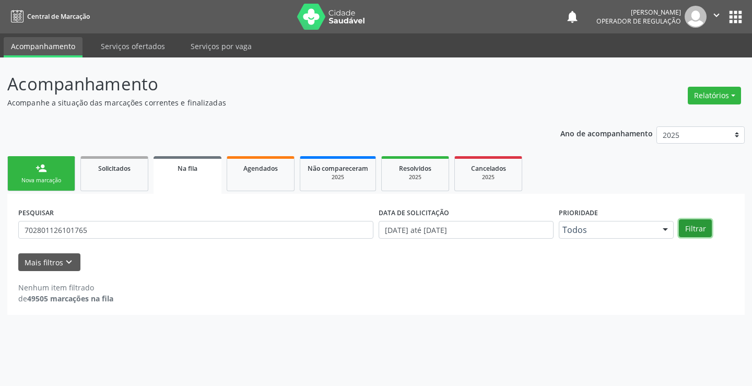
click at [693, 231] on button "Filtrar" at bounding box center [695, 228] width 33 height 18
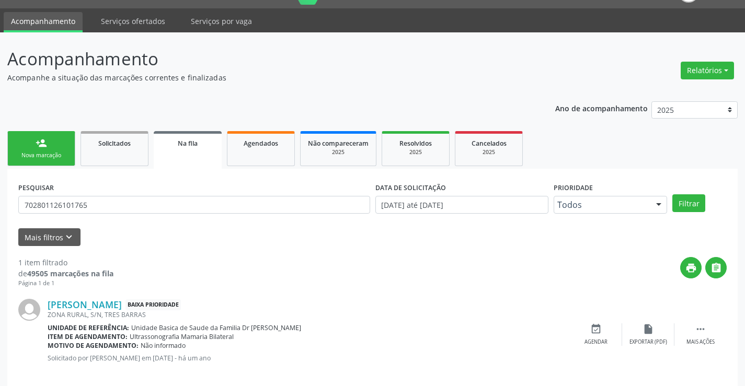
scroll to position [38, 0]
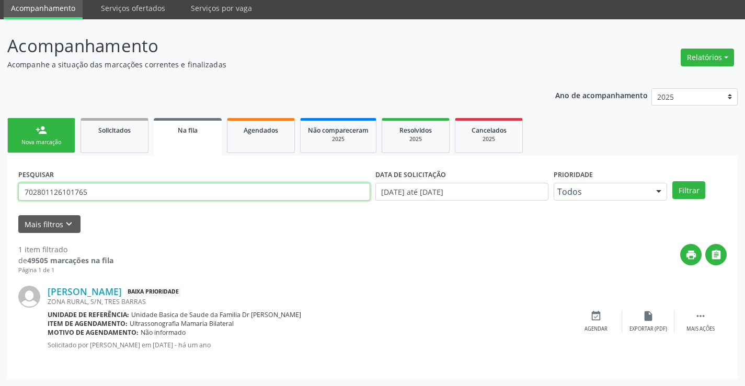
click at [107, 193] on input "702801126101765" at bounding box center [194, 192] width 352 height 18
type input "7"
type input "704804522598742"
click at [672, 181] on button "Filtrar" at bounding box center [688, 190] width 33 height 18
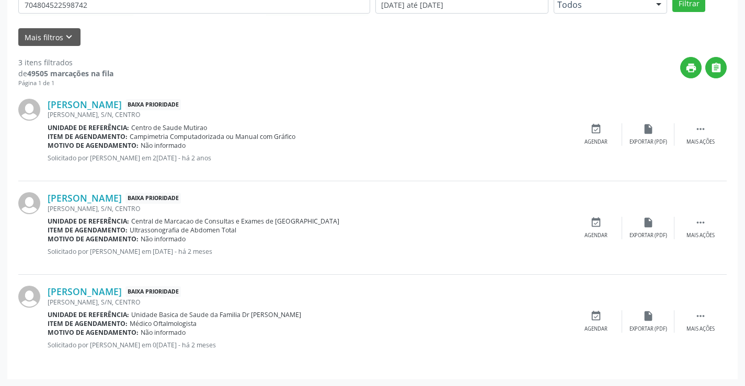
scroll to position [0, 0]
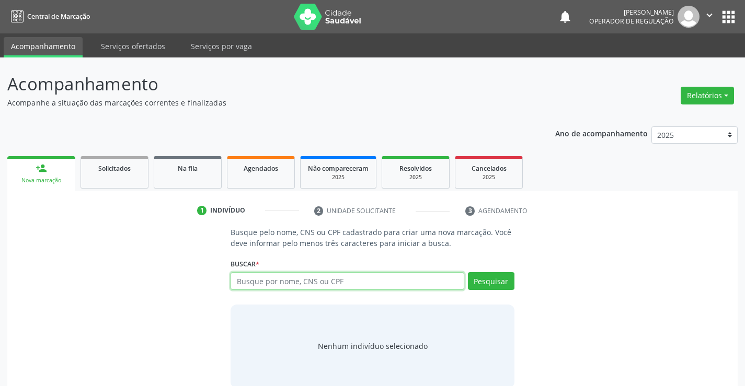
click at [303, 278] on input "text" at bounding box center [346, 281] width 233 height 18
click at [295, 283] on input "text" at bounding box center [346, 281] width 233 height 18
drag, startPoint x: 295, startPoint y: 283, endPoint x: 298, endPoint y: 271, distance: 12.1
click at [295, 283] on input "text" at bounding box center [346, 281] width 233 height 18
click at [339, 282] on input "text" at bounding box center [346, 281] width 233 height 18
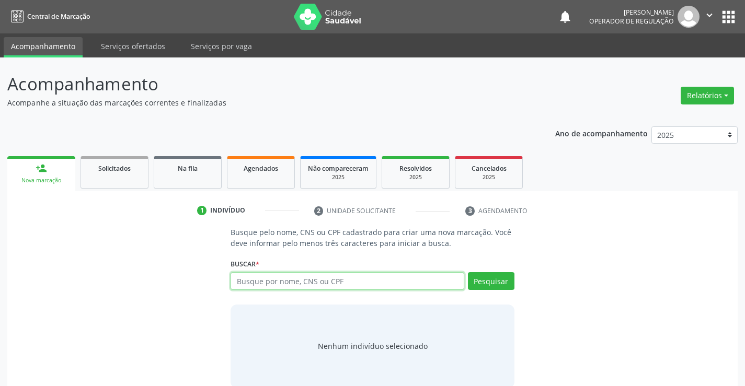
click at [339, 282] on input "text" at bounding box center [346, 281] width 233 height 18
type input "705107428415270"
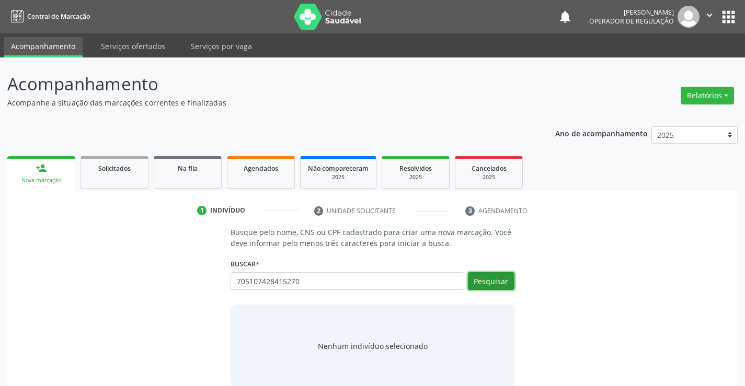
click at [498, 278] on button "Pesquisar" at bounding box center [491, 281] width 47 height 18
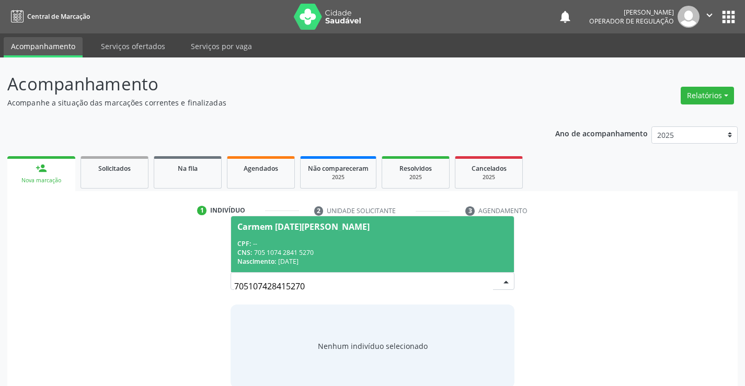
click at [353, 249] on div "CNS: 705 1074 2841 5270" at bounding box center [372, 252] width 270 height 9
click at [353, 249] on p "Busque pelo nome, CNS ou CPF cadastrado para criar uma nova marcação. Você deve…" at bounding box center [371, 238] width 283 height 22
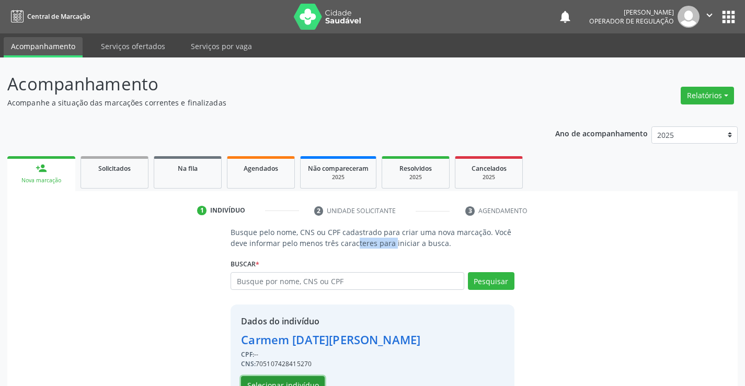
click at [294, 382] on button "Selecionar indivíduo" at bounding box center [283, 385] width 84 height 18
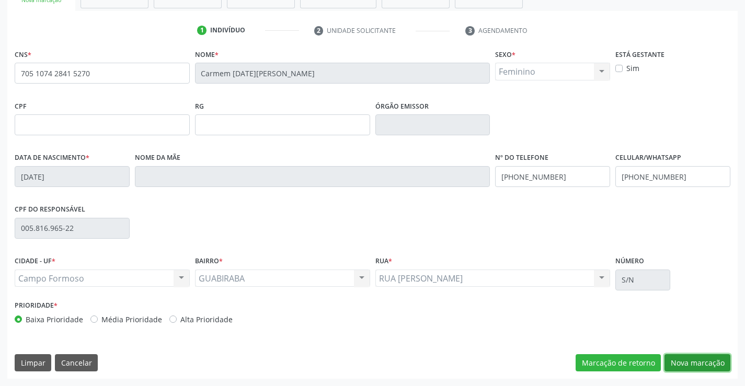
click at [703, 362] on button "Nova marcação" at bounding box center [697, 363] width 66 height 18
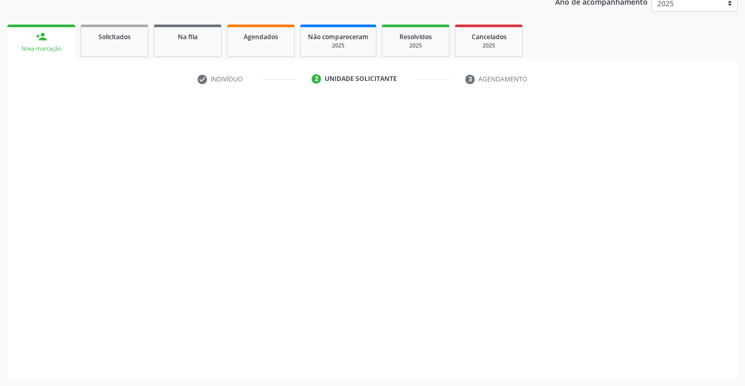
scroll to position [132, 0]
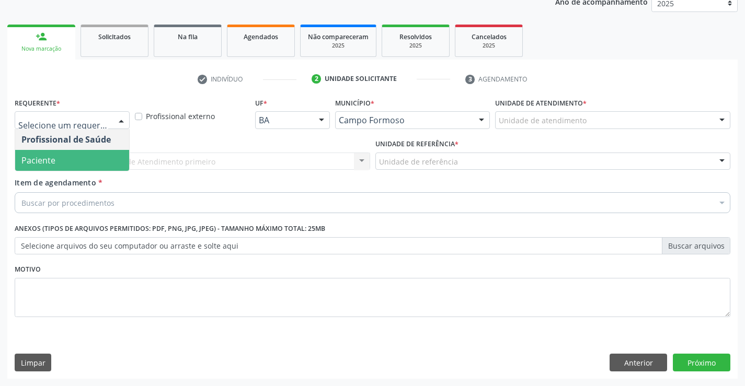
click at [57, 160] on span "Paciente" at bounding box center [72, 160] width 114 height 21
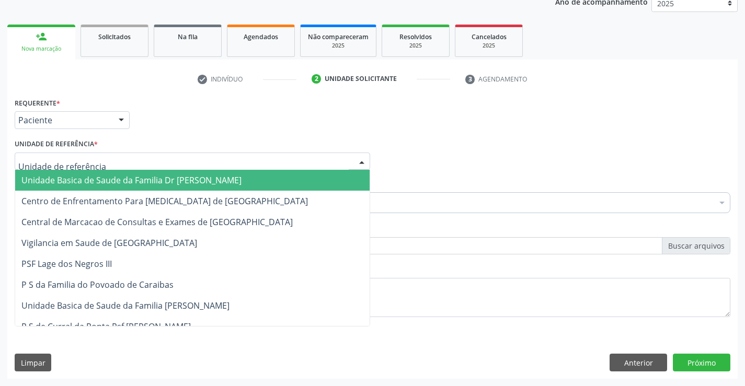
click at [92, 182] on span "Unidade Basica de Saude da Familia Dr [PERSON_NAME]" at bounding box center [131, 180] width 220 height 11
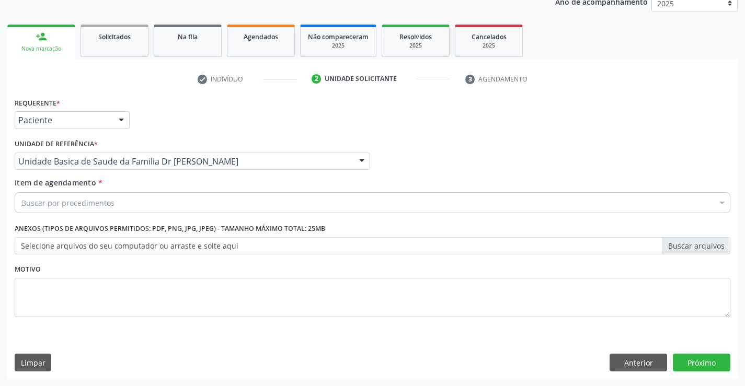
click at [76, 210] on div "Buscar por procedimentos" at bounding box center [372, 202] width 715 height 21
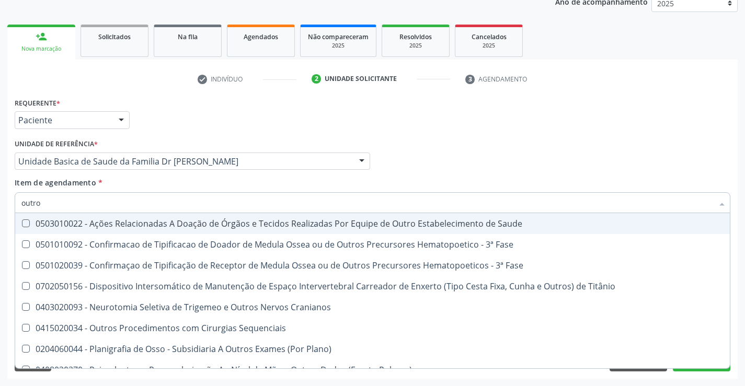
type input "outros"
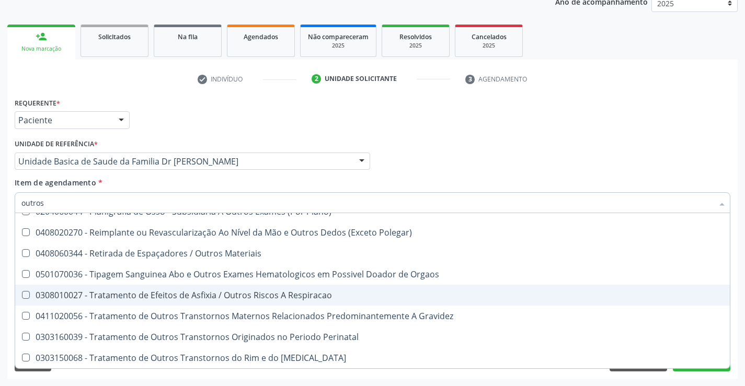
scroll to position [64, 0]
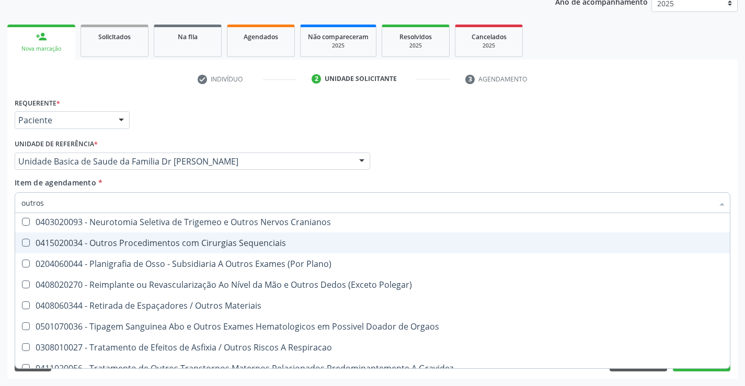
click at [215, 241] on div "0415020034 - Outros Procedimentos com Cirurgias Sequenciais" at bounding box center [372, 243] width 702 height 8
checkbox Sequenciais "true"
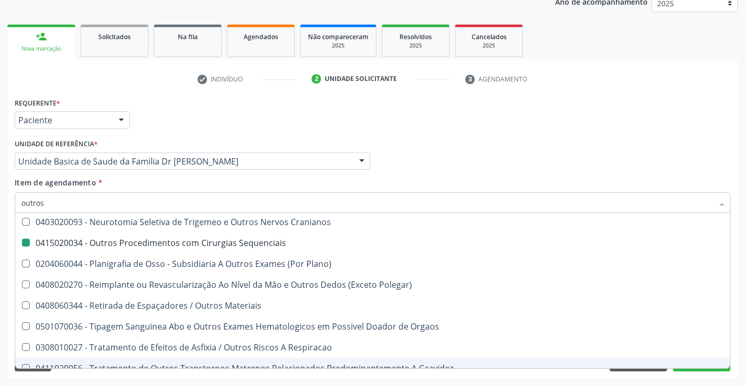
click at [237, 377] on div "Requerente * Paciente Profissional de Saúde Paciente Nenhum resultado encontrad…" at bounding box center [372, 237] width 730 height 284
checkbox Fase "true"
checkbox Sequenciais "false"
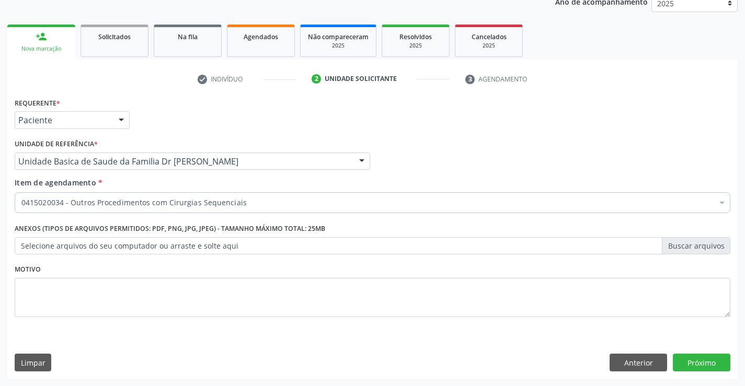
scroll to position [0, 0]
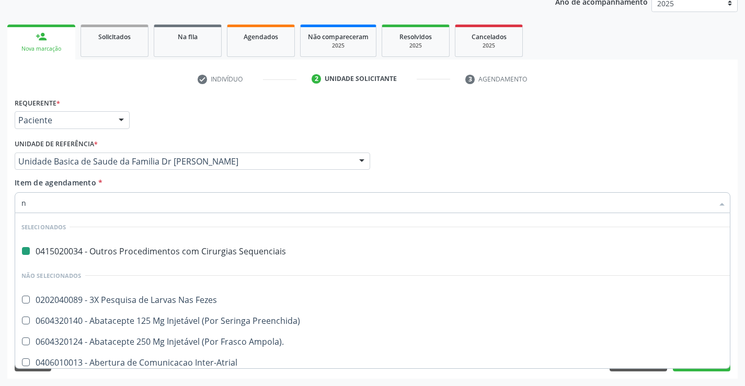
type input "ne"
checkbox Sequenciais "false"
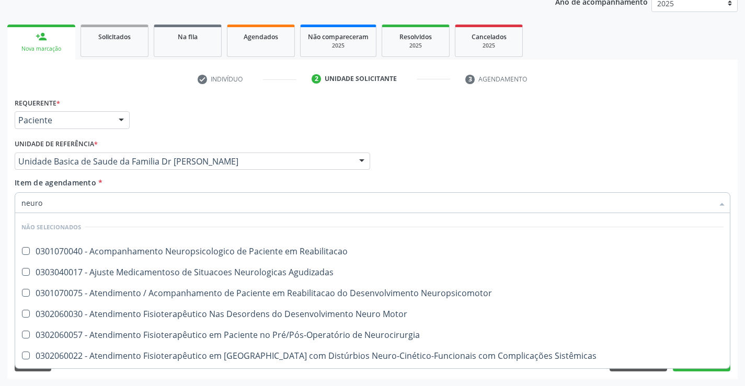
type input "neurol"
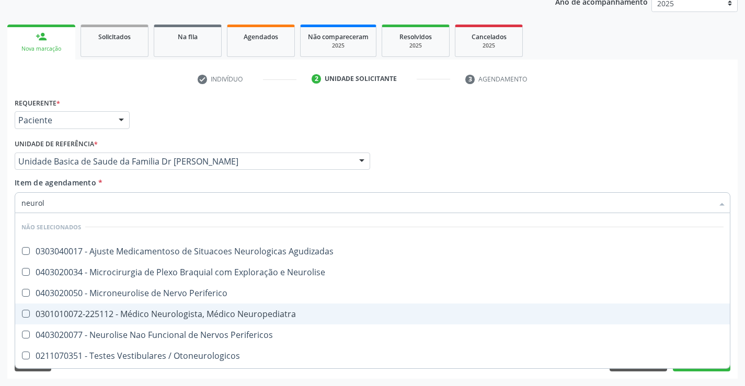
click at [199, 312] on div "0301010072-225112 - Médico Neurologista, Médico Neuropediatra" at bounding box center [372, 314] width 702 height 8
checkbox Neuropediatra "true"
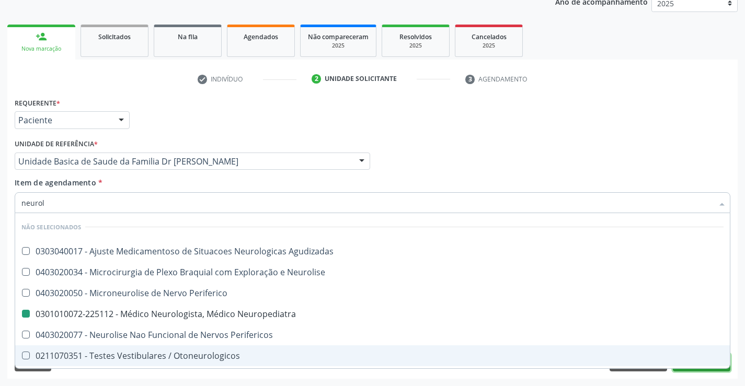
click at [699, 370] on button "Próximo" at bounding box center [700, 363] width 57 height 18
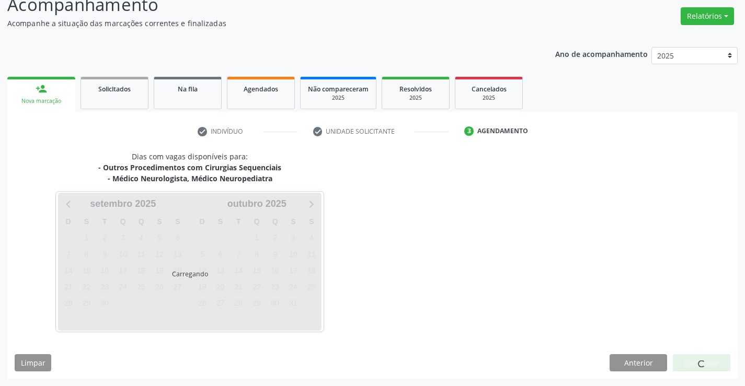
scroll to position [110, 0]
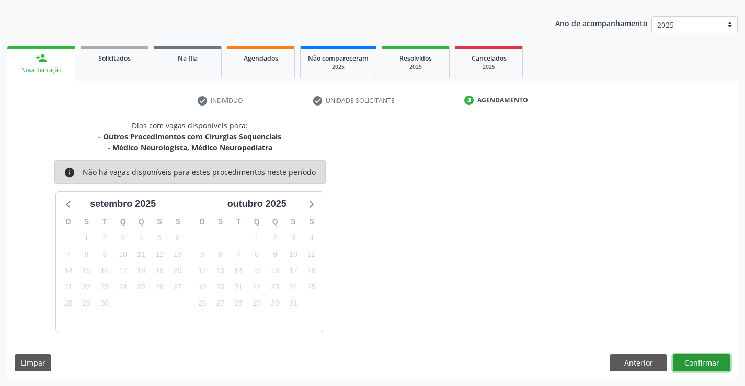
click at [694, 363] on button "Confirmar" at bounding box center [700, 363] width 57 height 18
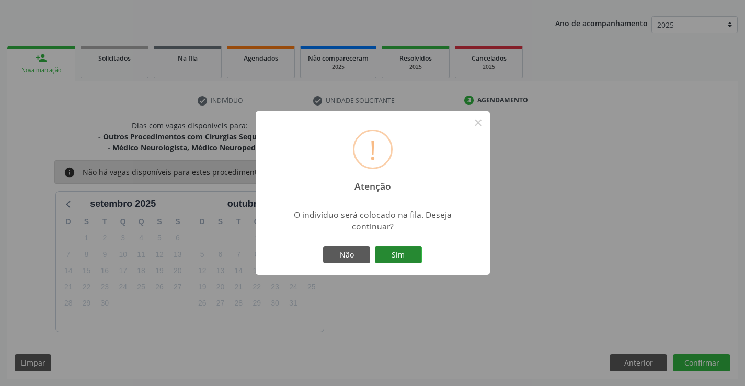
click at [417, 257] on button "Sim" at bounding box center [398, 255] width 47 height 18
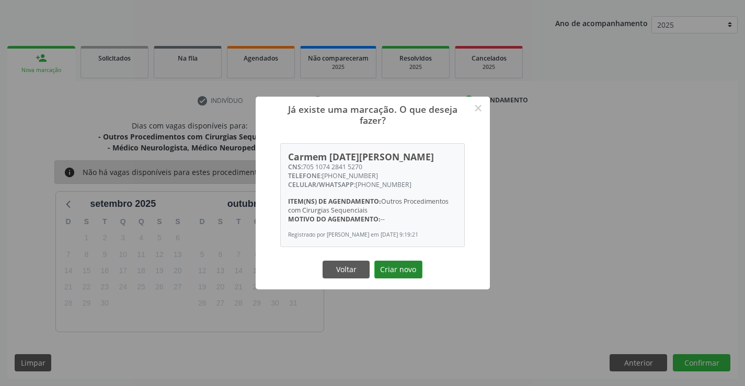
click at [411, 272] on button "Criar novo" at bounding box center [398, 270] width 48 height 18
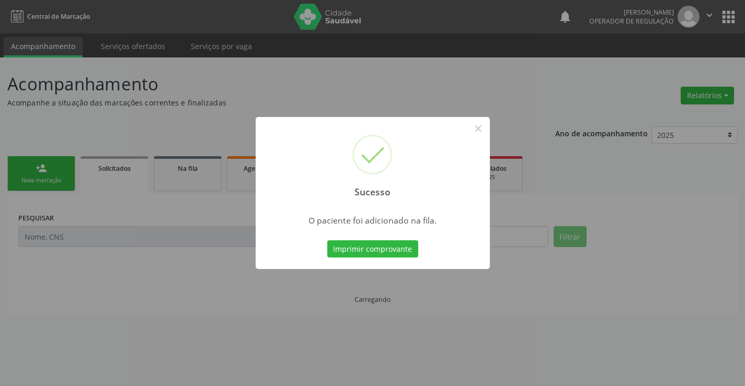
scroll to position [0, 0]
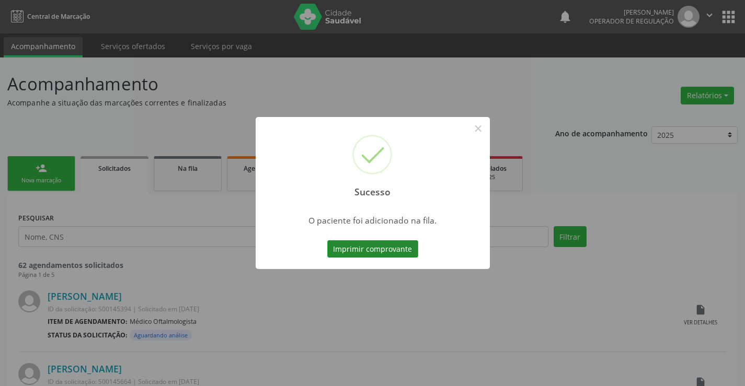
click at [414, 249] on button "Imprimir comprovante" at bounding box center [372, 249] width 91 height 18
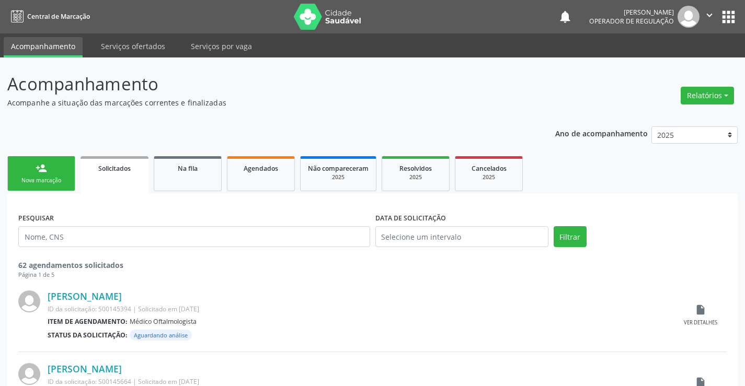
click at [44, 171] on div "person_add" at bounding box center [41, 167] width 11 height 11
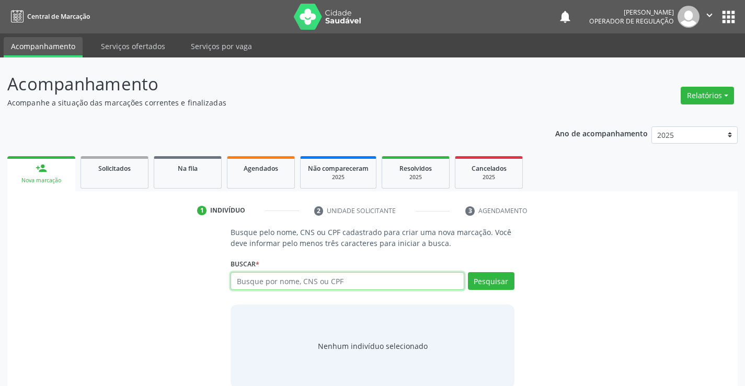
click at [301, 278] on input "text" at bounding box center [346, 281] width 233 height 18
type input "706302764341572"
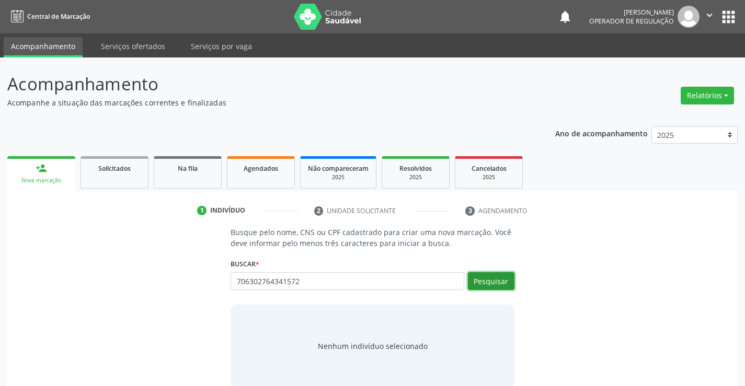
click at [500, 286] on button "Pesquisar" at bounding box center [491, 281] width 47 height 18
type input "706302764341572"
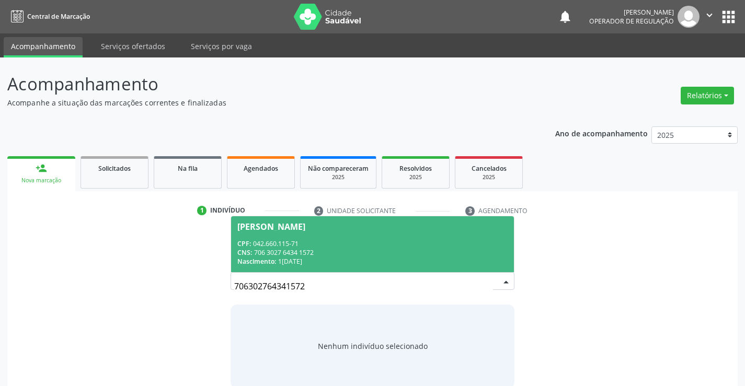
click at [399, 253] on div "CNS: 706 3027 6434 1572" at bounding box center [372, 252] width 270 height 9
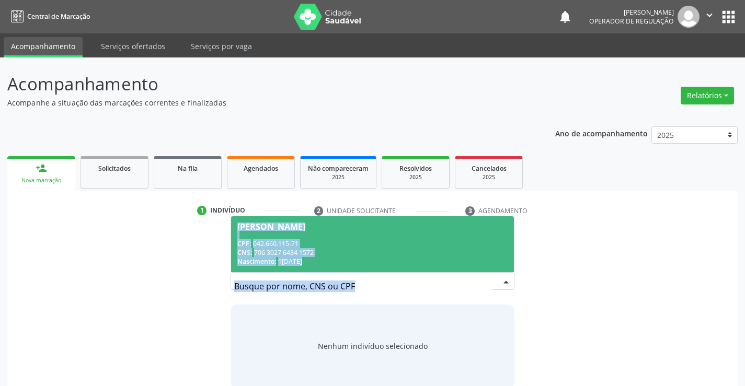
click at [399, 253] on div "Busque pelo nome, CNS ou CPF cadastrado para criar uma nova marcação. Você deve…" at bounding box center [372, 307] width 298 height 161
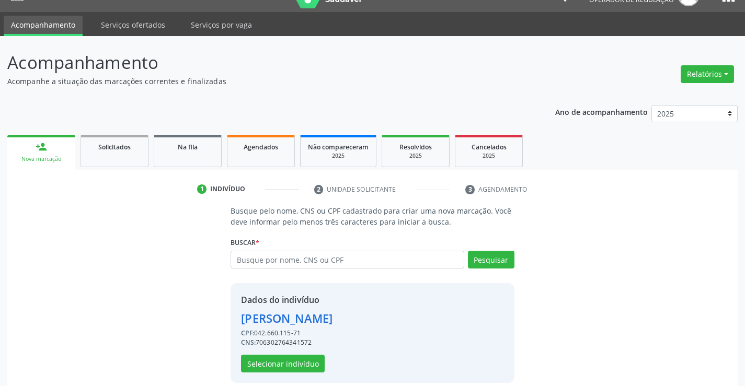
scroll to position [33, 0]
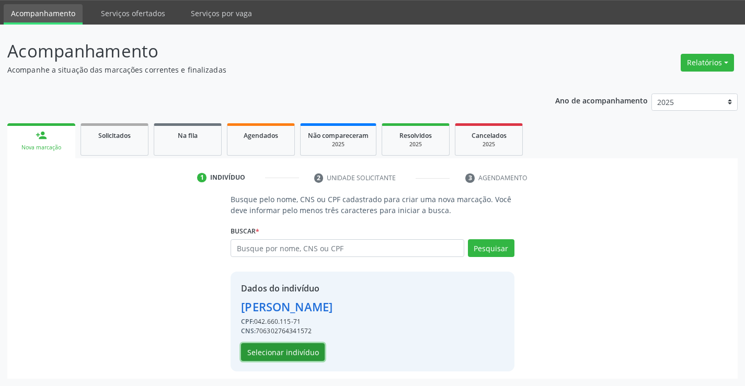
click at [298, 347] on button "Selecionar indivíduo" at bounding box center [283, 352] width 84 height 18
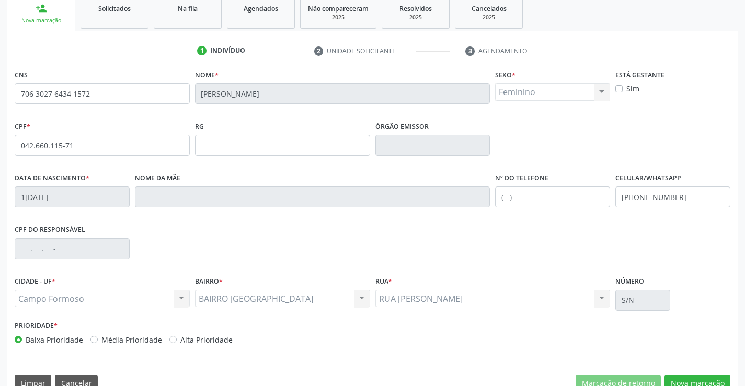
scroll to position [180, 0]
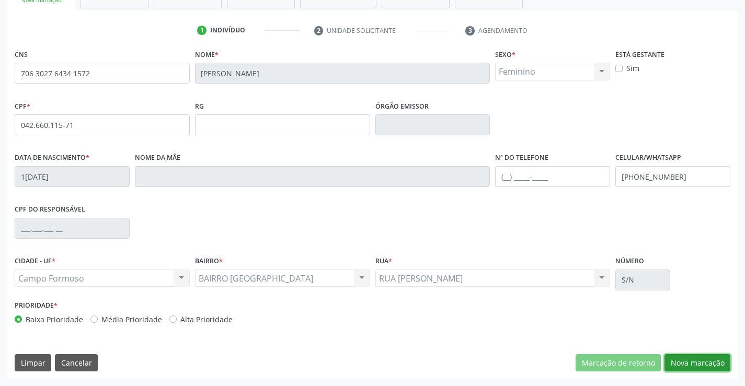
click at [688, 359] on button "Nova marcação" at bounding box center [697, 363] width 66 height 18
click at [0, 0] on button "Próximo" at bounding box center [0, 0] width 0 height 0
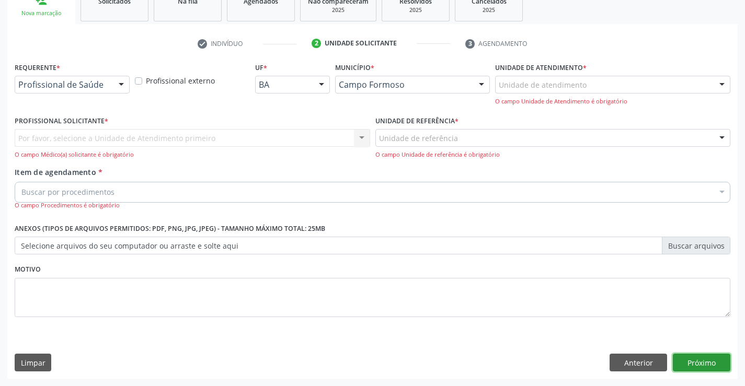
scroll to position [132, 0]
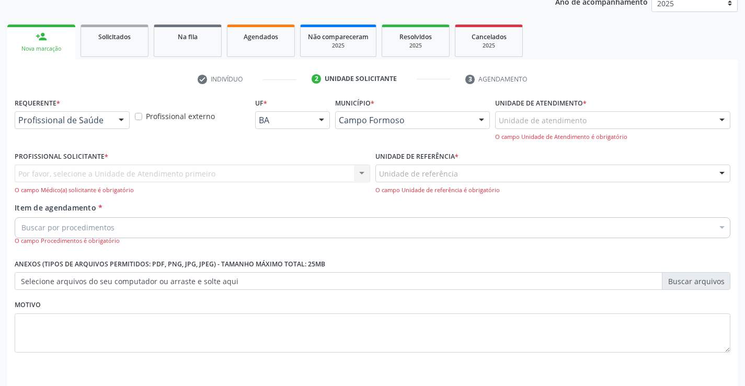
click at [18, 123] on input "text" at bounding box center [18, 125] width 0 height 21
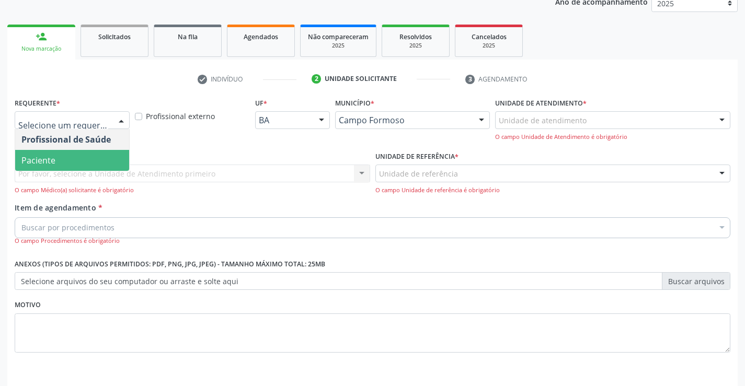
click at [93, 156] on span "Paciente" at bounding box center [72, 160] width 114 height 21
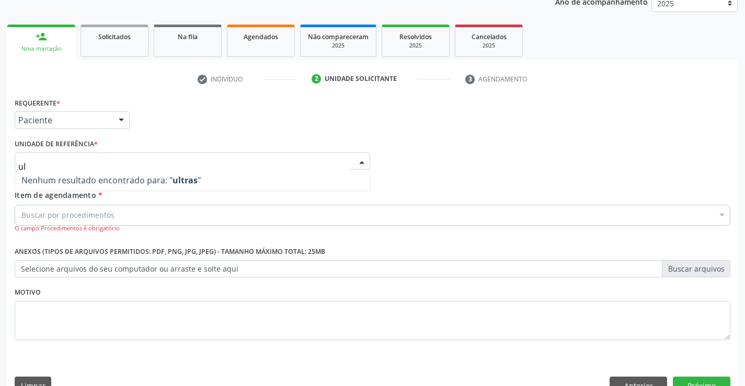
type input "u"
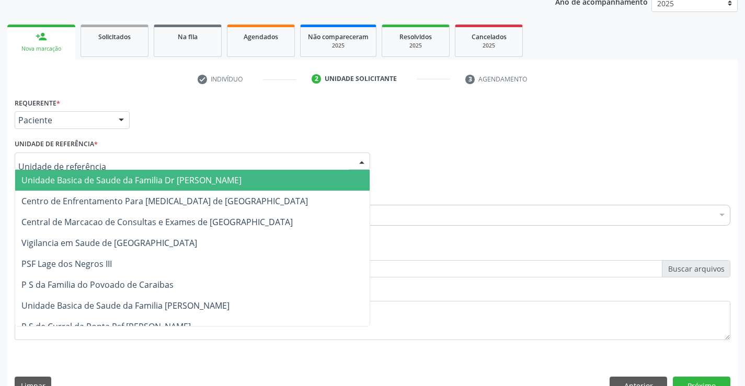
click at [92, 178] on span "Unidade Basica de Saude da Familia Dr [PERSON_NAME]" at bounding box center [131, 180] width 220 height 11
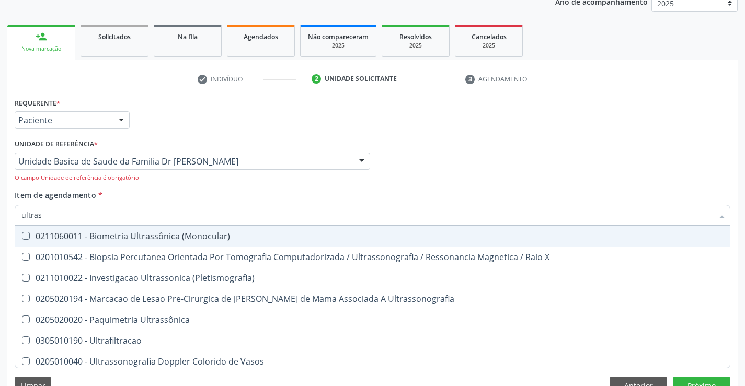
type input "ultrass"
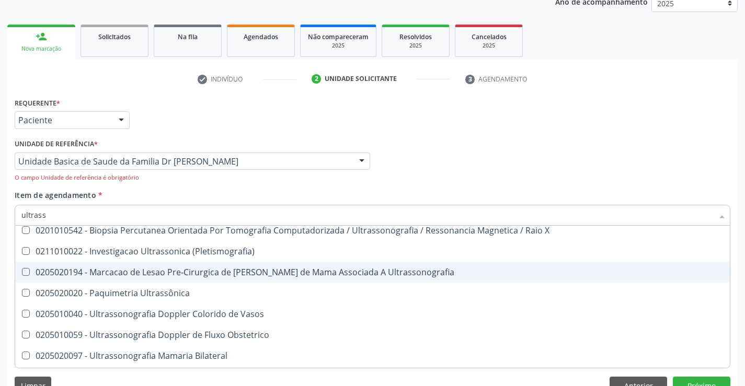
scroll to position [52, 0]
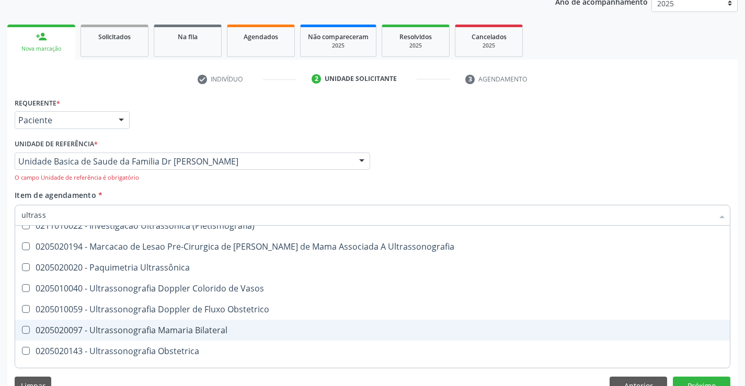
click at [210, 330] on div "0205020097 - Ultrassonografia Mamaria Bilateral" at bounding box center [372, 330] width 702 height 8
checkbox Bilateral "false"
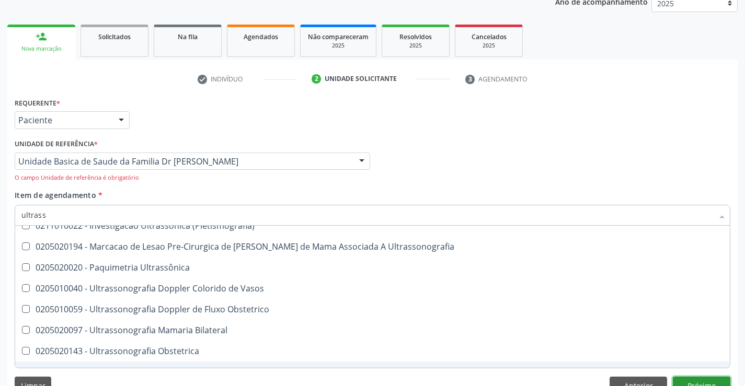
click at [701, 382] on button "Próximo" at bounding box center [700, 386] width 57 height 18
click at [701, 382] on div "Requerente * Paciente Profissional de Saúde Paciente Nenhum resultado encontrad…" at bounding box center [372, 248] width 730 height 307
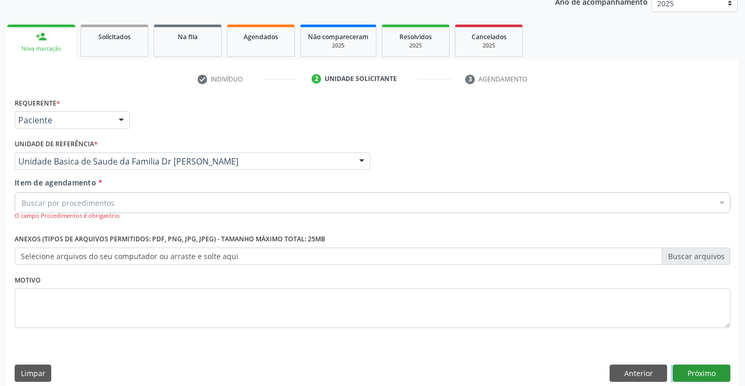
scroll to position [0, 0]
click at [137, 203] on div "Buscar por procedimentos" at bounding box center [372, 202] width 715 height 21
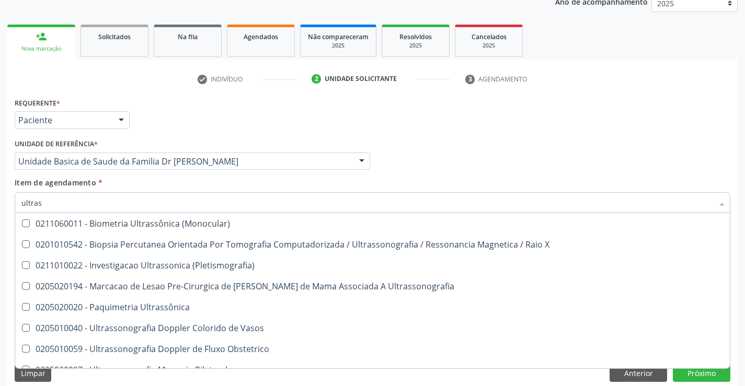
type input "ultrass"
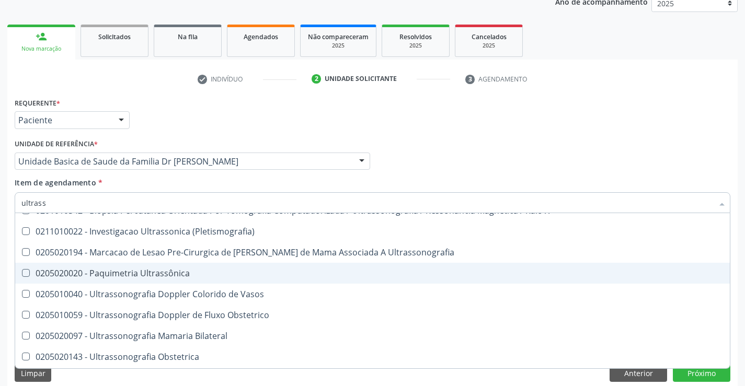
scroll to position [52, 0]
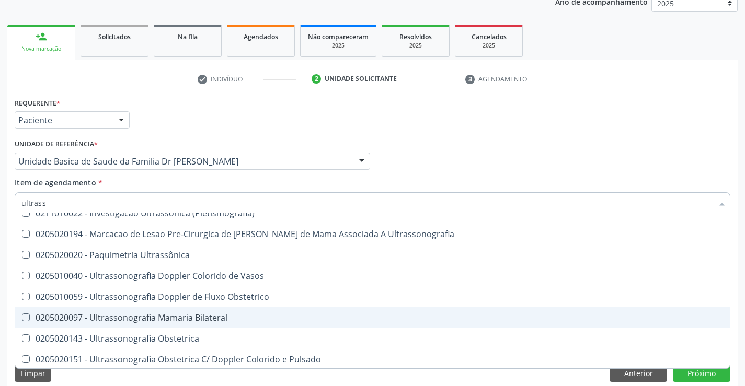
click at [204, 314] on div "0205020097 - Ultrassonografia Mamaria Bilateral" at bounding box center [372, 317] width 702 height 8
click at [27, 317] on Bilateral at bounding box center [26, 317] width 8 height 8
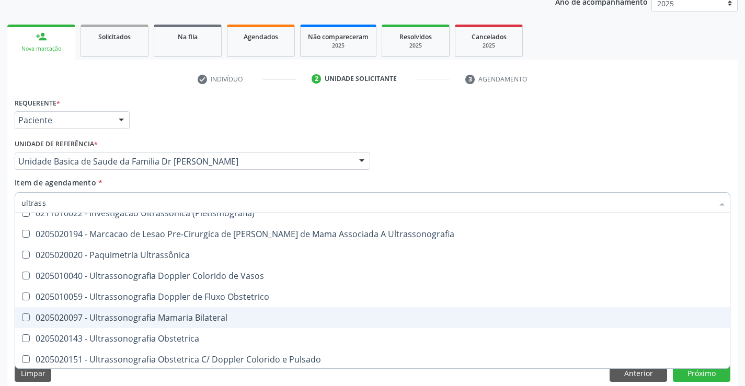
click at [22, 317] on Bilateral "checkbox" at bounding box center [18, 317] width 7 height 7
checkbox Bilateral "true"
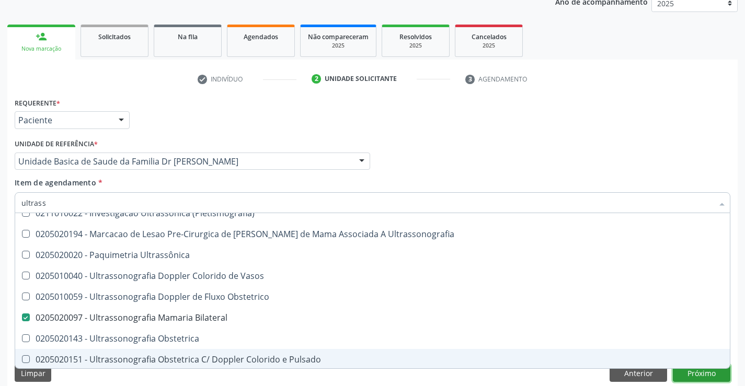
click at [702, 371] on button "Próximo" at bounding box center [700, 374] width 57 height 18
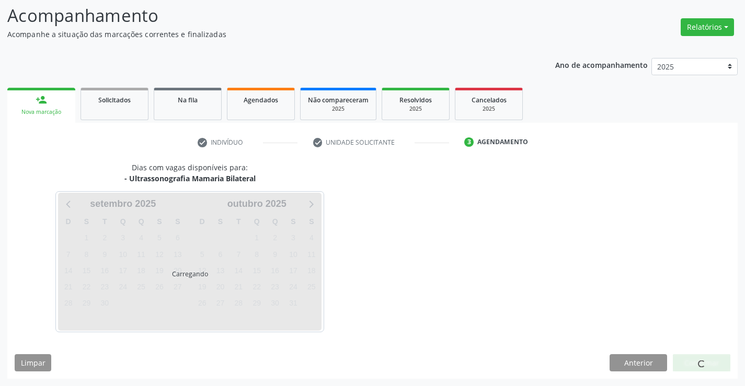
scroll to position [0, 0]
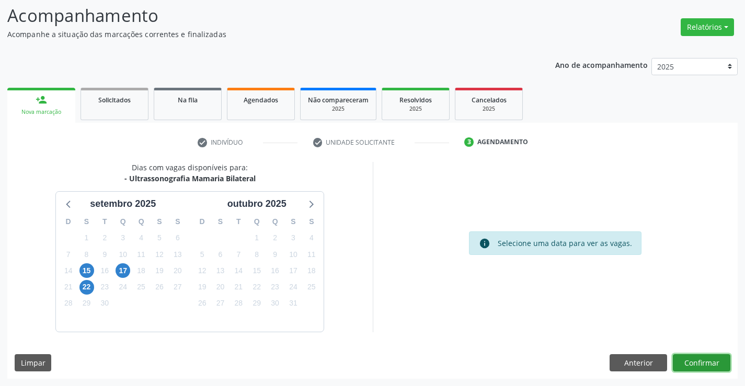
click at [708, 368] on button "Confirmar" at bounding box center [700, 363] width 57 height 18
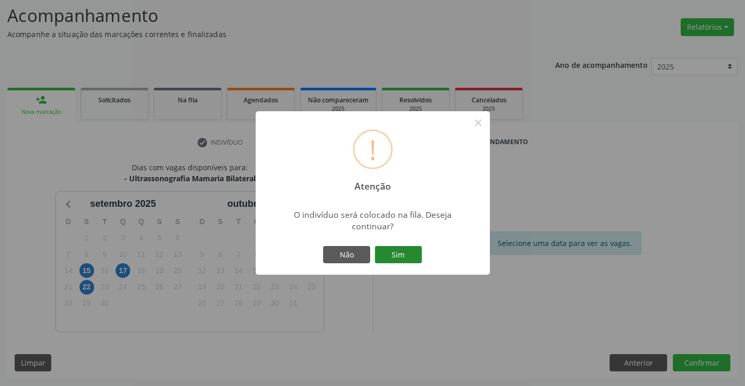
click at [393, 256] on button "Sim" at bounding box center [398, 255] width 47 height 18
click at [393, 256] on div "! Atenção × O indivíduo será colocado na fila. Deseja continuar? Não Sim" at bounding box center [372, 193] width 234 height 164
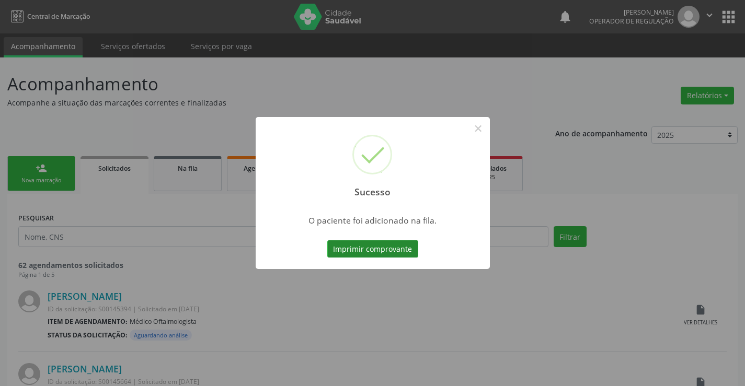
click at [392, 250] on button "Imprimir comprovante" at bounding box center [372, 249] width 91 height 18
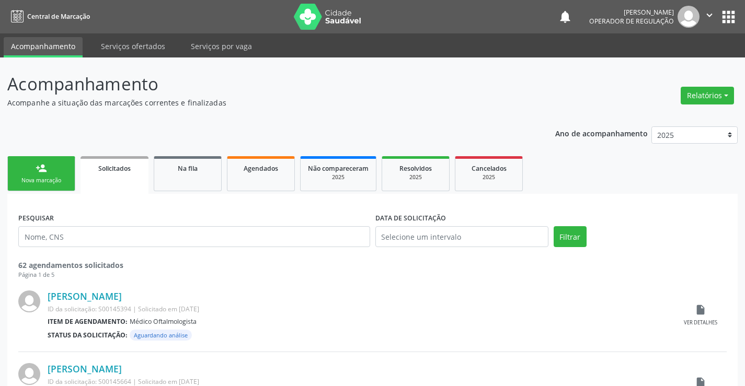
click at [64, 173] on link "person_add Nova marcação" at bounding box center [41, 173] width 68 height 35
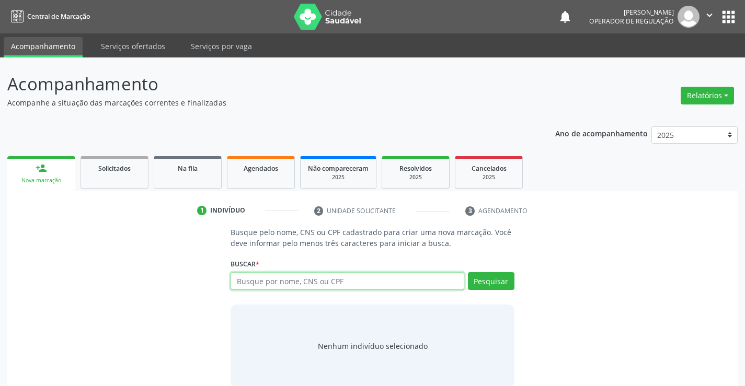
click at [365, 278] on input "text" at bounding box center [346, 281] width 233 height 18
type input "702506214758140"
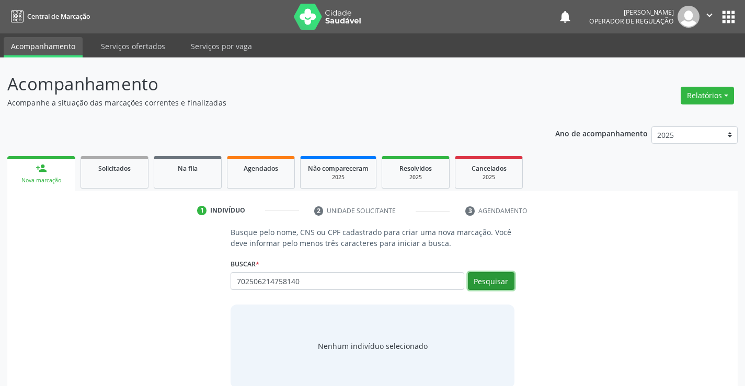
click at [485, 281] on button "Pesquisar" at bounding box center [491, 281] width 47 height 18
type input "702506214758140"
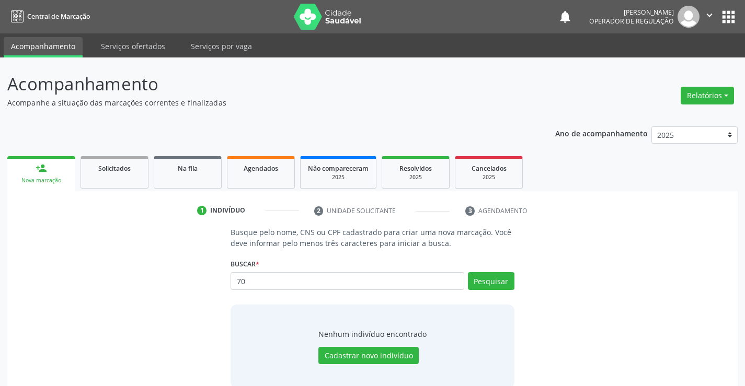
type input "7"
type input "18112757534"
click at [499, 283] on button "Pesquisar" at bounding box center [491, 281] width 47 height 18
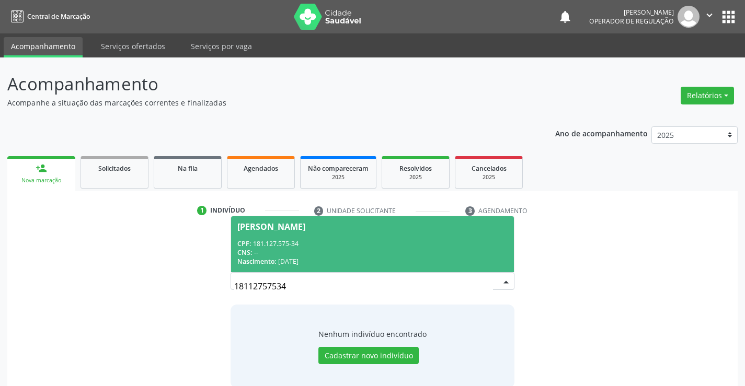
click at [402, 246] on div "CPF: 181.127.575-34" at bounding box center [372, 243] width 270 height 9
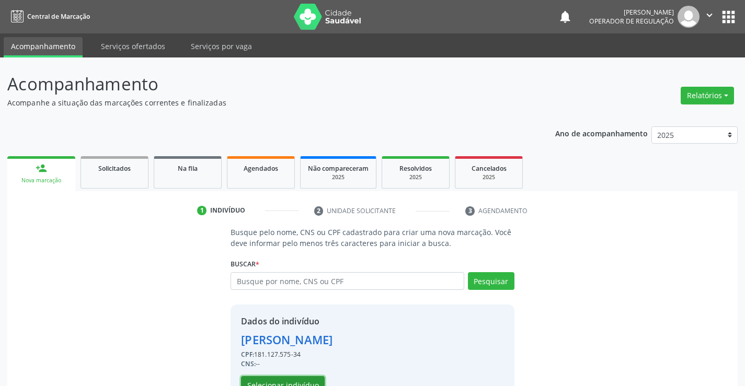
click at [300, 382] on button "Selecionar indivíduo" at bounding box center [283, 385] width 84 height 18
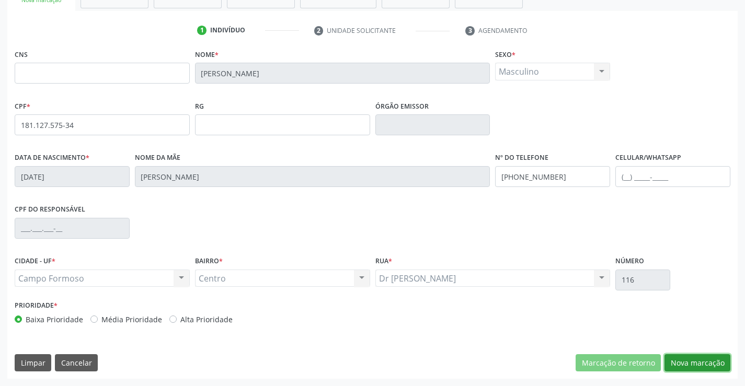
click at [712, 363] on button "Nova marcação" at bounding box center [697, 363] width 66 height 18
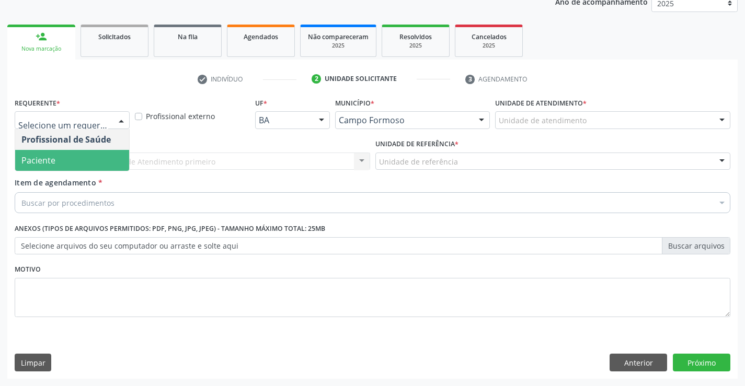
click at [79, 157] on span "Paciente" at bounding box center [72, 160] width 114 height 21
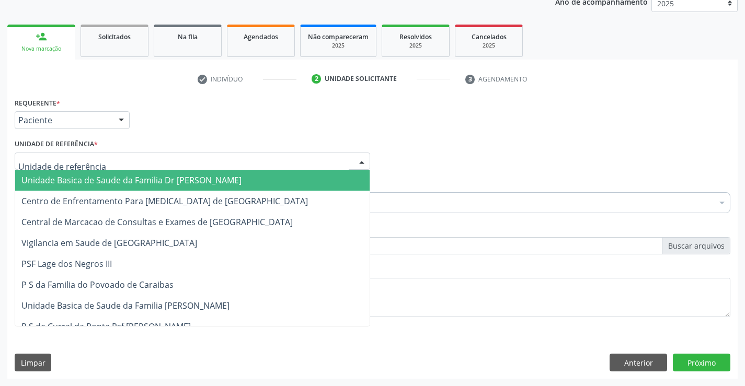
click at [99, 178] on span "Unidade Basica de Saude da Familia Dr [PERSON_NAME]" at bounding box center [131, 180] width 220 height 11
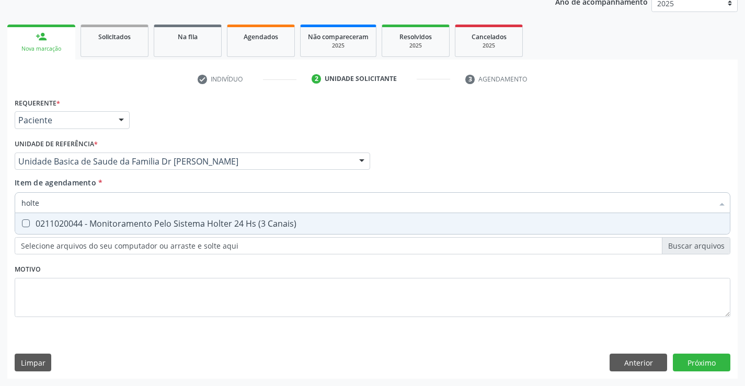
type input "holter"
click at [167, 220] on div "0211020044 - Monitoramento Pelo Sistema Holter 24 Hs (3 Canais)" at bounding box center [372, 223] width 702 height 8
checkbox Canais\) "true"
click at [702, 365] on div "Requerente * Paciente Profissional de Saúde Paciente Nenhum resultado encontrad…" at bounding box center [372, 237] width 730 height 284
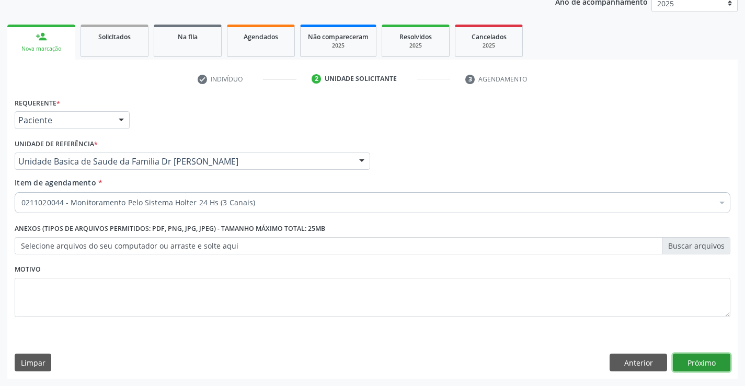
click at [700, 361] on button "Próximo" at bounding box center [700, 363] width 57 height 18
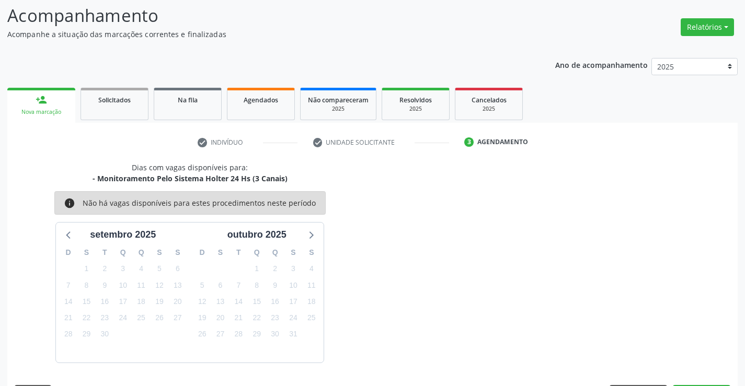
scroll to position [99, 0]
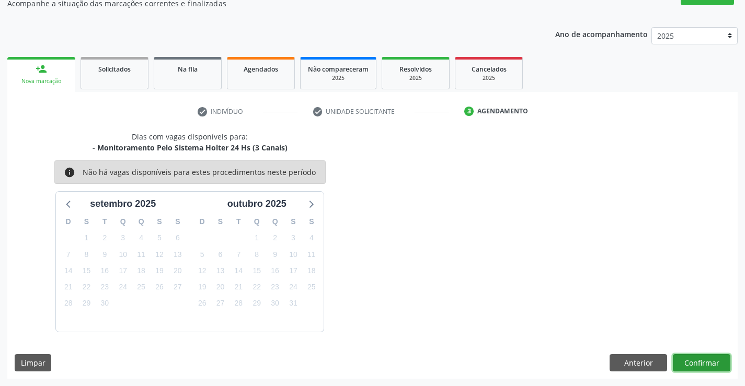
click at [700, 361] on button "Confirmar" at bounding box center [700, 363] width 57 height 18
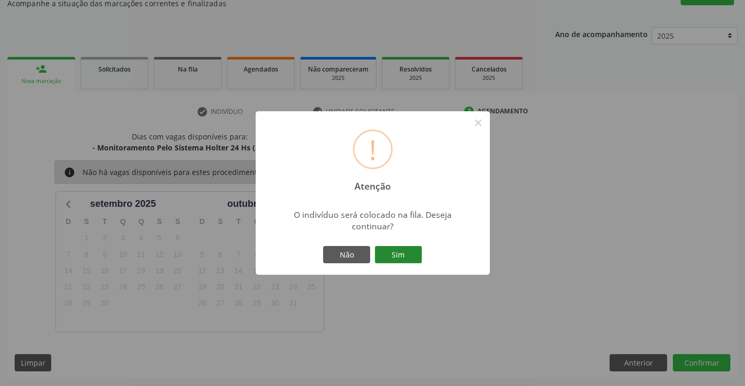
click at [405, 257] on button "Sim" at bounding box center [398, 255] width 47 height 18
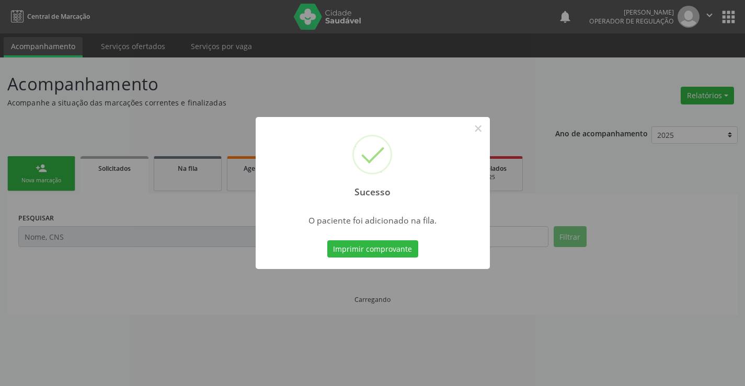
scroll to position [0, 0]
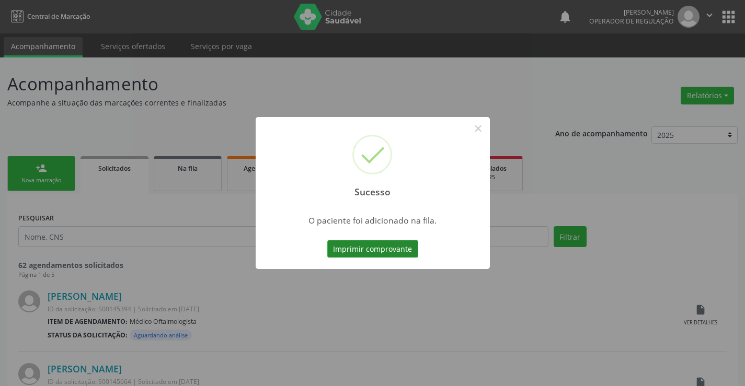
click at [379, 246] on button "Imprimir comprovante" at bounding box center [372, 249] width 91 height 18
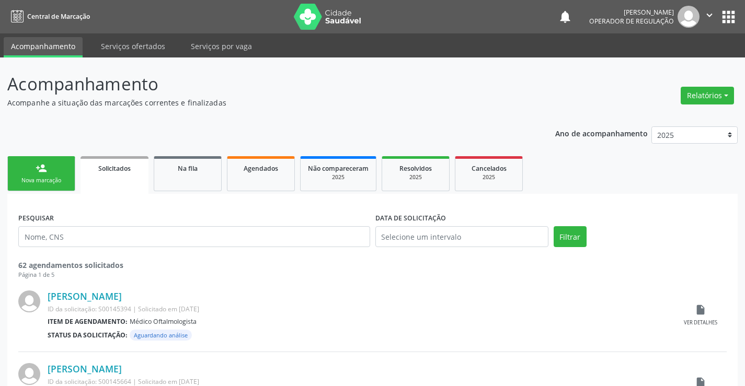
click at [63, 181] on div "Nova marcação" at bounding box center [41, 181] width 52 height 8
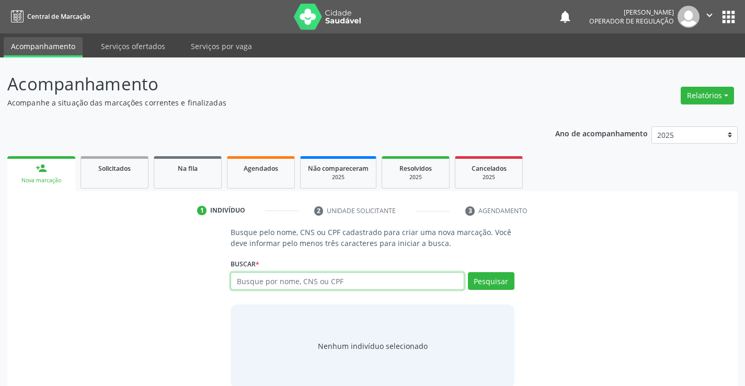
click at [340, 275] on input "text" at bounding box center [346, 281] width 233 height 18
type input "34177965553"
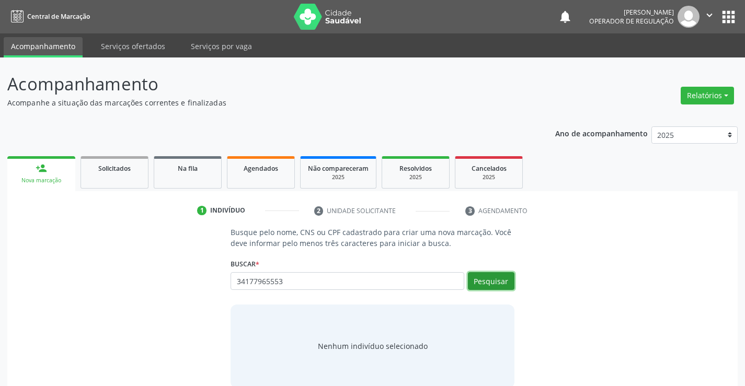
click at [490, 277] on button "Pesquisar" at bounding box center [491, 281] width 47 height 18
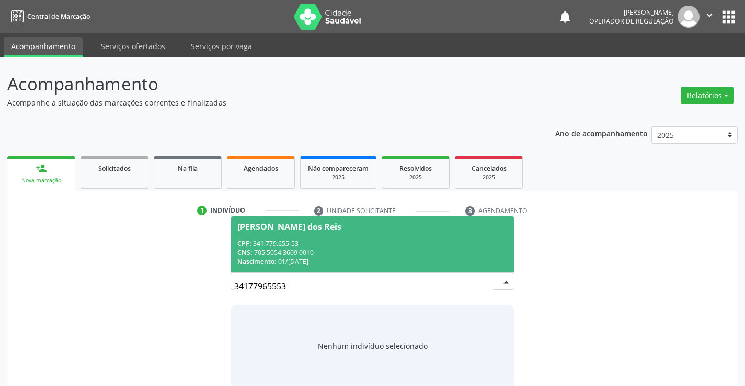
click at [411, 233] on span "Josenias Valadao dos Reis CPF: 341.779.655-53 CNS: 705 5054 3609 0010 Nasciment…" at bounding box center [372, 244] width 282 height 56
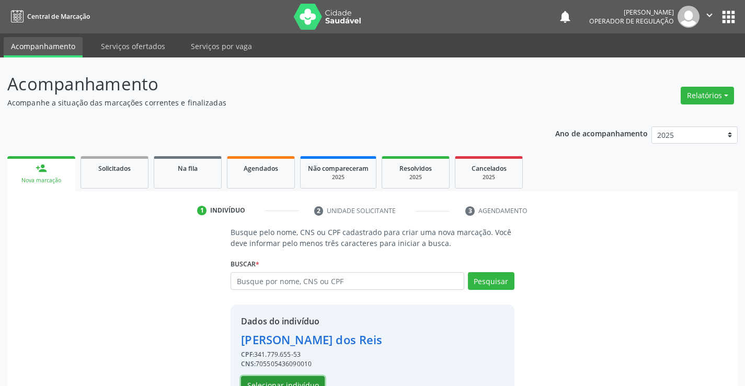
click at [300, 381] on button "Selecionar indivíduo" at bounding box center [283, 385] width 84 height 18
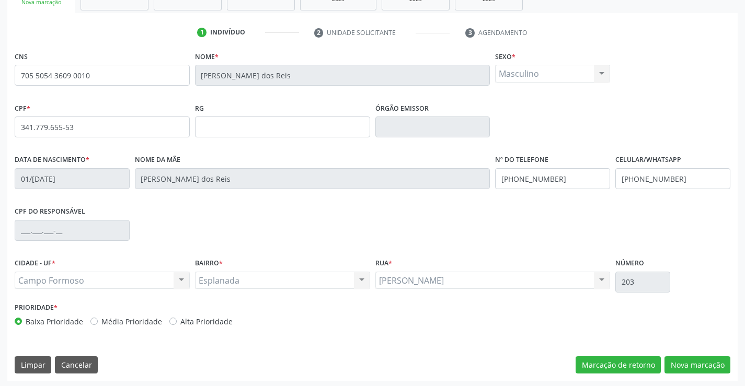
scroll to position [180, 0]
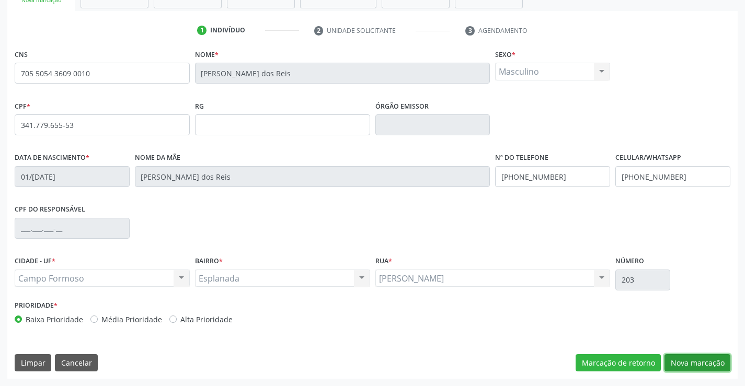
click at [702, 362] on button "Nova marcação" at bounding box center [697, 363] width 66 height 18
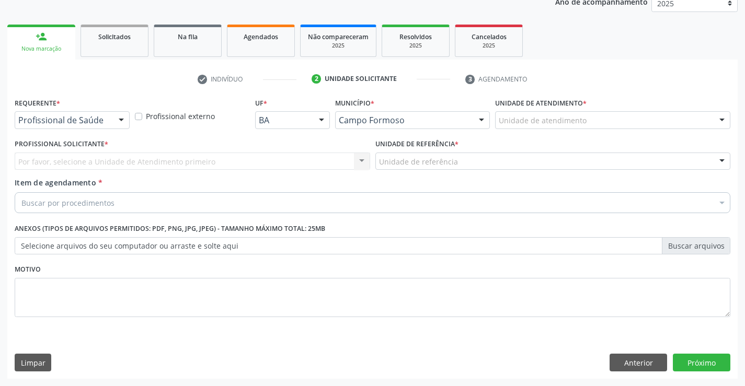
scroll to position [132, 0]
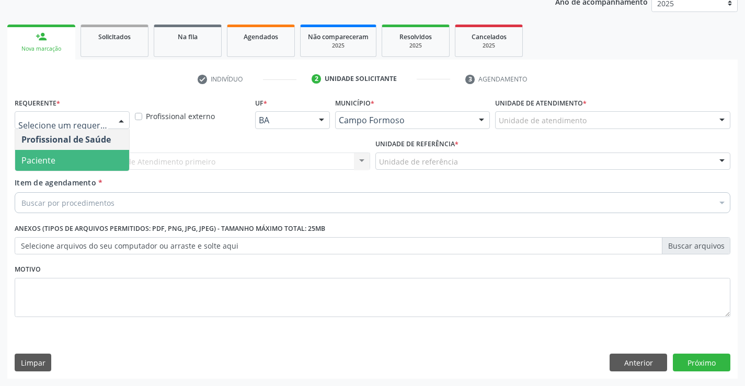
click at [58, 159] on span "Paciente" at bounding box center [72, 160] width 114 height 21
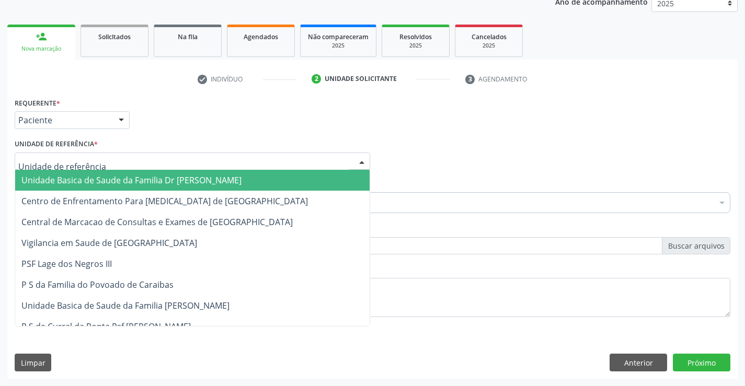
click at [94, 176] on span "Unidade Basica de Saude da Familia Dr [PERSON_NAME]" at bounding box center [131, 180] width 220 height 11
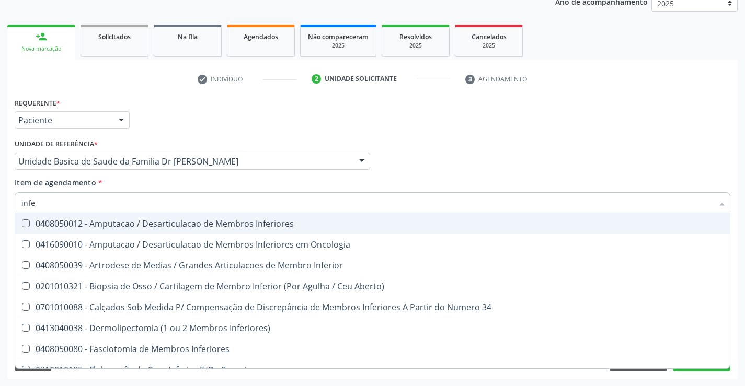
type input "infec"
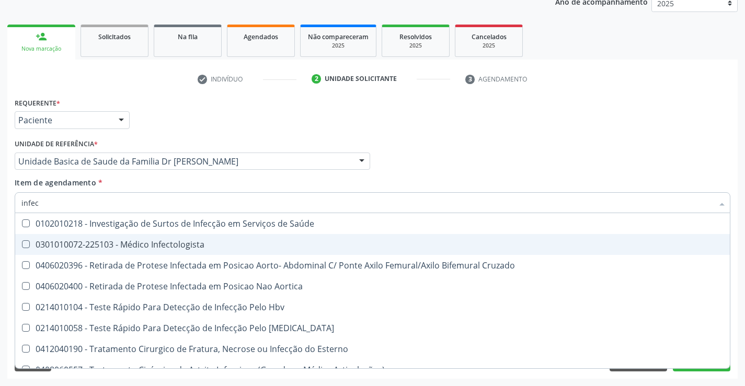
click at [153, 245] on div "0301010072-225103 - Médico Infectologista" at bounding box center [372, 244] width 702 height 8
checkbox Infectologista "true"
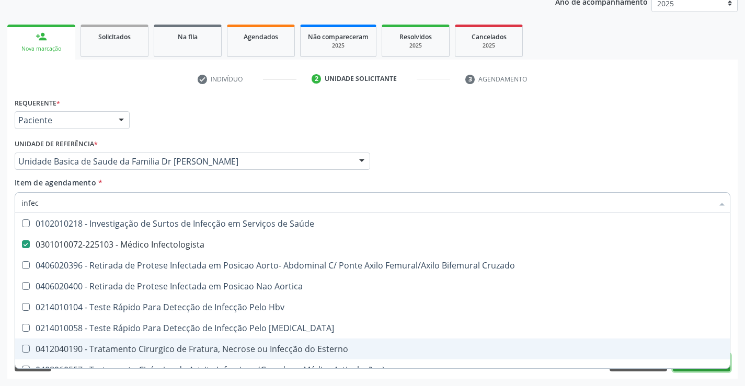
click at [707, 369] on button "Próximo" at bounding box center [700, 363] width 57 height 18
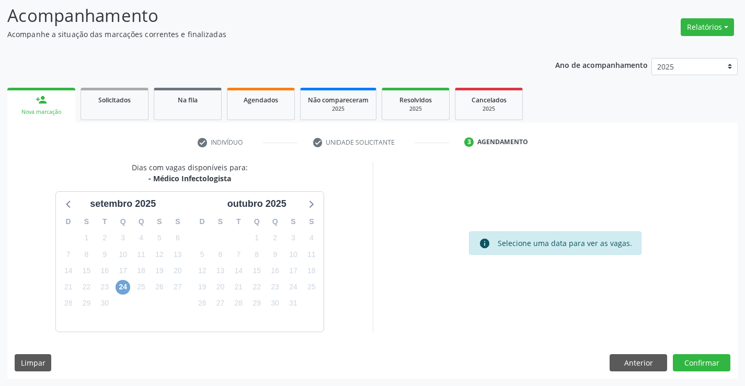
click at [126, 288] on span "24" at bounding box center [122, 287] width 15 height 15
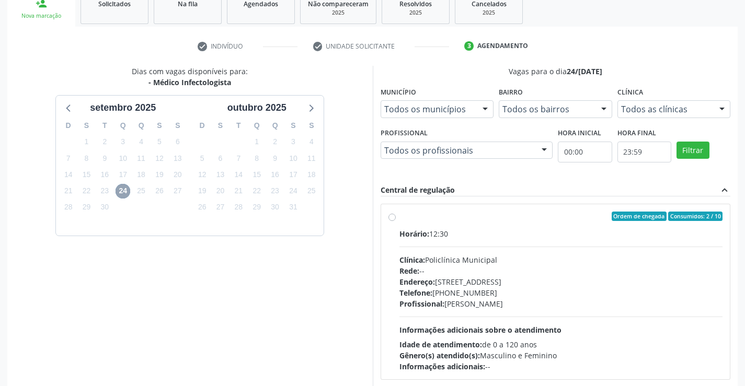
scroll to position [173, 0]
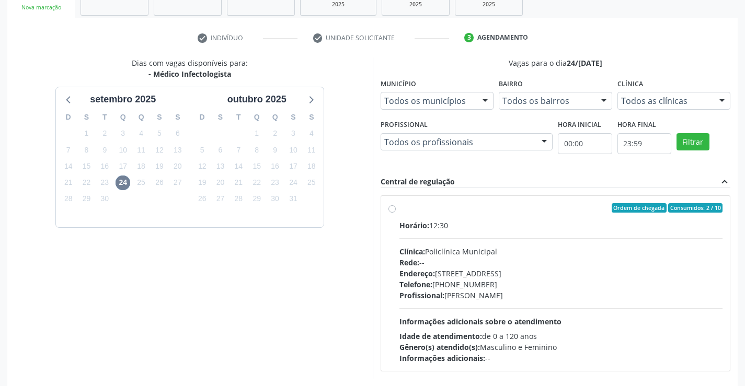
click at [399, 208] on label "Ordem de chegada Consumidos: 2 / 10 Horário: 12:30 Clínica: Policlínica Municip…" at bounding box center [560, 283] width 323 height 160
click at [393, 208] on input "Ordem de chegada Consumidos: 2 / 10 Horário: 12:30 Clínica: Policlínica Municip…" at bounding box center [391, 207] width 7 height 9
radio input "true"
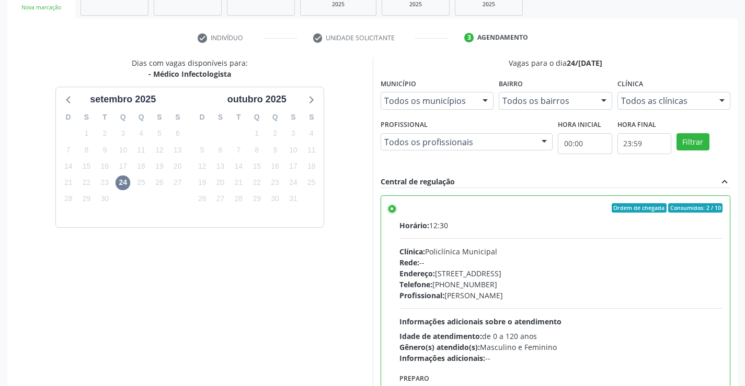
scroll to position [238, 0]
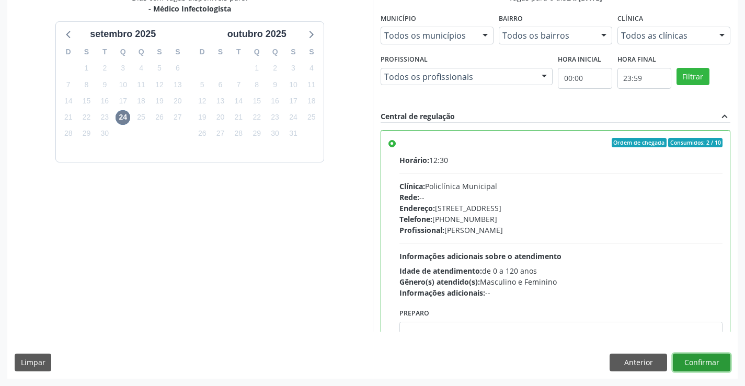
click at [708, 358] on button "Confirmar" at bounding box center [700, 363] width 57 height 18
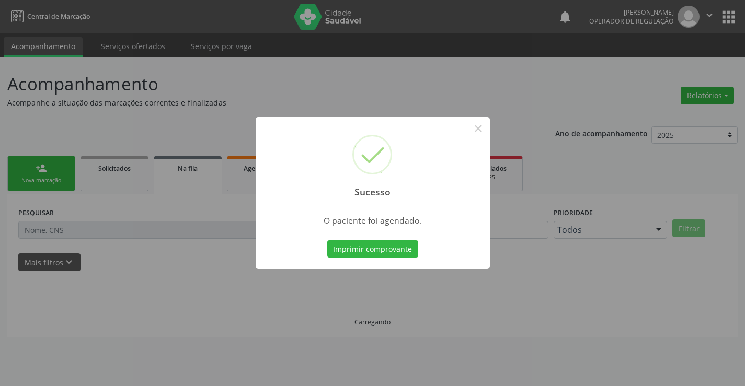
scroll to position [0, 0]
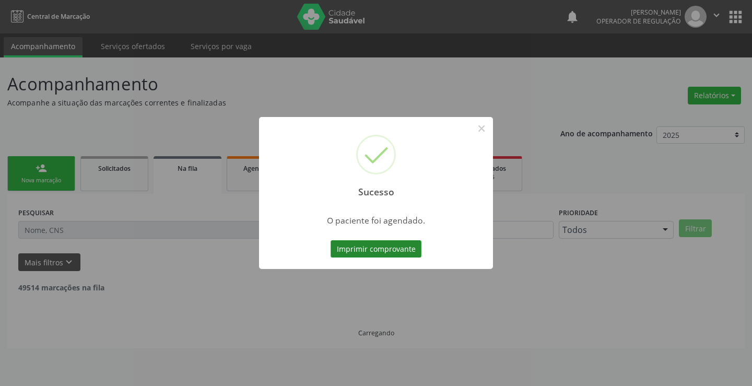
click at [397, 252] on button "Imprimir comprovante" at bounding box center [376, 249] width 91 height 18
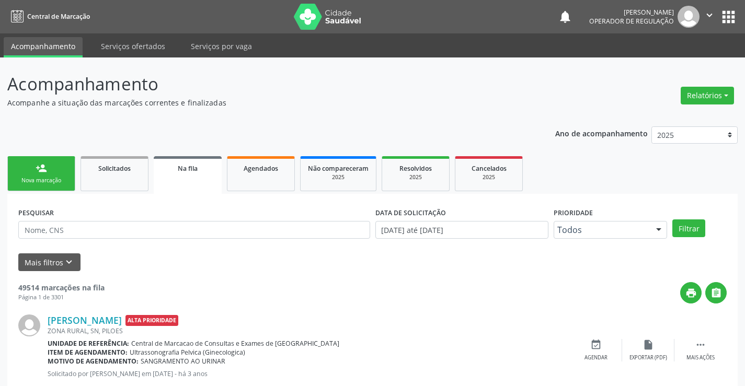
click at [51, 172] on link "person_add Nova marcação" at bounding box center [41, 173] width 68 height 35
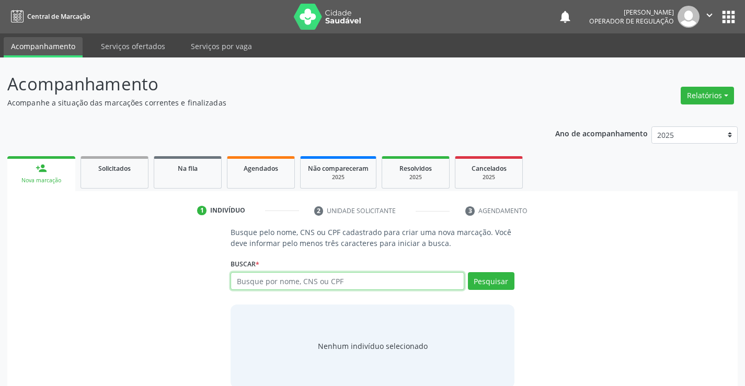
click at [362, 283] on input "text" at bounding box center [346, 281] width 233 height 18
type input "708604585846888"
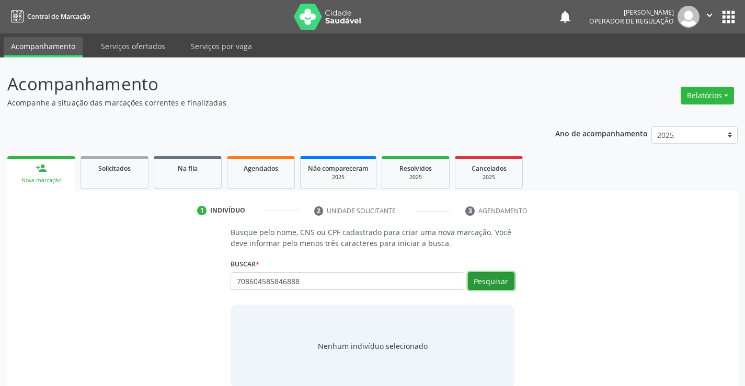
click at [504, 281] on button "Pesquisar" at bounding box center [491, 281] width 47 height 18
type input "708604585846888"
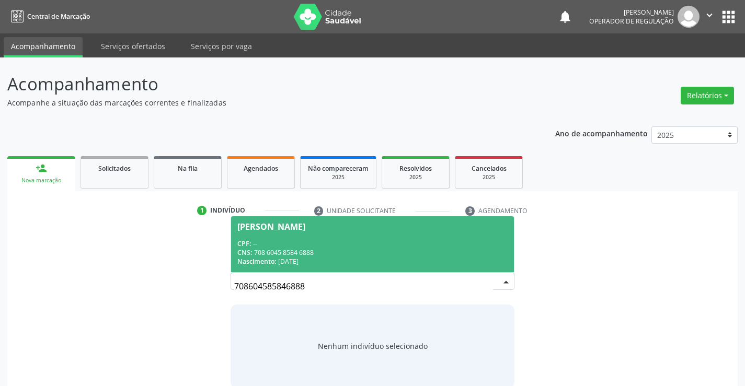
click at [358, 247] on div "CPF: --" at bounding box center [372, 243] width 270 height 9
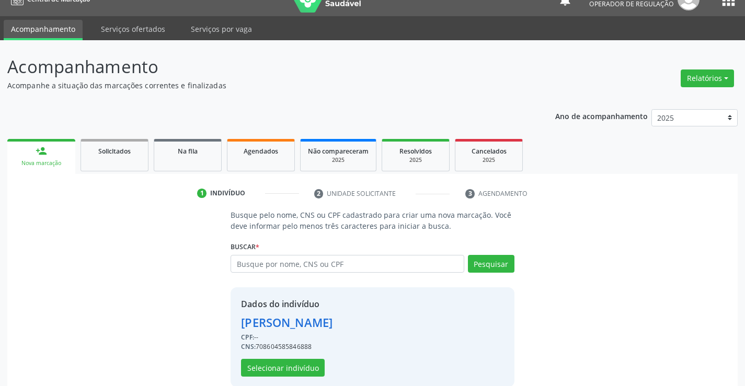
scroll to position [33, 0]
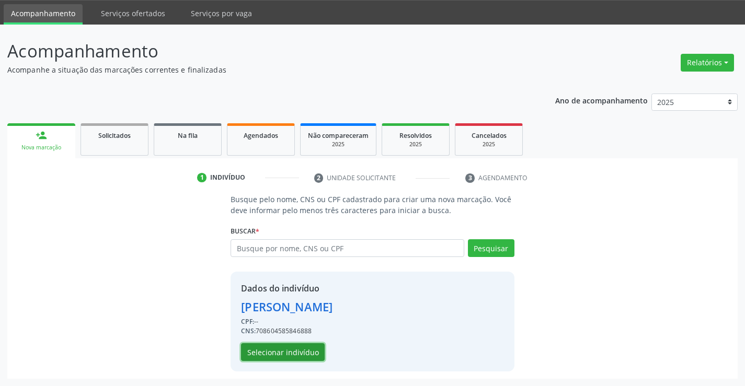
click at [299, 351] on button "Selecionar indivíduo" at bounding box center [283, 352] width 84 height 18
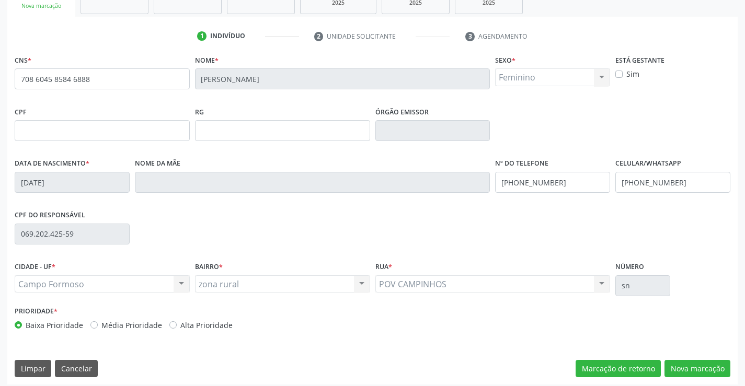
scroll to position [180, 0]
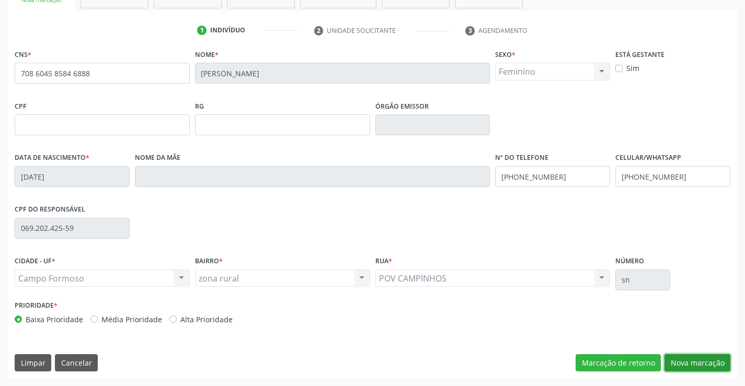
click at [693, 356] on button "Nova marcação" at bounding box center [697, 363] width 66 height 18
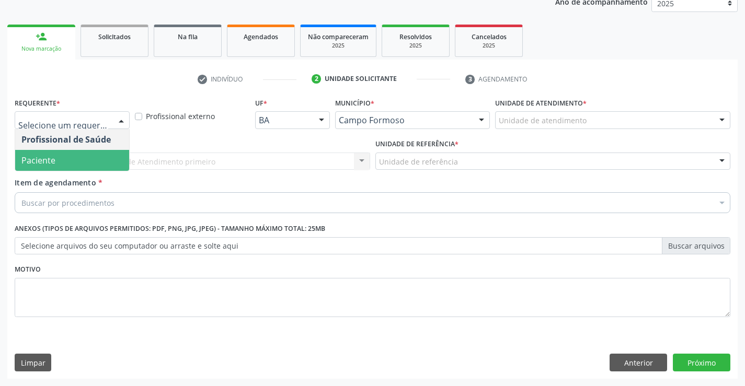
click at [63, 157] on span "Paciente" at bounding box center [72, 160] width 114 height 21
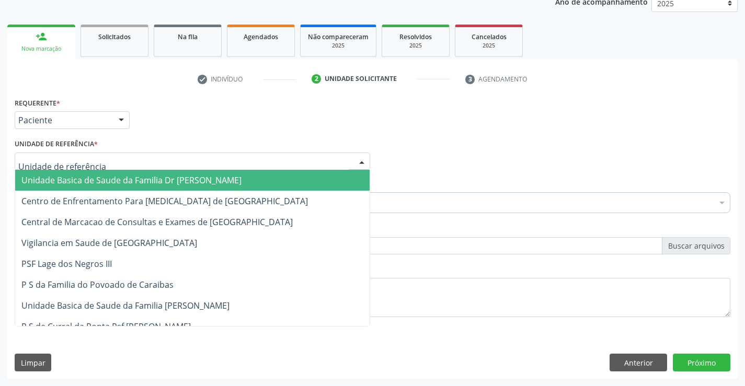
click at [90, 179] on span "Unidade Basica de Saude da Familia Dr [PERSON_NAME]" at bounding box center [131, 180] width 220 height 11
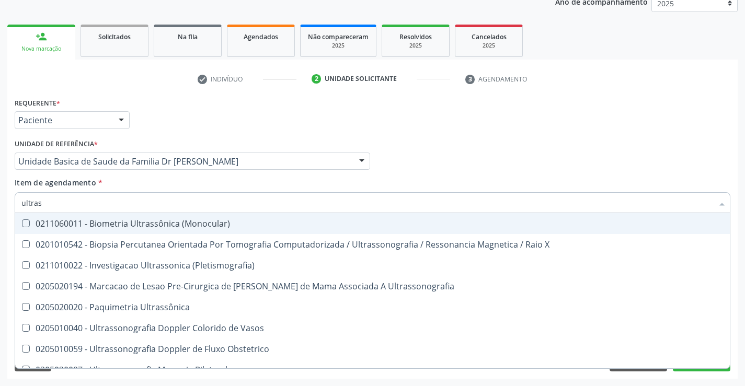
type input "ultrass"
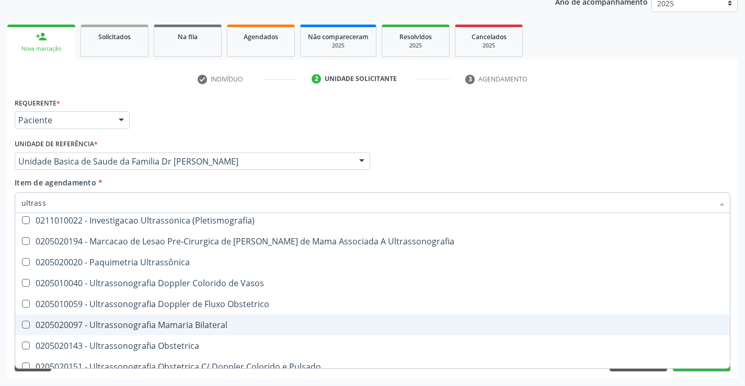
scroll to position [104, 0]
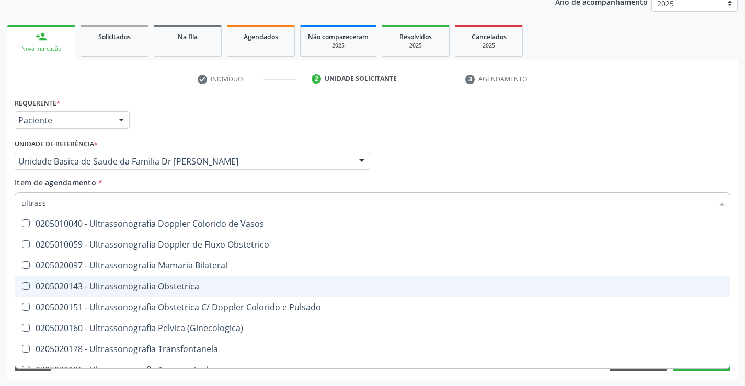
click at [205, 285] on div "0205020143 - Ultrassonografia Obstetrica" at bounding box center [372, 286] width 702 height 8
checkbox Obstetrica "true"
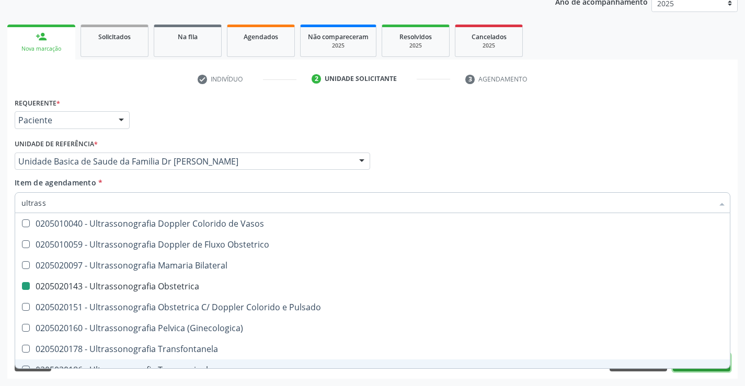
click at [694, 369] on button "Próximo" at bounding box center [700, 363] width 57 height 18
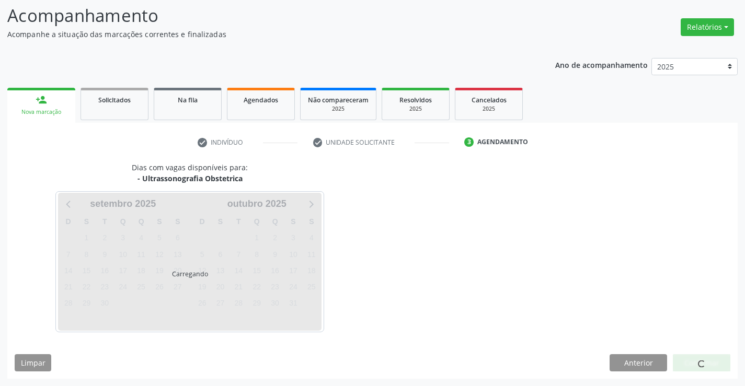
scroll to position [0, 0]
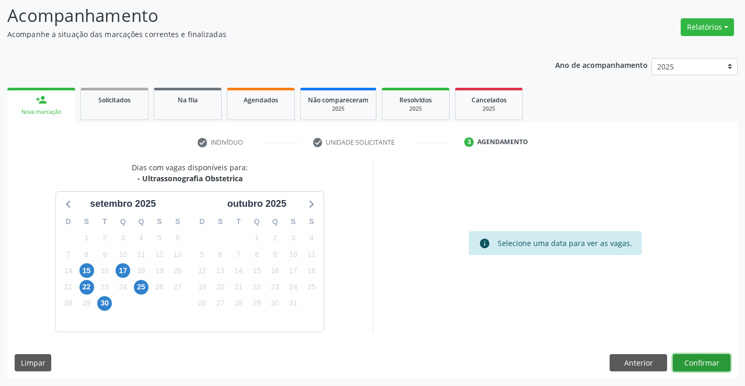
click at [699, 360] on button "Confirmar" at bounding box center [700, 363] width 57 height 18
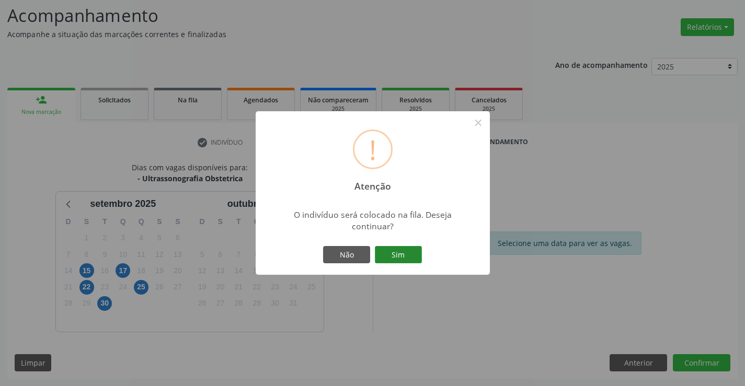
click at [401, 255] on button "Sim" at bounding box center [398, 255] width 47 height 18
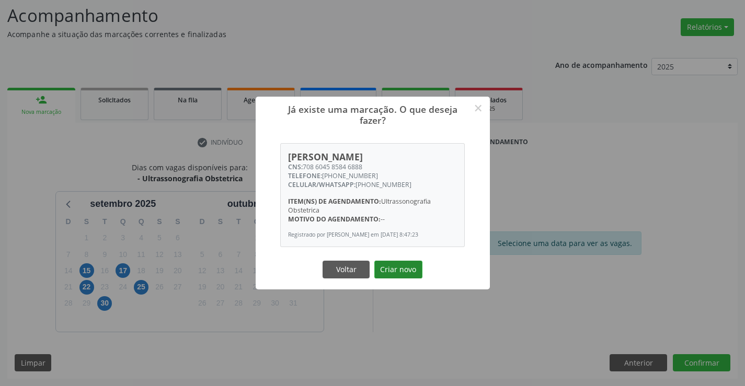
click at [410, 278] on button "Criar novo" at bounding box center [398, 270] width 48 height 18
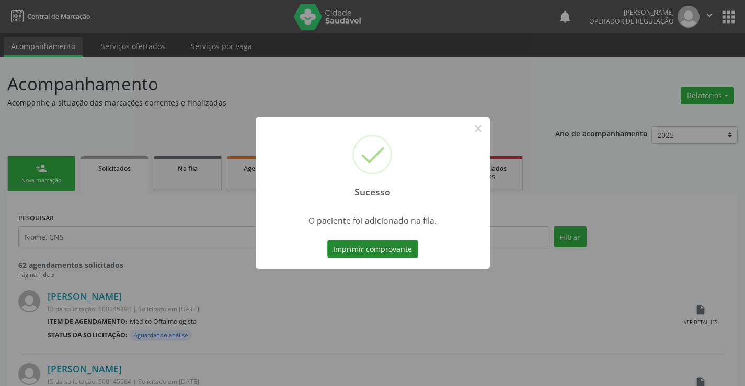
click at [404, 253] on button "Imprimir comprovante" at bounding box center [372, 249] width 91 height 18
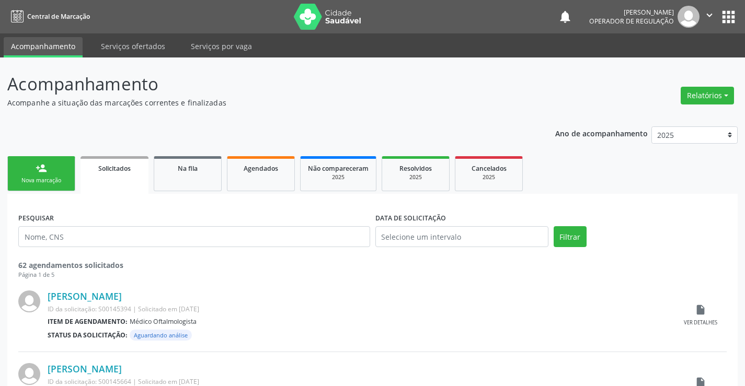
click at [707, 15] on icon "" at bounding box center [708, 14] width 11 height 11
click at [683, 65] on link "Sair" at bounding box center [682, 63] width 72 height 15
